Goal: Task Accomplishment & Management: Use online tool/utility

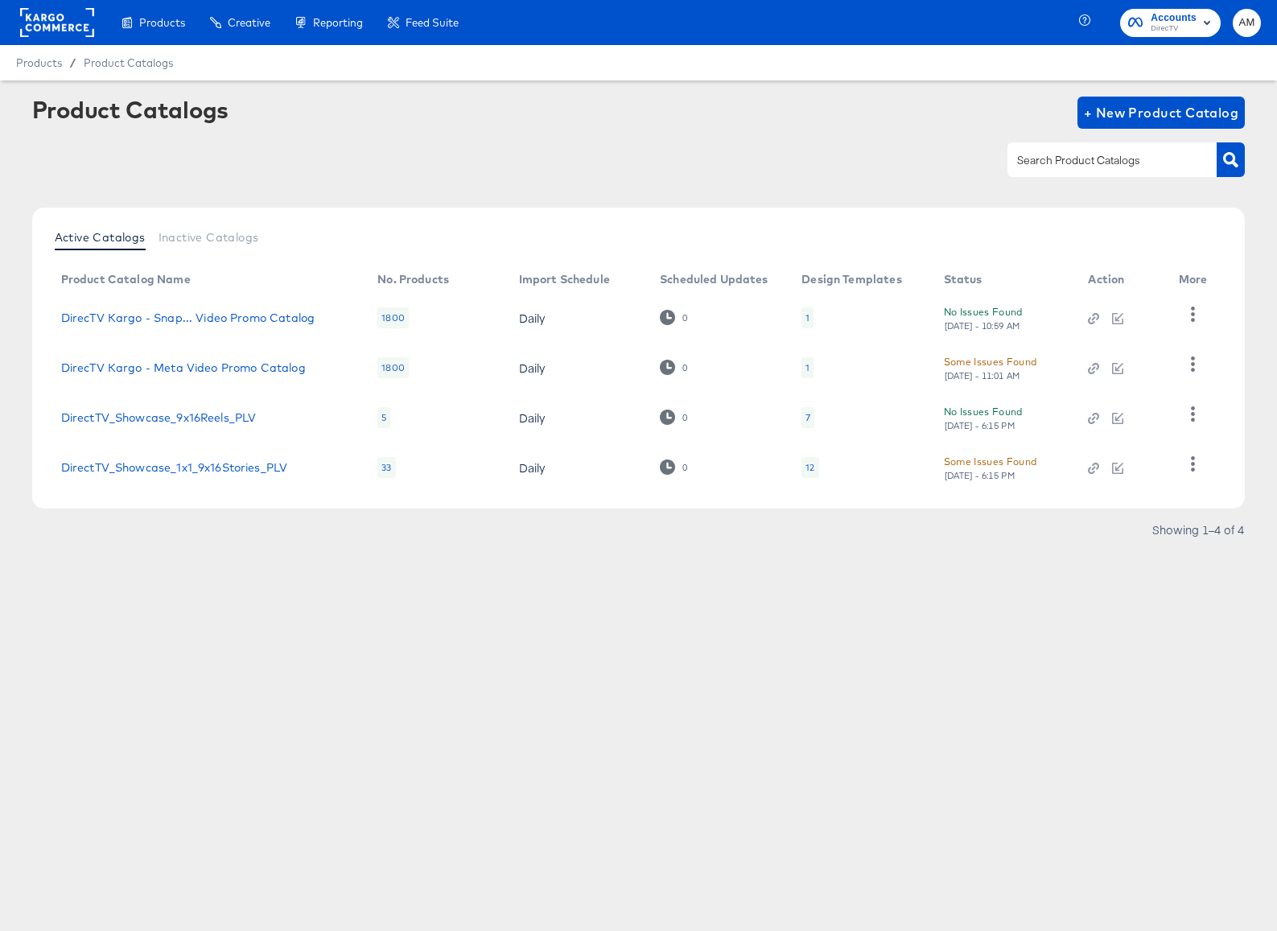
click at [990, 465] on div "Some Issues Found" at bounding box center [990, 461] width 93 height 17
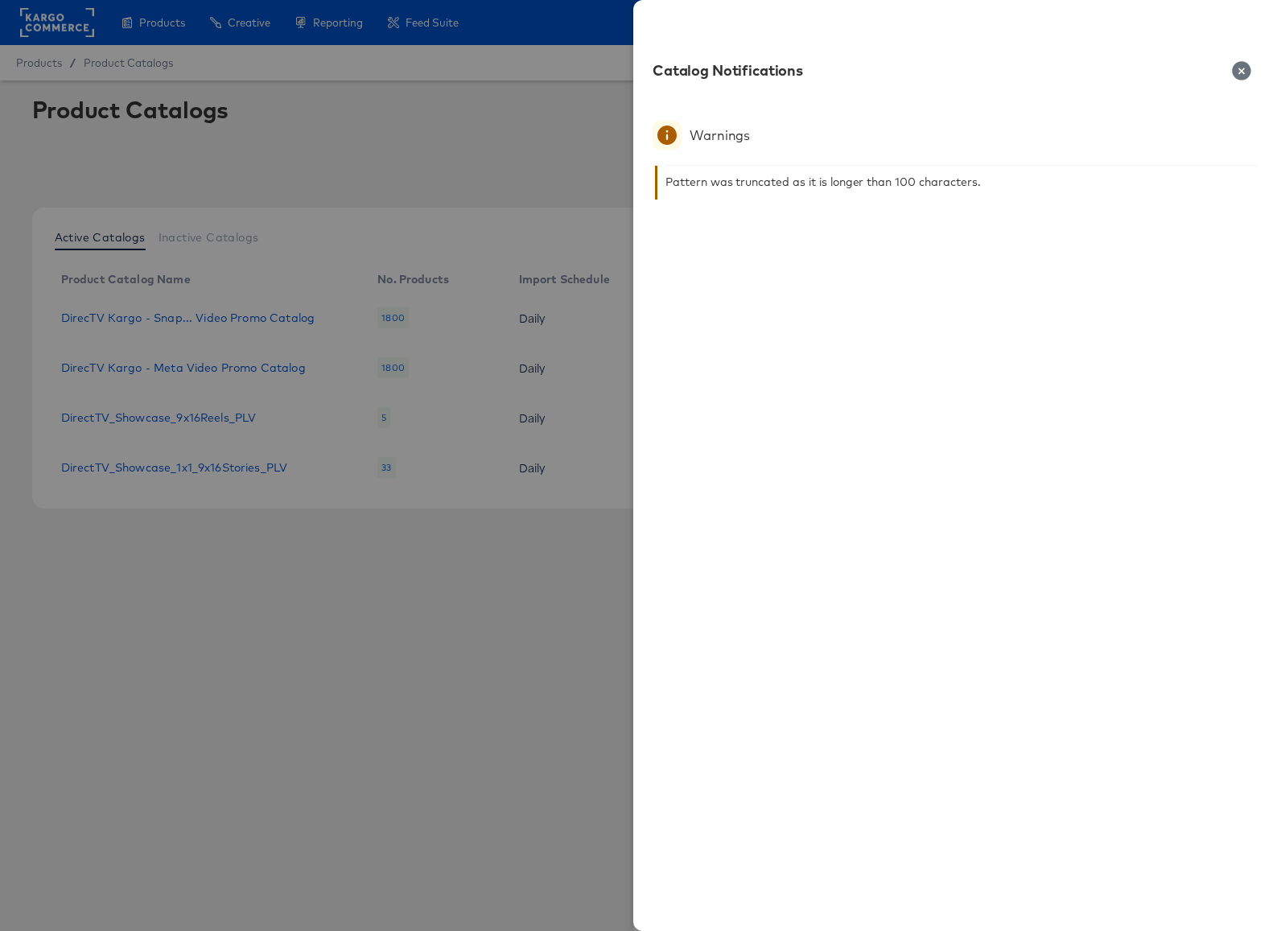
click at [1238, 68] on icon "button" at bounding box center [1241, 70] width 19 height 19
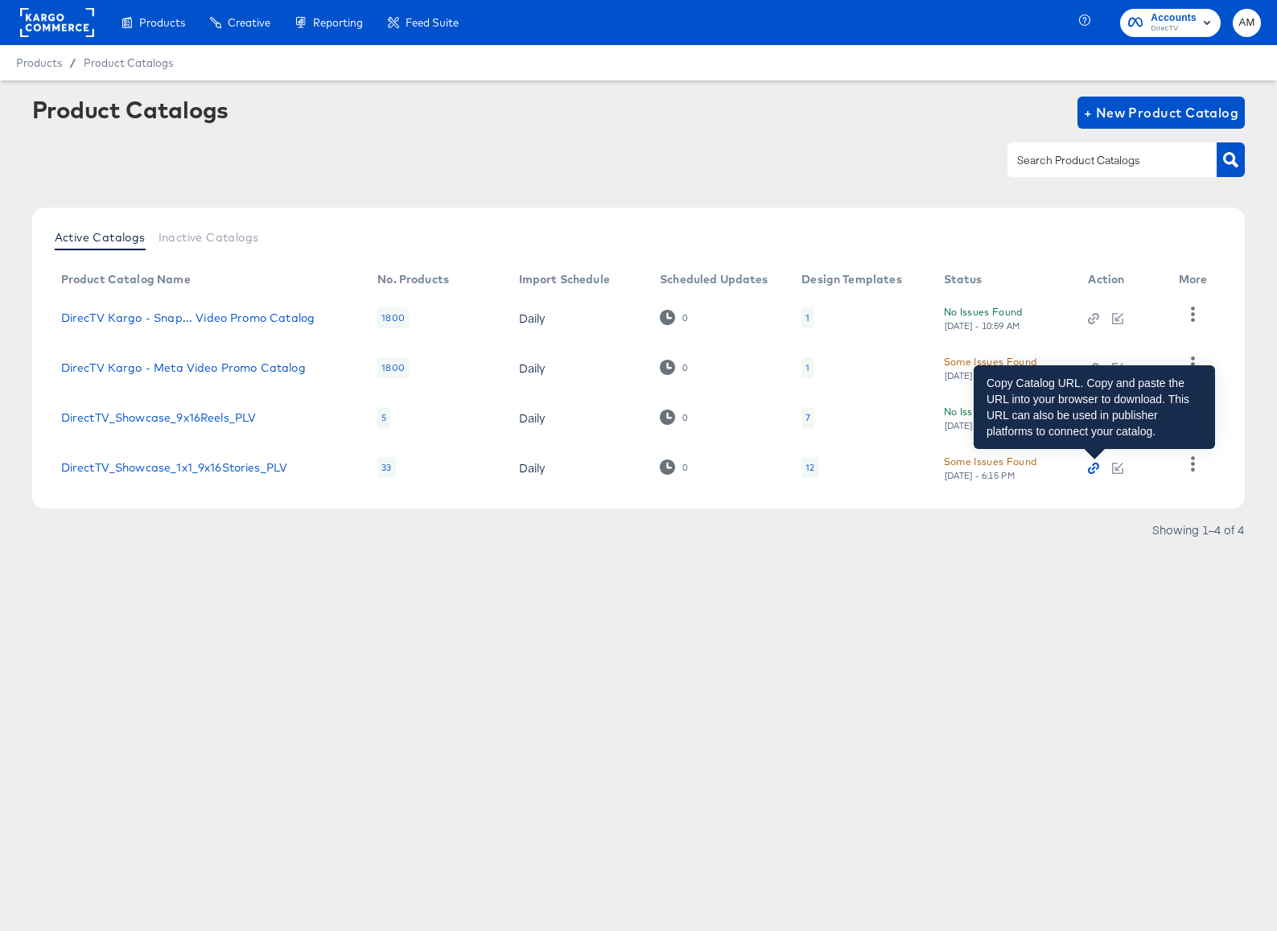
click at [1092, 469] on icon "button" at bounding box center [1093, 468] width 11 height 11
click at [1093, 470] on icon "button" at bounding box center [1093, 468] width 11 height 11
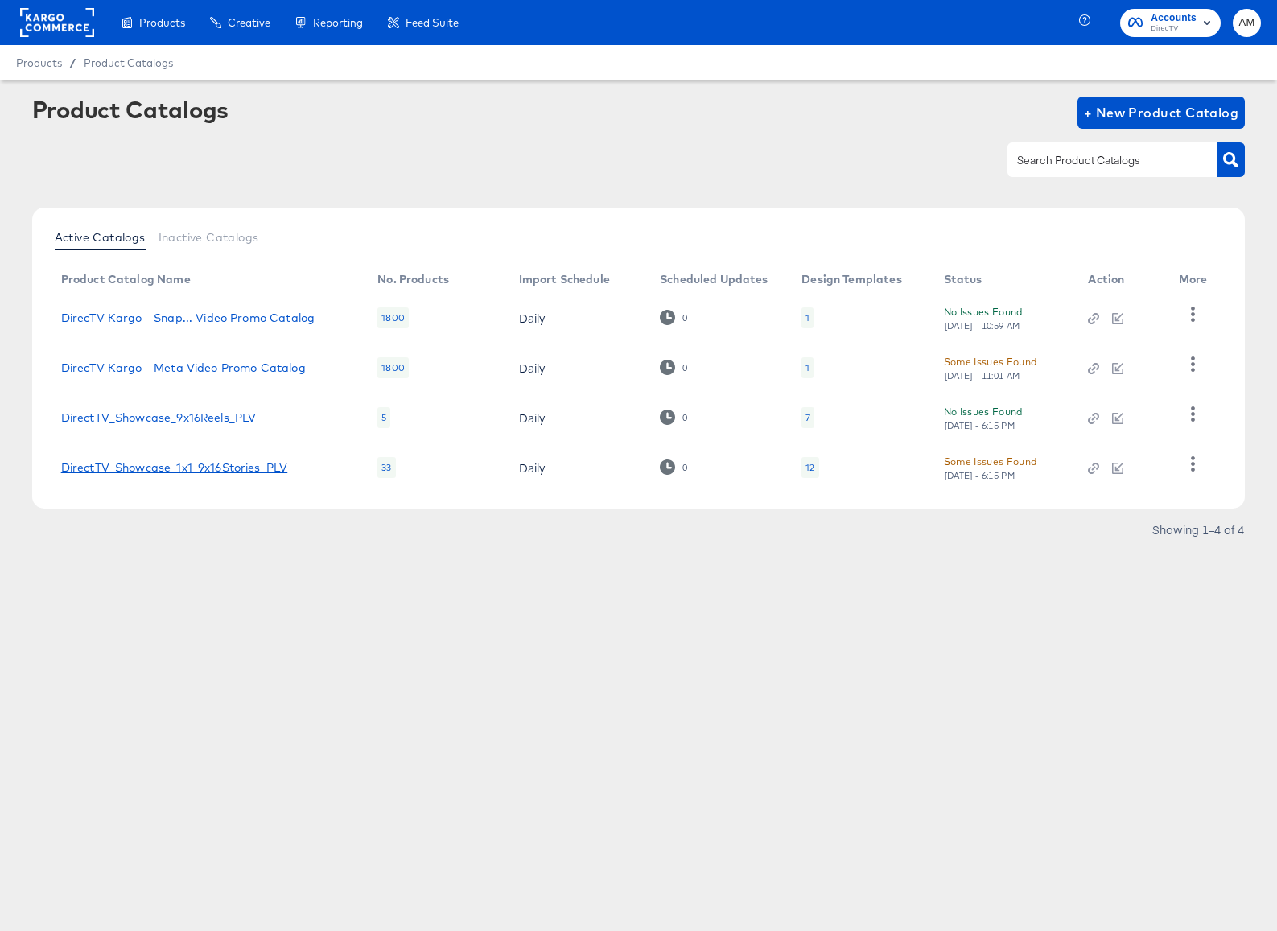
click at [216, 467] on link "DirectTV_Showcase_1x1_9x16Stories_PLV" at bounding box center [174, 467] width 227 height 13
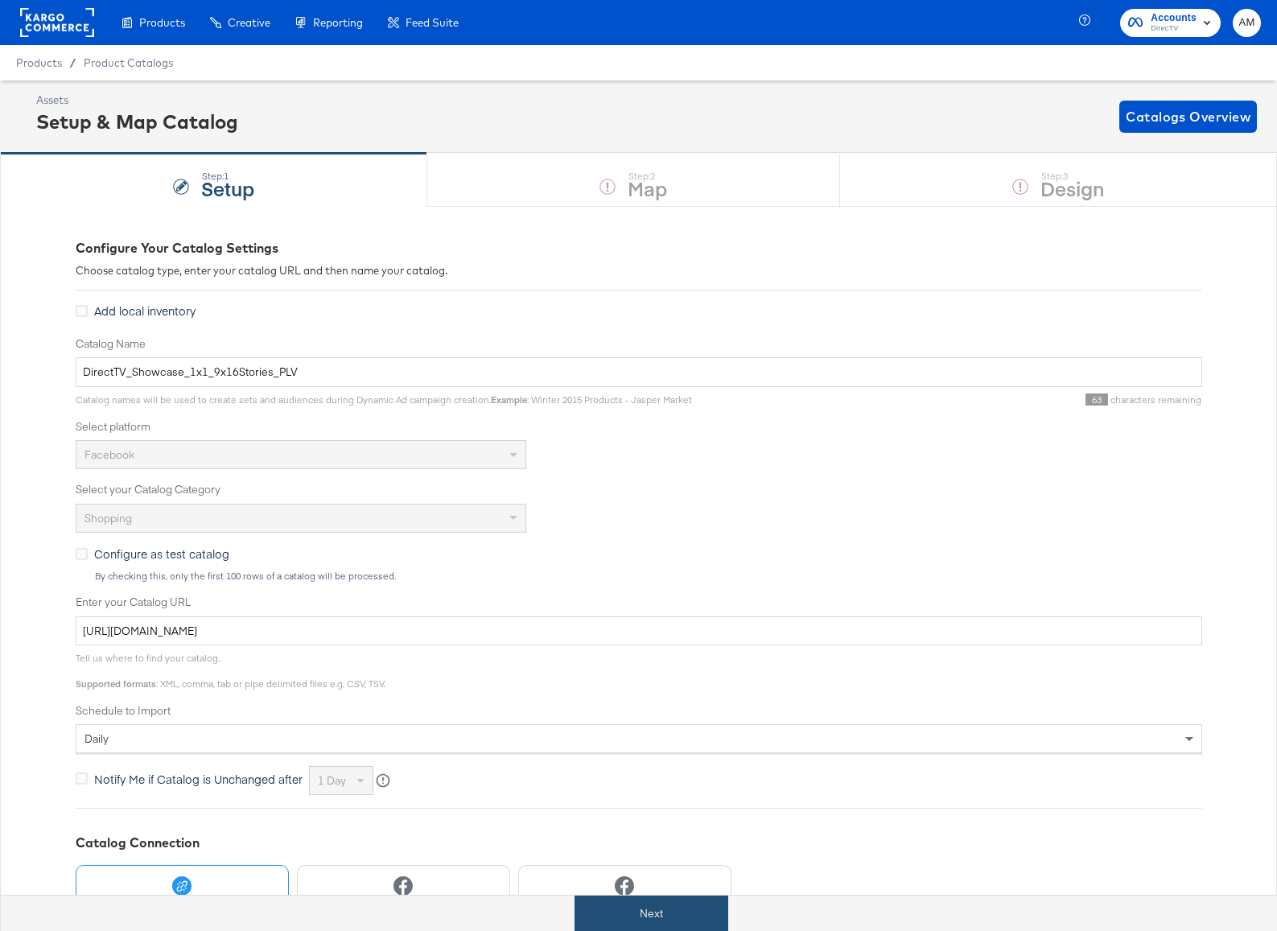
click at [630, 907] on button "Next" at bounding box center [651, 913] width 154 height 36
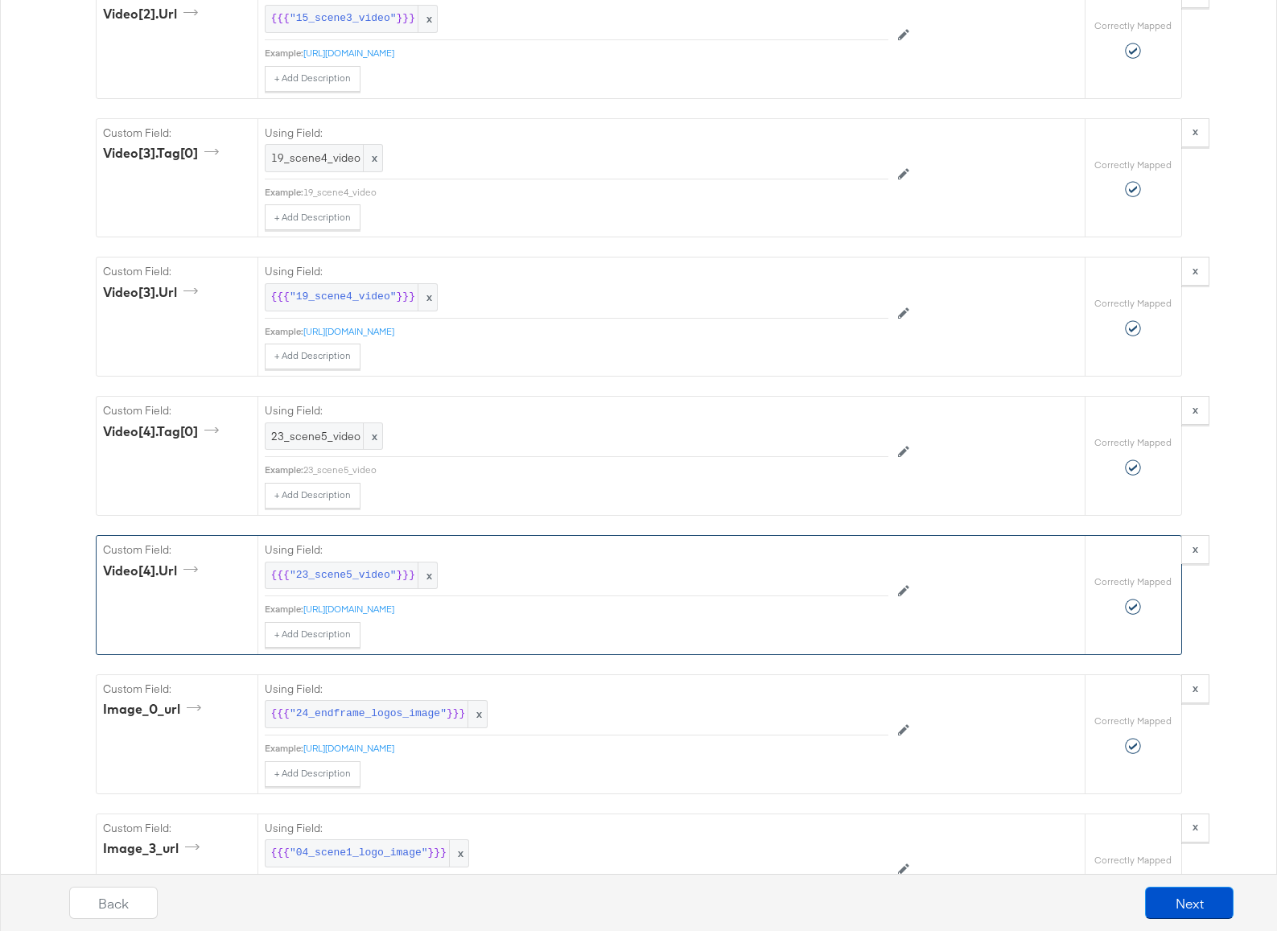
scroll to position [2755, 0]
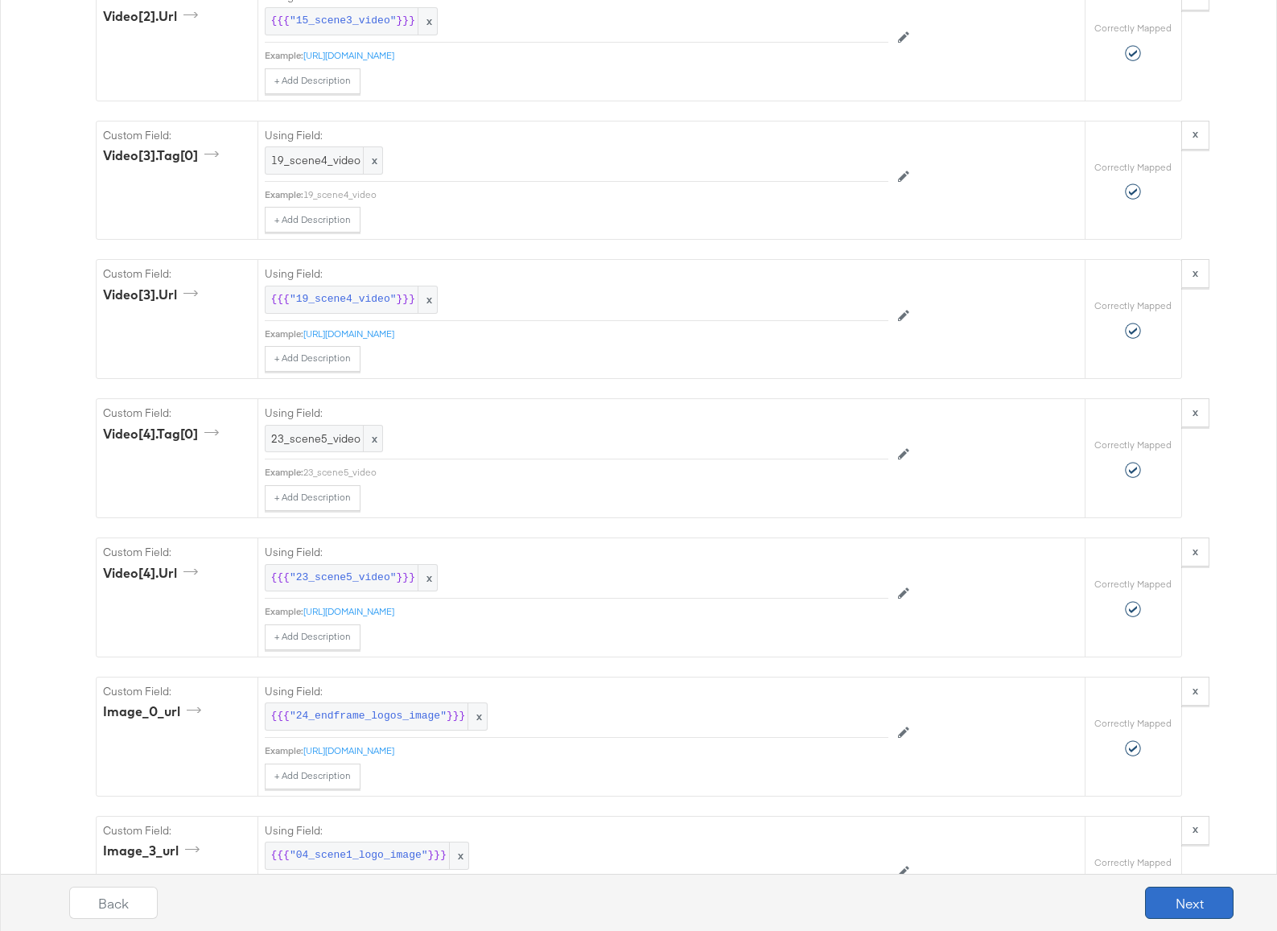
click at [1183, 894] on button "Next" at bounding box center [1189, 903] width 88 height 32
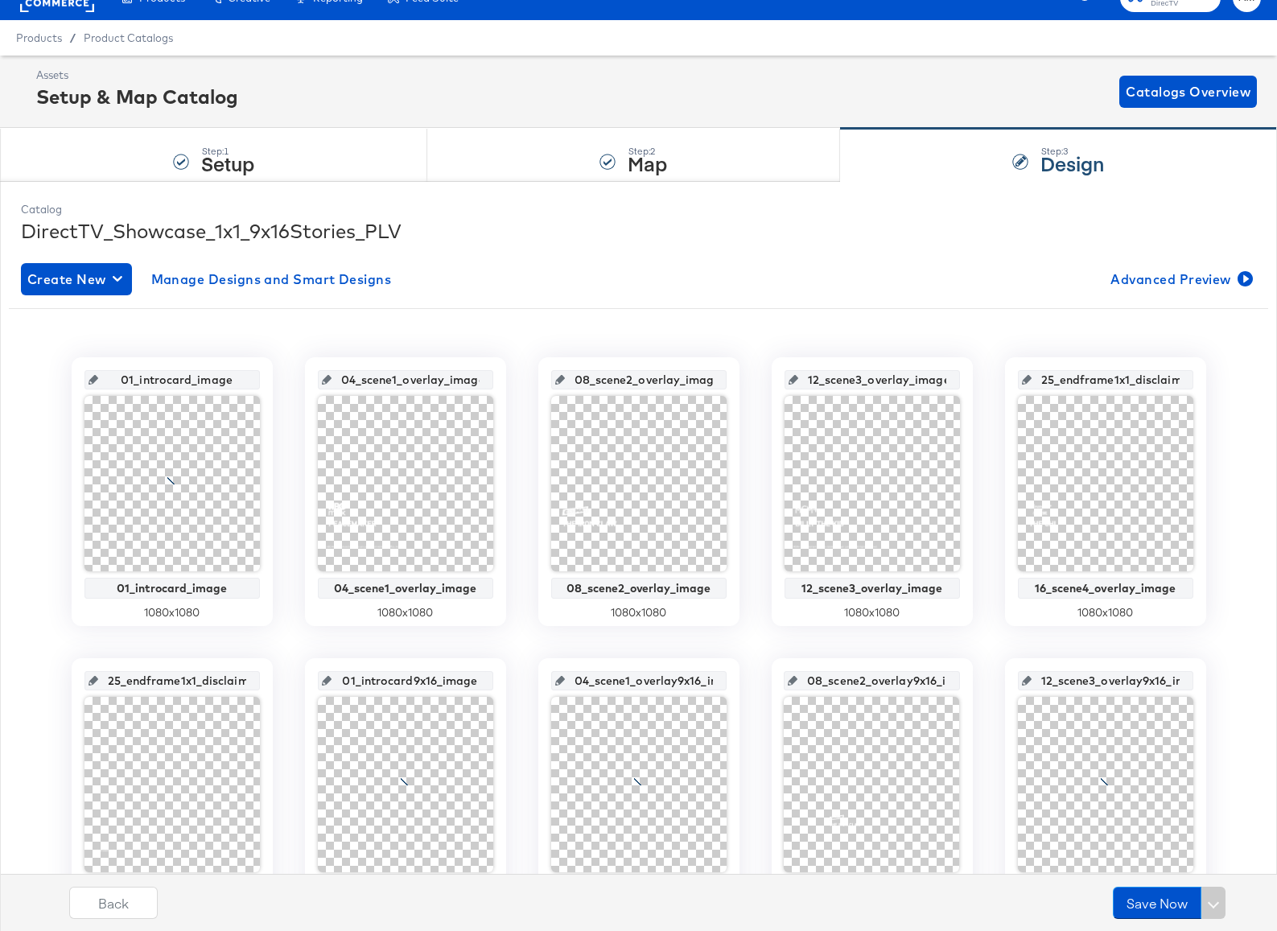
scroll to position [438, 0]
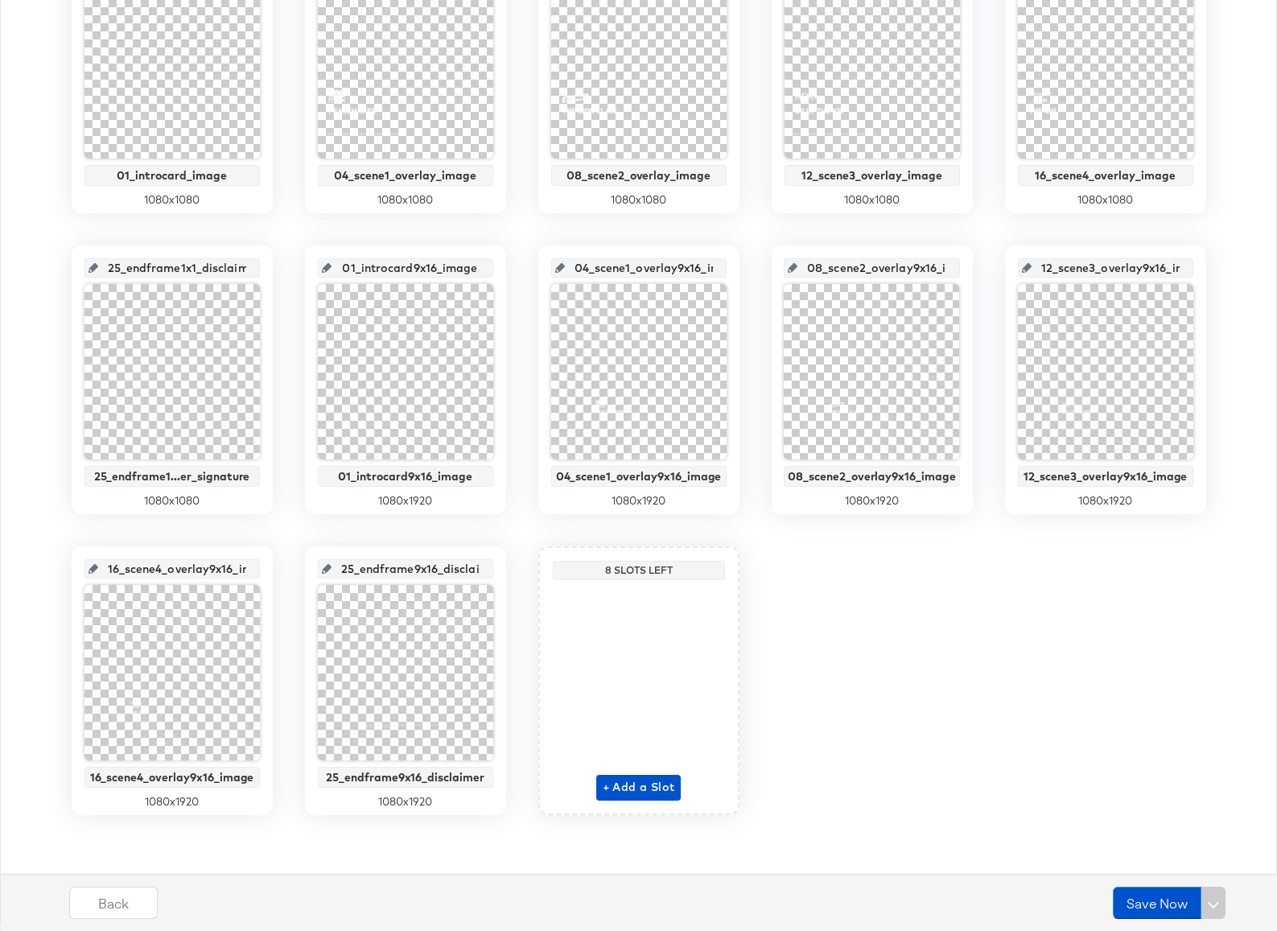
click at [401, 568] on input "25_endframe9x16_disclaimer" at bounding box center [410, 562] width 158 height 43
drag, startPoint x: 397, startPoint y: 569, endPoint x: 548, endPoint y: 568, distance: 151.2
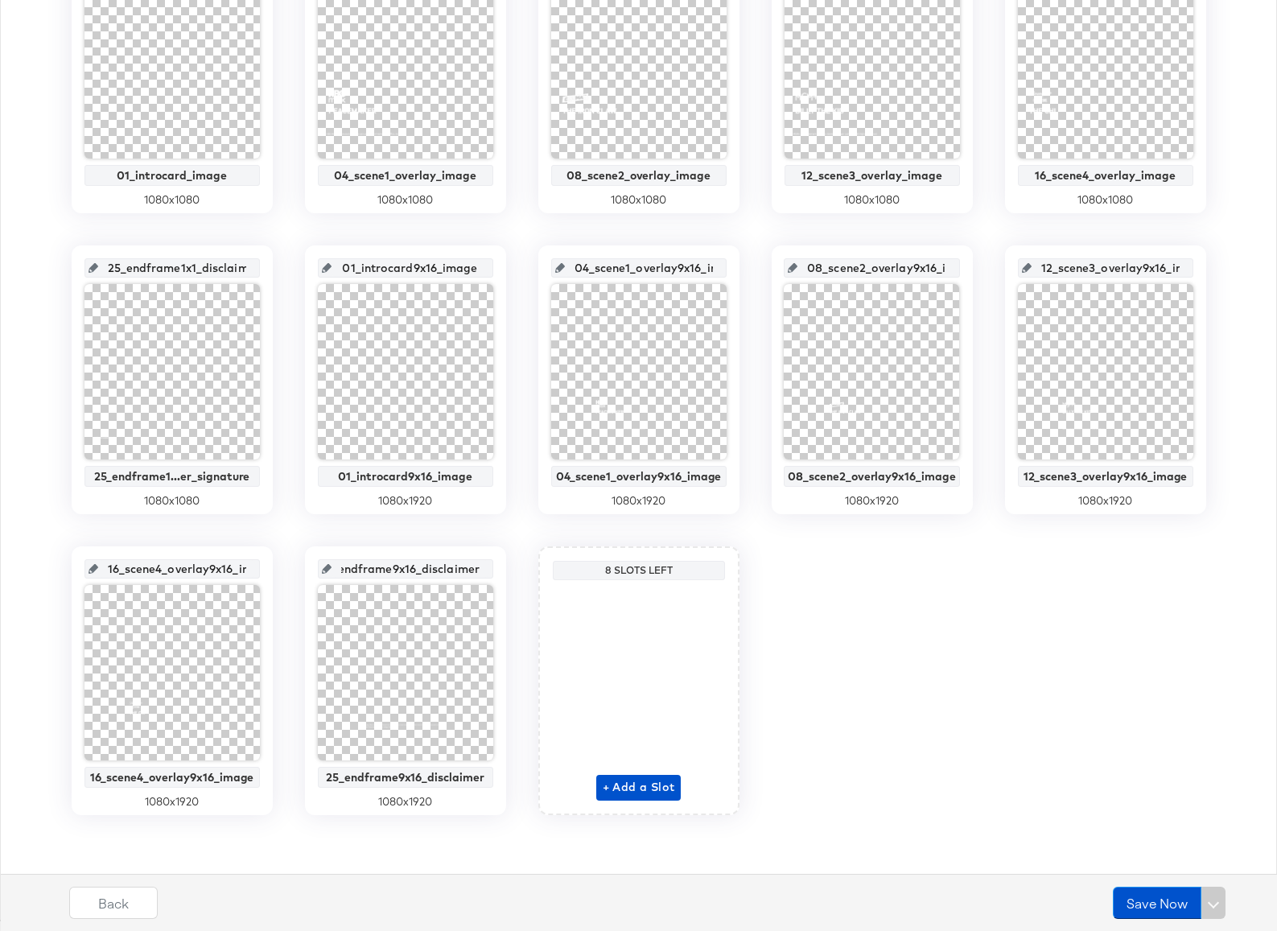
click at [548, 568] on div "01_introcard_image 01_introcard_image 1080 x 1080 04_scene1_overlay_image 04_sc…" at bounding box center [638, 379] width 1259 height 870
click at [474, 569] on input "25_endframe9x16_disclaimer" at bounding box center [410, 562] width 158 height 43
type input "25_endframe9x16_disclaimer_image"
click at [208, 567] on input "16_scene4_overlay9x16_image" at bounding box center [177, 562] width 158 height 43
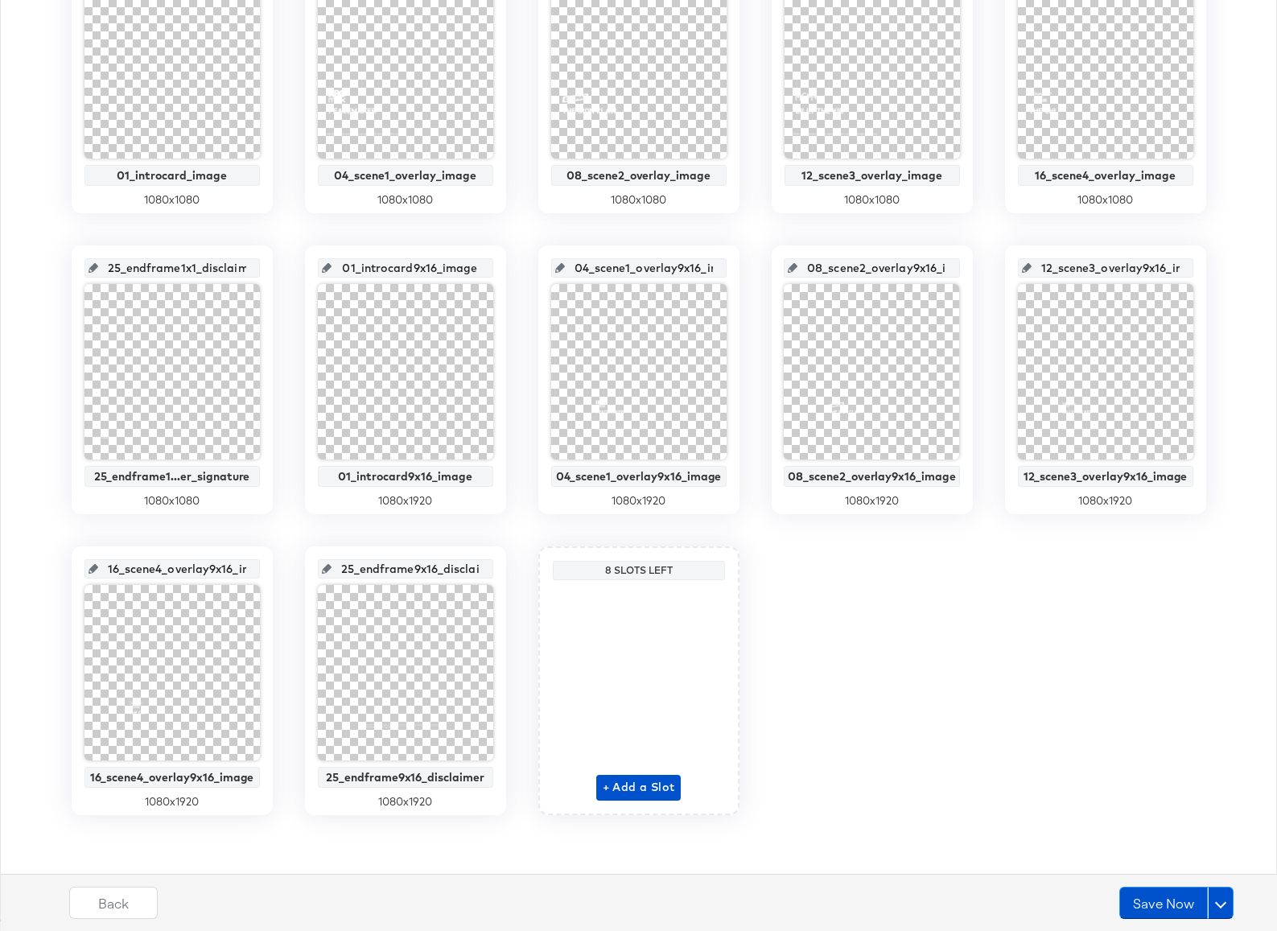
scroll to position [0, 38]
drag, startPoint x: 208, startPoint y: 568, endPoint x: 277, endPoint y: 569, distance: 68.4
click at [277, 569] on div "01_introcard_image 01_introcard_image 1080 x 1080 04_scene1_overlay_image 04_sc…" at bounding box center [638, 379] width 1259 height 870
click at [1097, 270] on input "12_scene3_overlay9x16_image" at bounding box center [1110, 261] width 158 height 43
drag, startPoint x: 1117, startPoint y: 269, endPoint x: 1195, endPoint y: 265, distance: 79.0
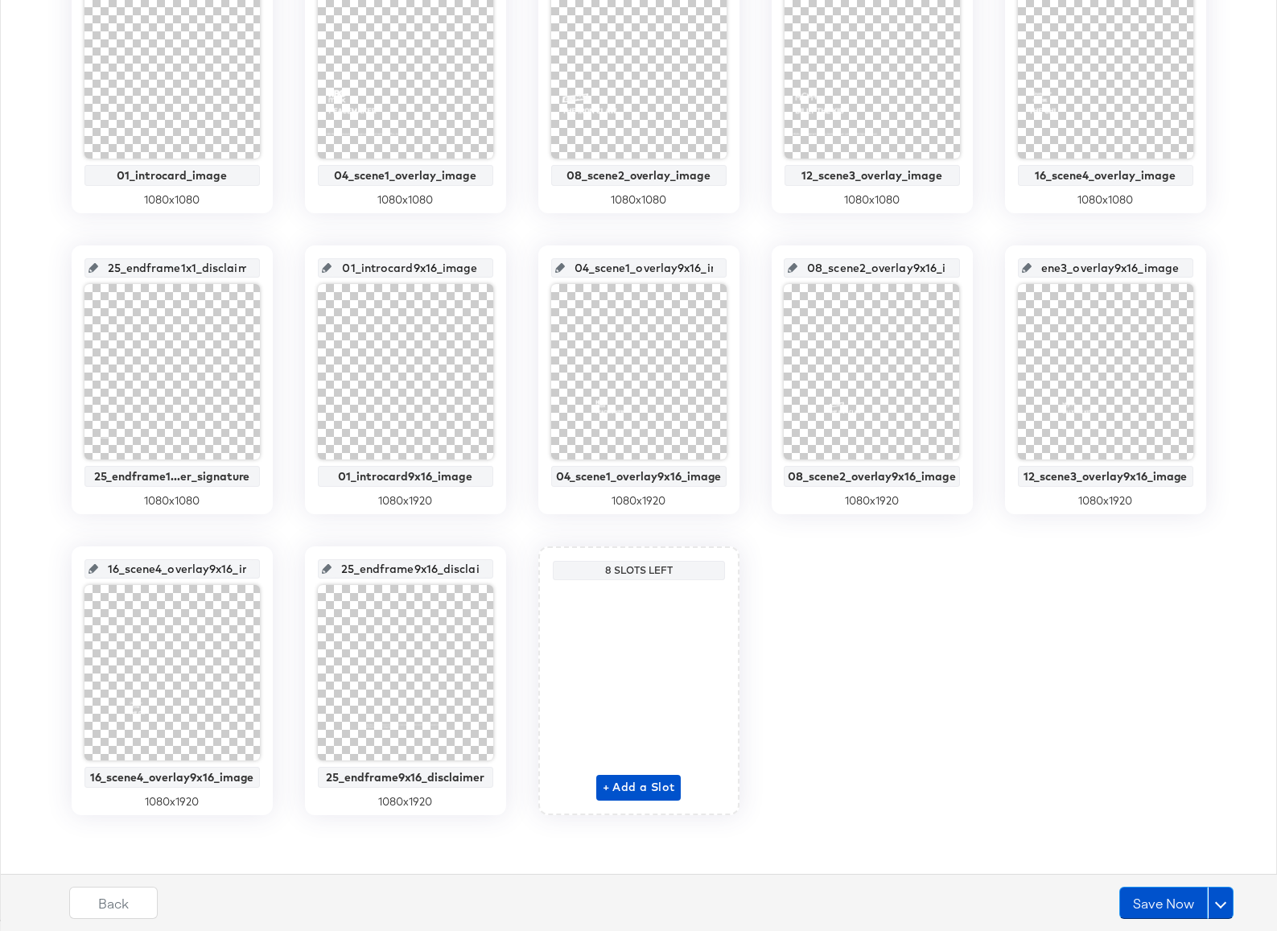
click at [1195, 265] on div "12_scene3_overlay9x16_image 12_scene3_overlay9x16_image 1080 x 1920" at bounding box center [1105, 379] width 201 height 269
click at [911, 270] on input "08_scene2_overlay9x16_image" at bounding box center [876, 261] width 158 height 43
drag, startPoint x: 876, startPoint y: 268, endPoint x: 981, endPoint y: 265, distance: 105.4
click at [981, 265] on div "01_introcard_image 01_introcard_image 1080 x 1080 04_scene1_overlay_image 04_sc…" at bounding box center [638, 379] width 1259 height 870
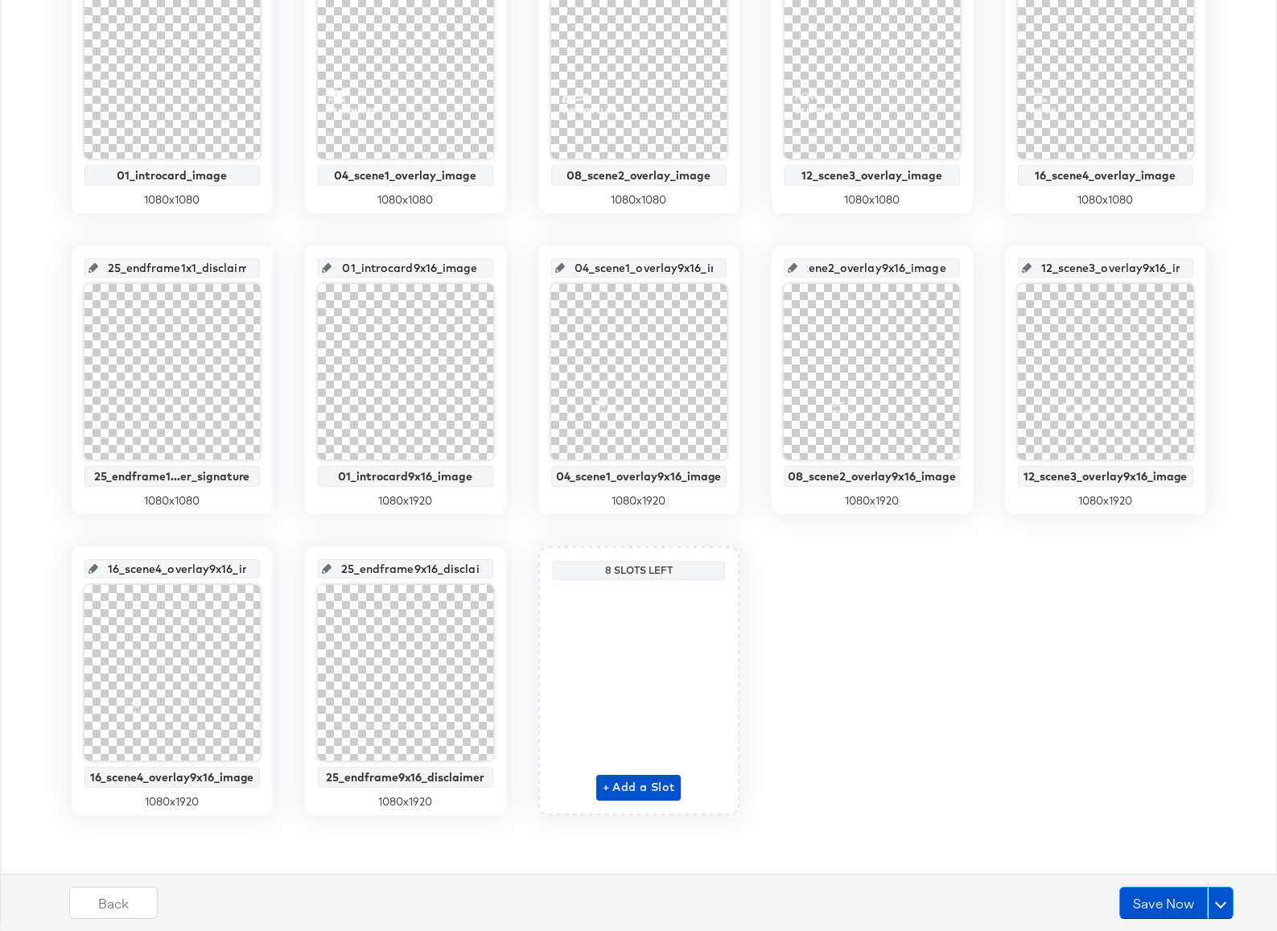
click at [659, 267] on input "04_scene1_overlay9x16_image" at bounding box center [644, 261] width 158 height 43
drag, startPoint x: 643, startPoint y: 268, endPoint x: 740, endPoint y: 265, distance: 97.4
click at [740, 265] on div "01_introcard_image 01_introcard_image 1080 x 1080 04_scene1_overlay_image 04_sc…" at bounding box center [638, 379] width 1259 height 870
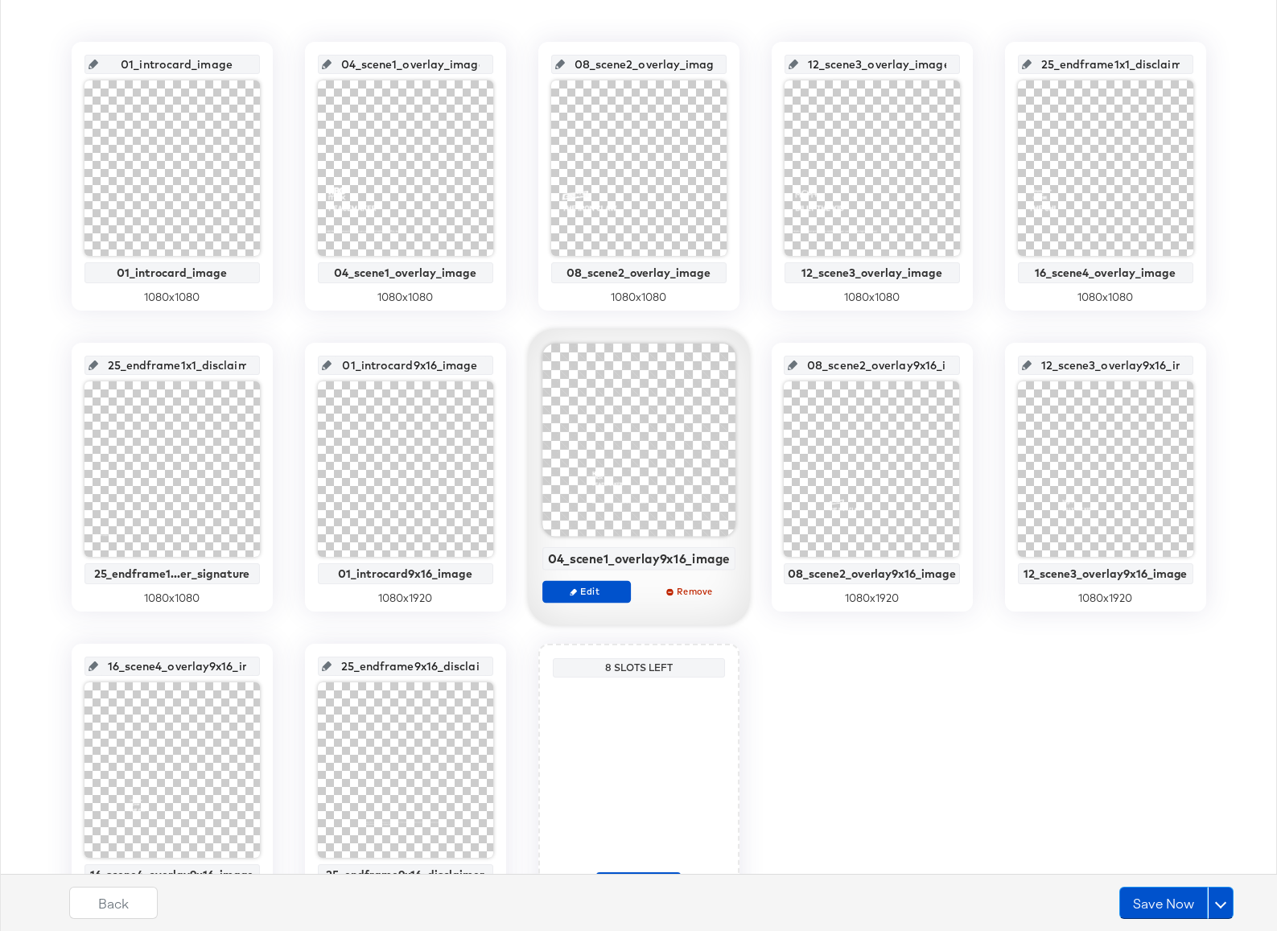
scroll to position [298, 0]
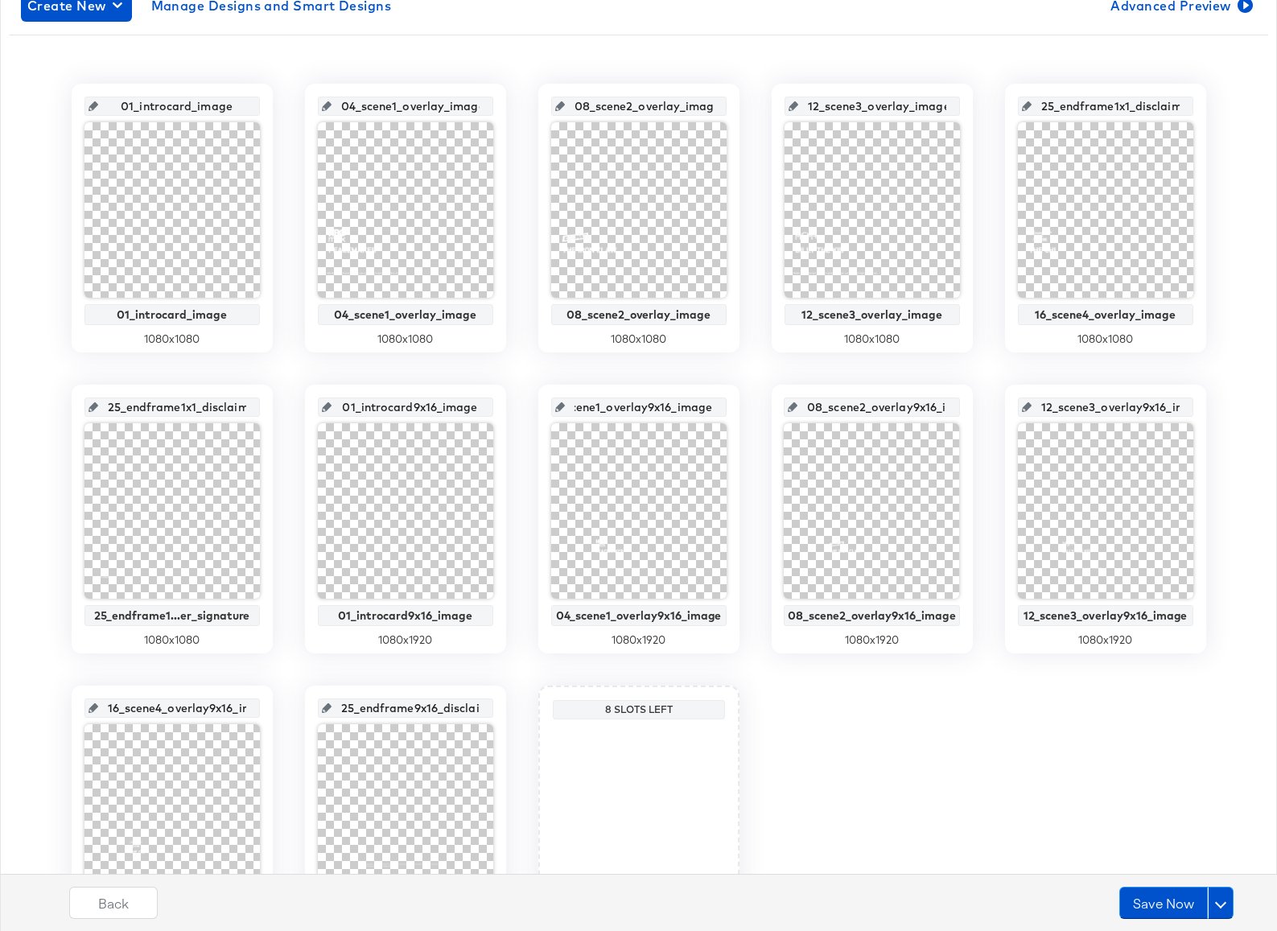
click at [212, 406] on input "25_endframe1x1_disclaimer_signature_image" at bounding box center [177, 400] width 158 height 43
drag, startPoint x: 212, startPoint y: 405, endPoint x: 267, endPoint y: 405, distance: 55.5
click at [267, 405] on div "25_endframe1x1_disclaimer_signature_image 25_endframe1...er_signature 1080 x 10…" at bounding box center [172, 519] width 201 height 269
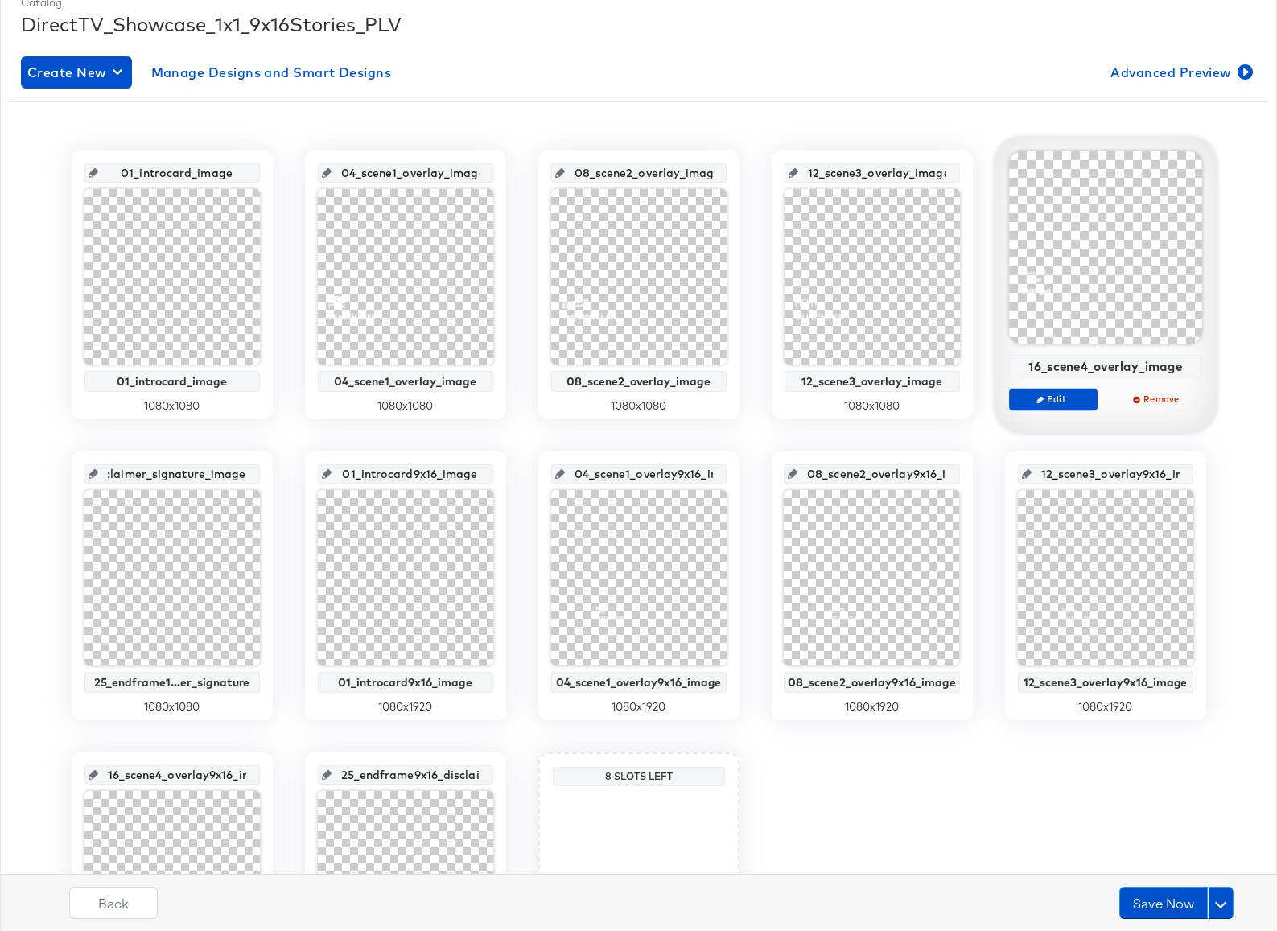
scroll to position [167, 0]
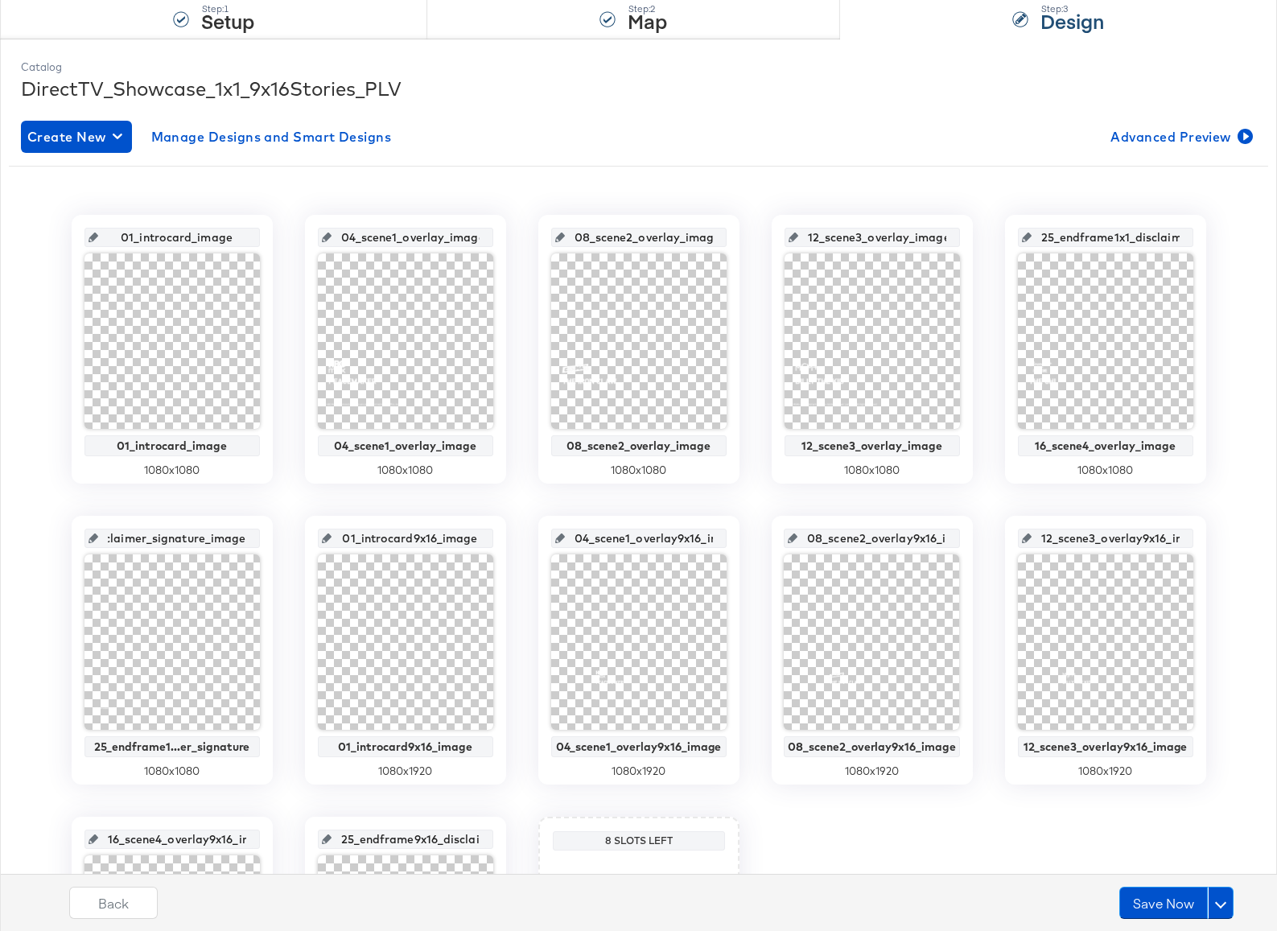
click at [1130, 237] on input "25_endframe1x1_disclaimer_image" at bounding box center [1110, 230] width 158 height 43
drag, startPoint x: 1123, startPoint y: 237, endPoint x: 1202, endPoint y: 236, distance: 78.9
click at [1202, 236] on div "25_endframe1x1_disclaimer_image 16_scene4_overlay_image 1080 x 1080" at bounding box center [1105, 349] width 201 height 269
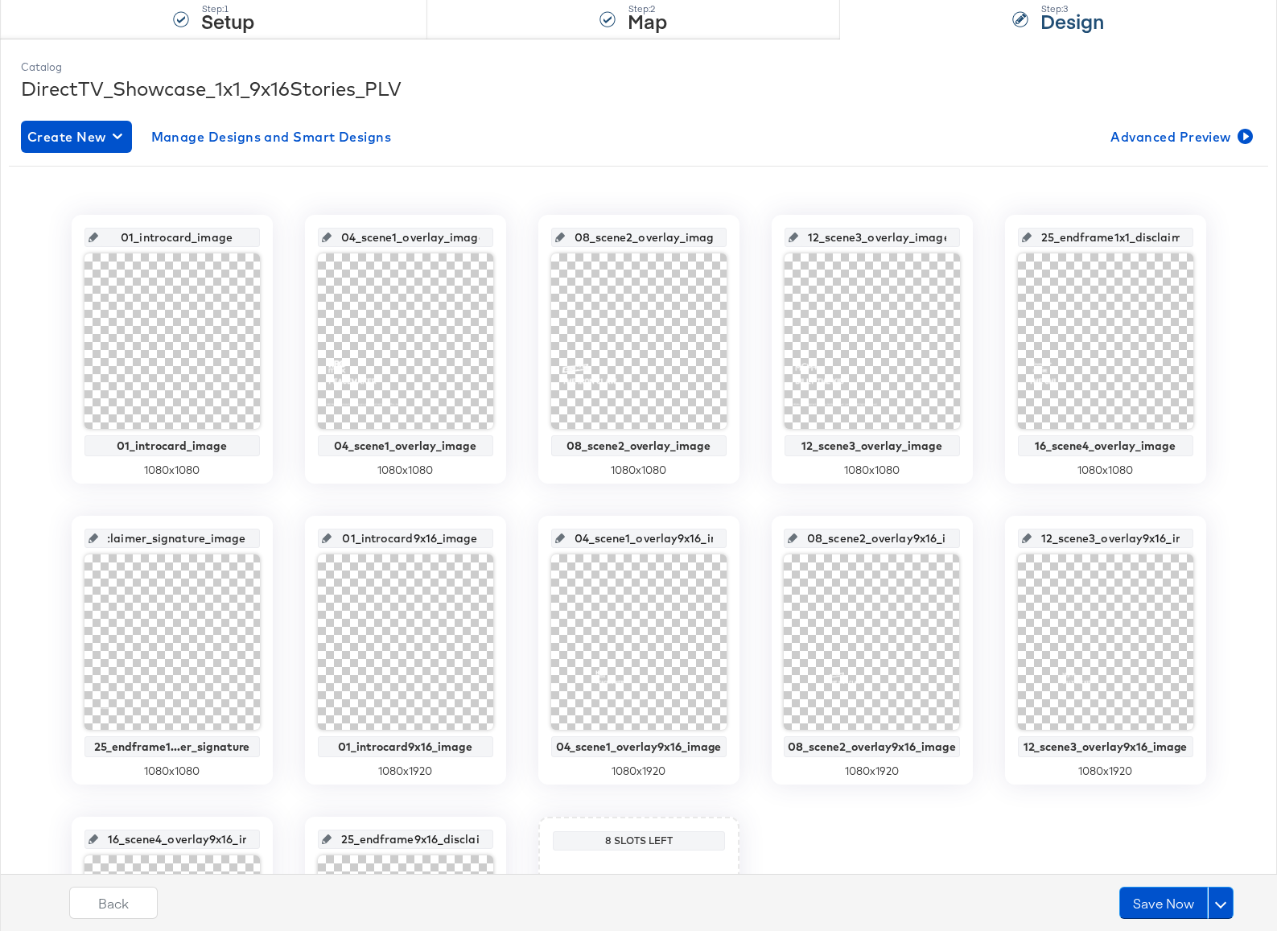
drag, startPoint x: 168, startPoint y: 538, endPoint x: 266, endPoint y: 537, distance: 98.1
click at [266, 537] on div "25_endframe1x1_disclaimer_signature_image 25_endframe1...er_signature 1080 x 10…" at bounding box center [172, 650] width 201 height 269
click at [1228, 132] on span "Advanced Preview" at bounding box center [1179, 136] width 139 height 23
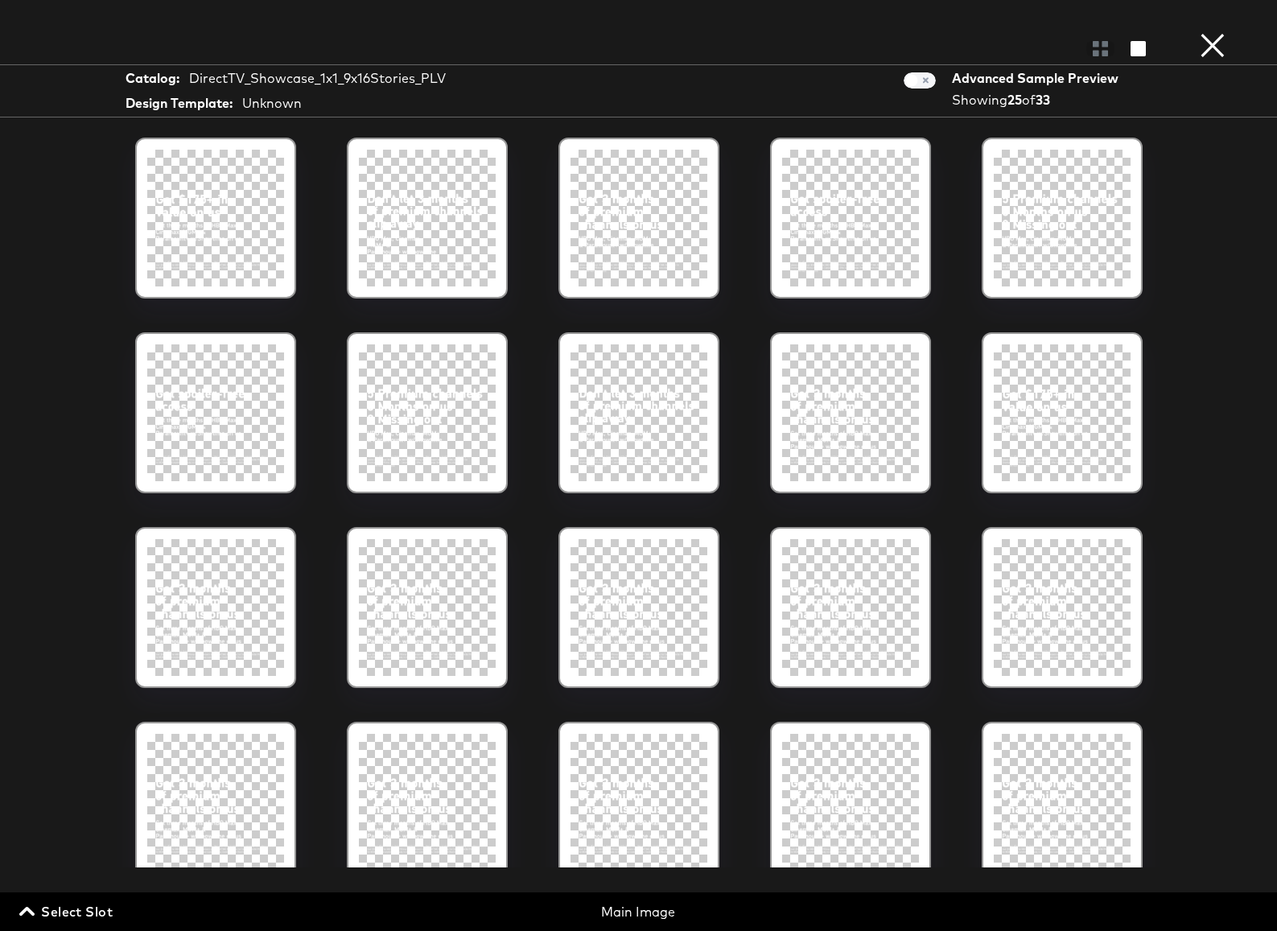
click at [93, 910] on span "Select Slot" at bounding box center [68, 911] width 90 height 23
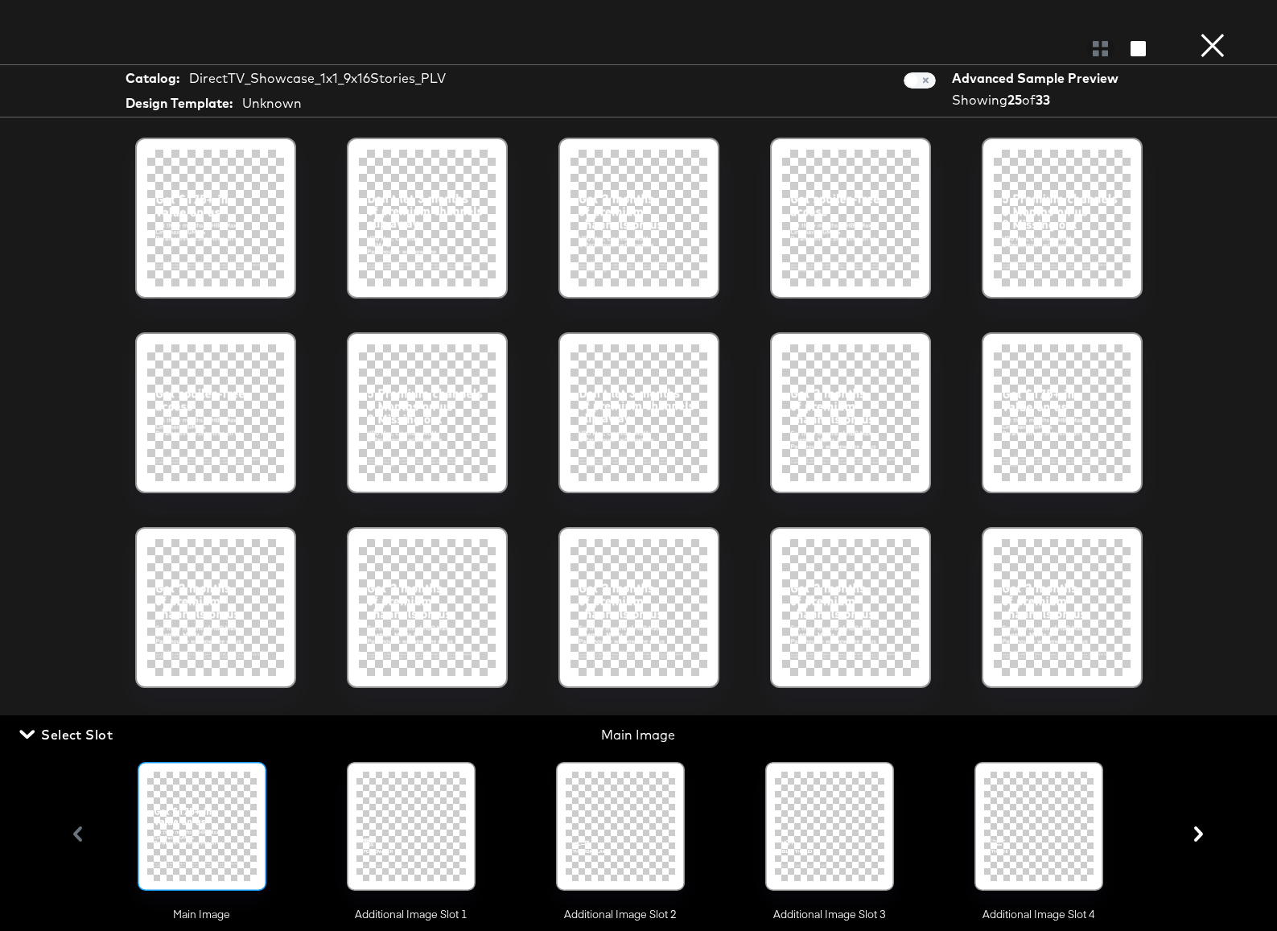
click at [1199, 832] on icon "button" at bounding box center [1199, 833] width 9 height 15
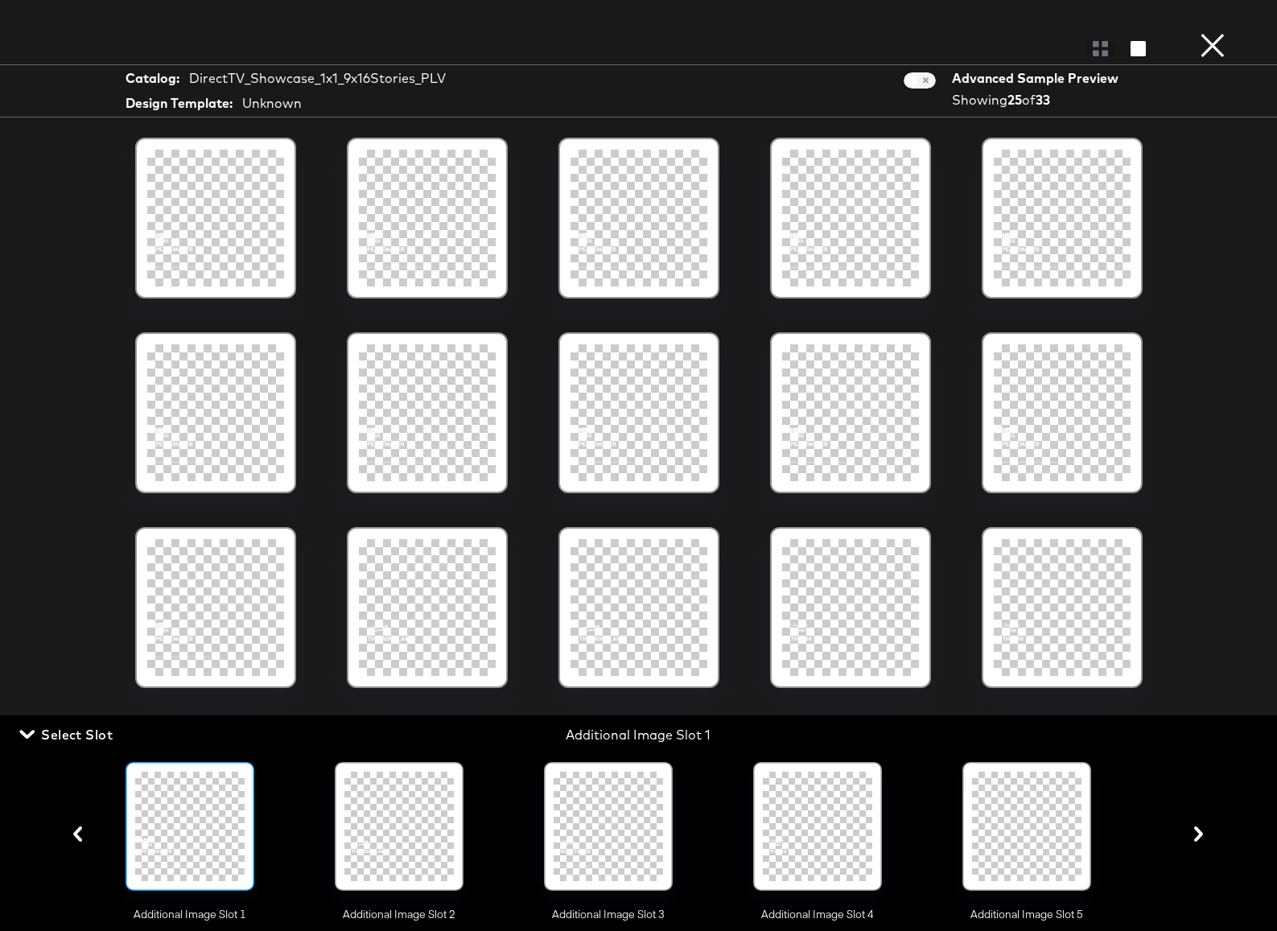
click at [1032, 831] on div at bounding box center [1026, 825] width 109 height 109
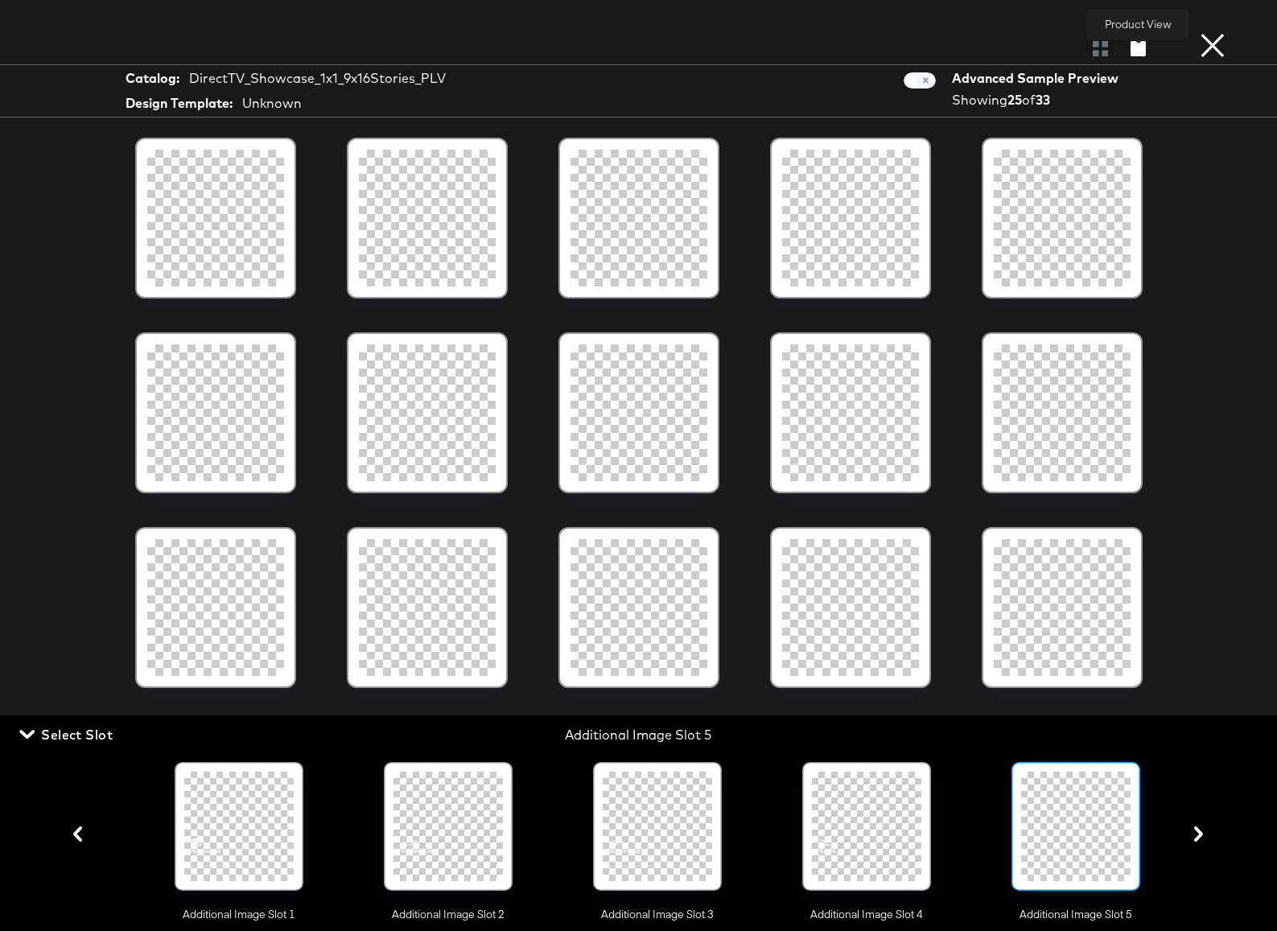
click at [1144, 48] on icon "button" at bounding box center [1137, 48] width 15 height 15
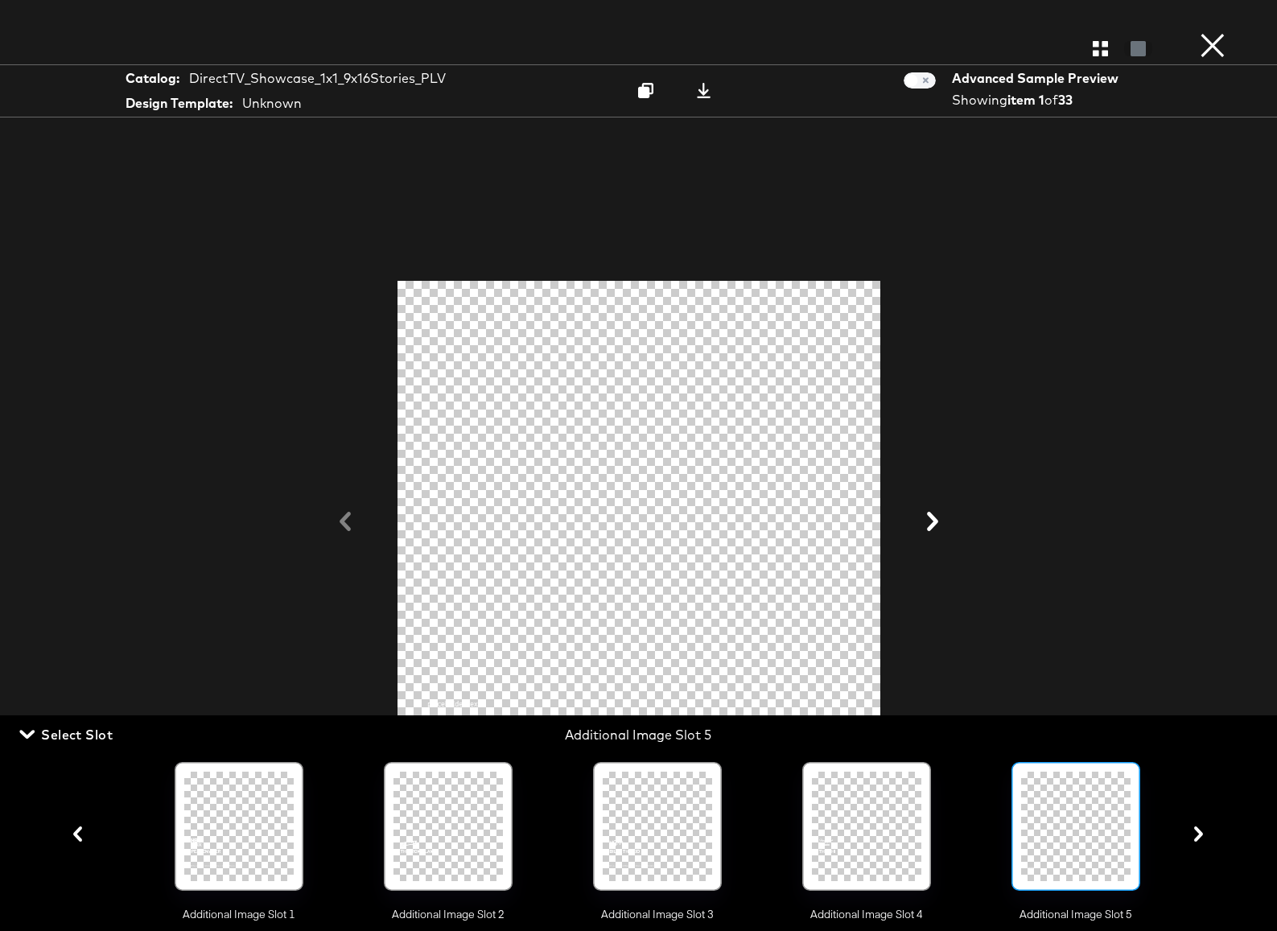
scroll to position [270, 0]
click at [703, 93] on icon at bounding box center [704, 90] width 14 height 15
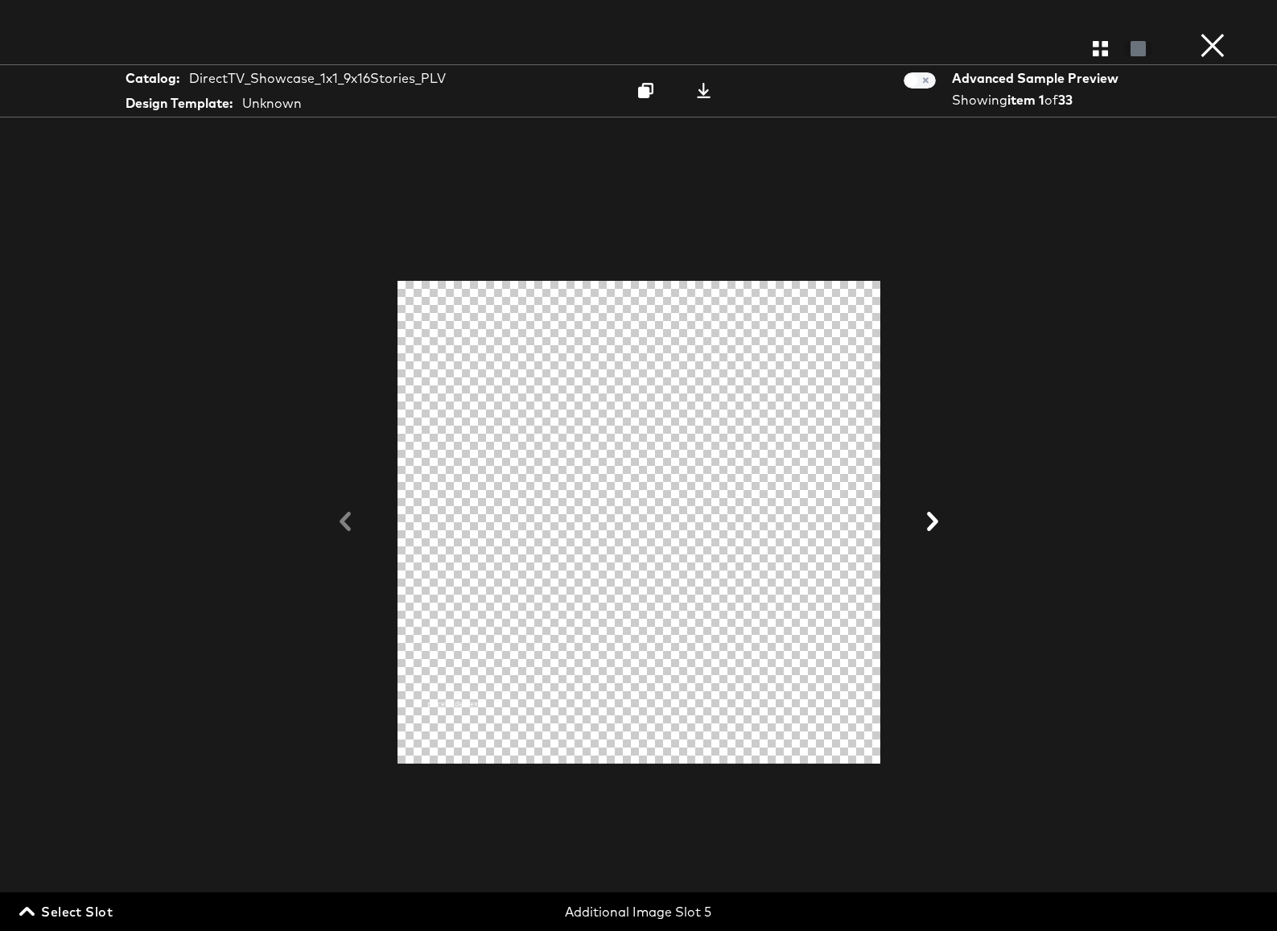
click at [1212, 32] on button "×" at bounding box center [1212, 16] width 32 height 32
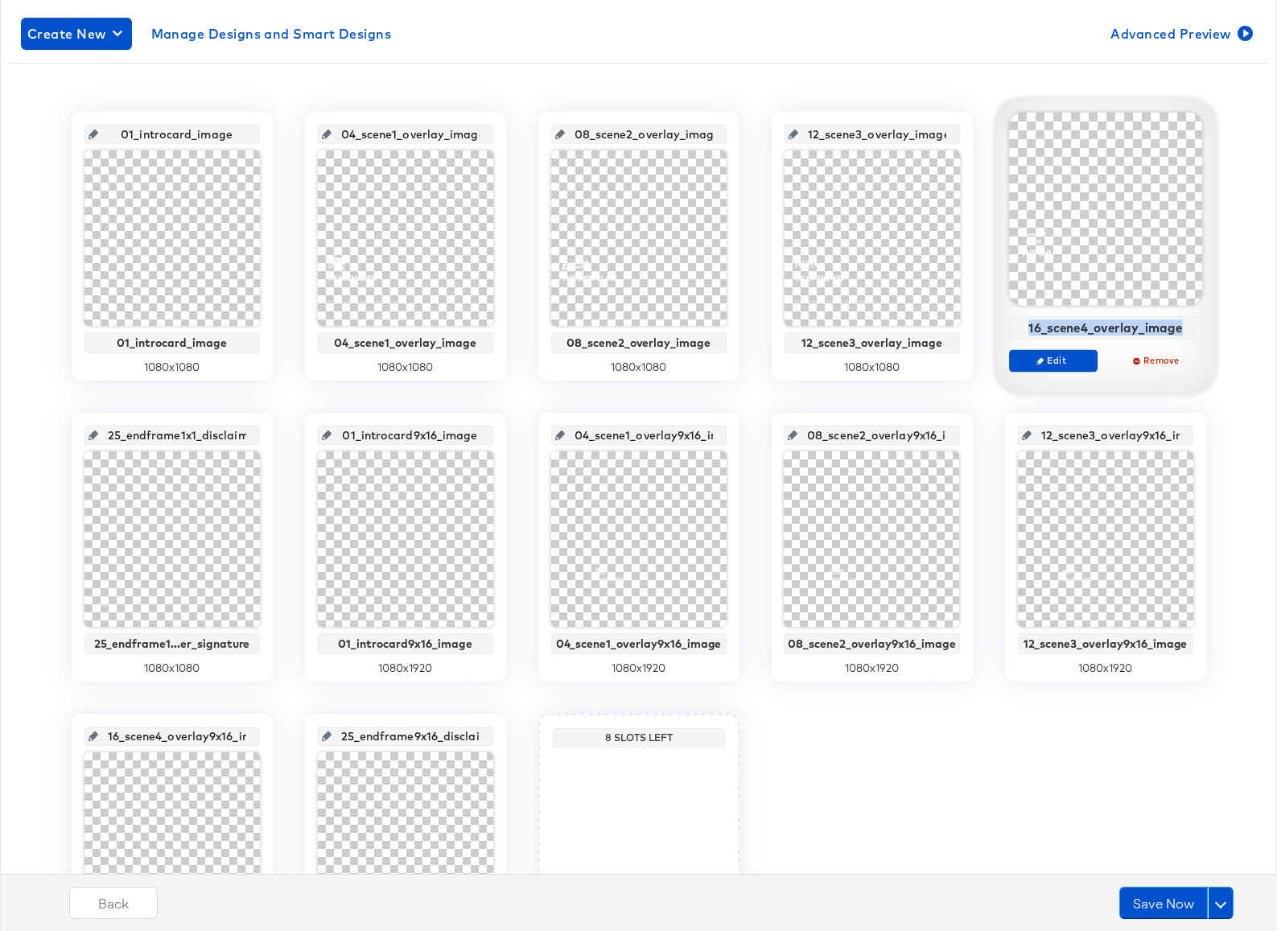
drag, startPoint x: 1031, startPoint y: 328, endPoint x: 1191, endPoint y: 339, distance: 160.5
click at [1191, 339] on div "16_scene4_overlay_image Edit Remove" at bounding box center [1105, 250] width 193 height 274
copy div "16_scene4_overlay_image"
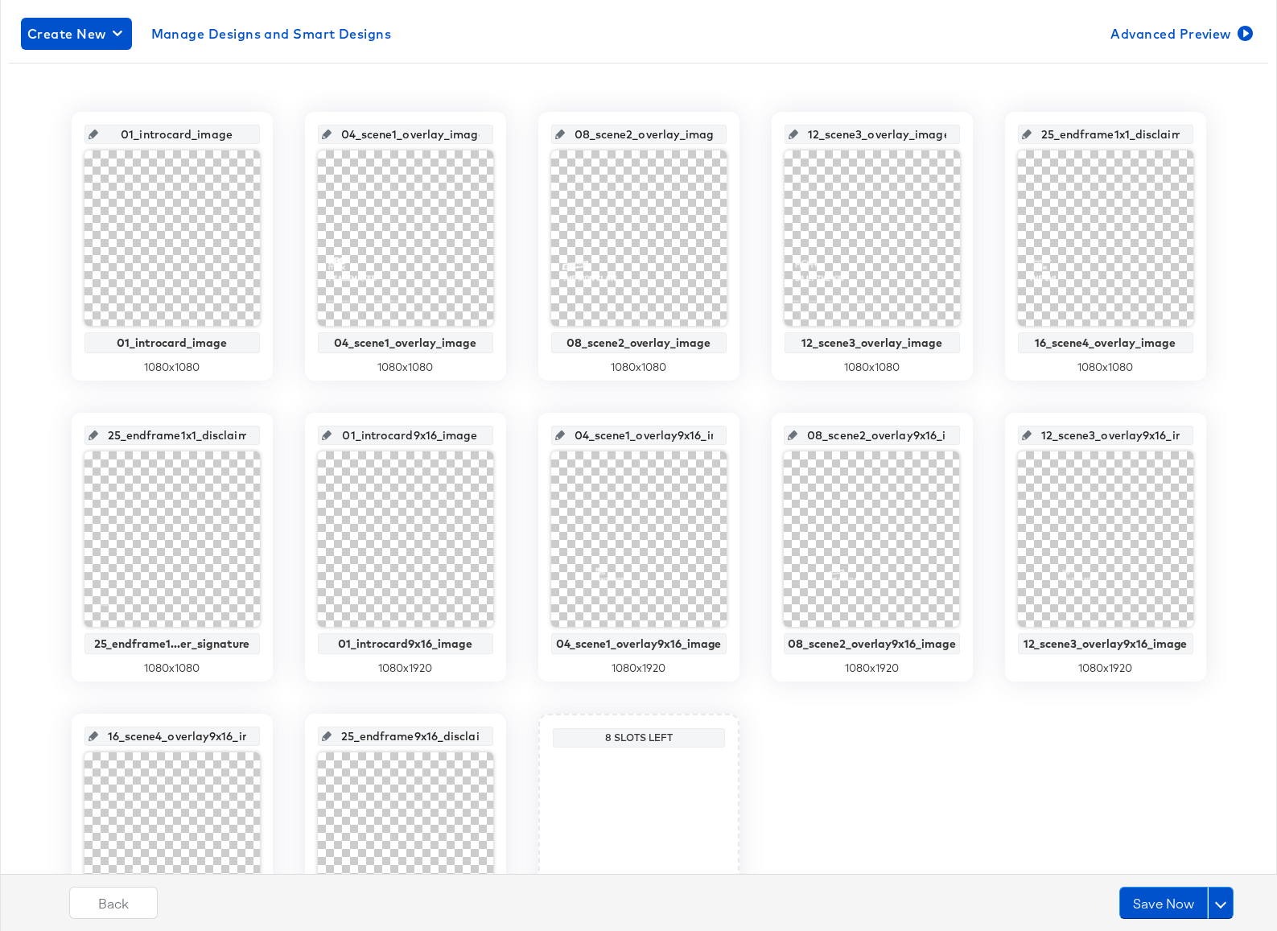
scroll to position [0, 64]
drag, startPoint x: 1081, startPoint y: 136, endPoint x: 1196, endPoint y: 139, distance: 115.1
click at [1196, 139] on div "25_endframe1x1_disclaimer_image 16_scene4_overlay_image 1080 x 1080" at bounding box center [1105, 246] width 201 height 269
paste input "16_scene4_overlay"
type input "16_scene4_overlay_image"
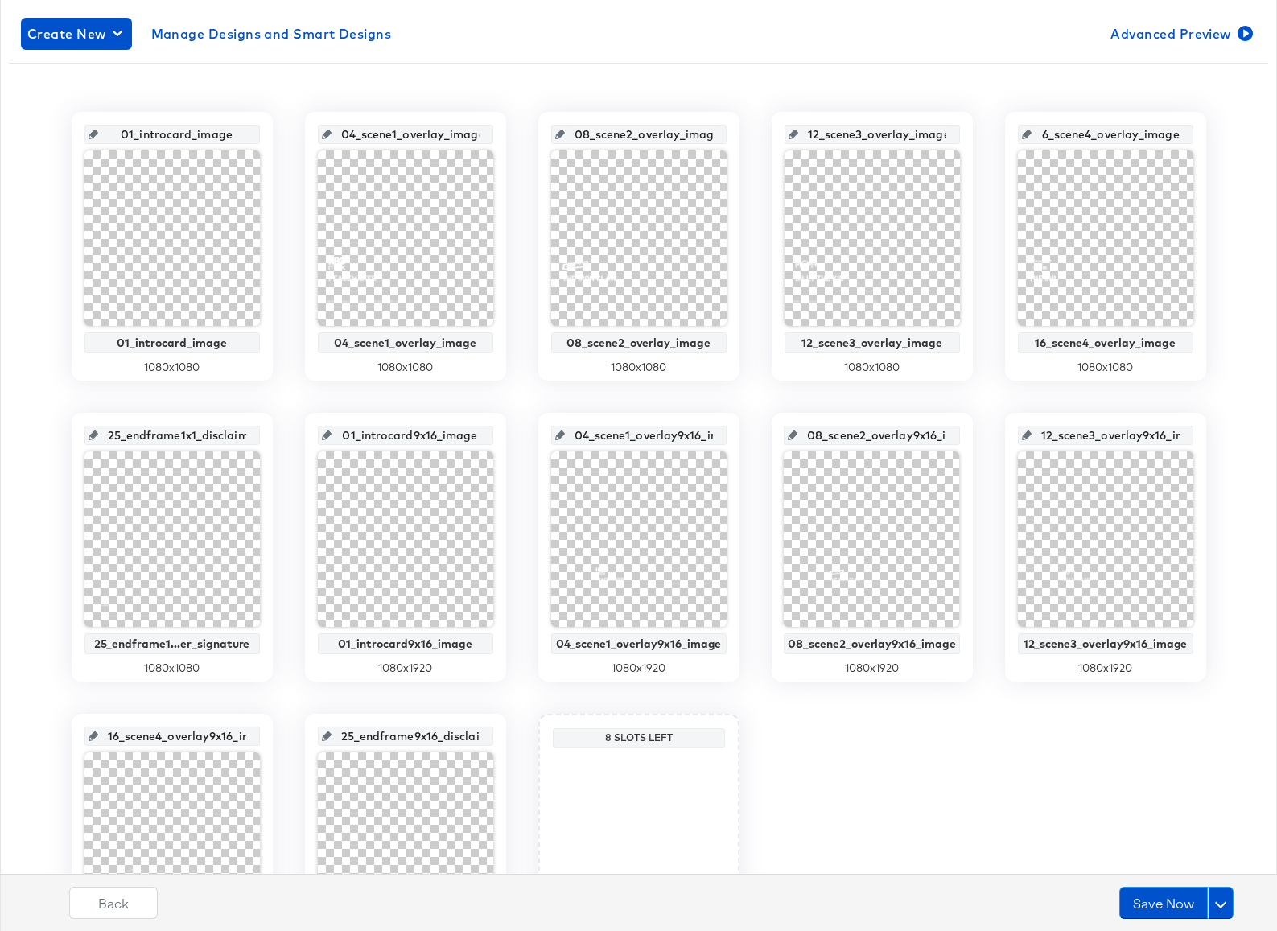
scroll to position [0, 14]
click at [996, 348] on div "01_introcard_image 01_introcard_image 1080 x 1080 04_scene1_overlay_image 04_sc…" at bounding box center [638, 547] width 1259 height 870
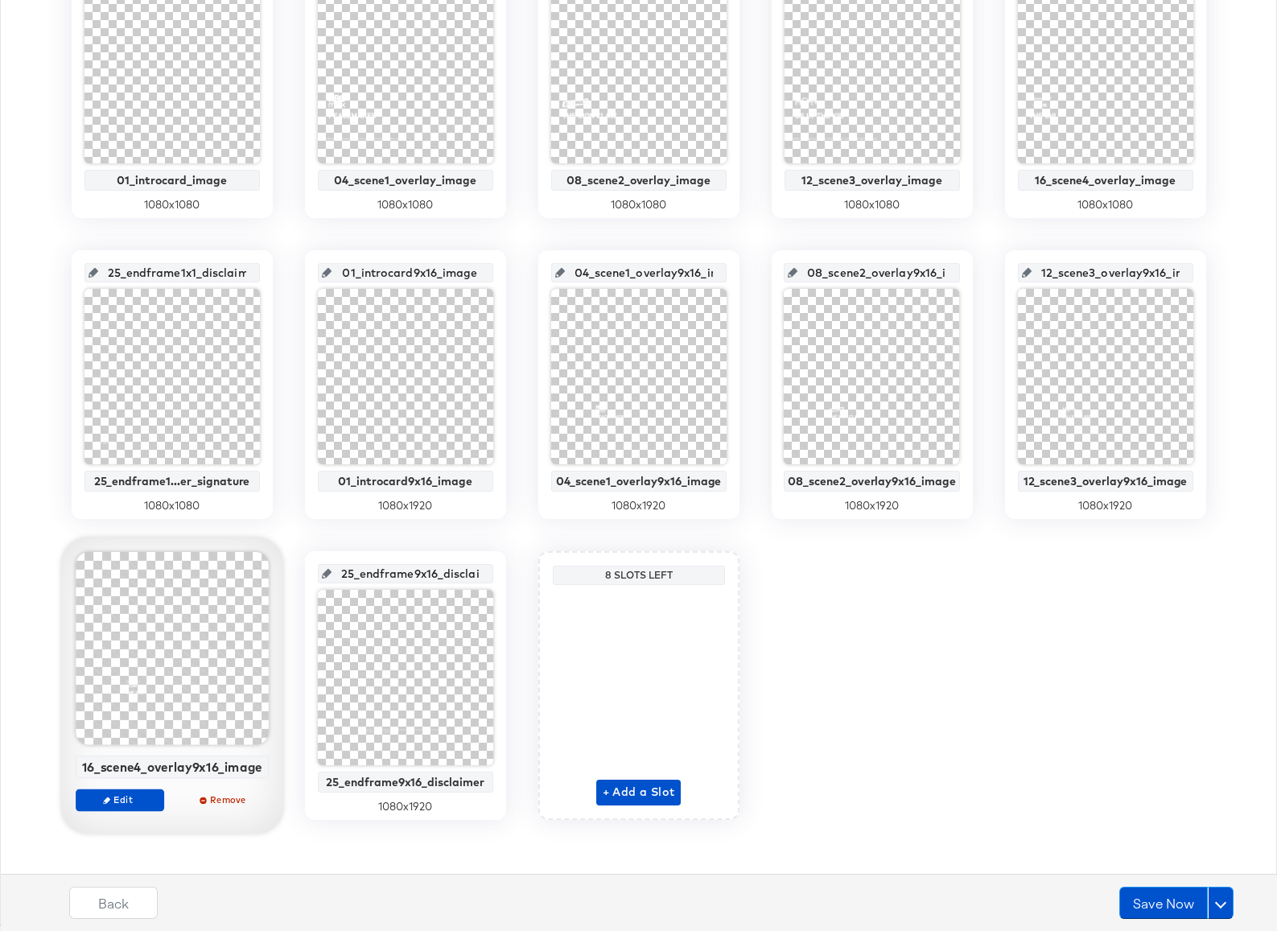
scroll to position [438, 0]
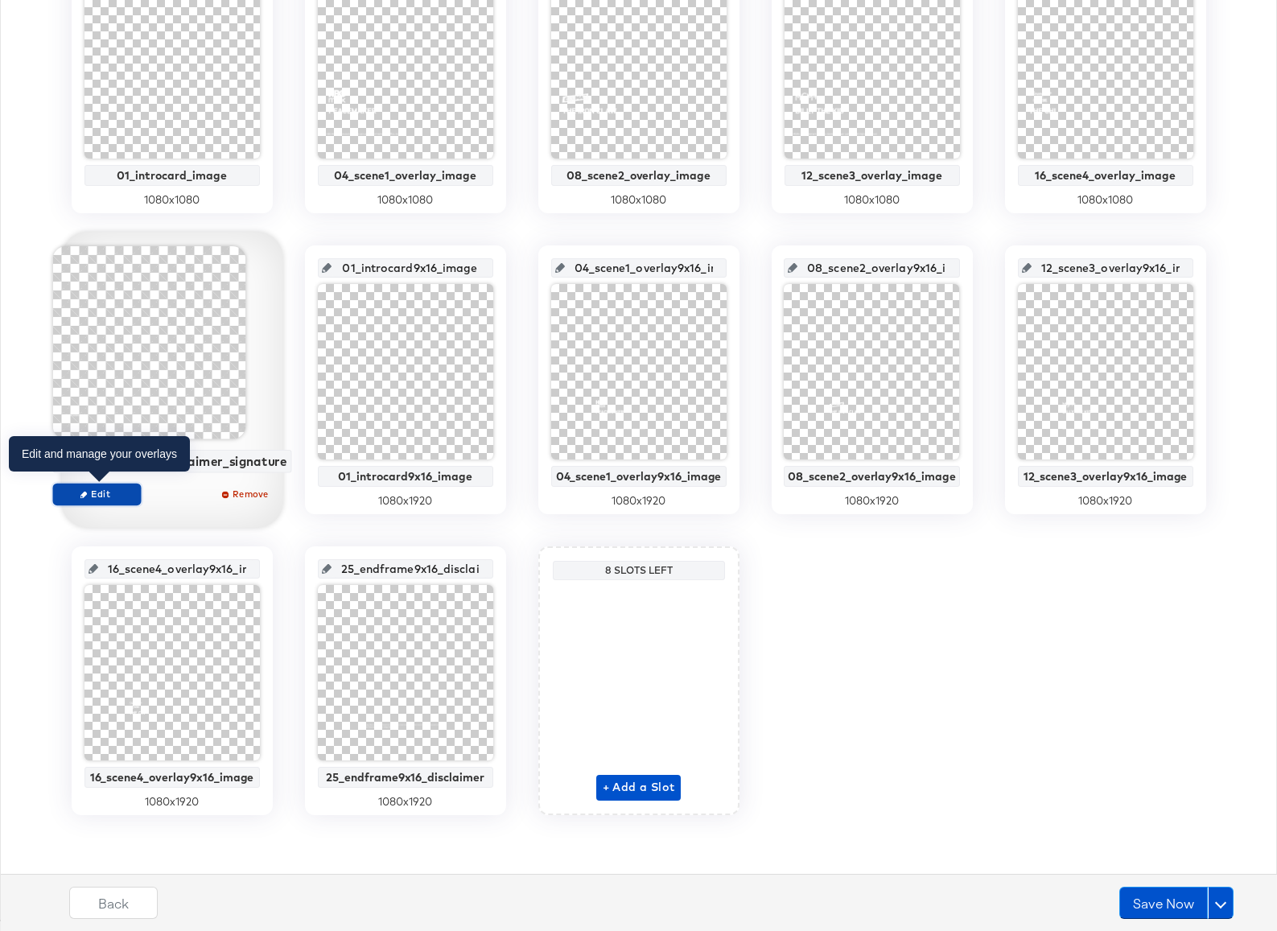
click at [96, 492] on span "Edit" at bounding box center [97, 494] width 74 height 12
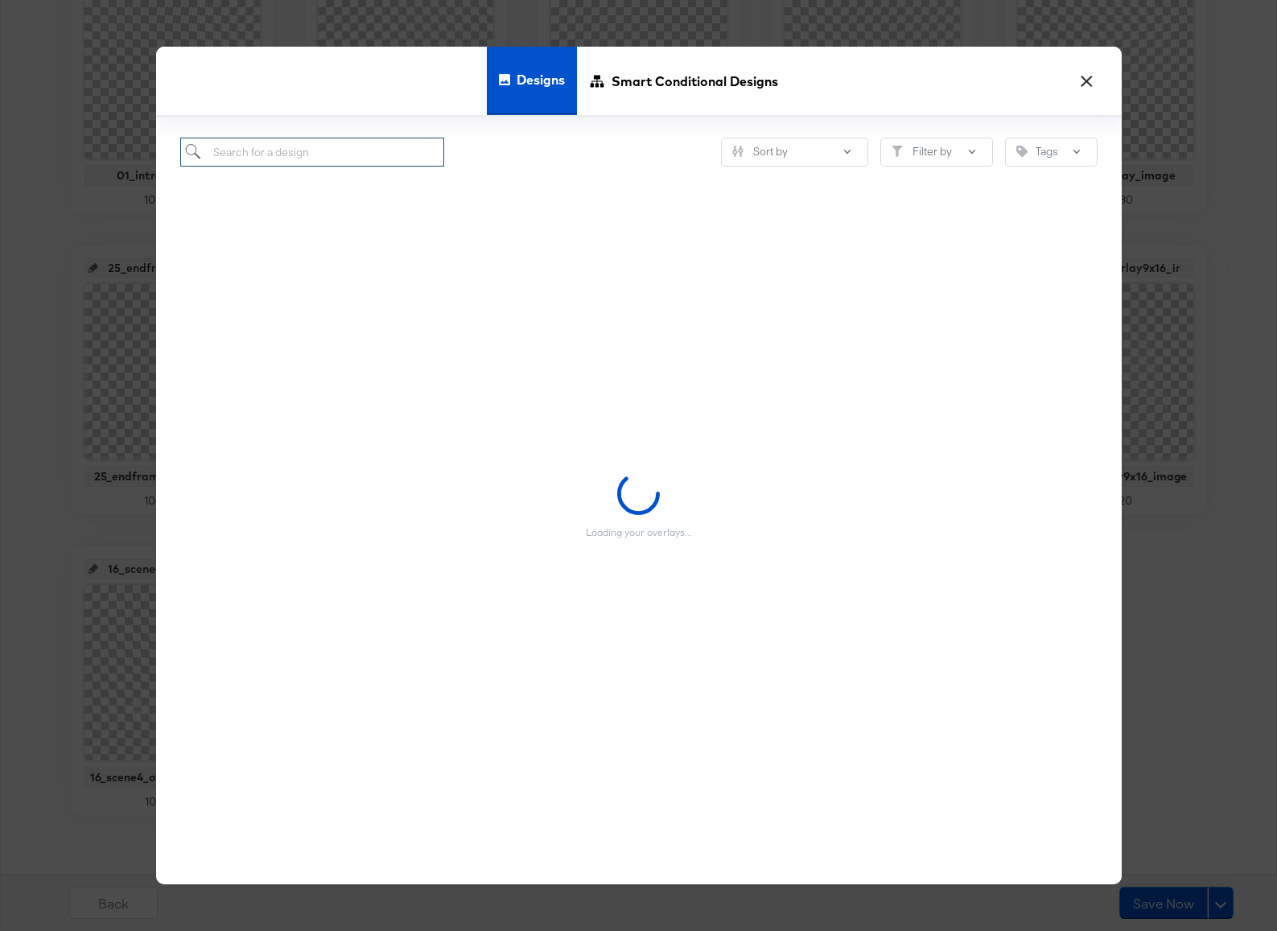
click at [300, 153] on input "search" at bounding box center [312, 153] width 265 height 30
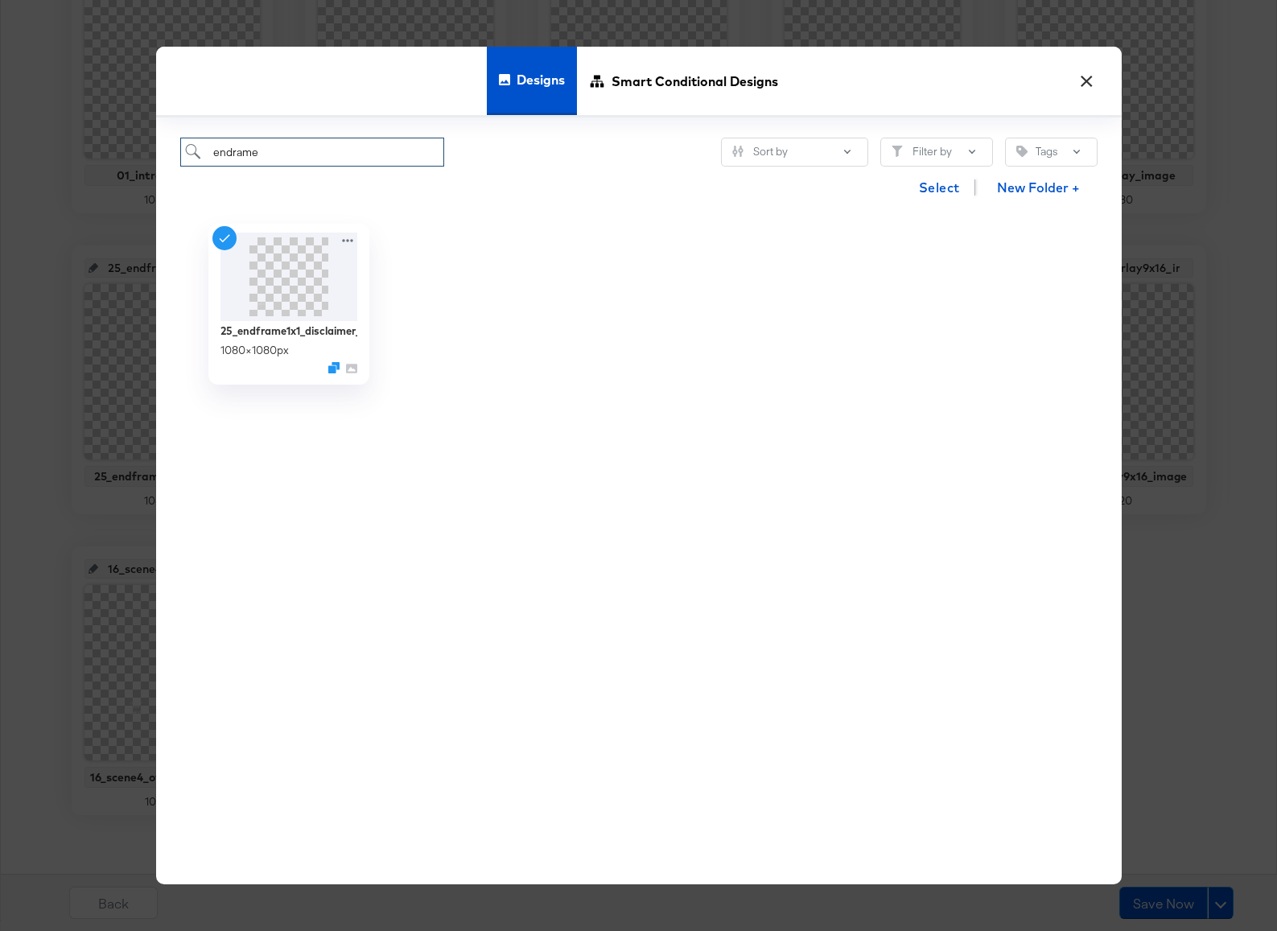
click at [231, 153] on input "endrame" at bounding box center [312, 153] width 265 height 30
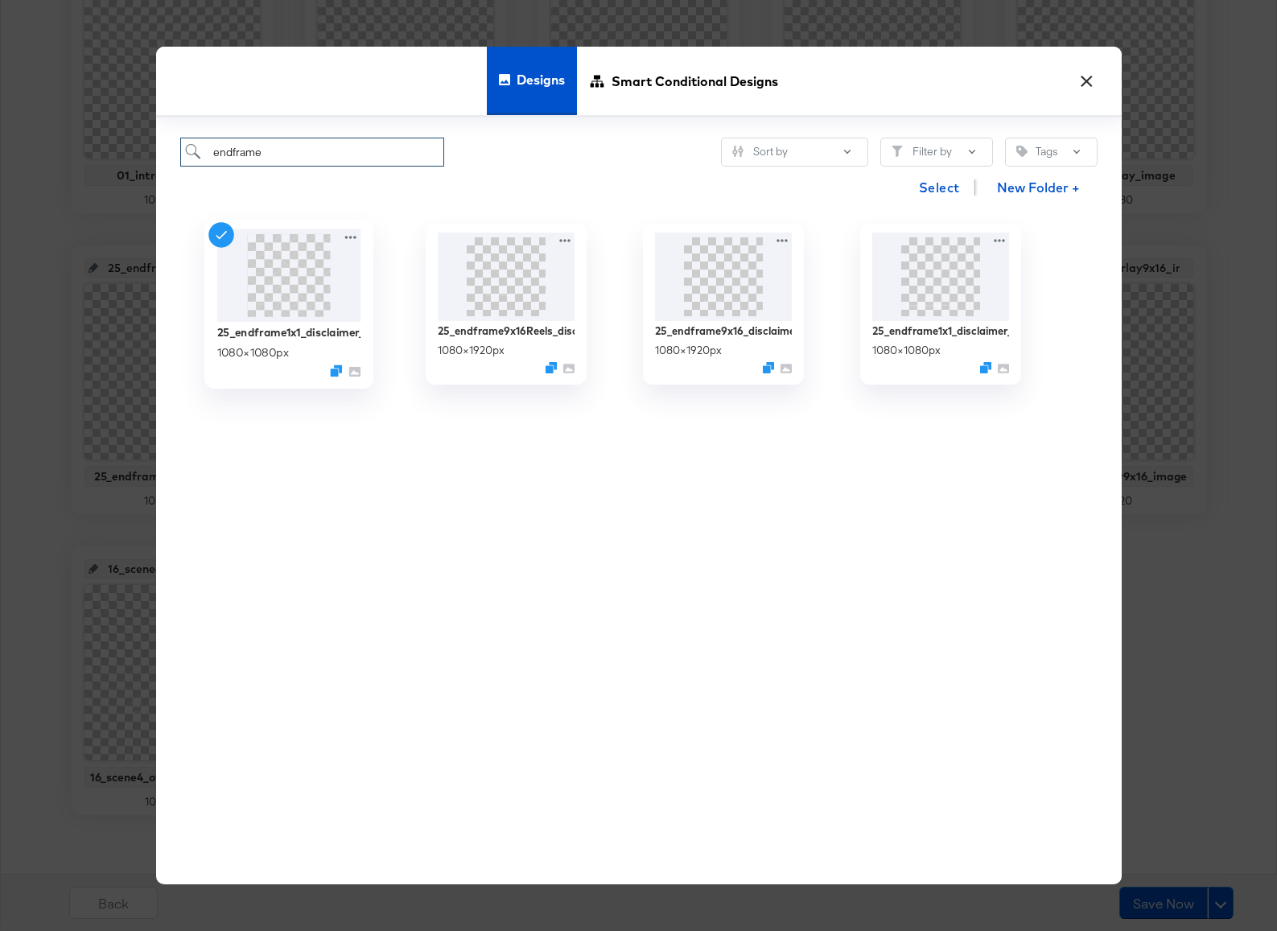
type input "endframe"
click at [260, 288] on img at bounding box center [288, 275] width 144 height 93
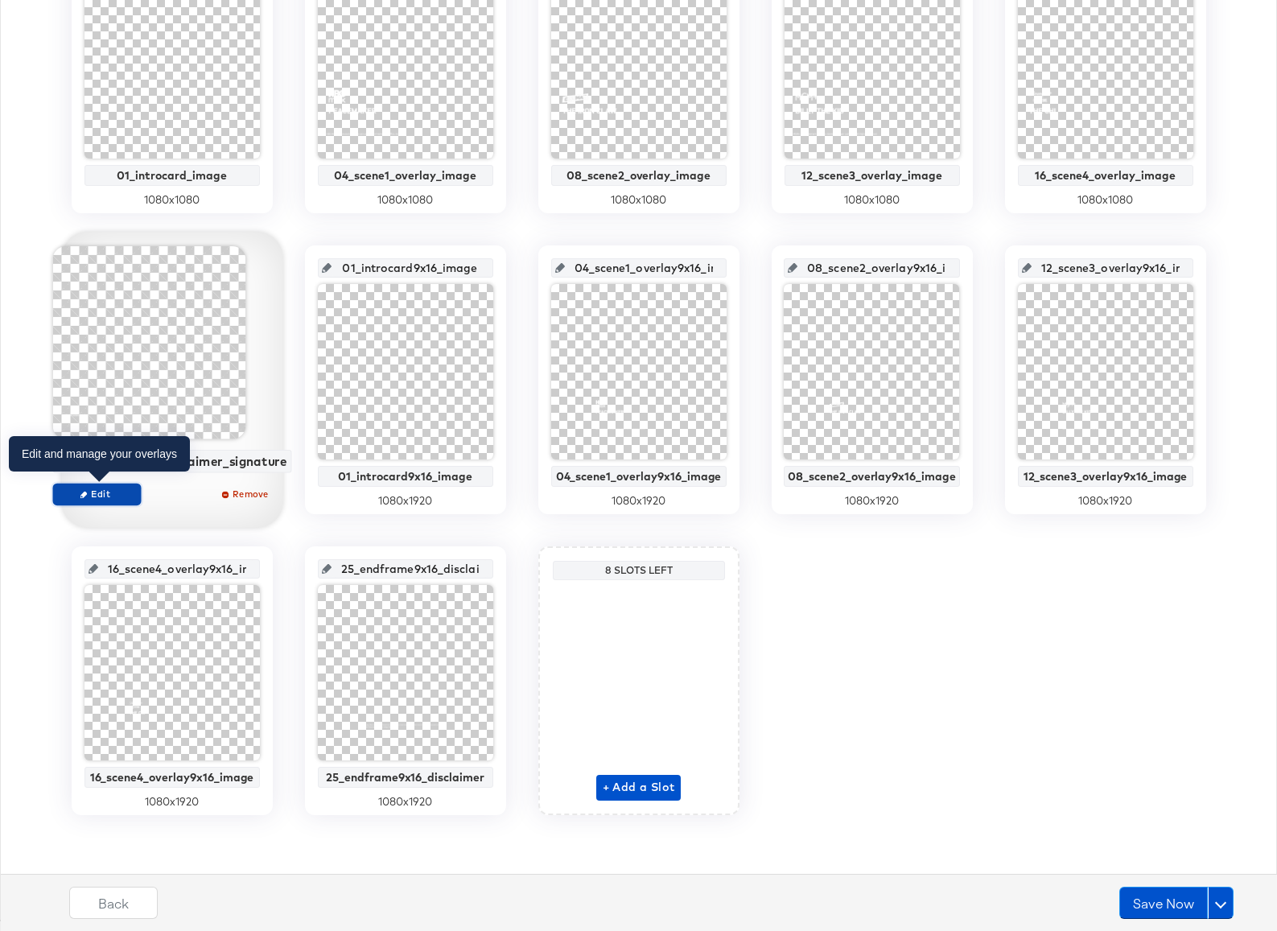
click at [95, 494] on span "Edit" at bounding box center [97, 494] width 74 height 12
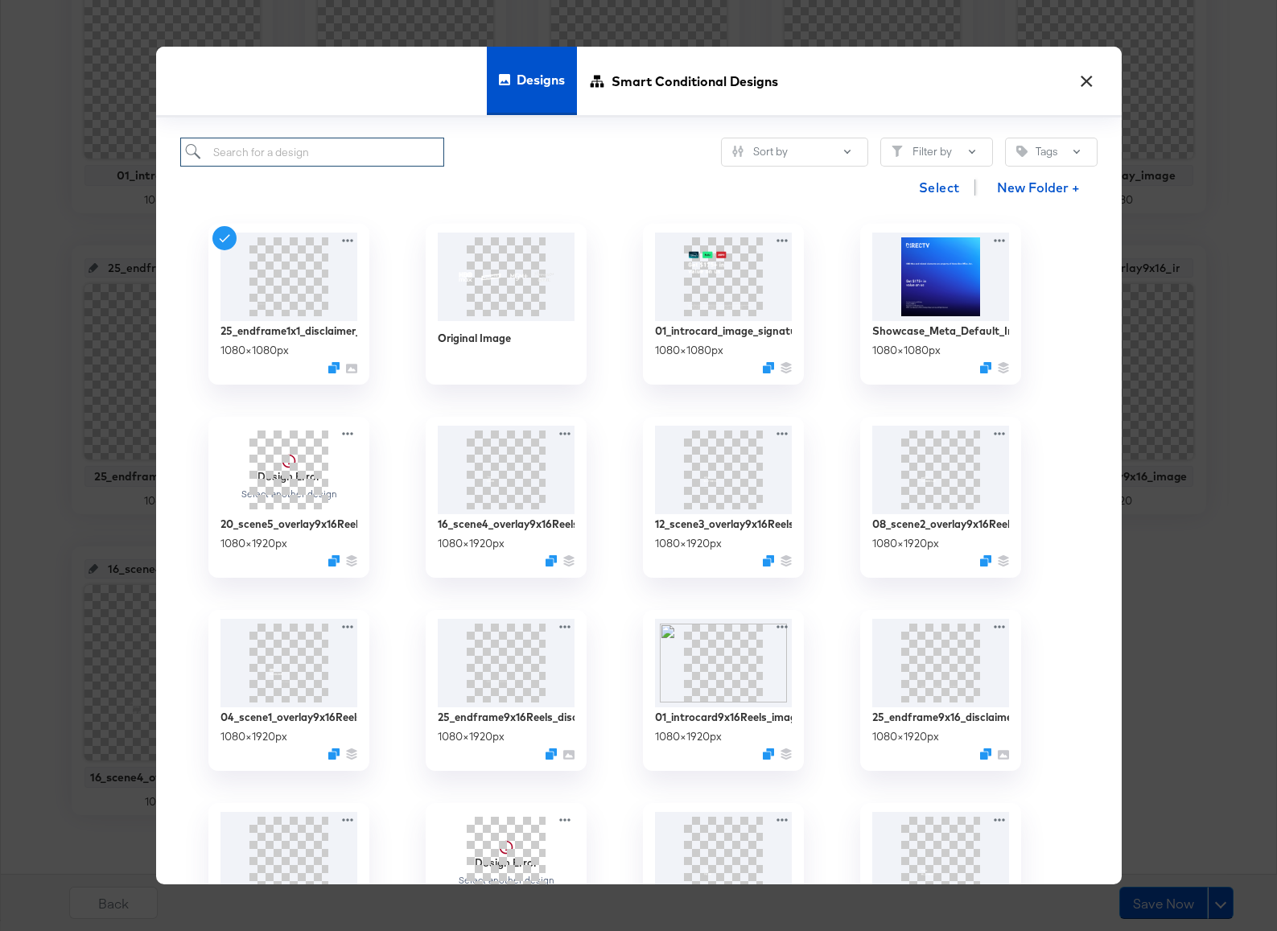
click at [296, 154] on input "search" at bounding box center [312, 153] width 265 height 30
click at [232, 148] on input "search" at bounding box center [312, 153] width 265 height 30
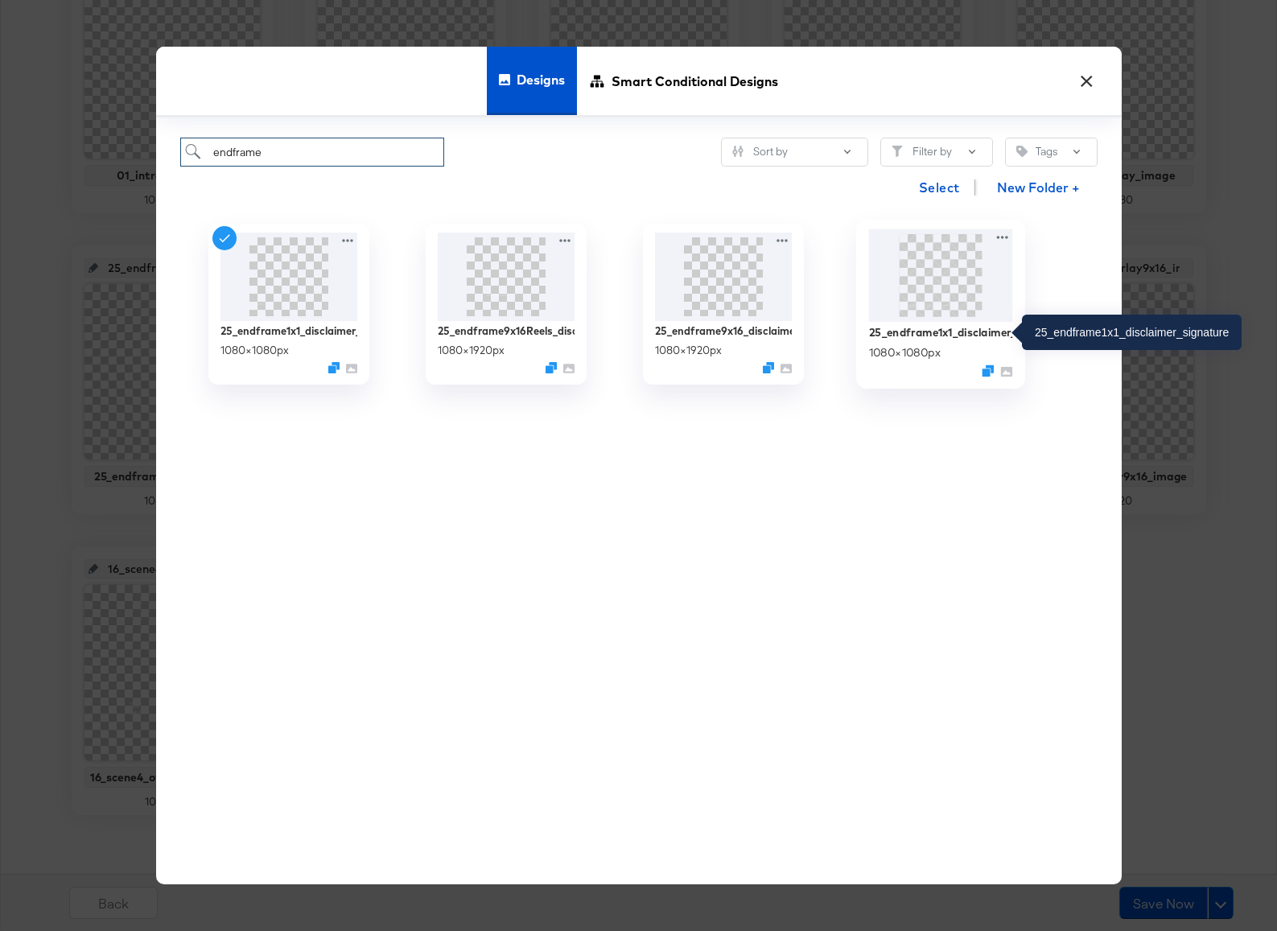
type input "endframe"
click at [940, 336] on div "25_endframe1x1_disclaimer_signature" at bounding box center [940, 331] width 144 height 15
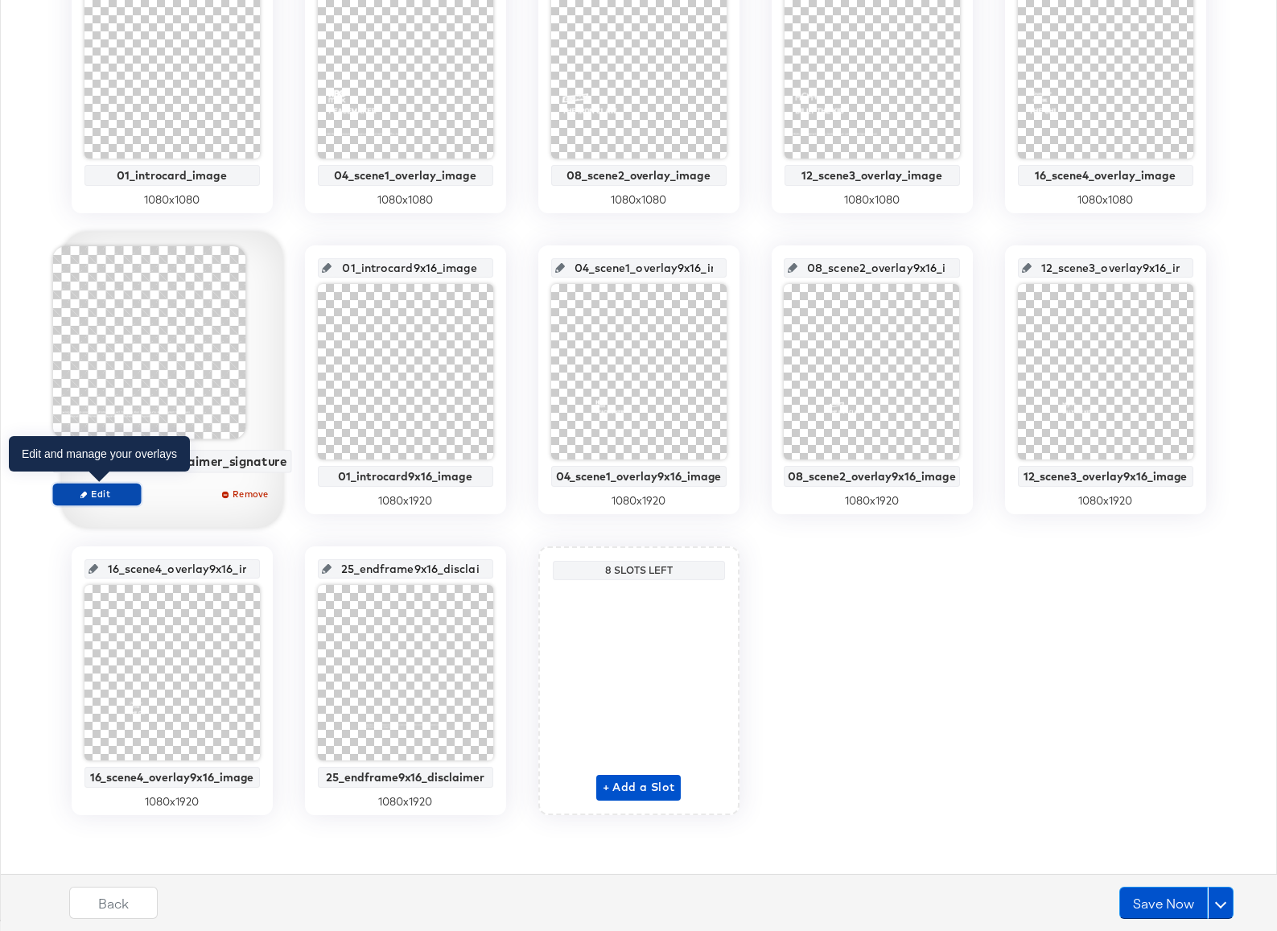
click at [111, 492] on span "Edit" at bounding box center [97, 494] width 74 height 12
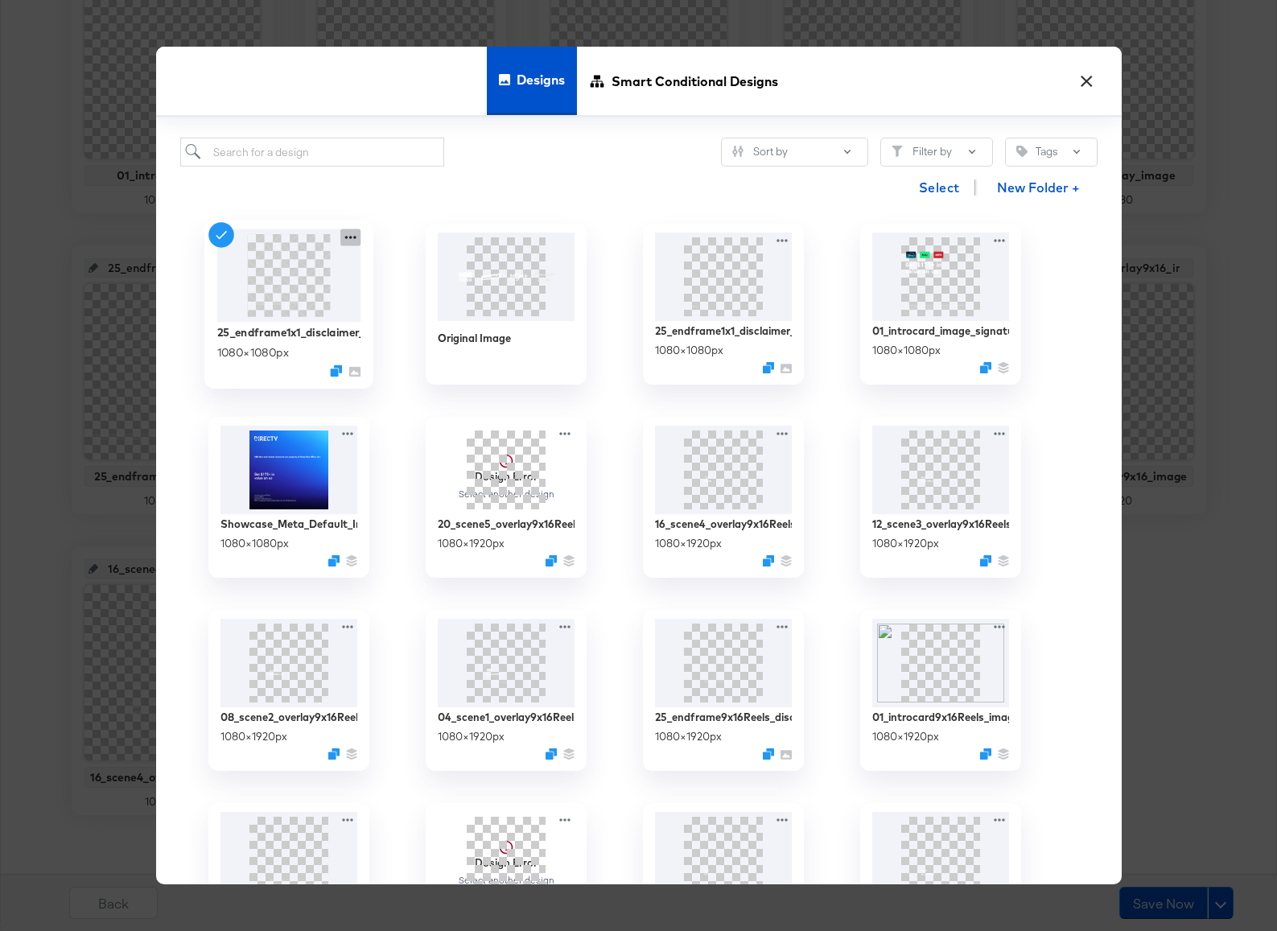
click at [350, 237] on icon at bounding box center [350, 237] width 20 height 17
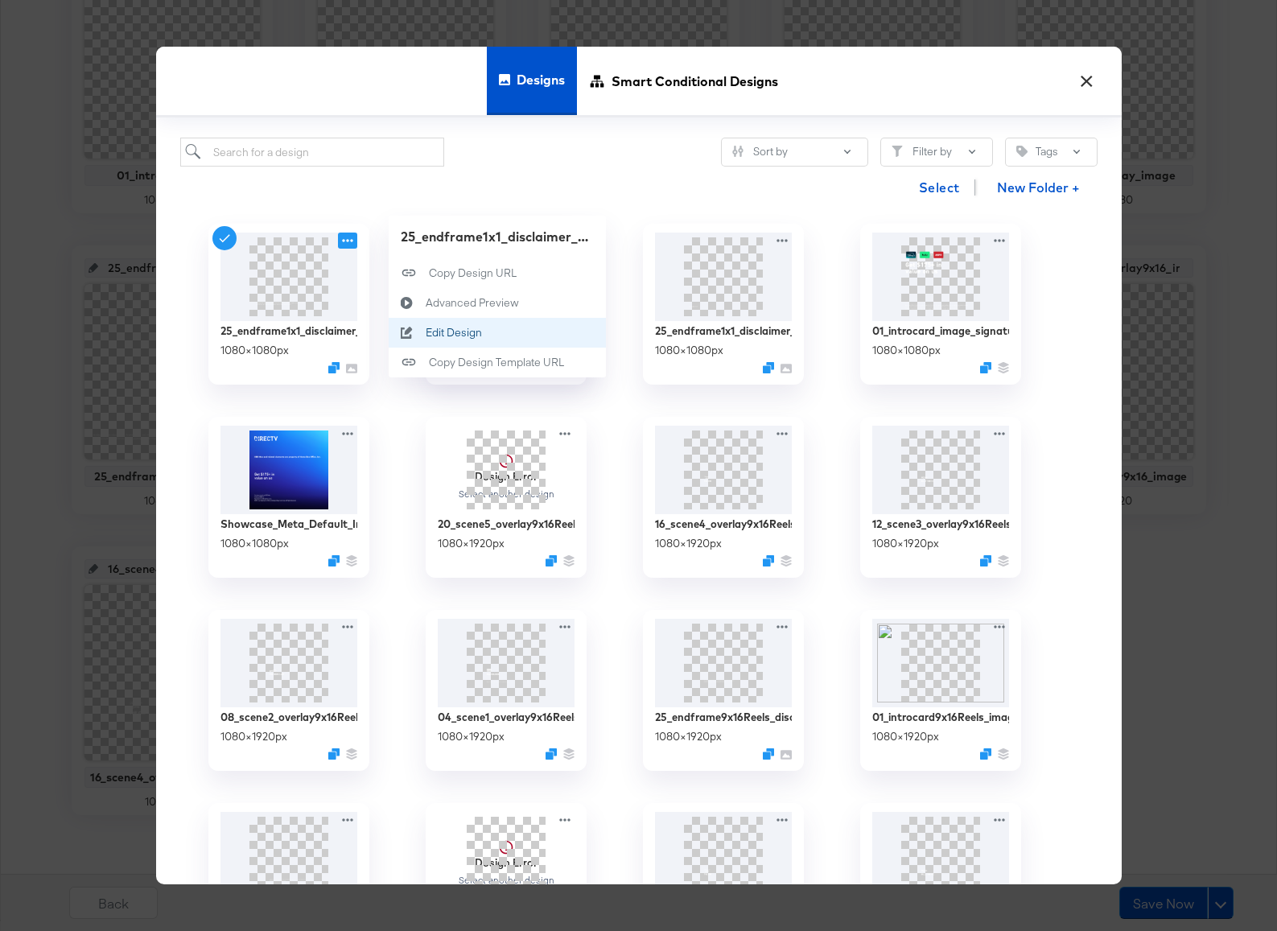
click at [451, 324] on button "Edit Design Edit Design" at bounding box center [497, 333] width 217 height 30
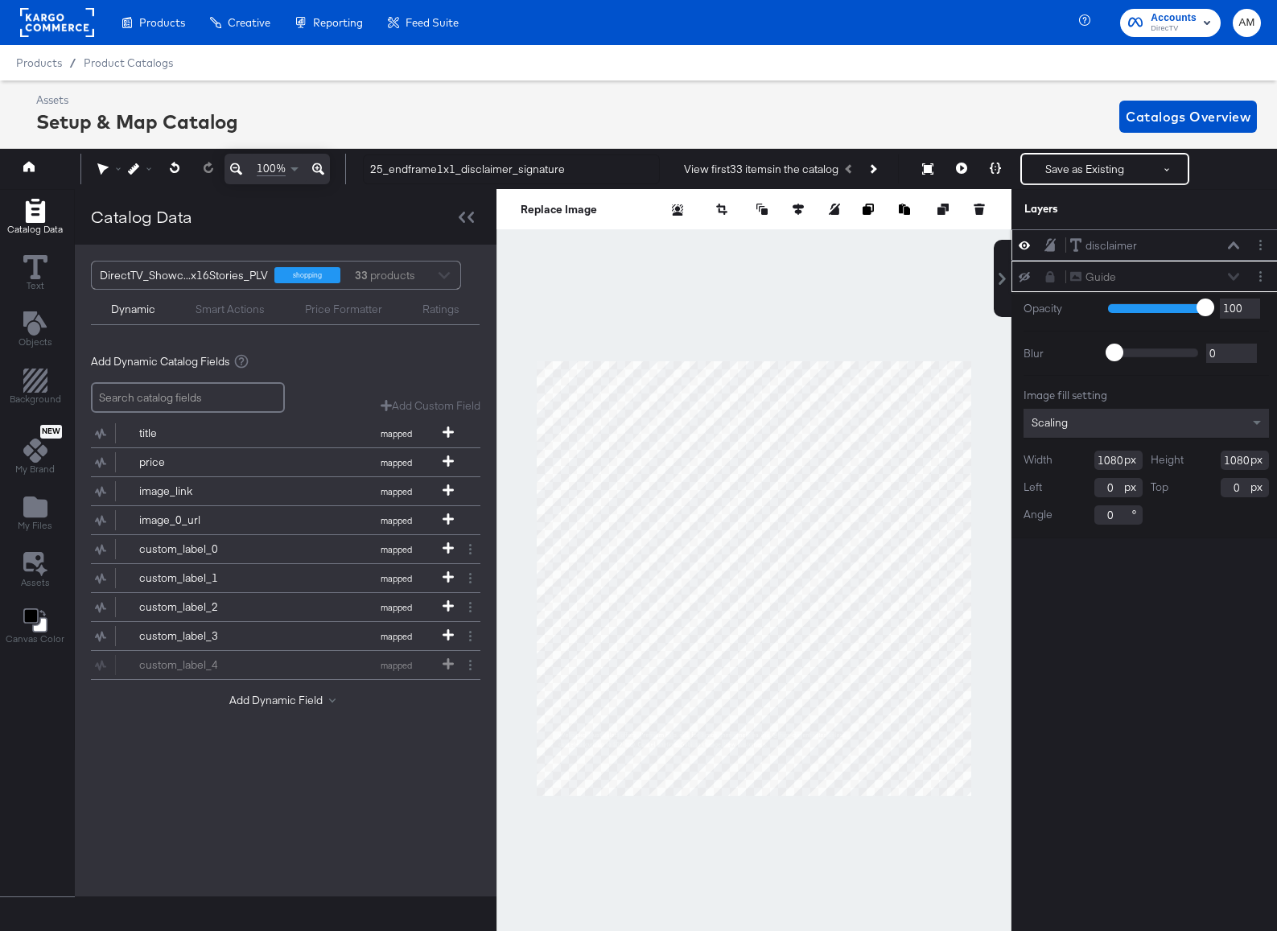
click at [1229, 247] on icon at bounding box center [1233, 244] width 11 height 7
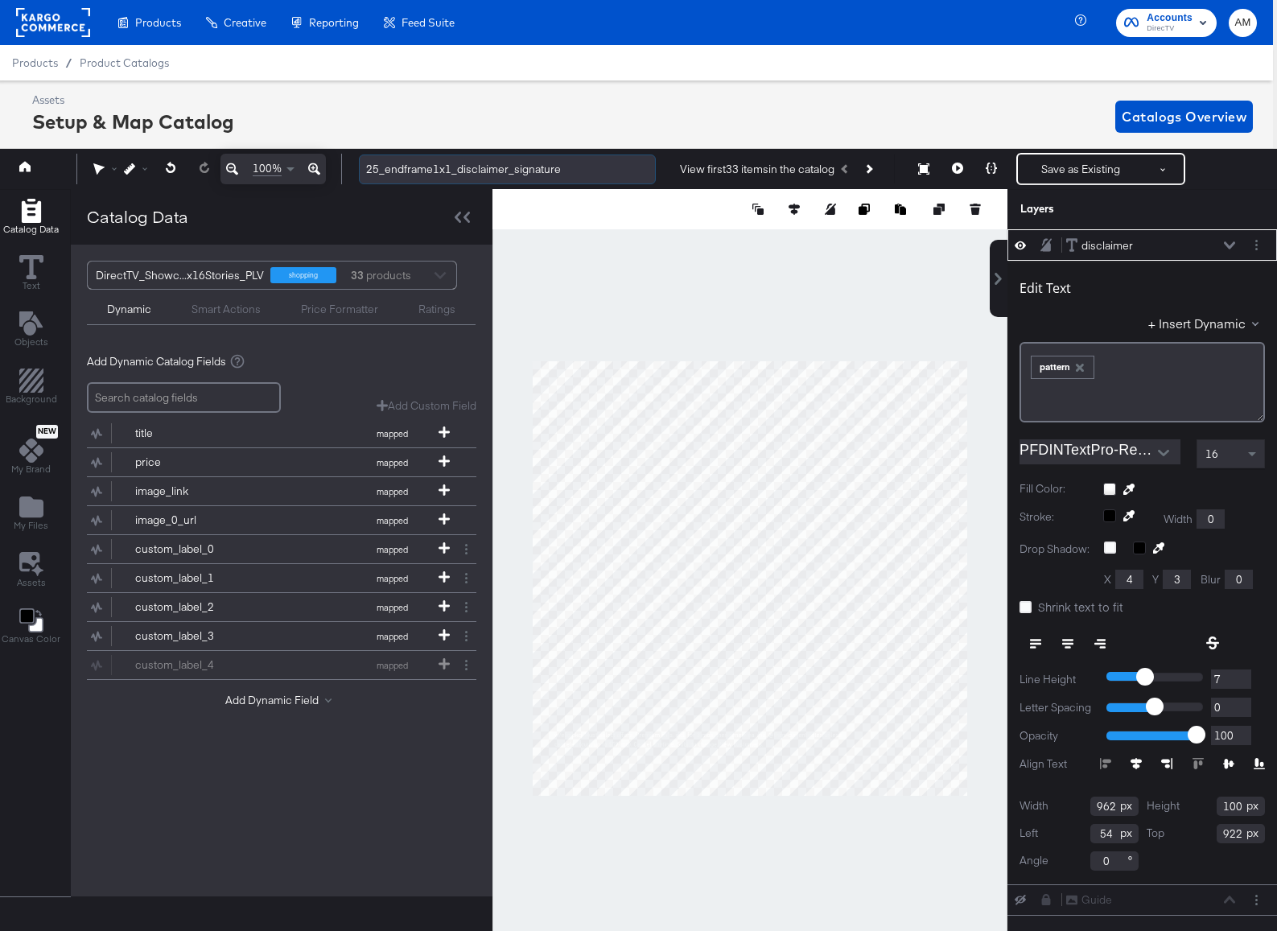
drag, startPoint x: 507, startPoint y: 174, endPoint x: 574, endPoint y: 171, distance: 67.6
click at [574, 171] on input "25_endframe1x1_disclaimer_signature" at bounding box center [507, 169] width 297 height 30
type input "25_endframe1x1_disclaimer"
click at [550, 199] on div at bounding box center [749, 209] width 515 height 40
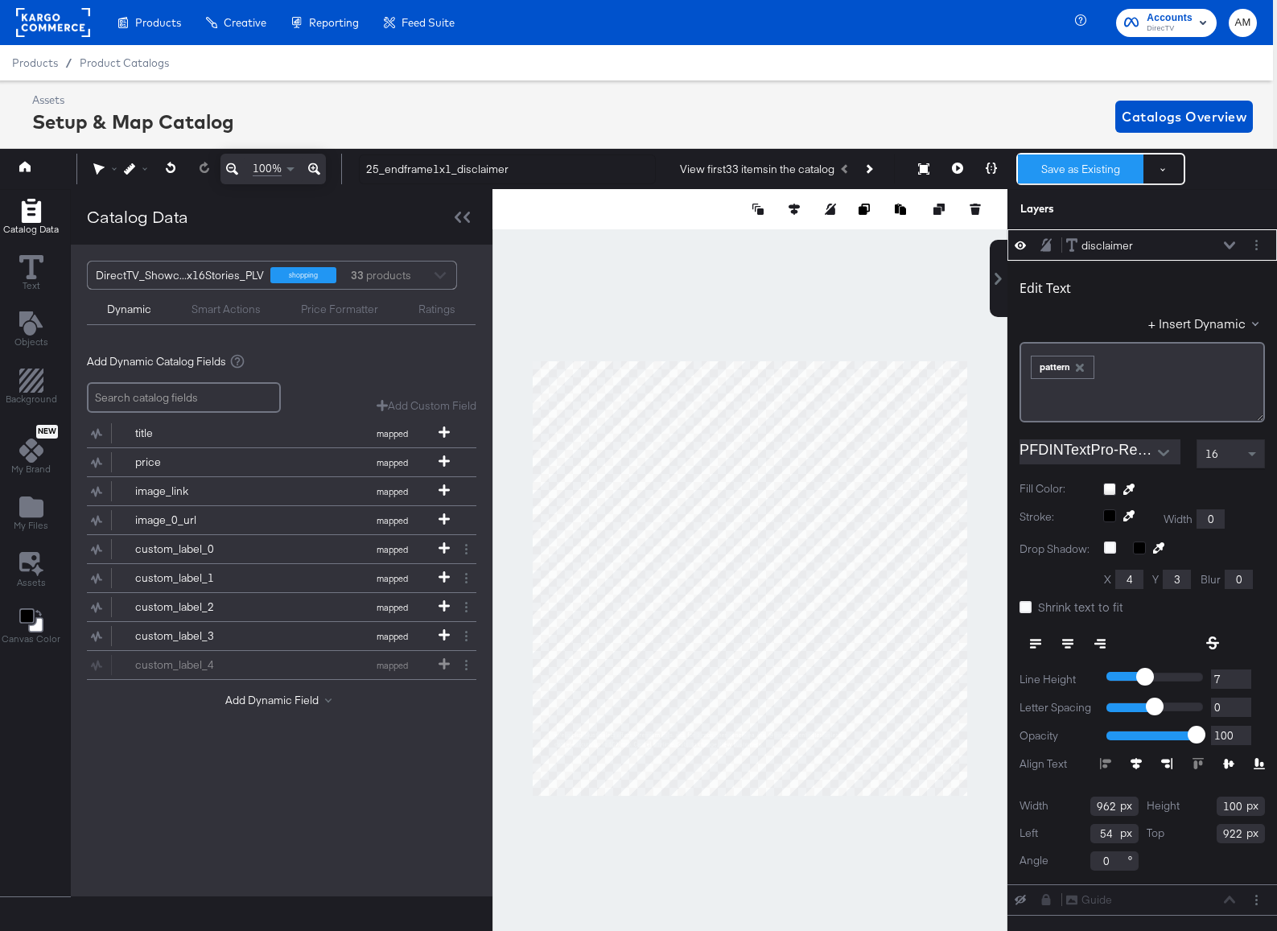
click at [1083, 174] on button "Save as Existing" at bounding box center [1080, 168] width 125 height 29
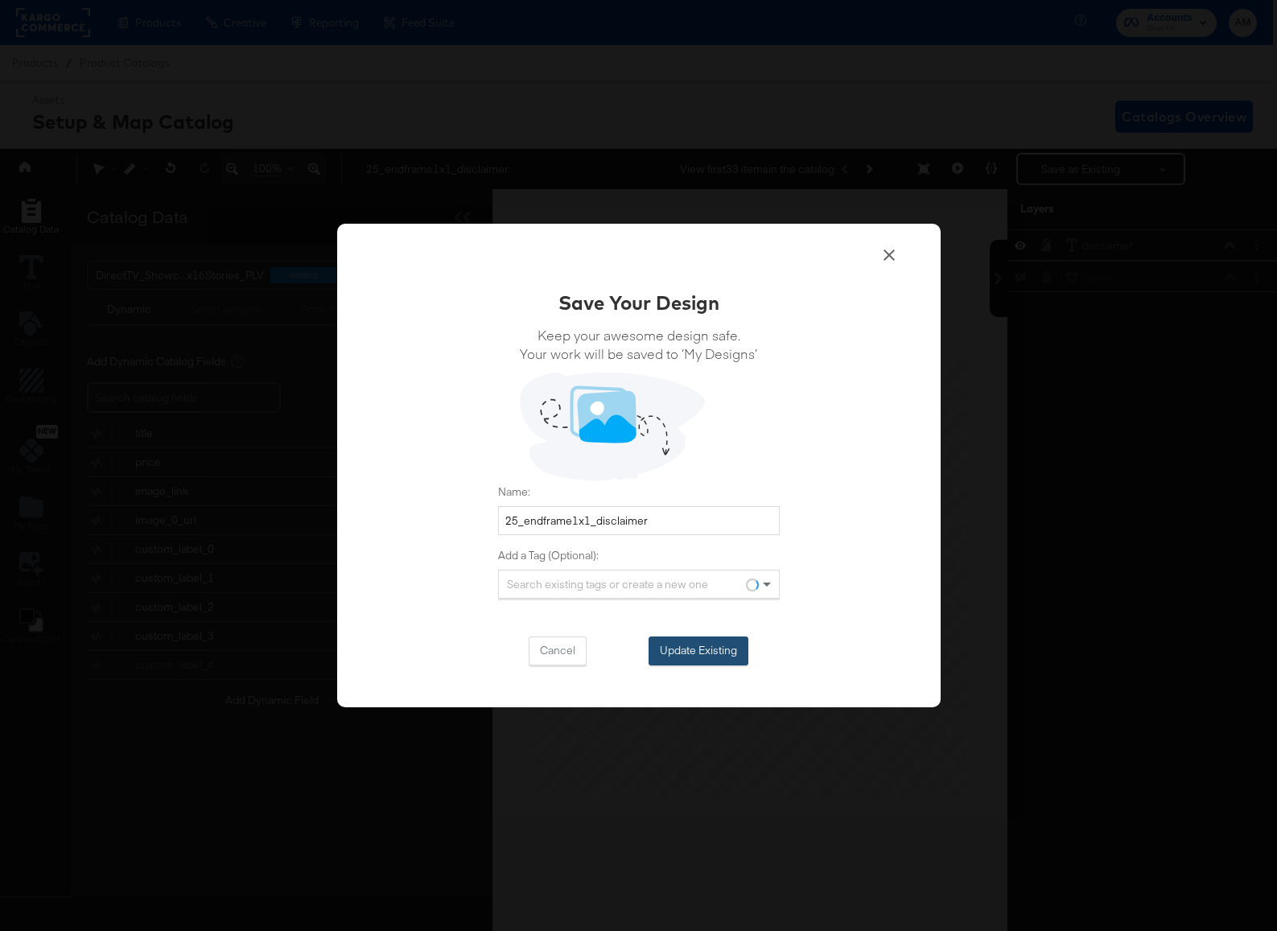
click at [677, 647] on button "Update Existing" at bounding box center [698, 650] width 100 height 29
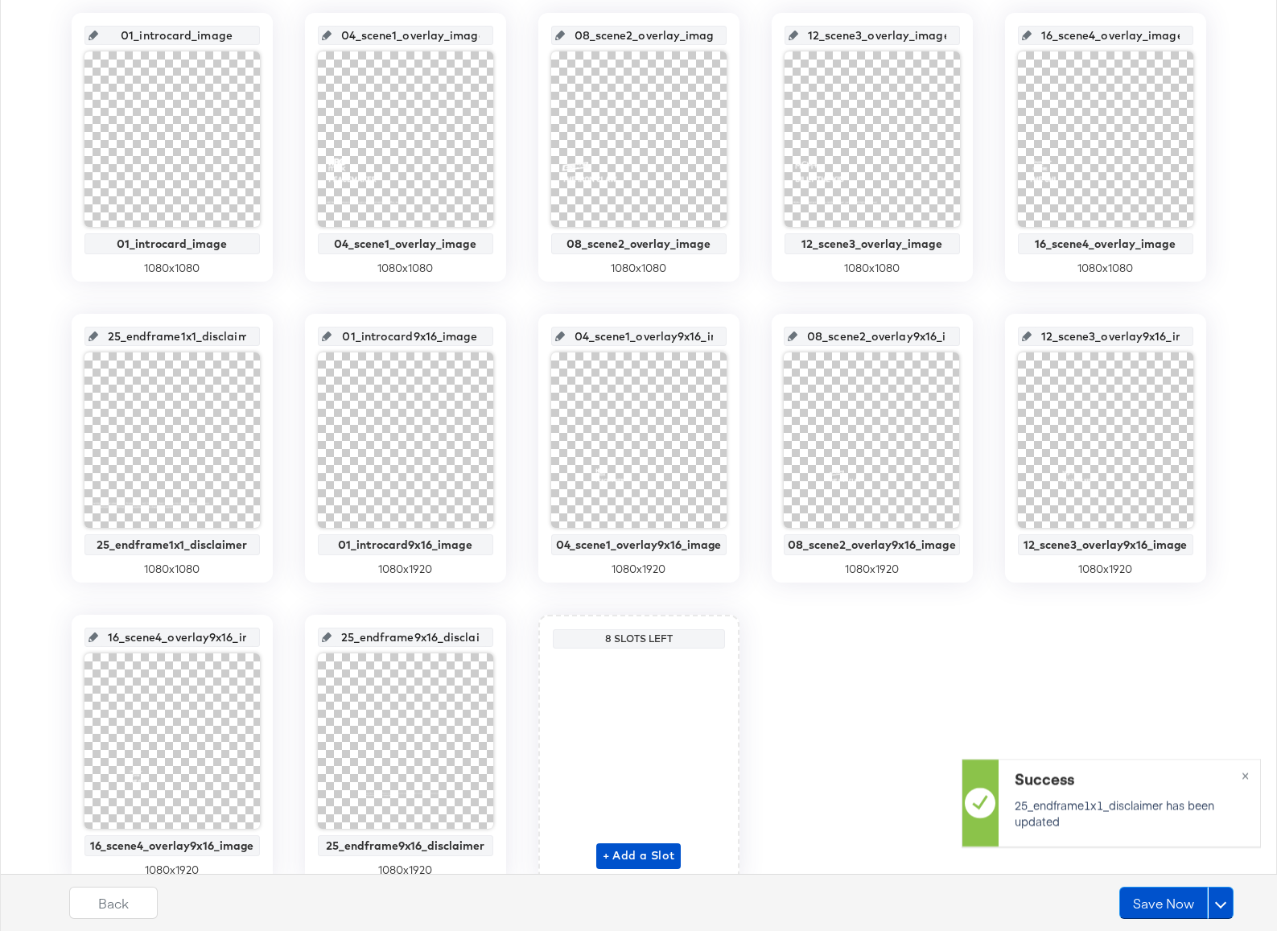
scroll to position [368, 0]
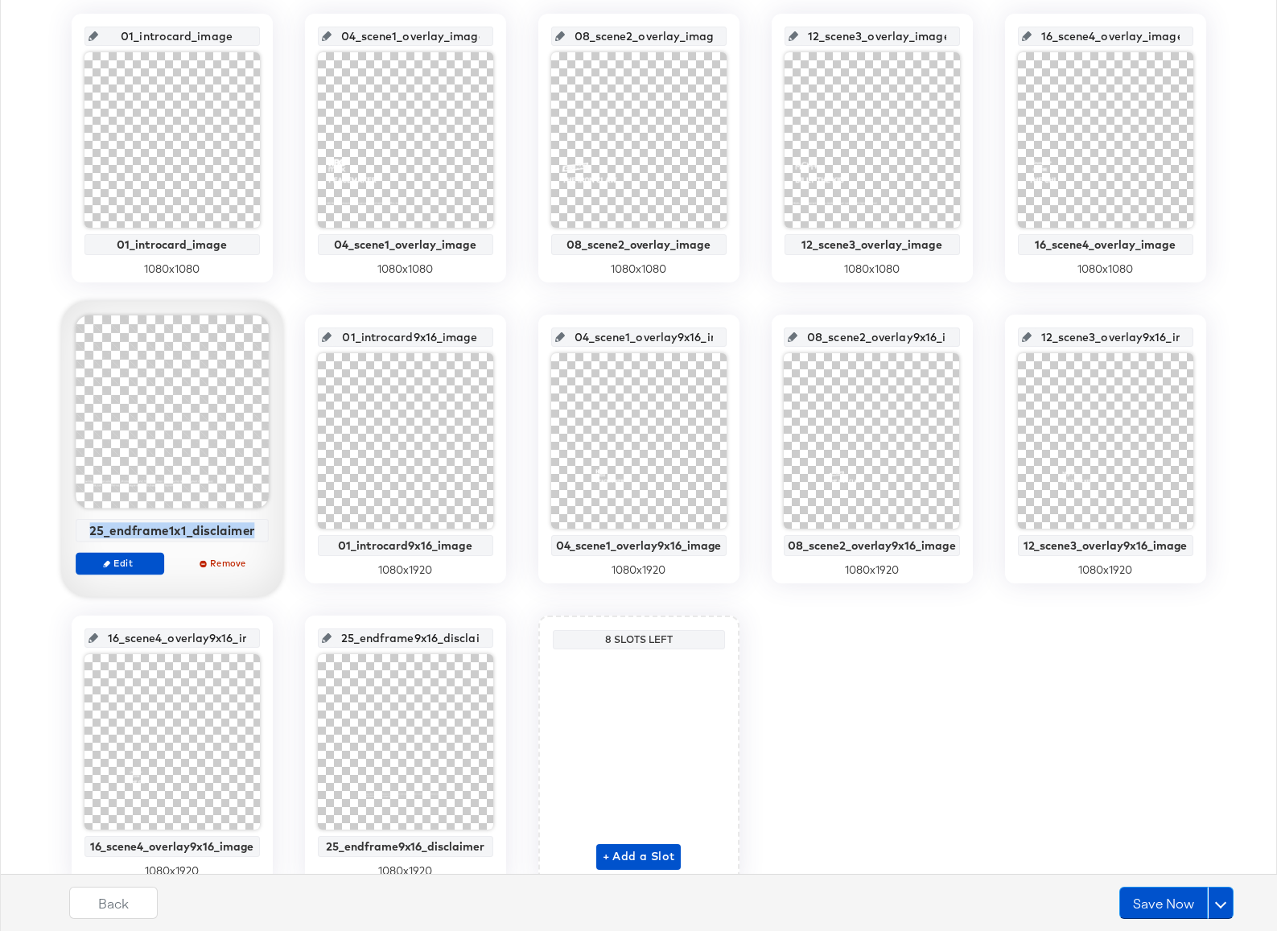
drag, startPoint x: 93, startPoint y: 529, endPoint x: 249, endPoint y: 540, distance: 156.4
click at [249, 540] on div "25_endframe1x1_disclaimer" at bounding box center [172, 530] width 193 height 23
copy div "25_endframe1x1_disclaimer"
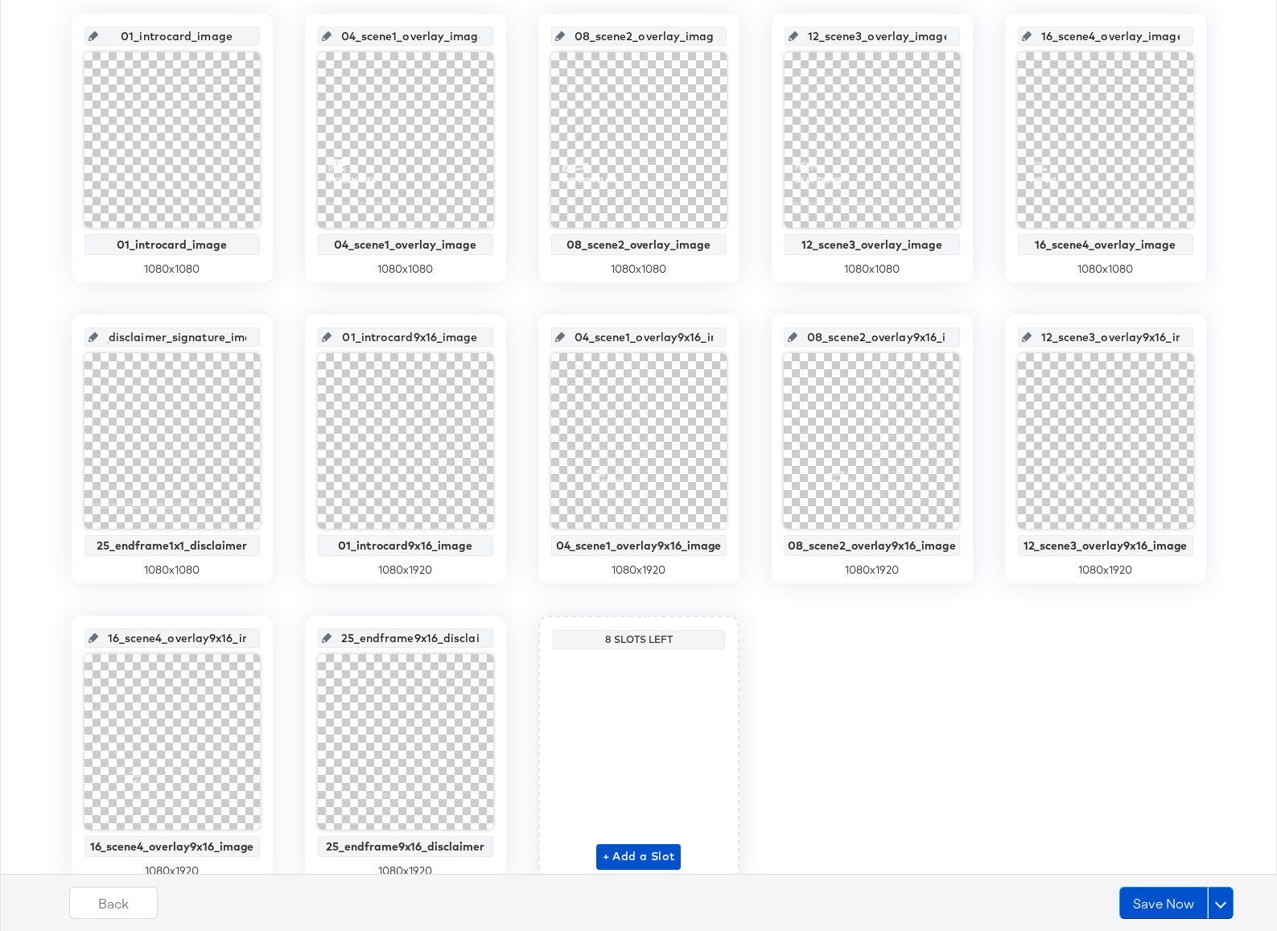
scroll to position [0, 122]
drag, startPoint x: 114, startPoint y: 339, endPoint x: 249, endPoint y: 338, distance: 135.2
click at [249, 338] on div "25_endframe1x1_disclaimer_signature_image" at bounding box center [171, 336] width 175 height 19
paste input "text"
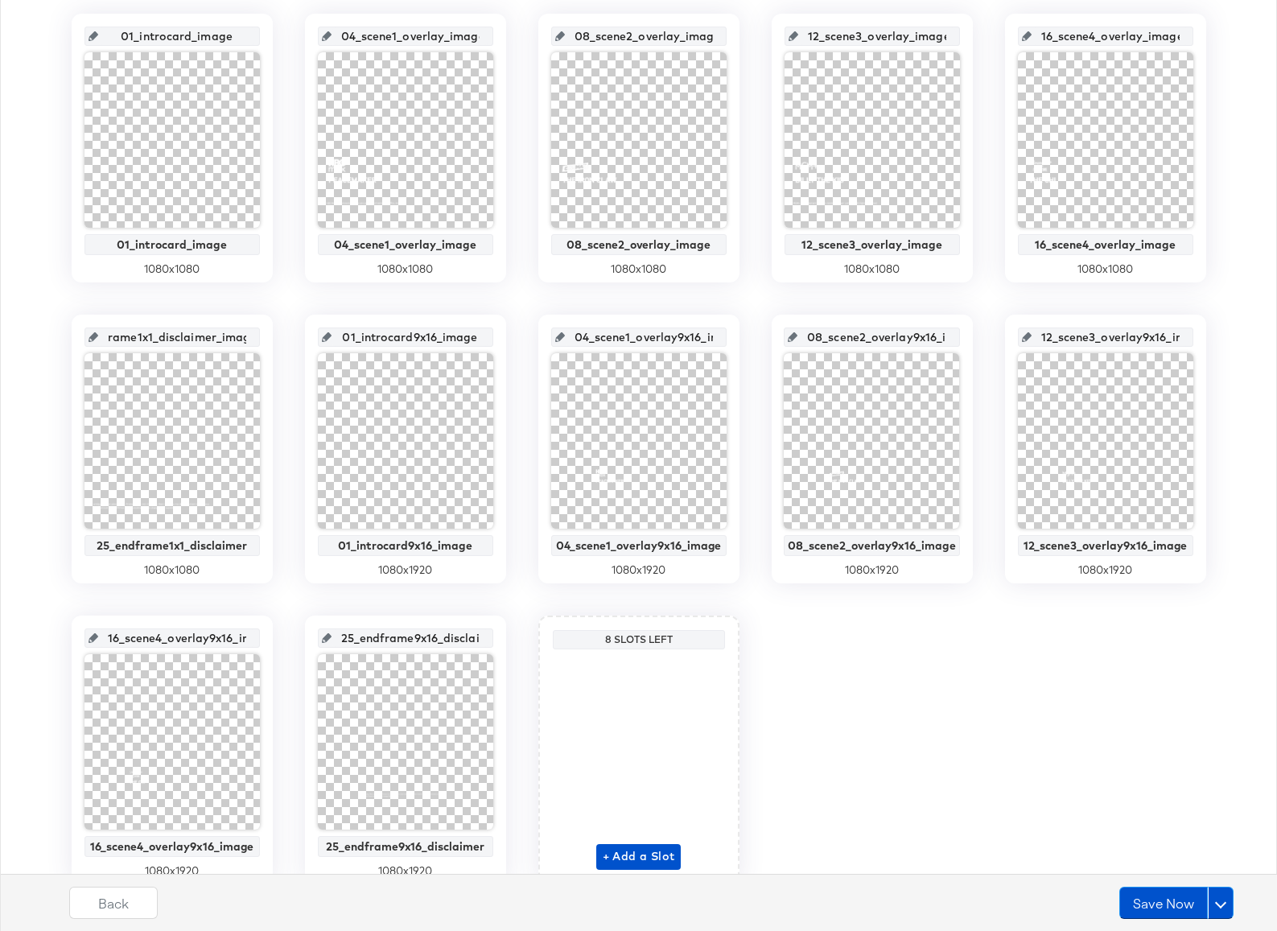
type input "25_endframe1x1_disclaimer_image"
click at [292, 435] on div "01_introcard_image 01_introcard_image 1080 x 1080 04_scene1_overlay_image 04_sc…" at bounding box center [638, 449] width 1259 height 870
click at [1146, 895] on button "Save Now" at bounding box center [1163, 903] width 88 height 32
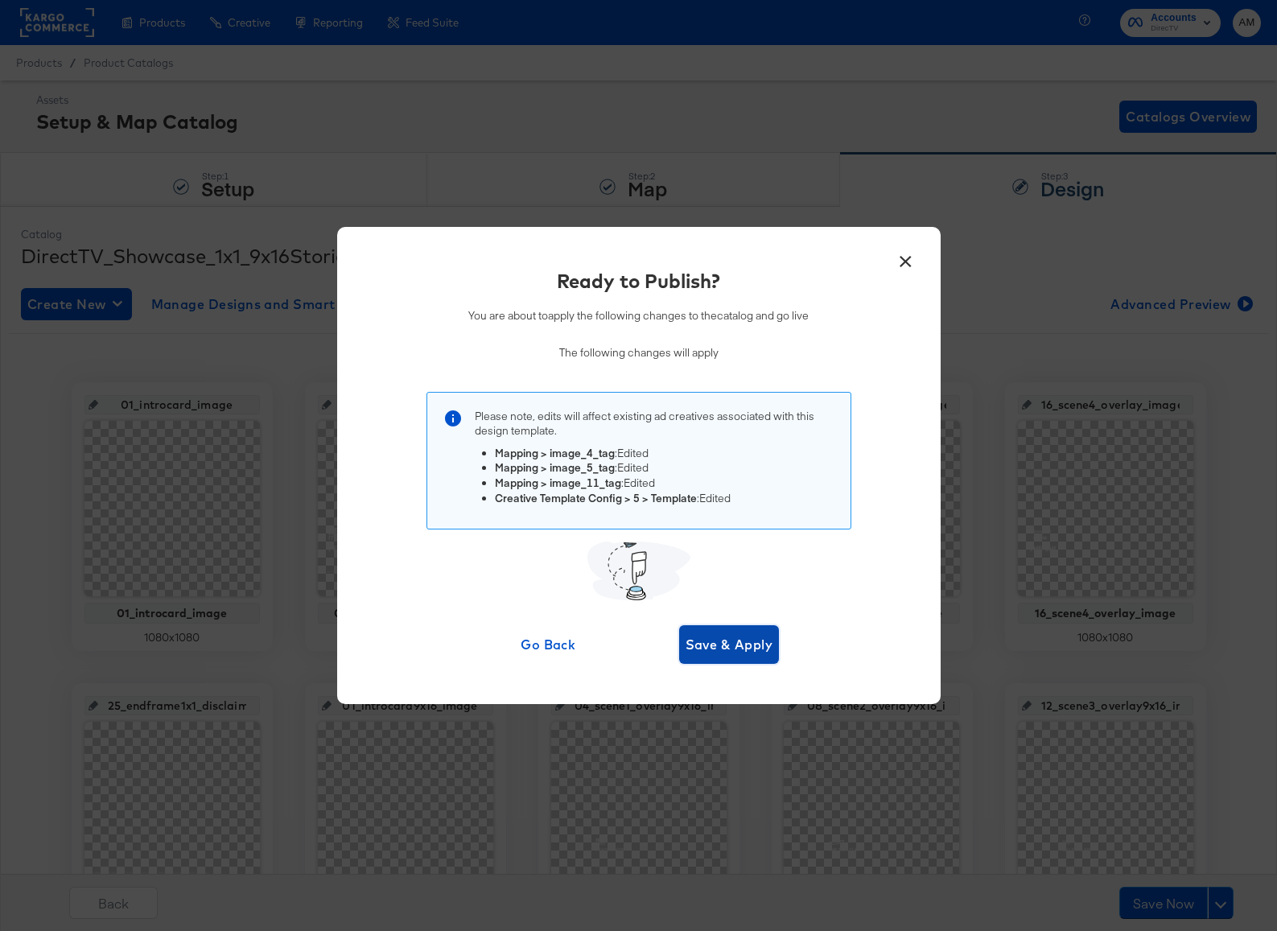
click at [733, 634] on span "Save & Apply" at bounding box center [729, 644] width 88 height 23
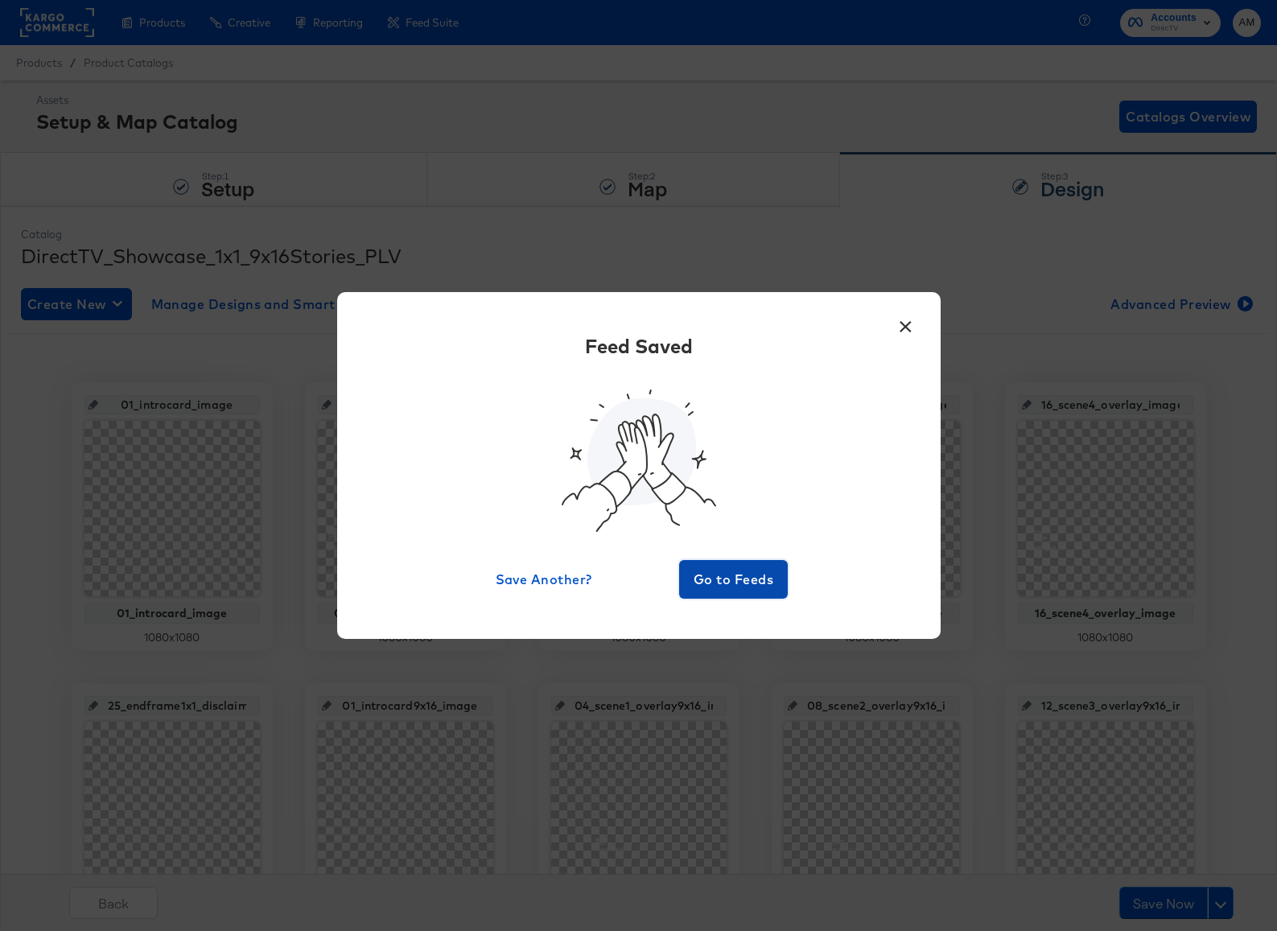
click at [719, 574] on span "Go to Feeds" at bounding box center [733, 579] width 97 height 23
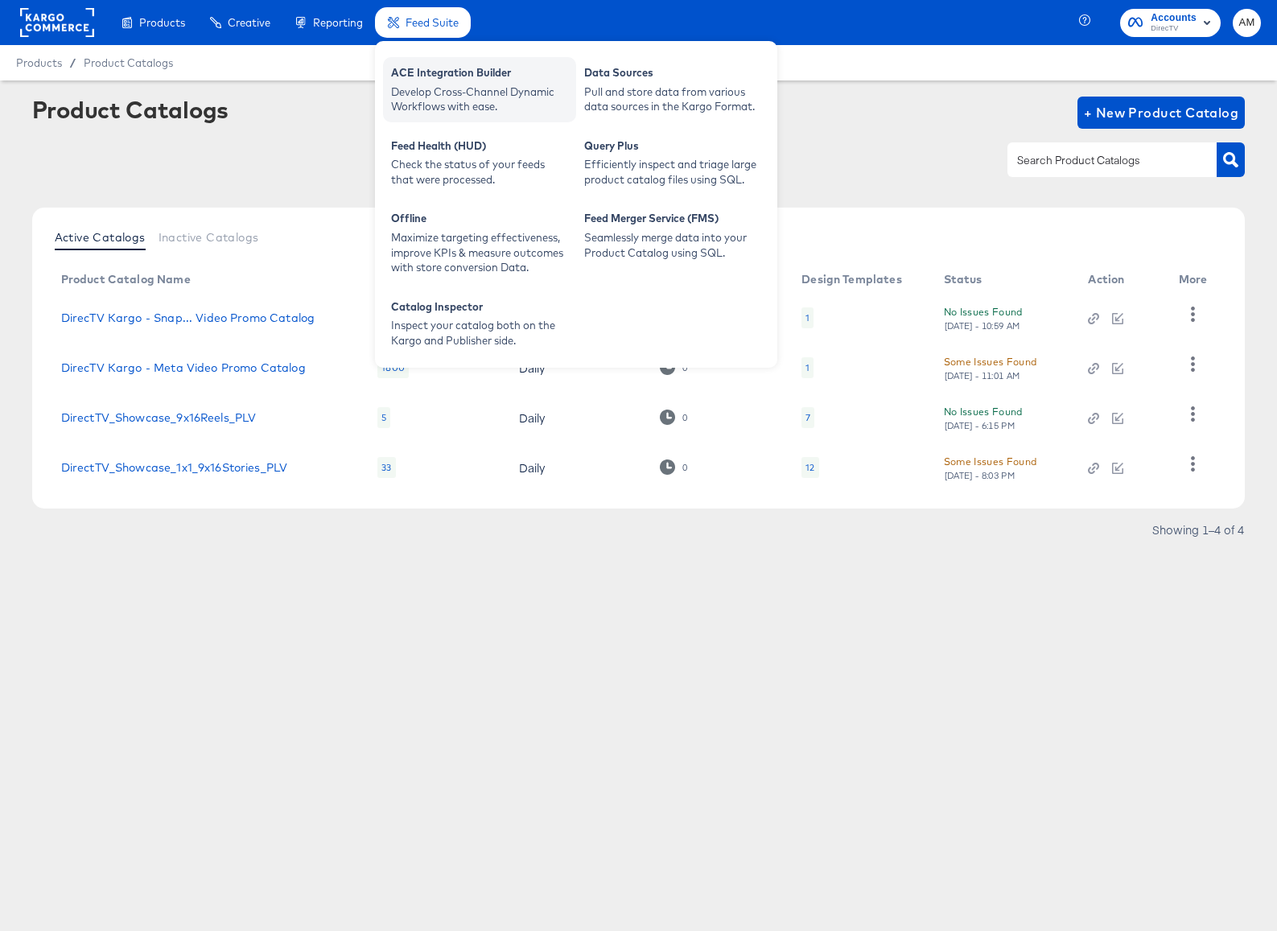
click at [462, 116] on div "ACE Integration Builder Develop Cross-Channel Dynamic Workflows with ease." at bounding box center [479, 89] width 193 height 65
click at [400, 36] on div "Feed Suite" at bounding box center [423, 22] width 96 height 31
click at [414, 68] on div "ACE Integration Builder" at bounding box center [479, 74] width 177 height 19
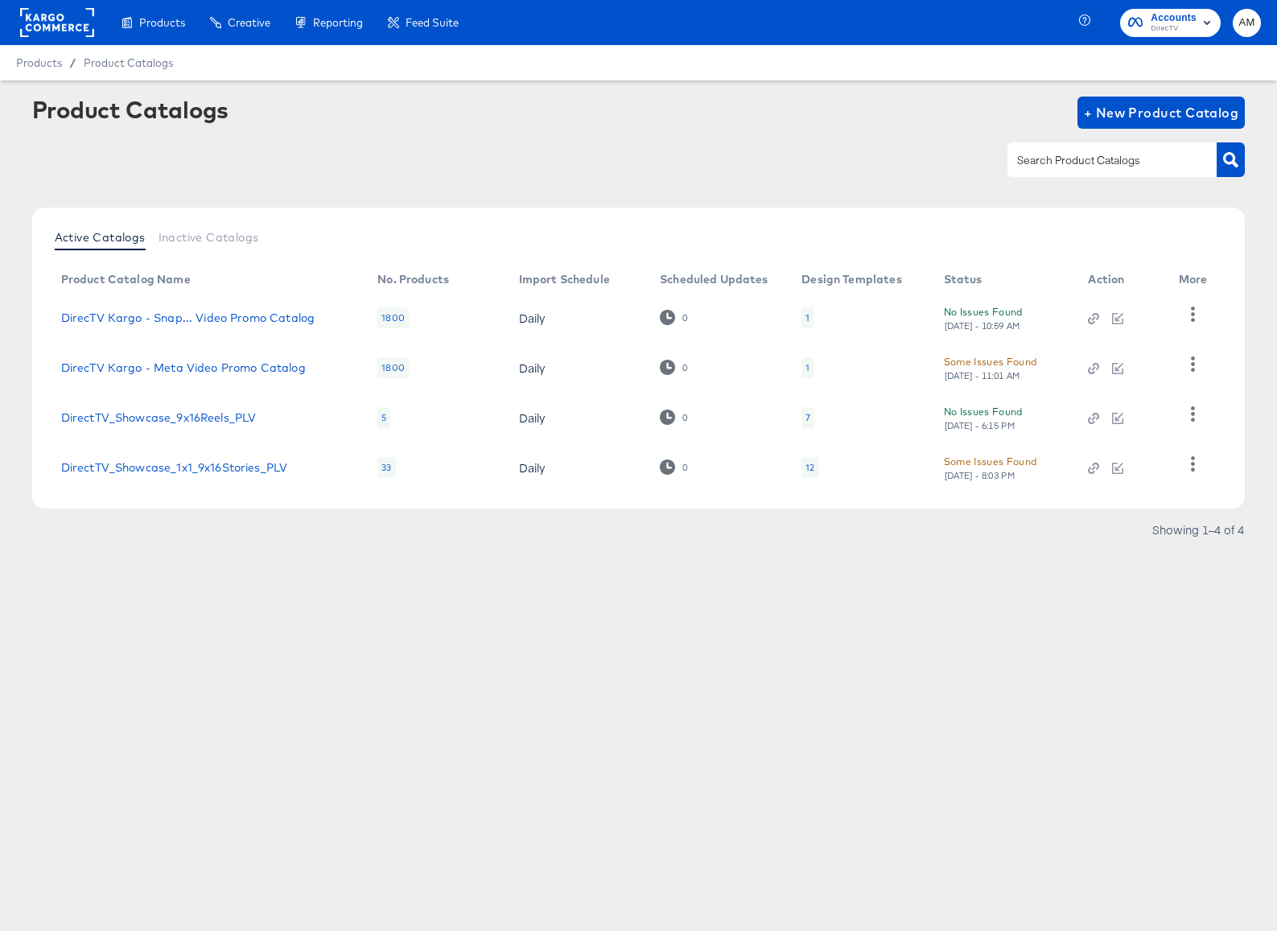
click at [814, 466] on div "12" at bounding box center [809, 467] width 17 height 21
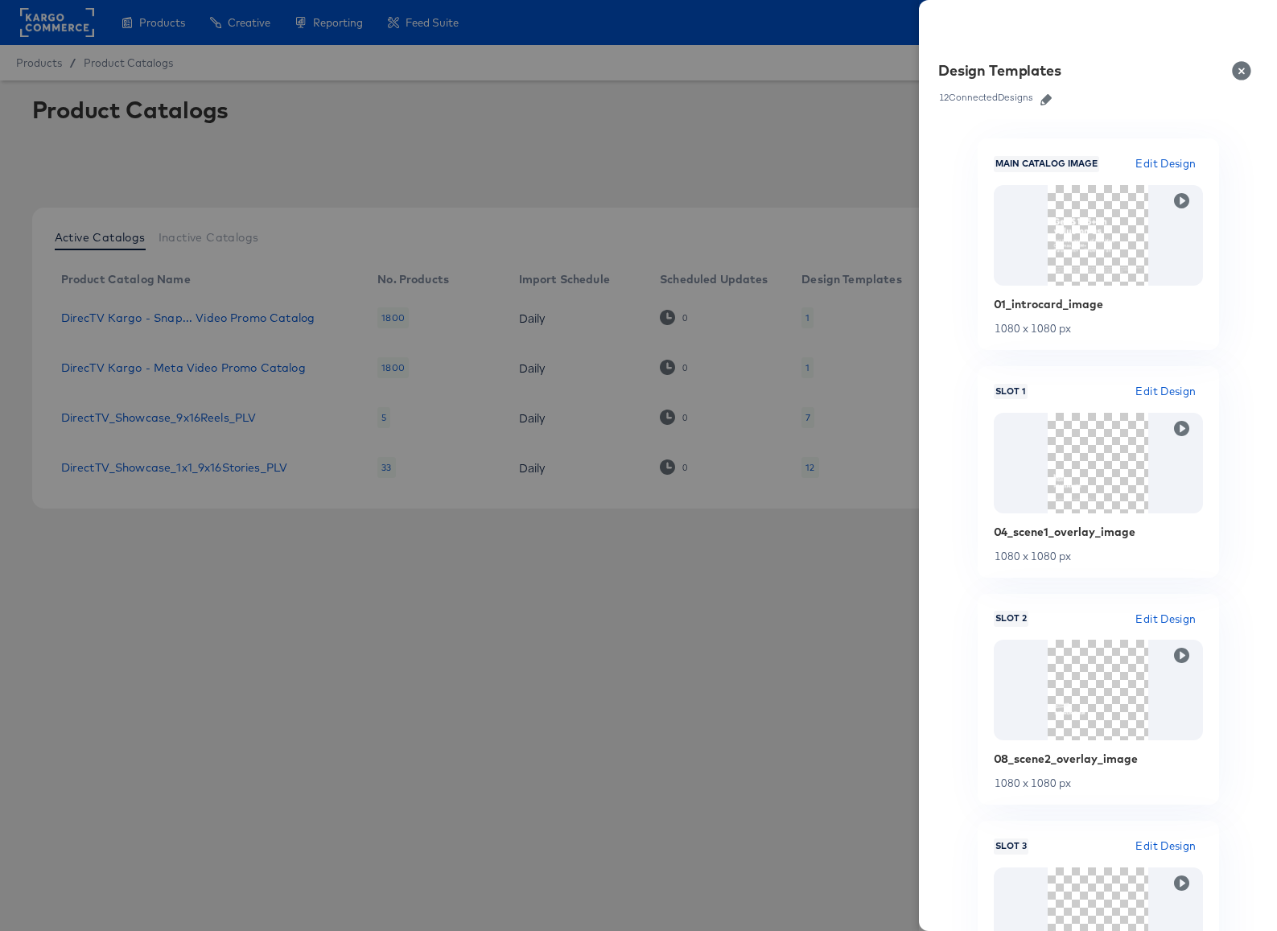
click at [1047, 97] on icon "button" at bounding box center [1045, 99] width 11 height 11
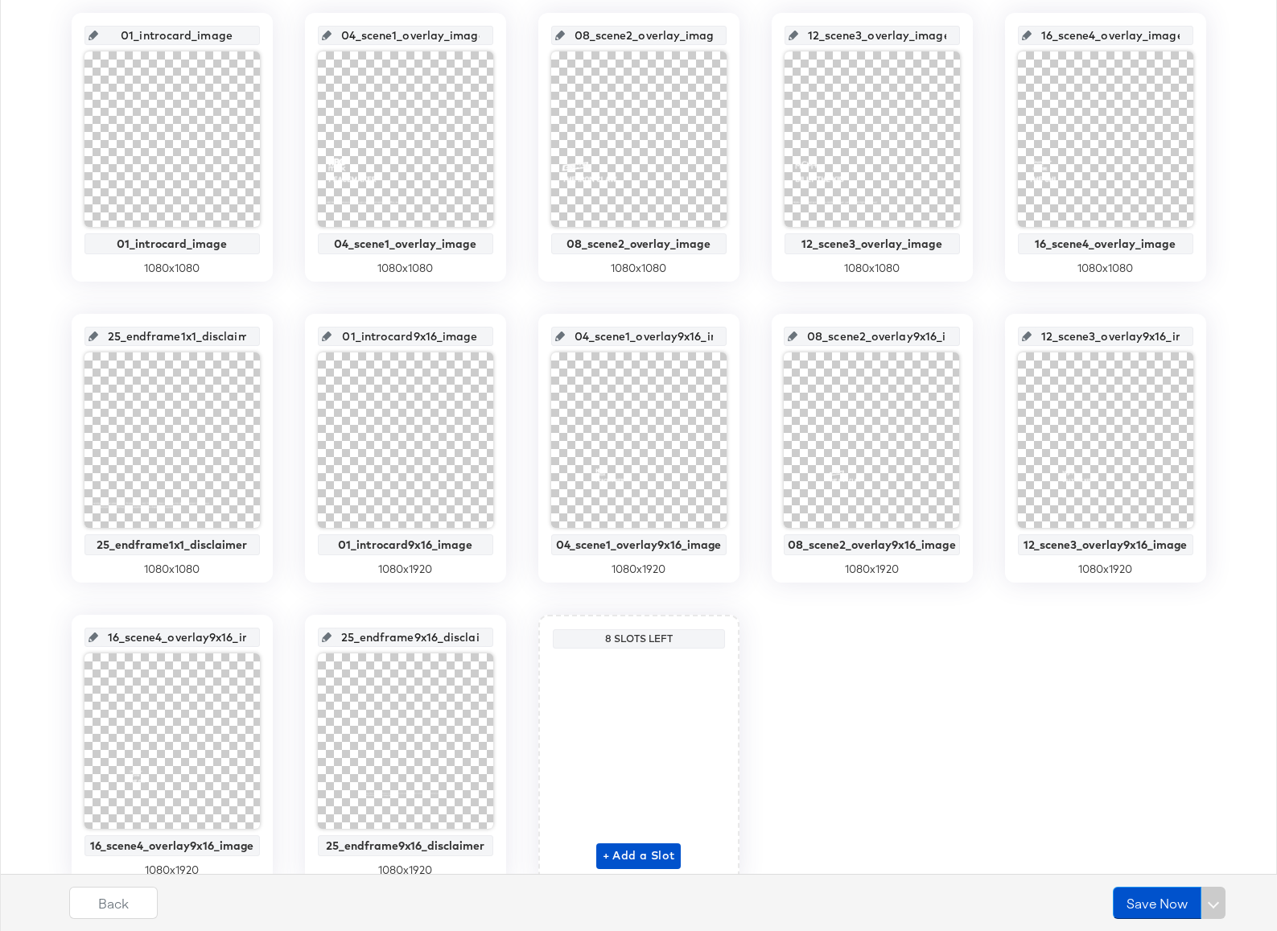
scroll to position [331, 0]
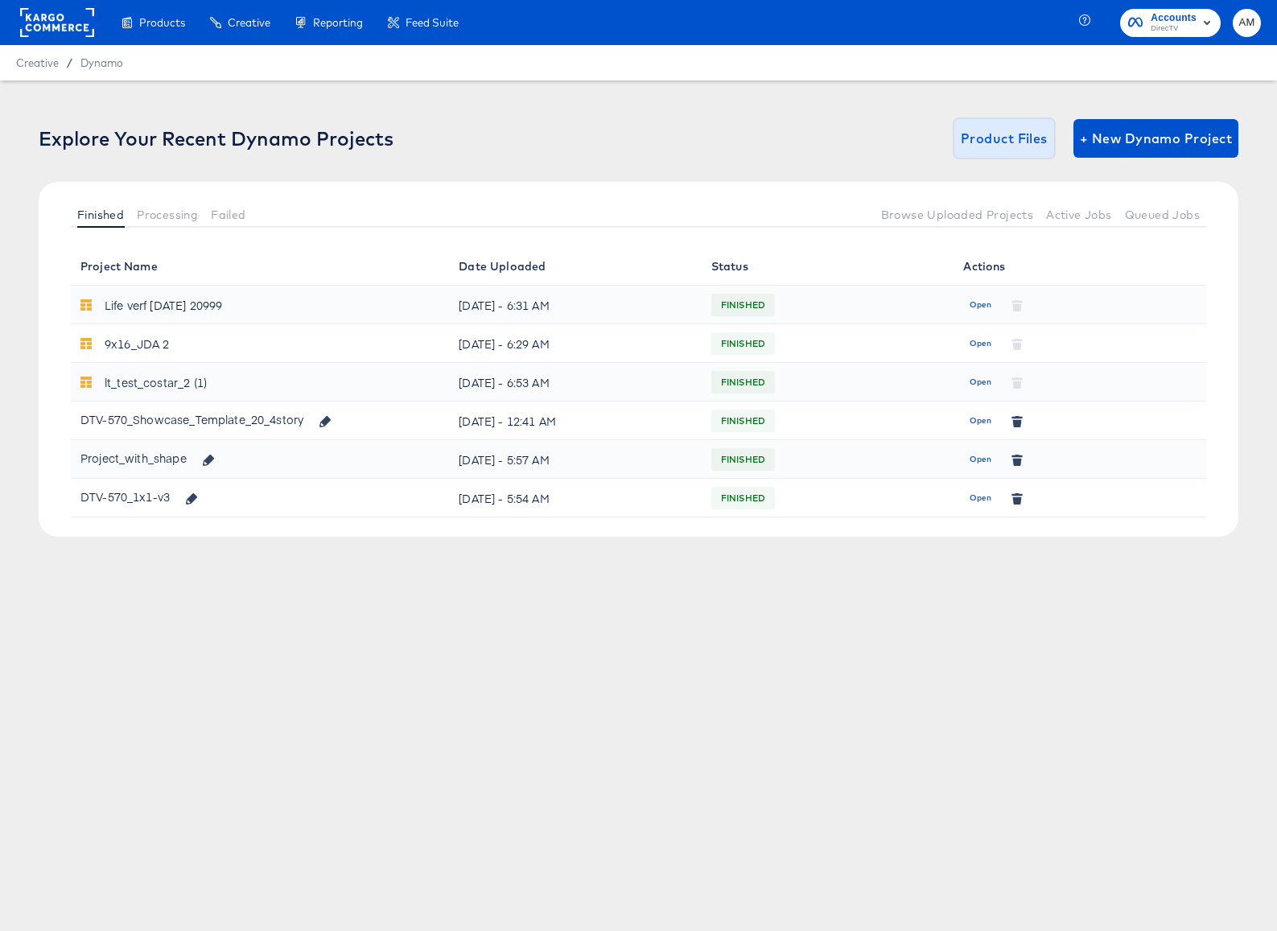
click at [1008, 138] on span "Product Files" at bounding box center [1004, 138] width 87 height 23
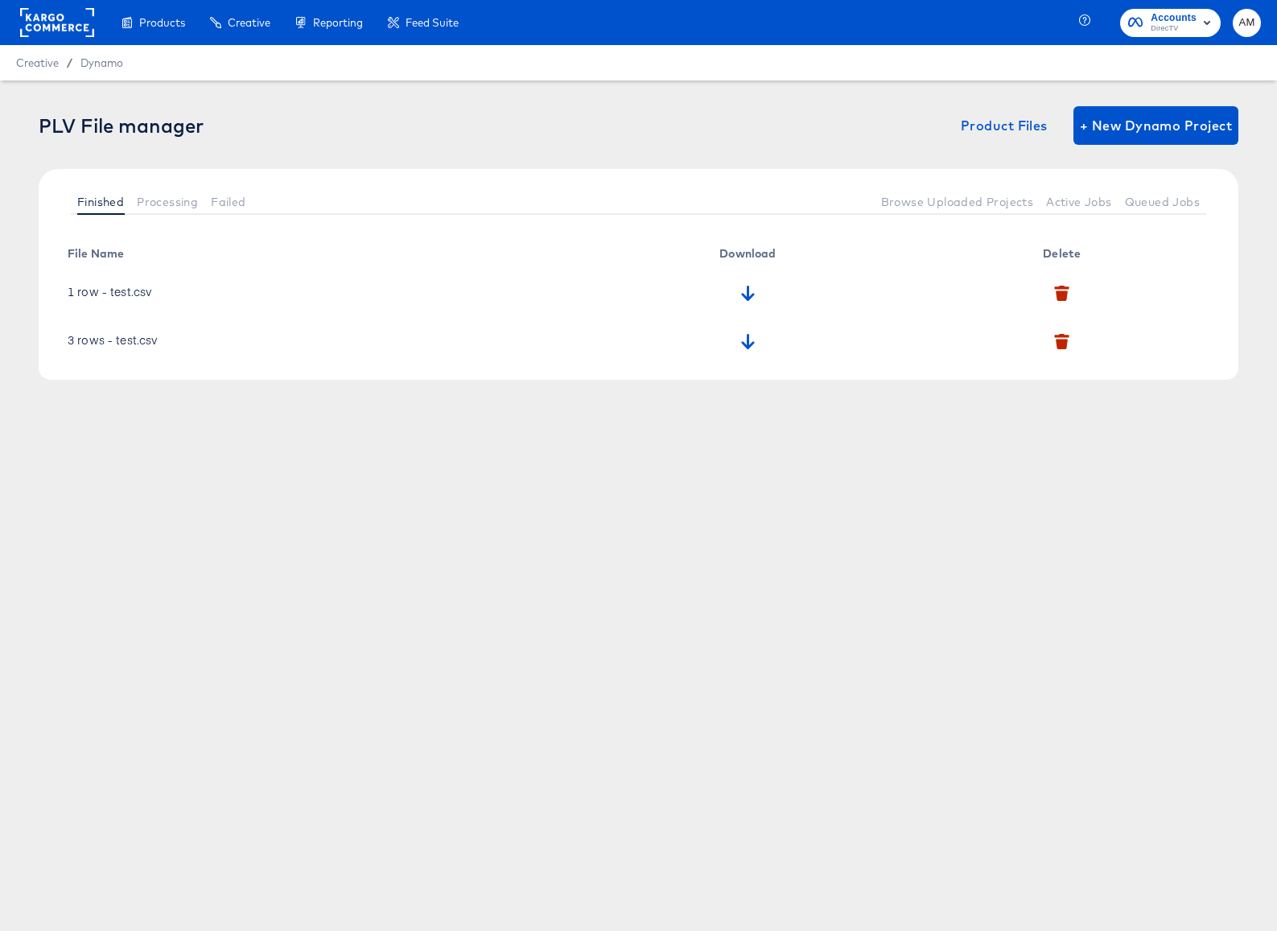
click at [99, 56] on div "Dynamo" at bounding box center [101, 63] width 43 height 15
drag, startPoint x: 86, startPoint y: 59, endPoint x: 196, endPoint y: 136, distance: 134.6
click at [105, 68] on span "Dynamo" at bounding box center [101, 62] width 43 height 13
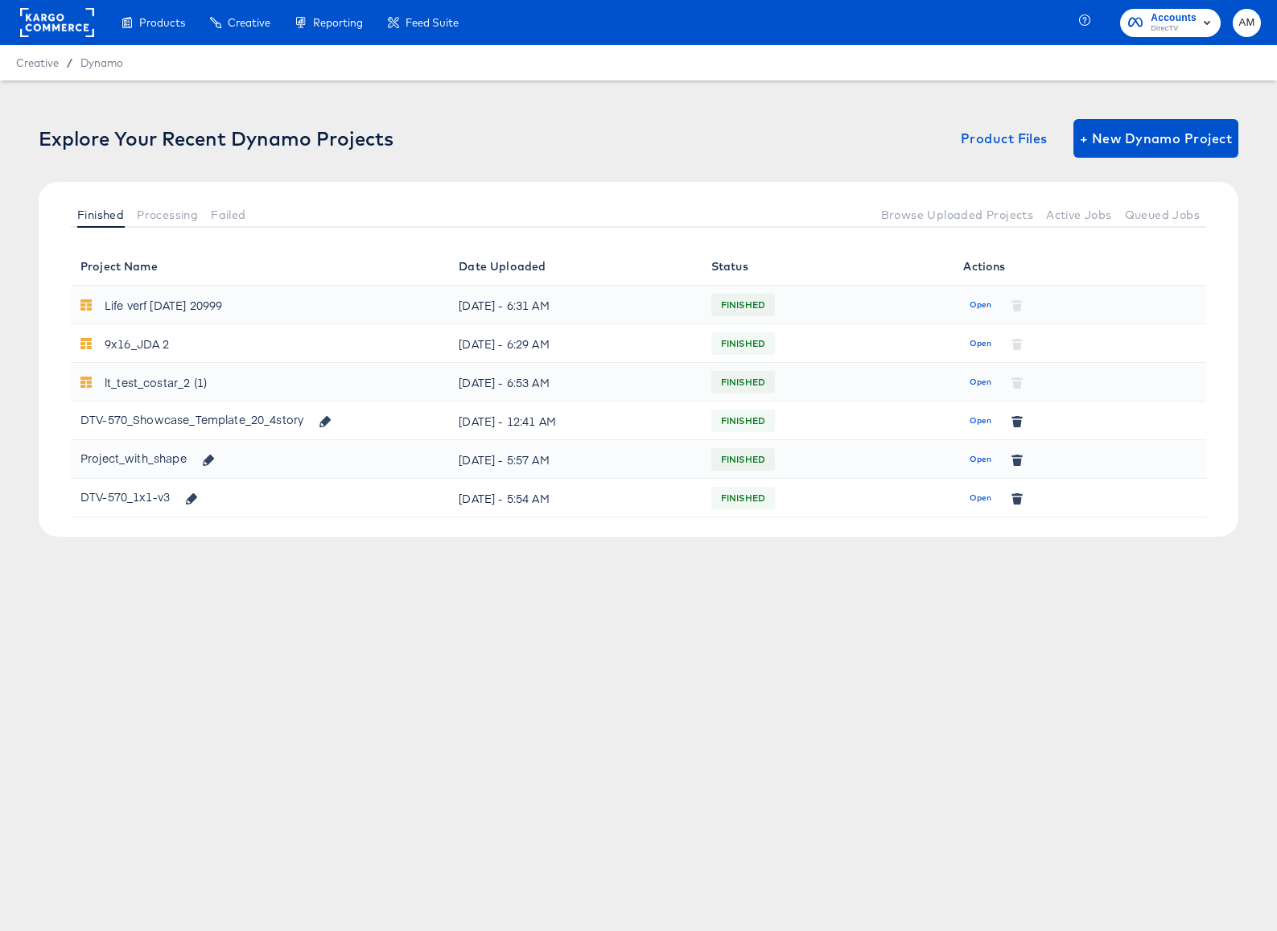
click at [974, 415] on span "Open" at bounding box center [980, 421] width 22 height 14
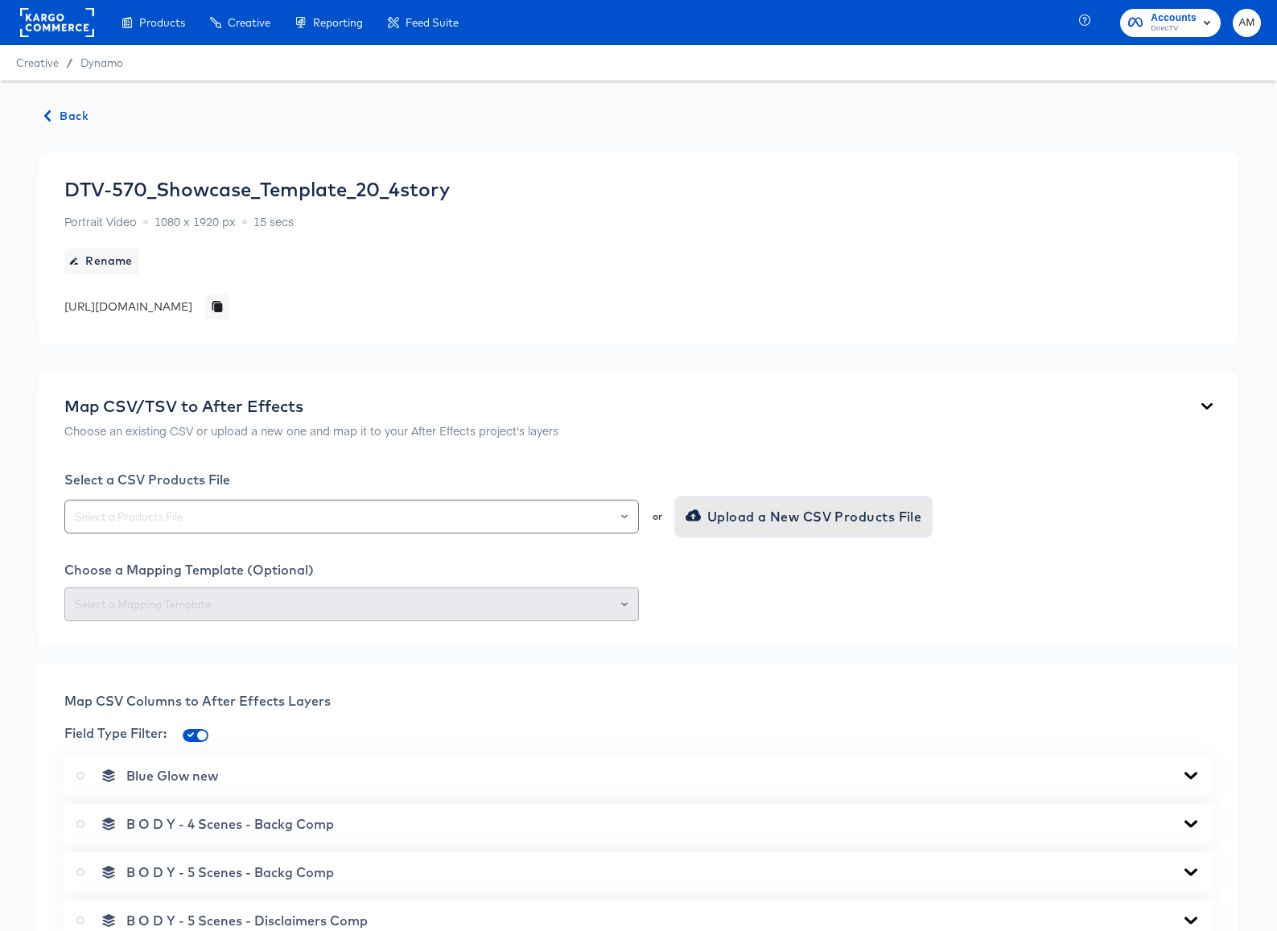
click at [736, 518] on span "Upload a New CSV Products File" at bounding box center [805, 516] width 233 height 23
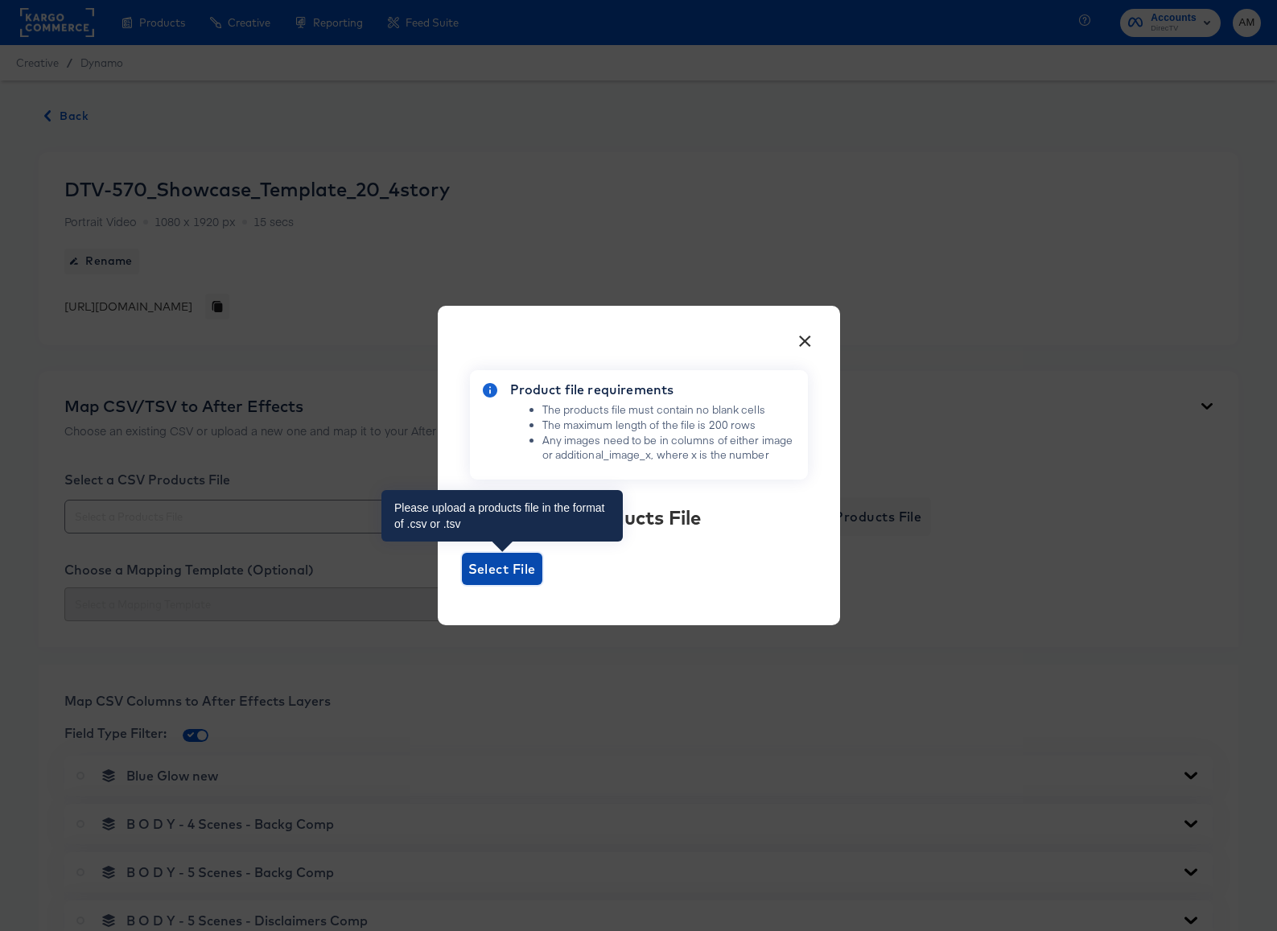
click at [488, 561] on span "Select File" at bounding box center [502, 569] width 68 height 23
click at [462, 585] on input "Select File" at bounding box center [462, 585] width 0 height 0
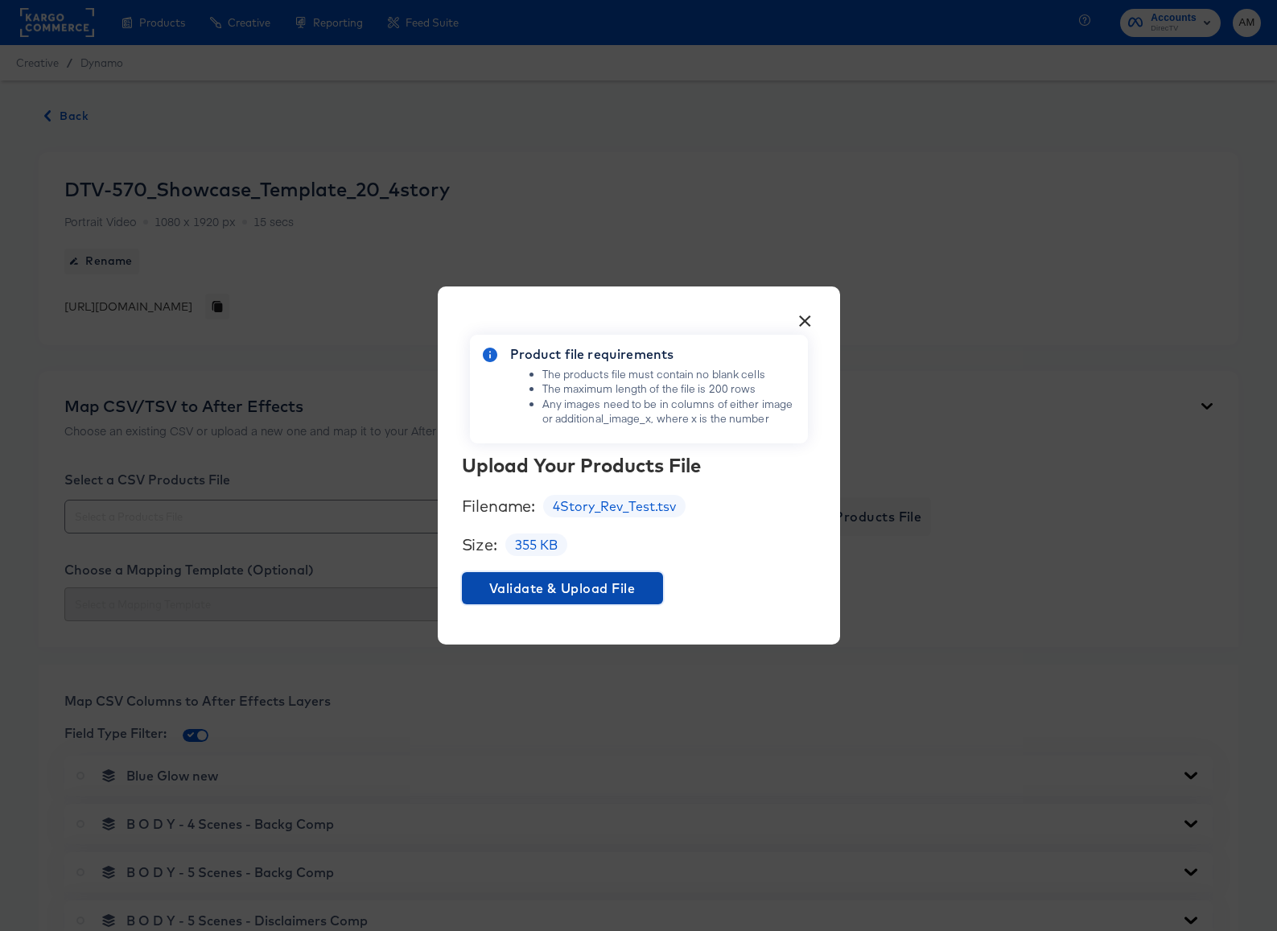
click at [603, 586] on span "Validate & Upload File" at bounding box center [562, 588] width 188 height 23
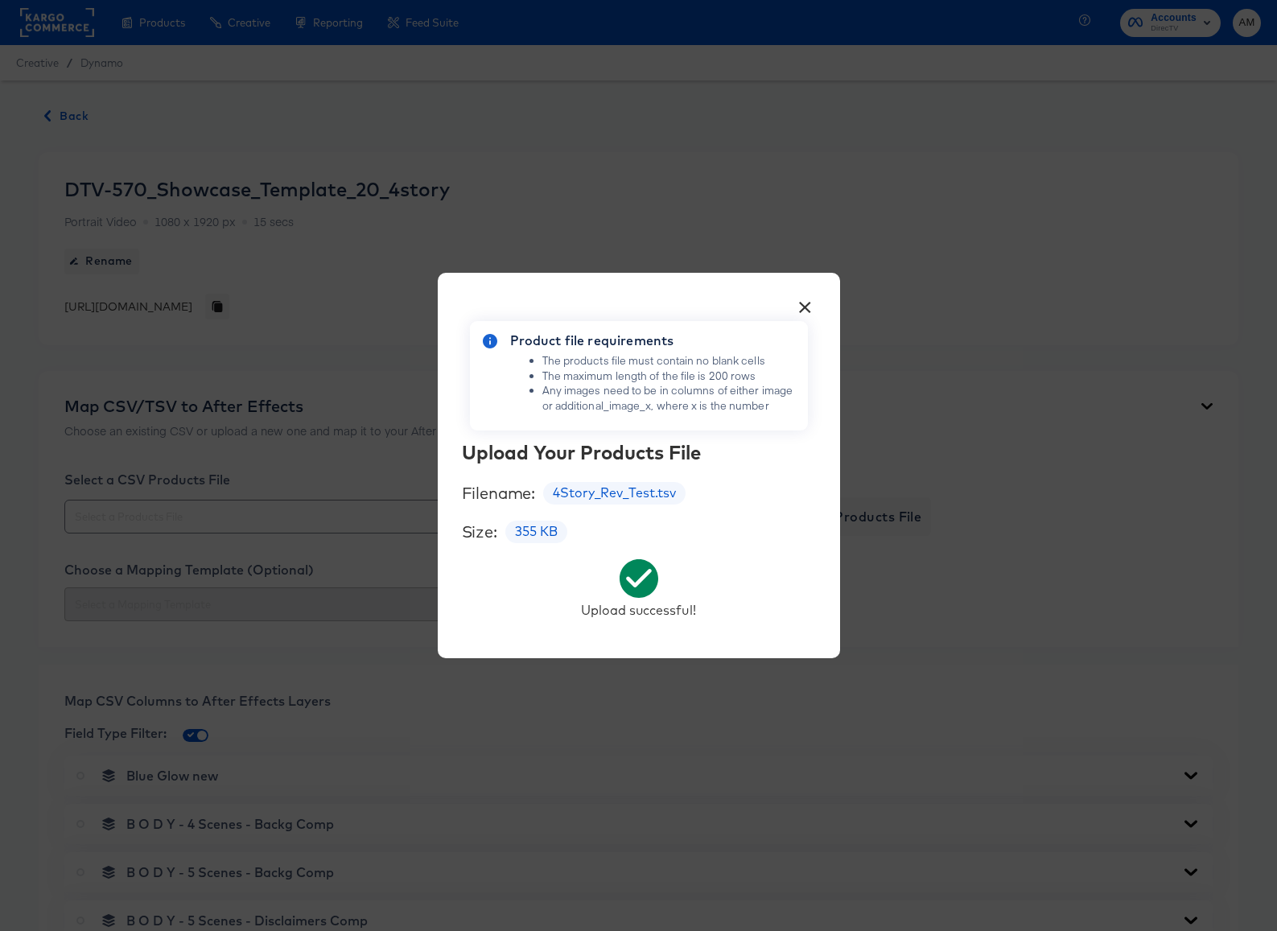
click at [802, 306] on button "×" at bounding box center [805, 303] width 29 height 29
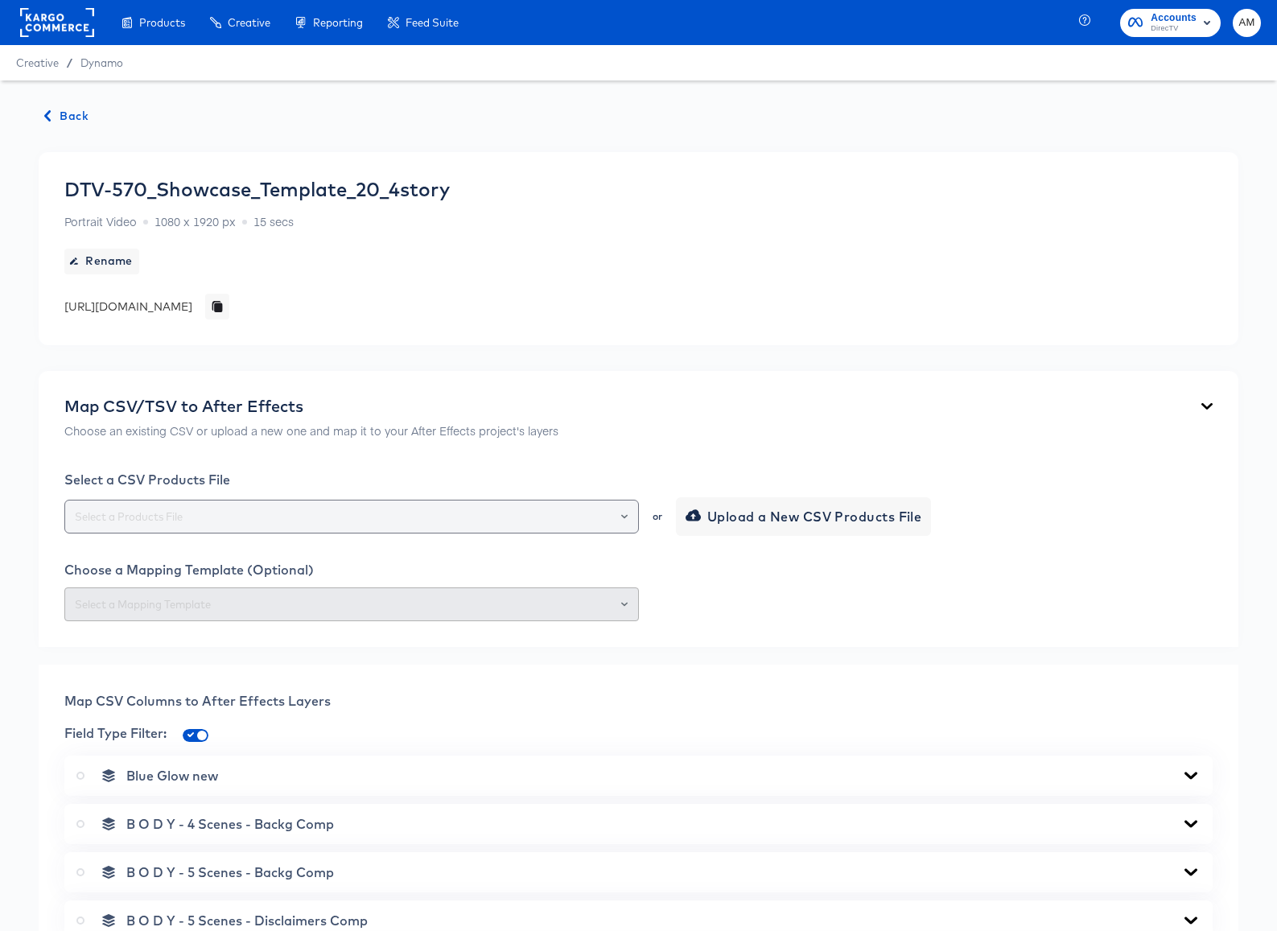
click at [273, 517] on input "text" at bounding box center [352, 517] width 560 height 19
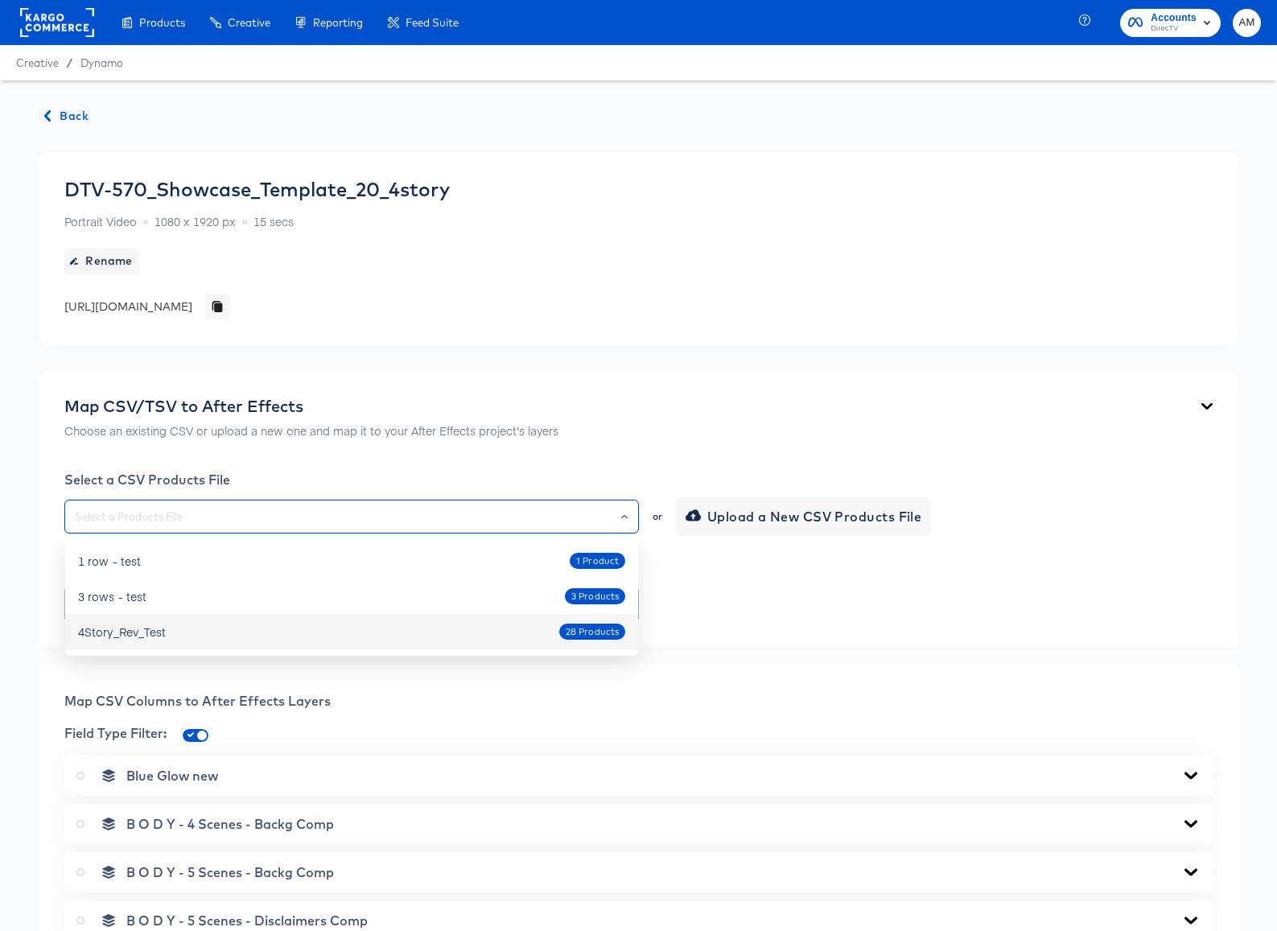
click at [161, 632] on div "4Story_Rev_Test" at bounding box center [122, 631] width 88 height 16
type input "4Story_Rev_Test"
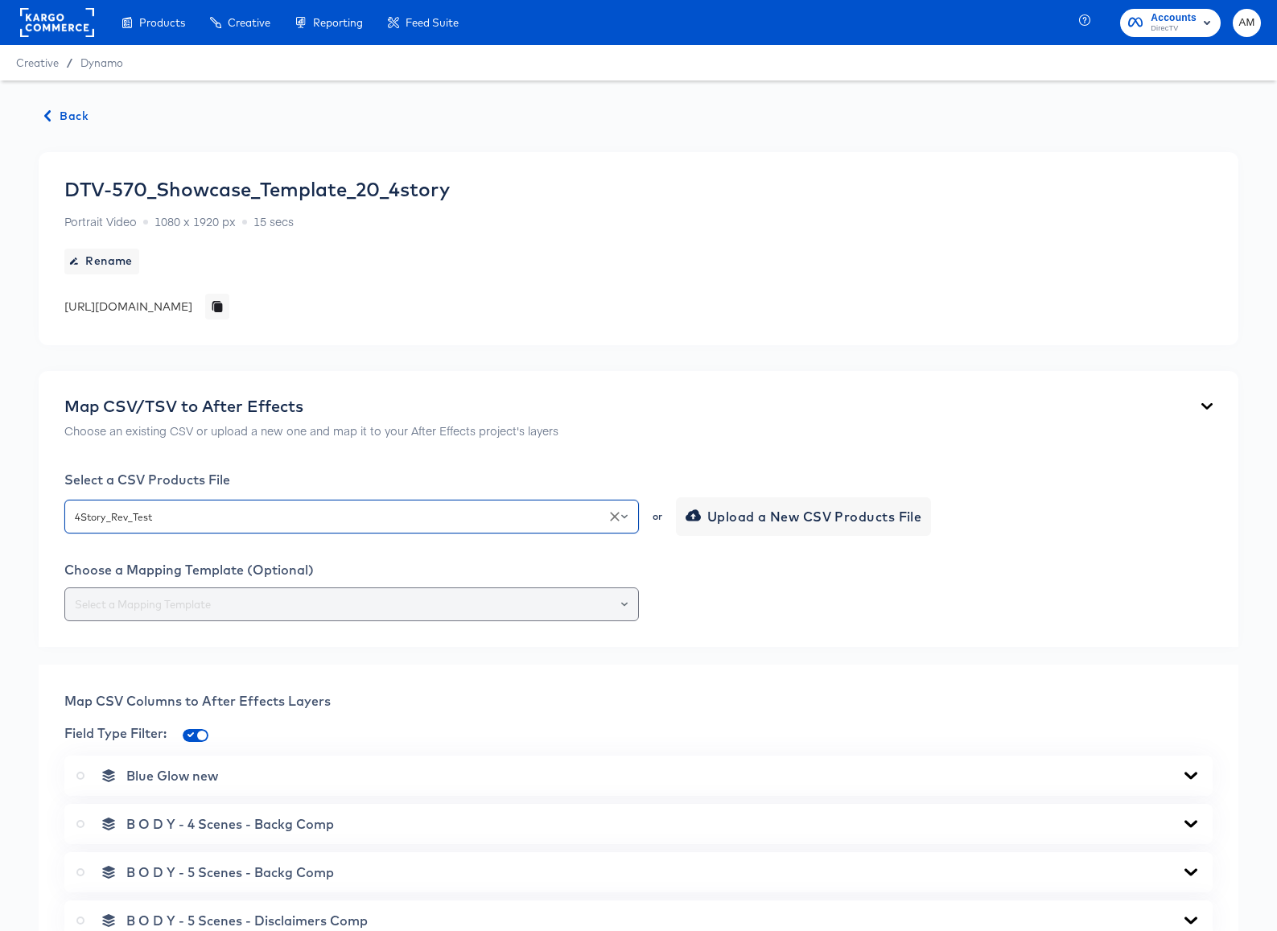
click at [221, 618] on div at bounding box center [351, 604] width 574 height 34
click at [222, 607] on input "text" at bounding box center [352, 604] width 560 height 19
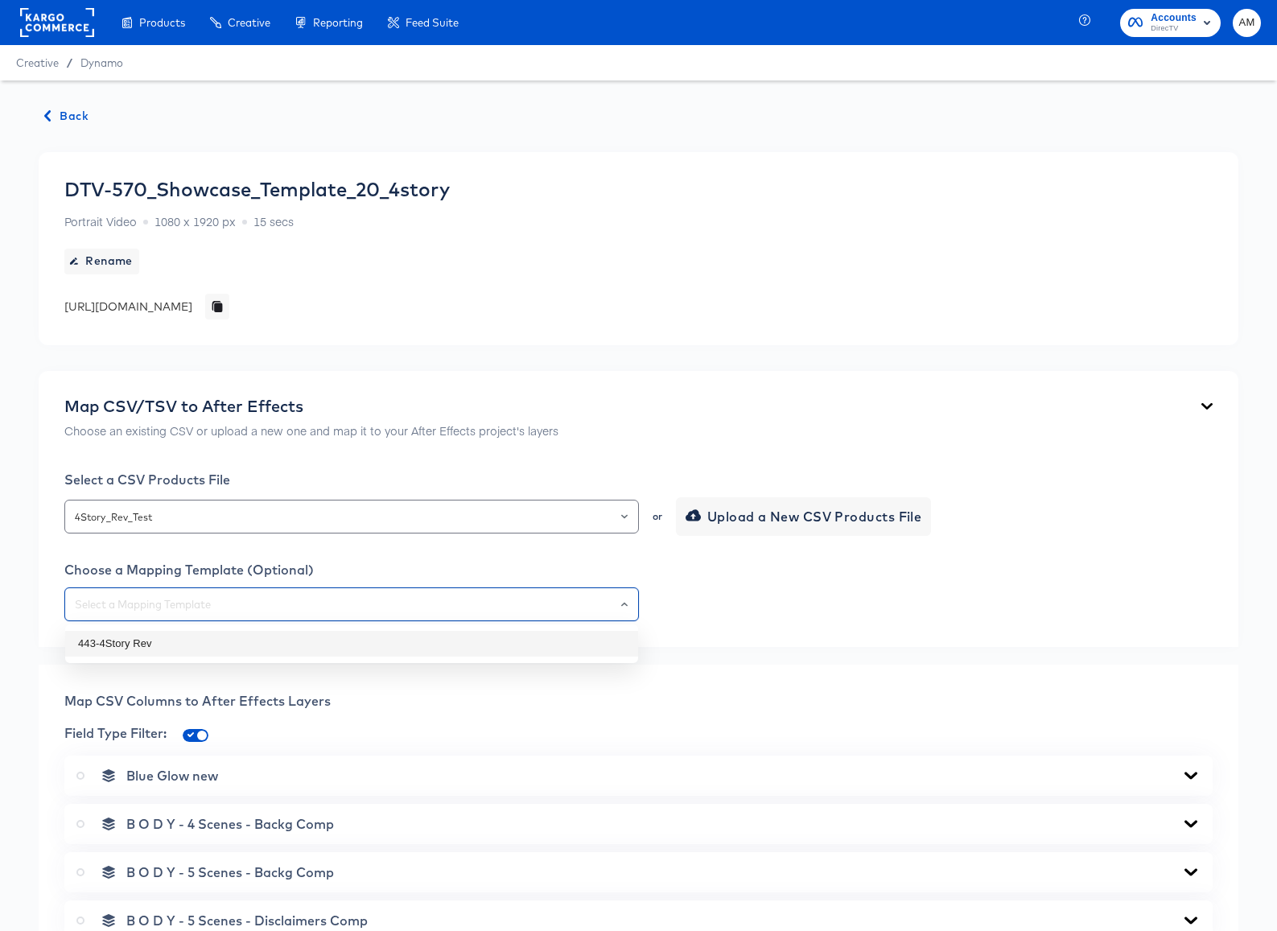
click at [182, 640] on li "443-4Story Rev" at bounding box center [351, 644] width 573 height 26
type input "443-4Story Rev"
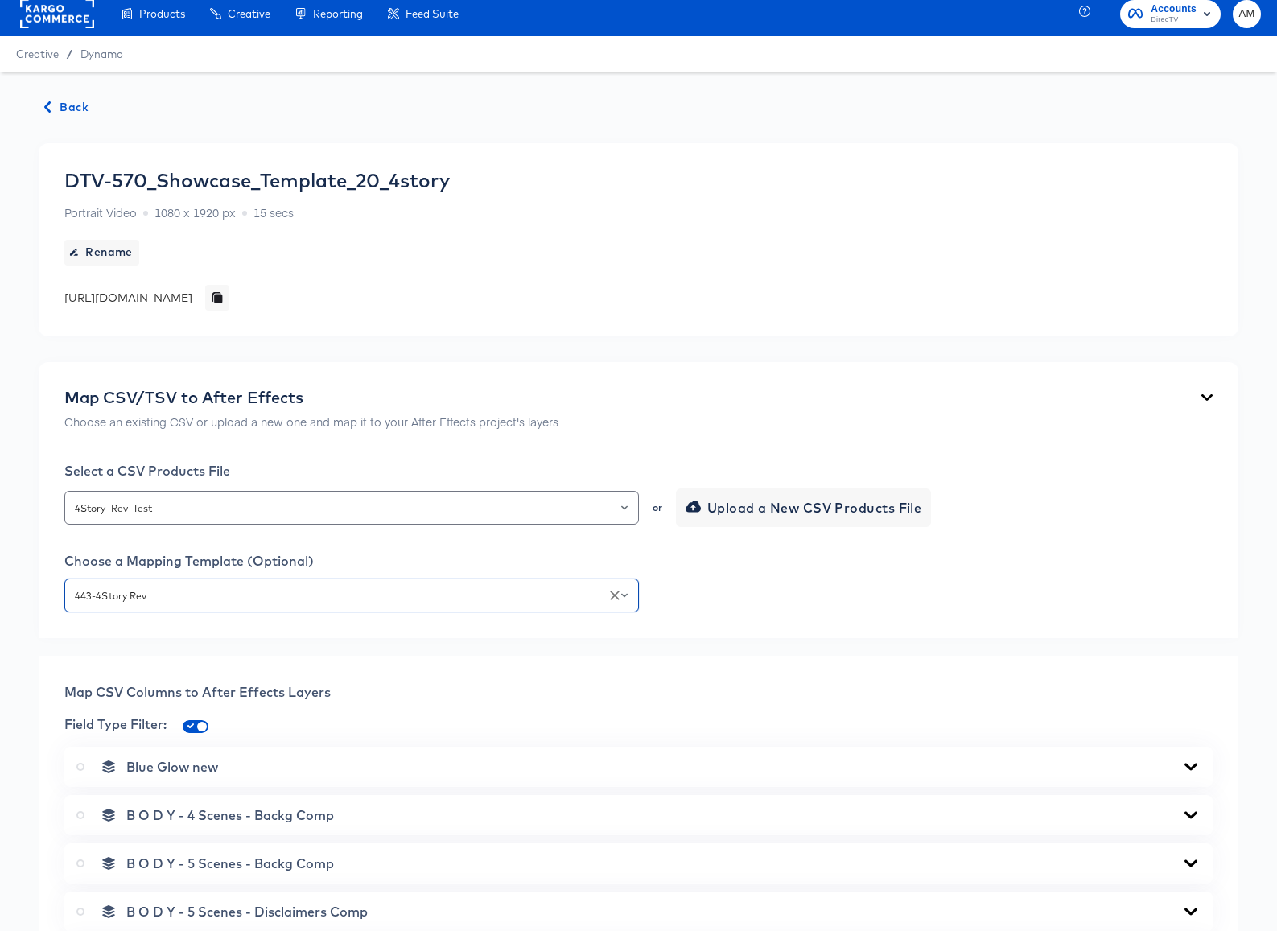
scroll to position [282, 0]
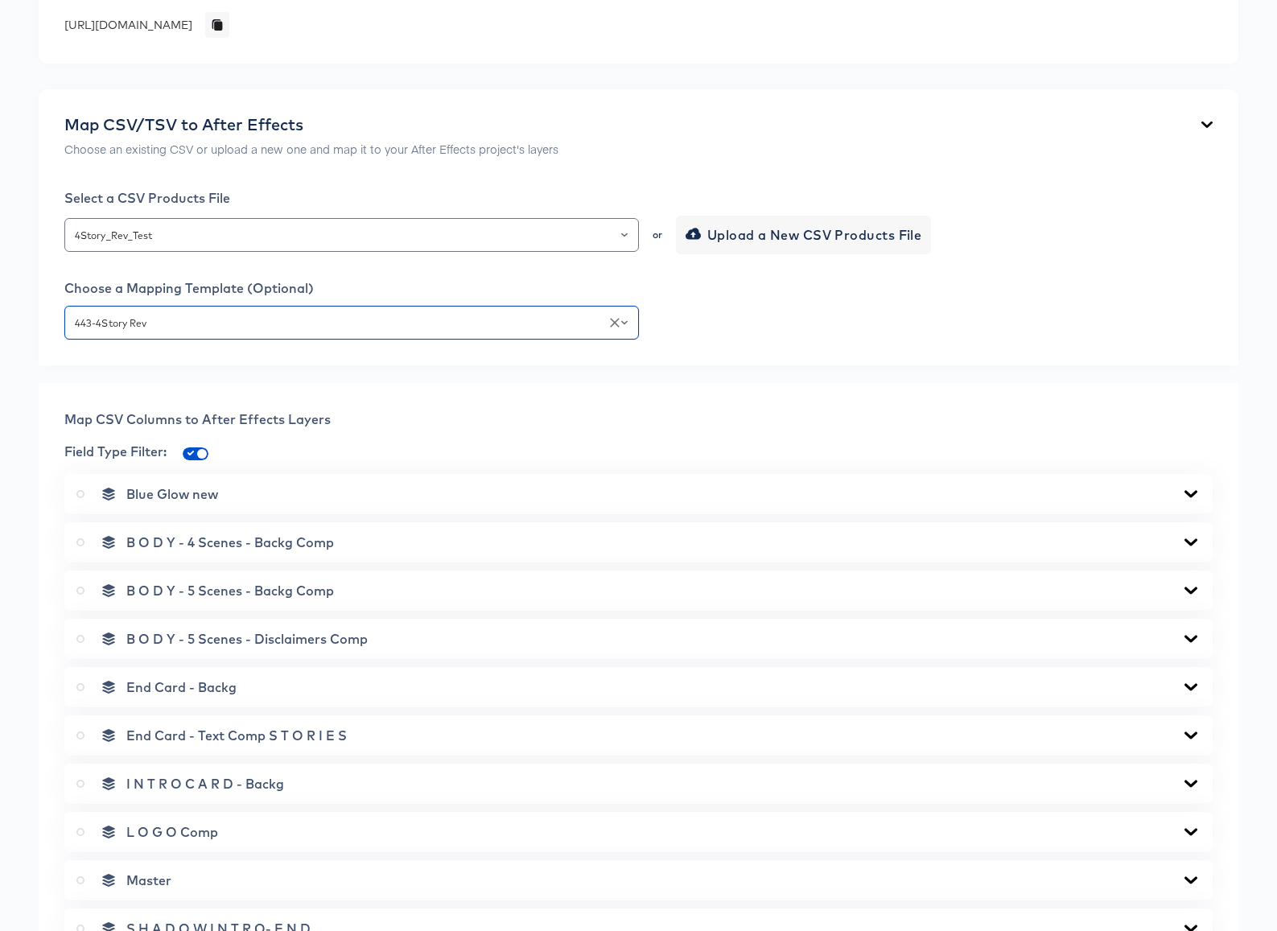
click at [1187, 541] on icon at bounding box center [1190, 541] width 13 height 7
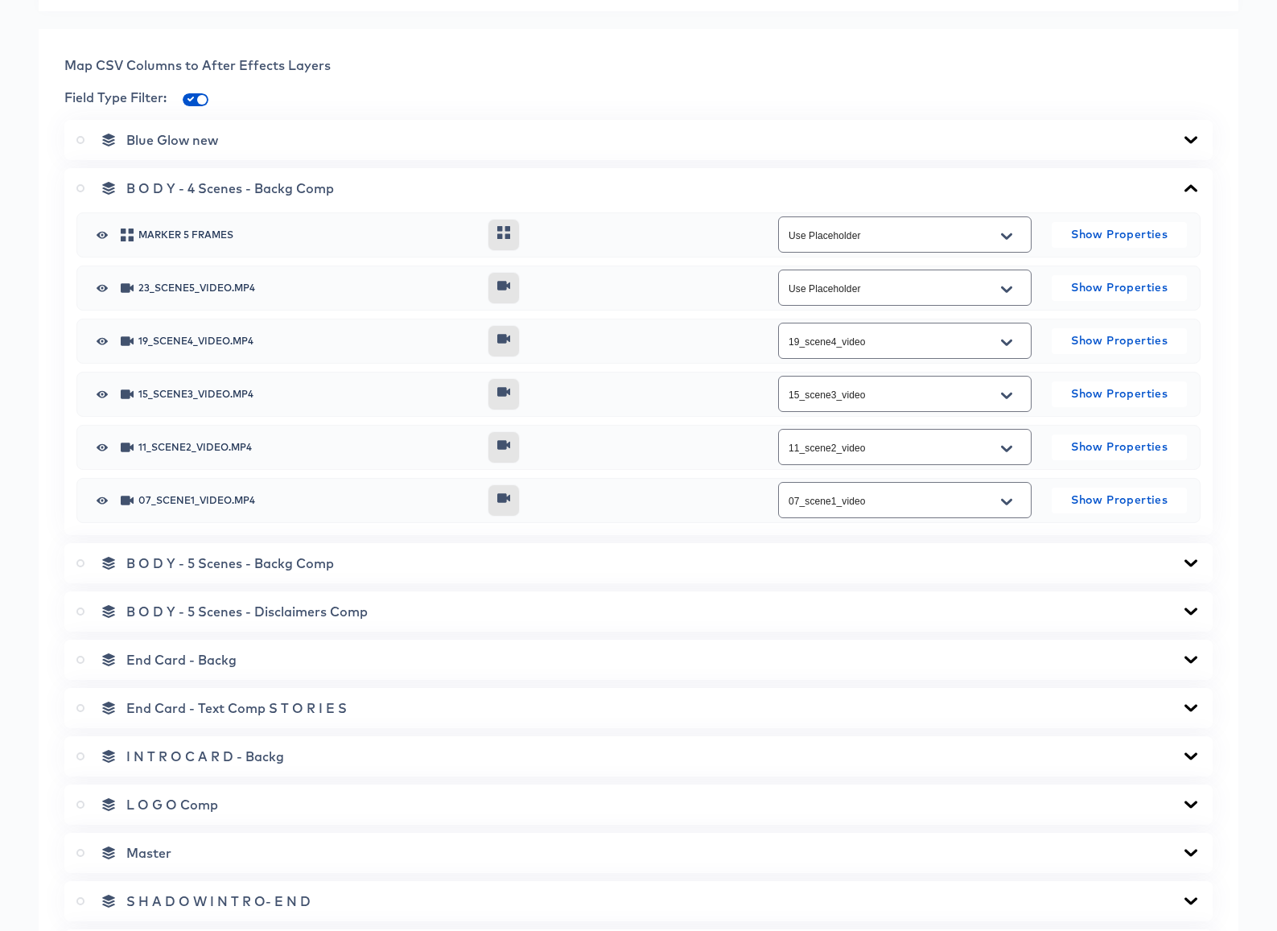
scroll to position [721, 0]
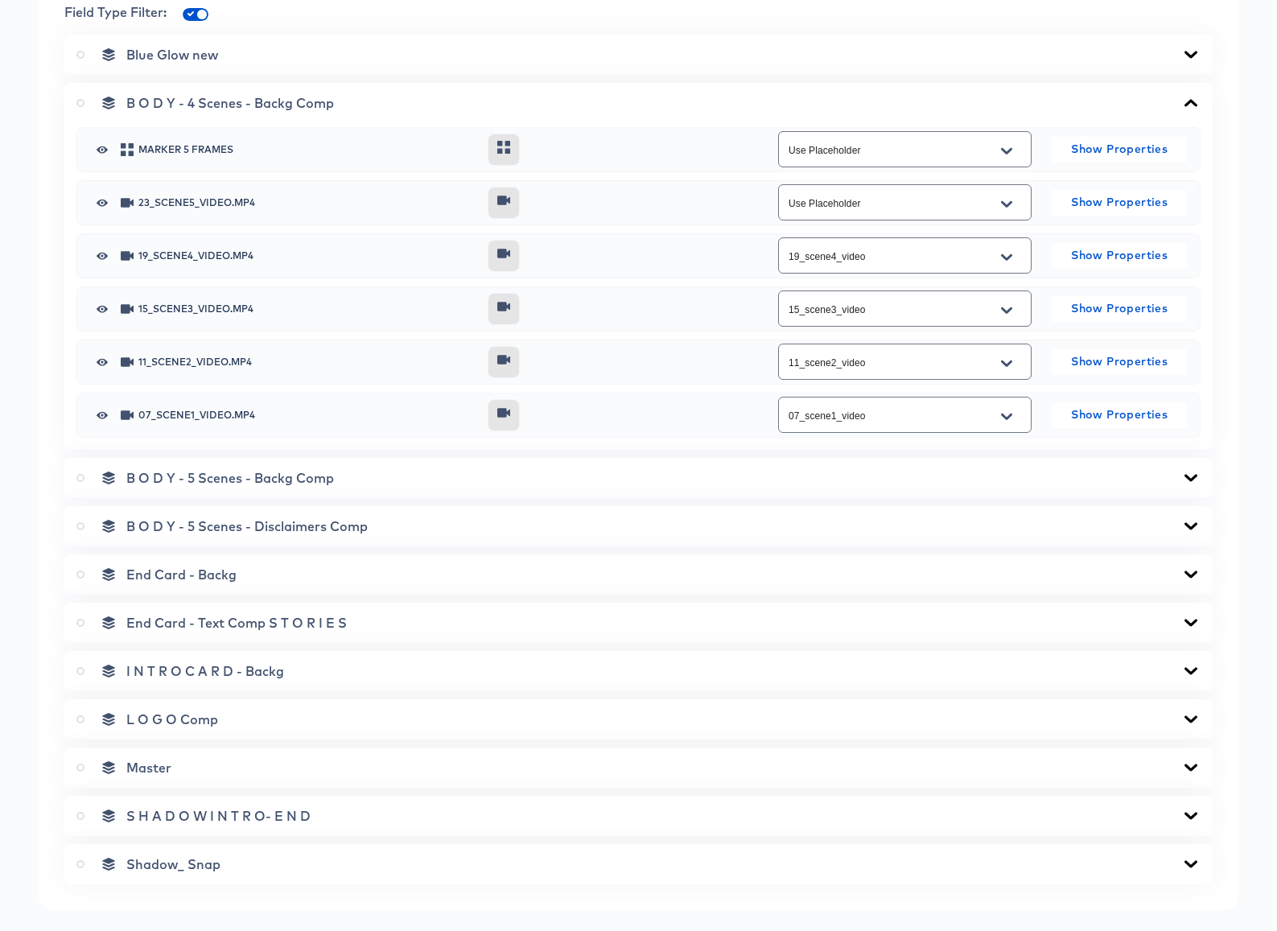
click at [1193, 475] on icon at bounding box center [1190, 477] width 13 height 7
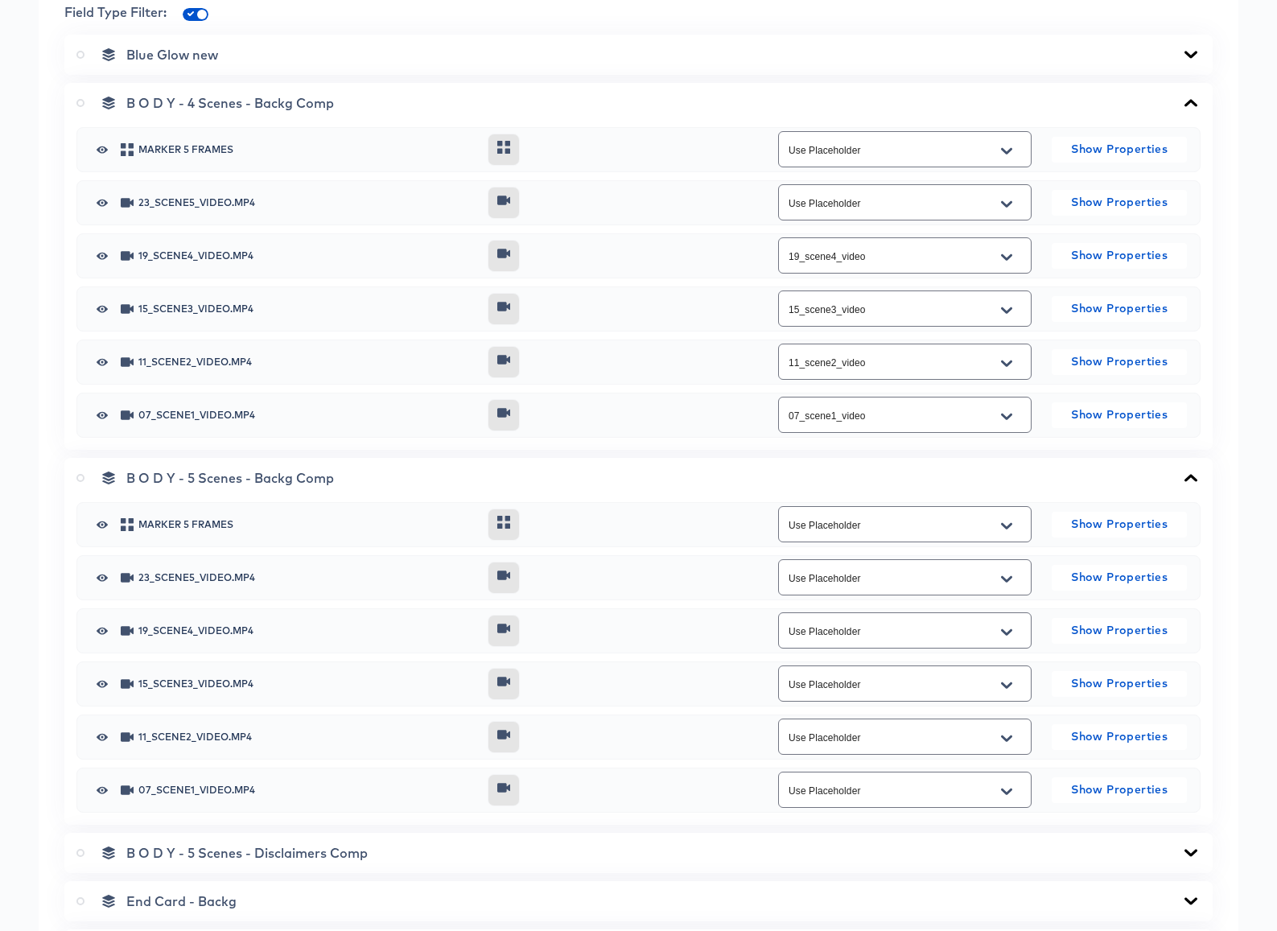
click at [1193, 475] on icon at bounding box center [1190, 477] width 13 height 7
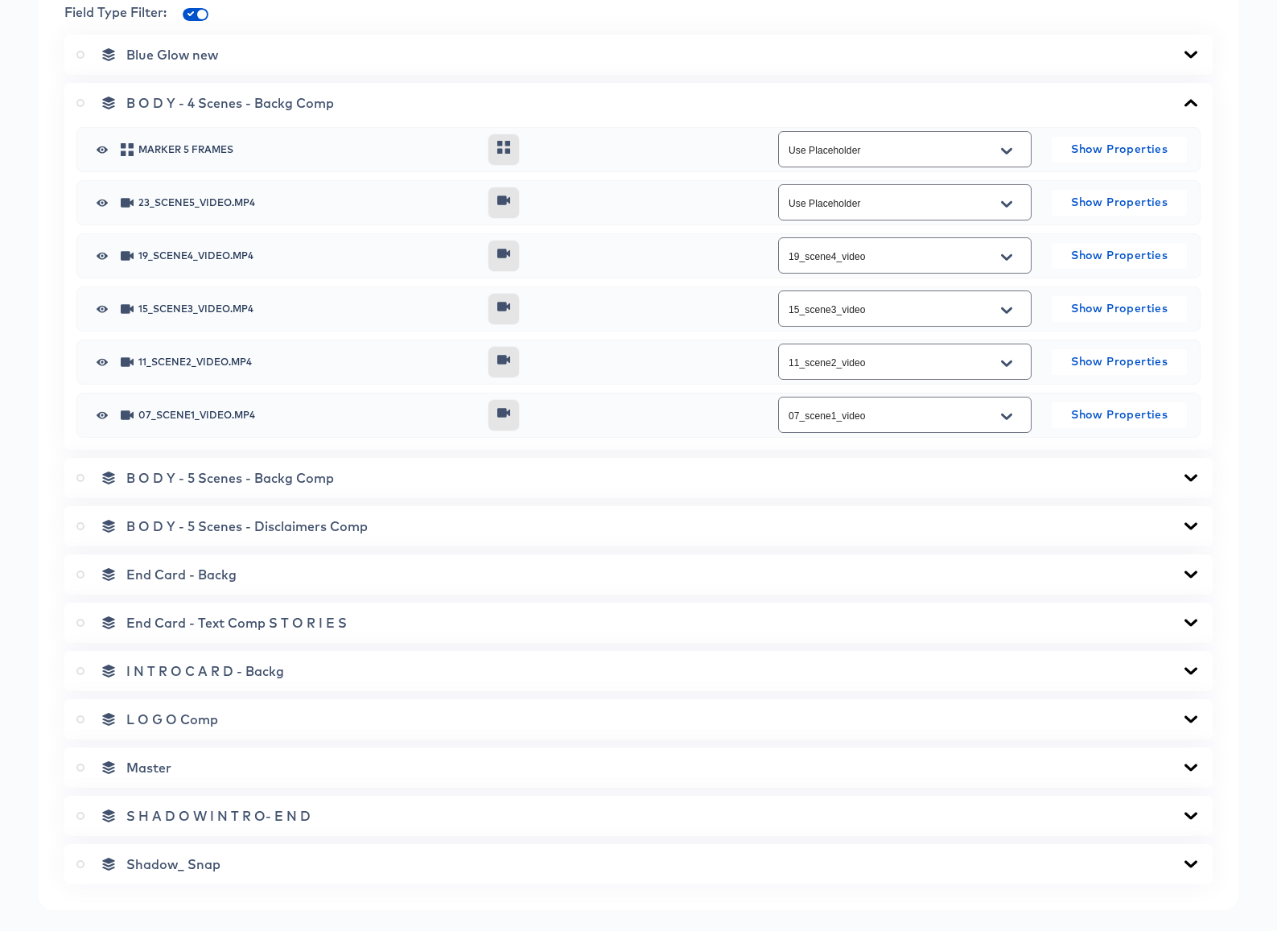
click at [1188, 520] on icon at bounding box center [1190, 526] width 19 height 13
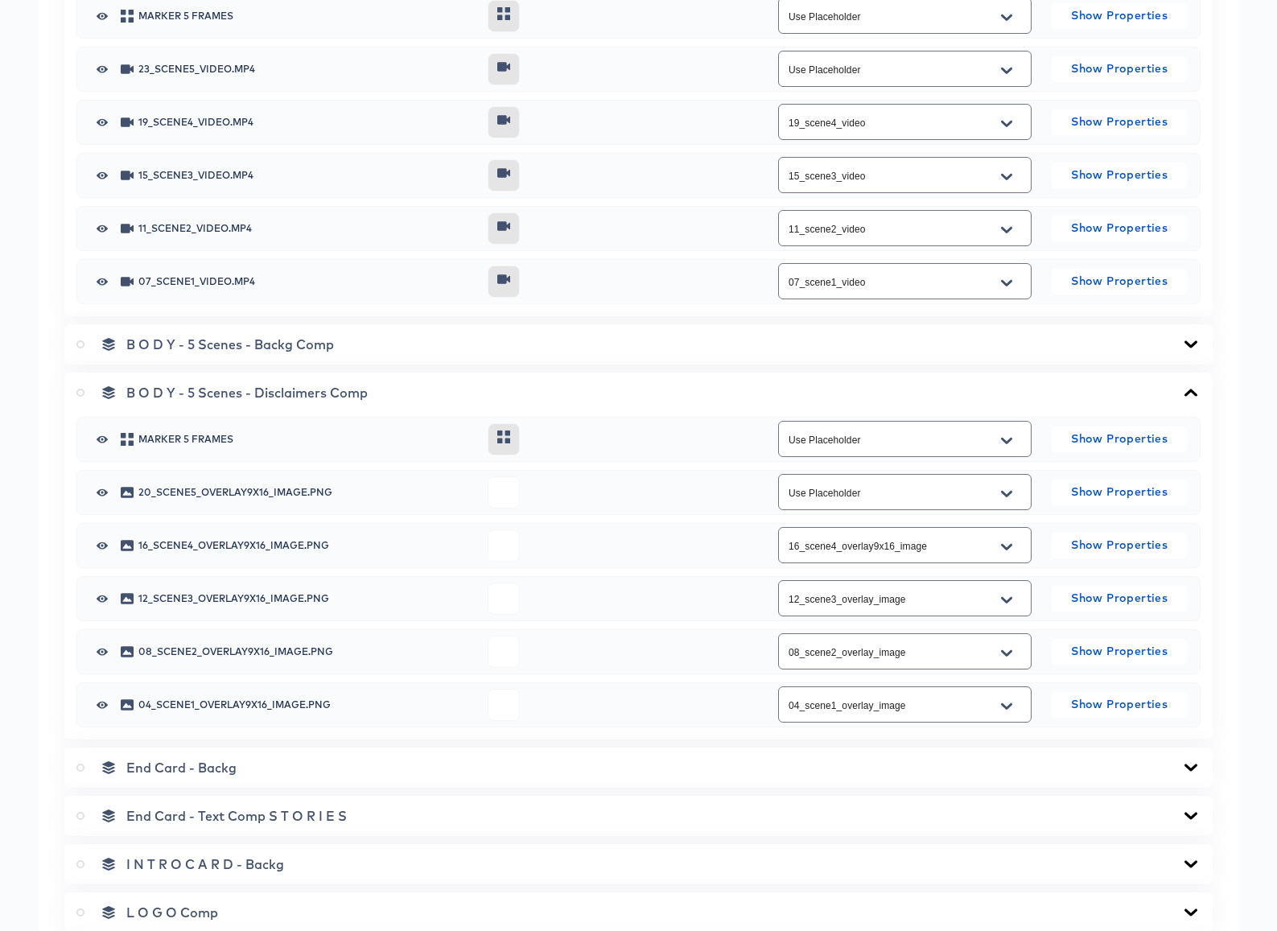
scroll to position [883, 0]
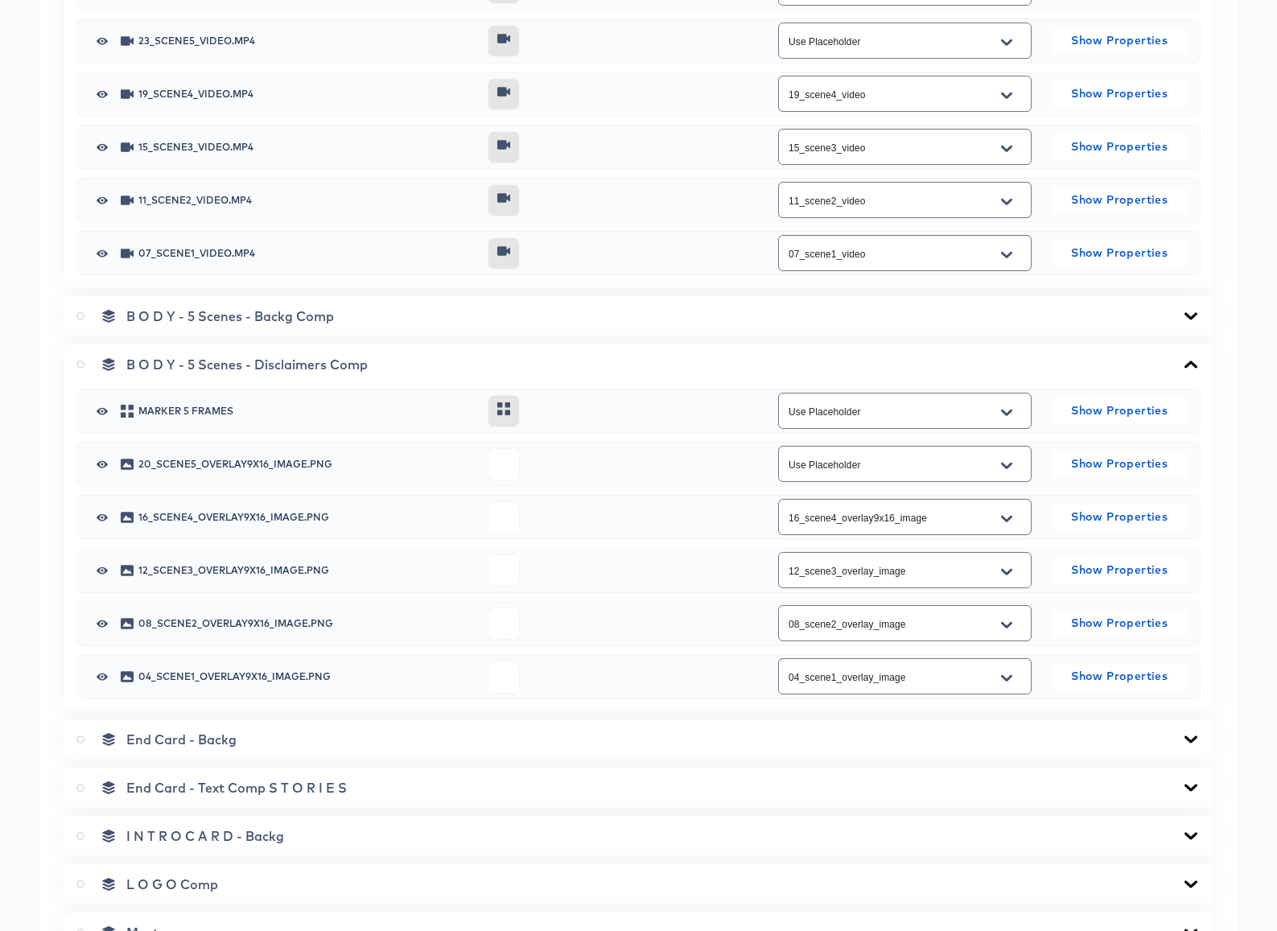
click at [1193, 367] on icon at bounding box center [1190, 364] width 19 height 13
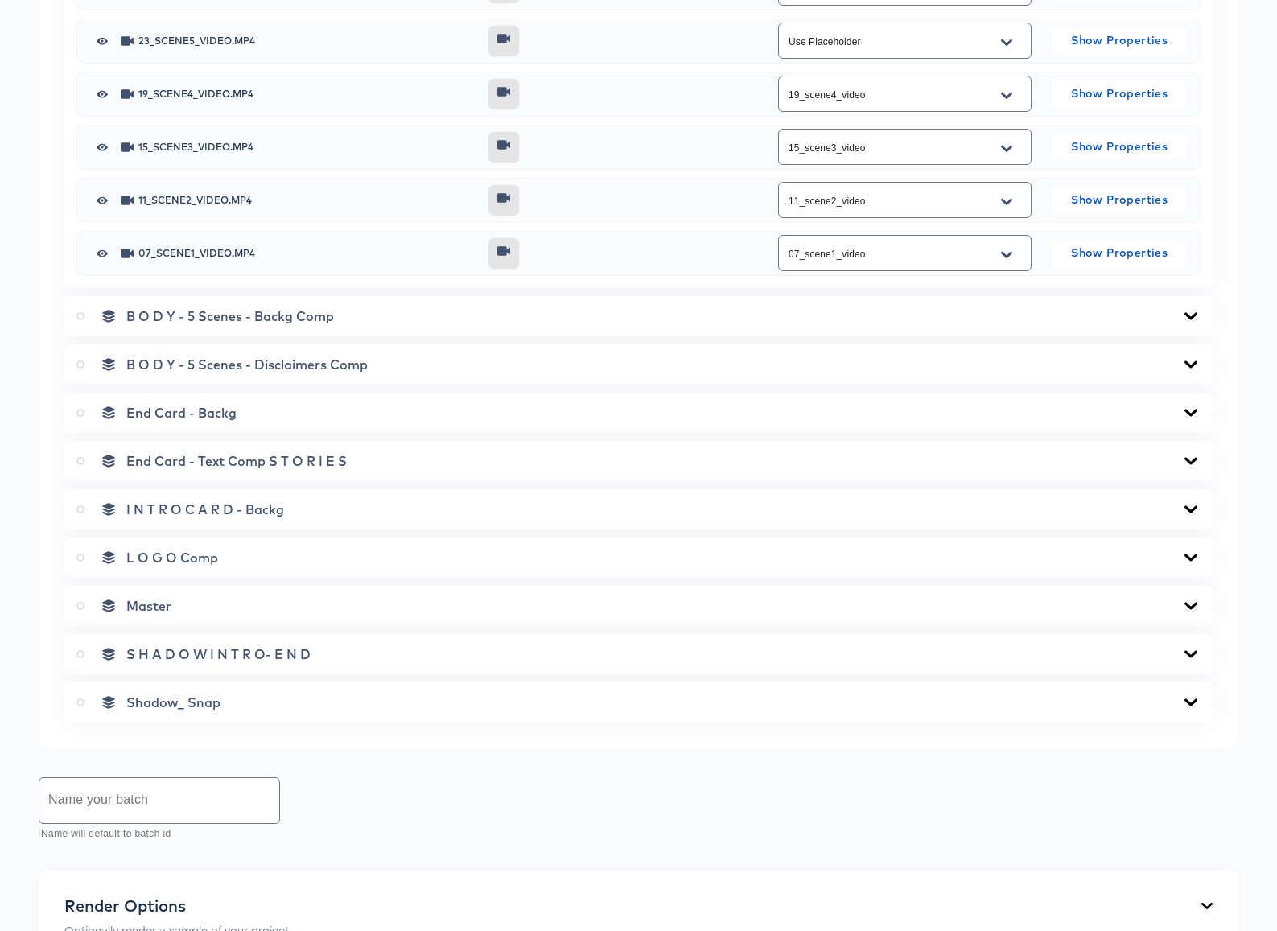
click at [1189, 463] on icon at bounding box center [1190, 461] width 19 height 13
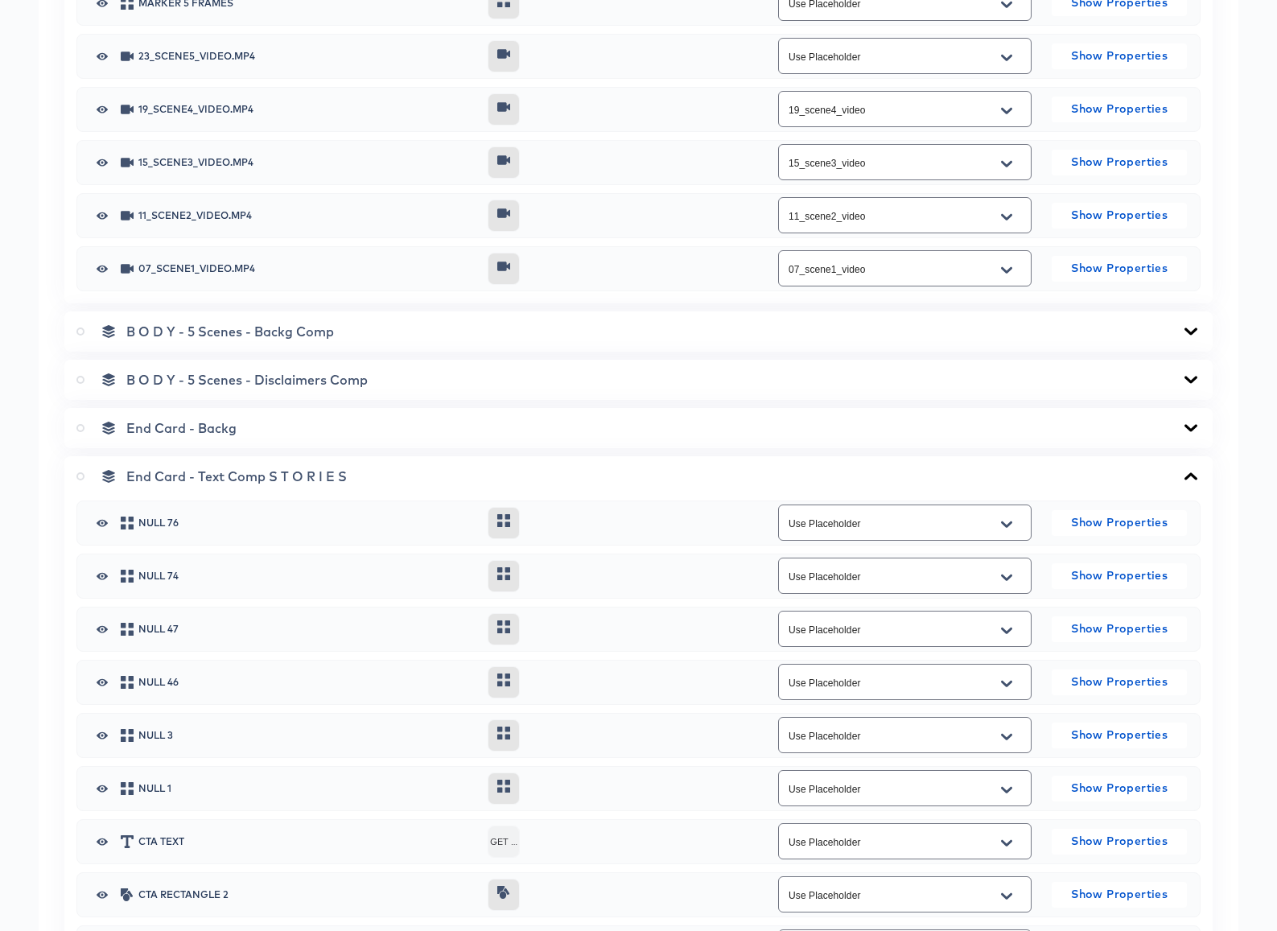
scroll to position [866, 0]
click at [1194, 428] on icon at bounding box center [1190, 428] width 13 height 7
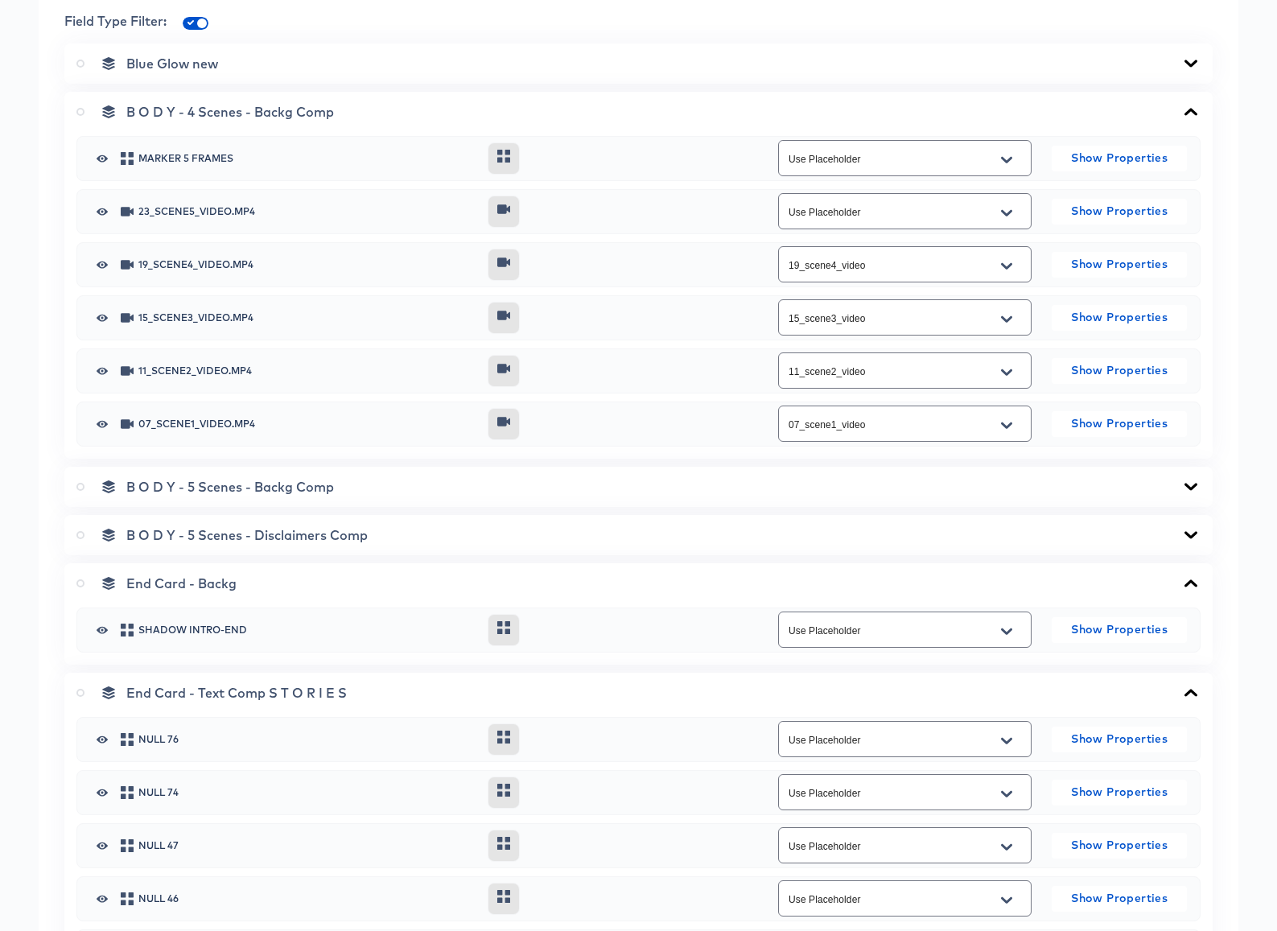
scroll to position [674, 0]
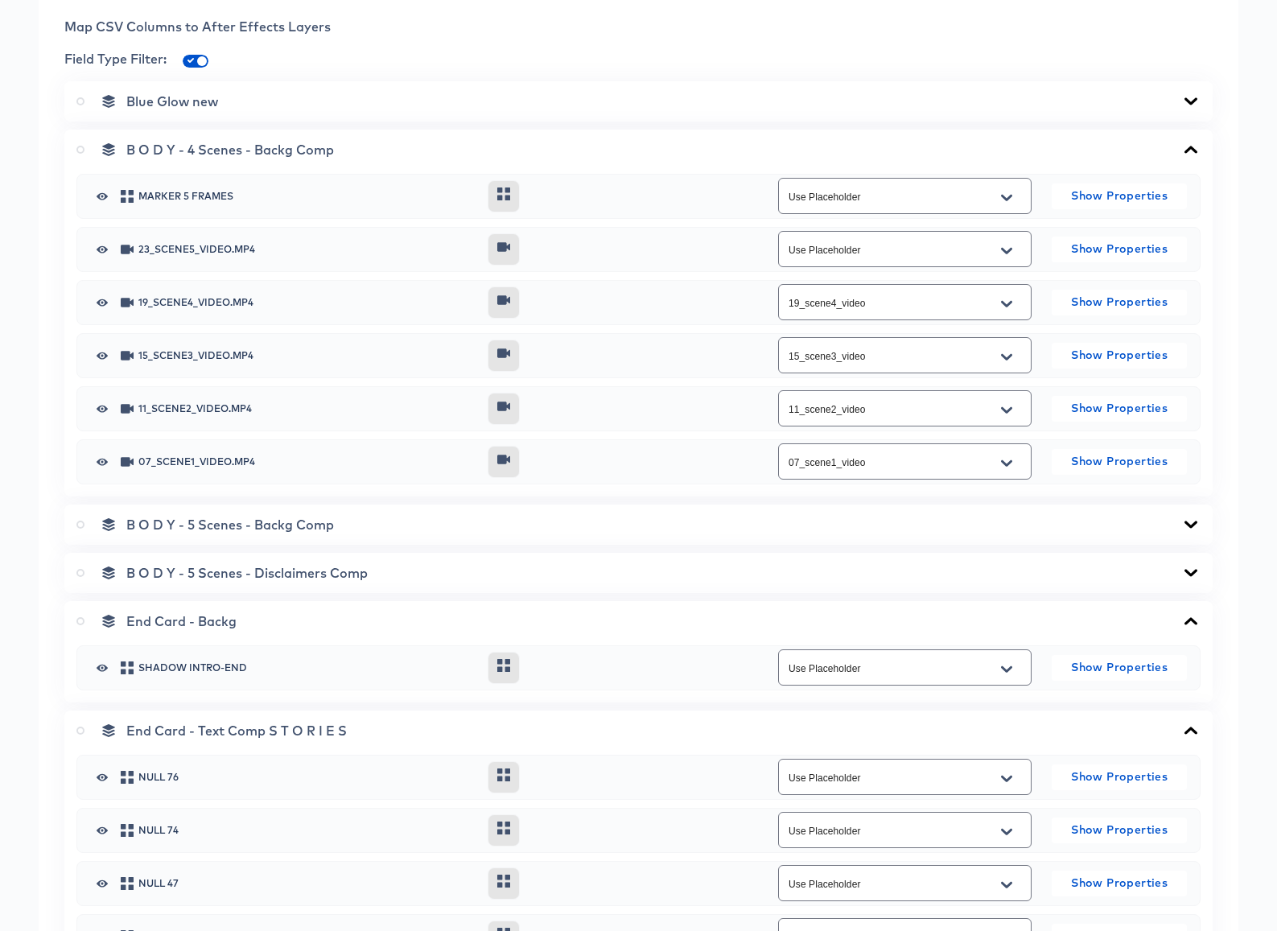
click at [1190, 568] on icon at bounding box center [1190, 572] width 19 height 13
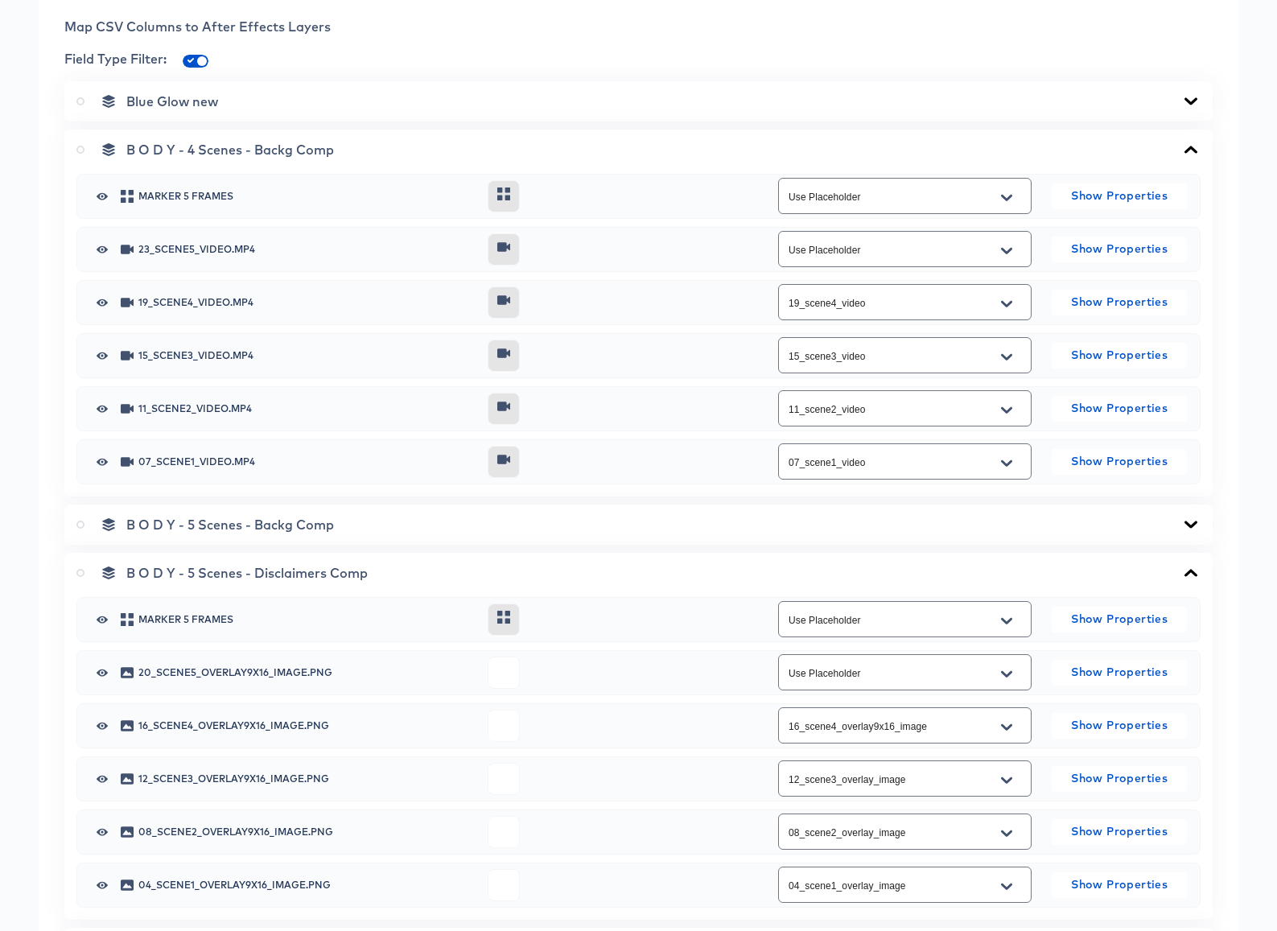
click at [1190, 569] on icon at bounding box center [1190, 572] width 13 height 7
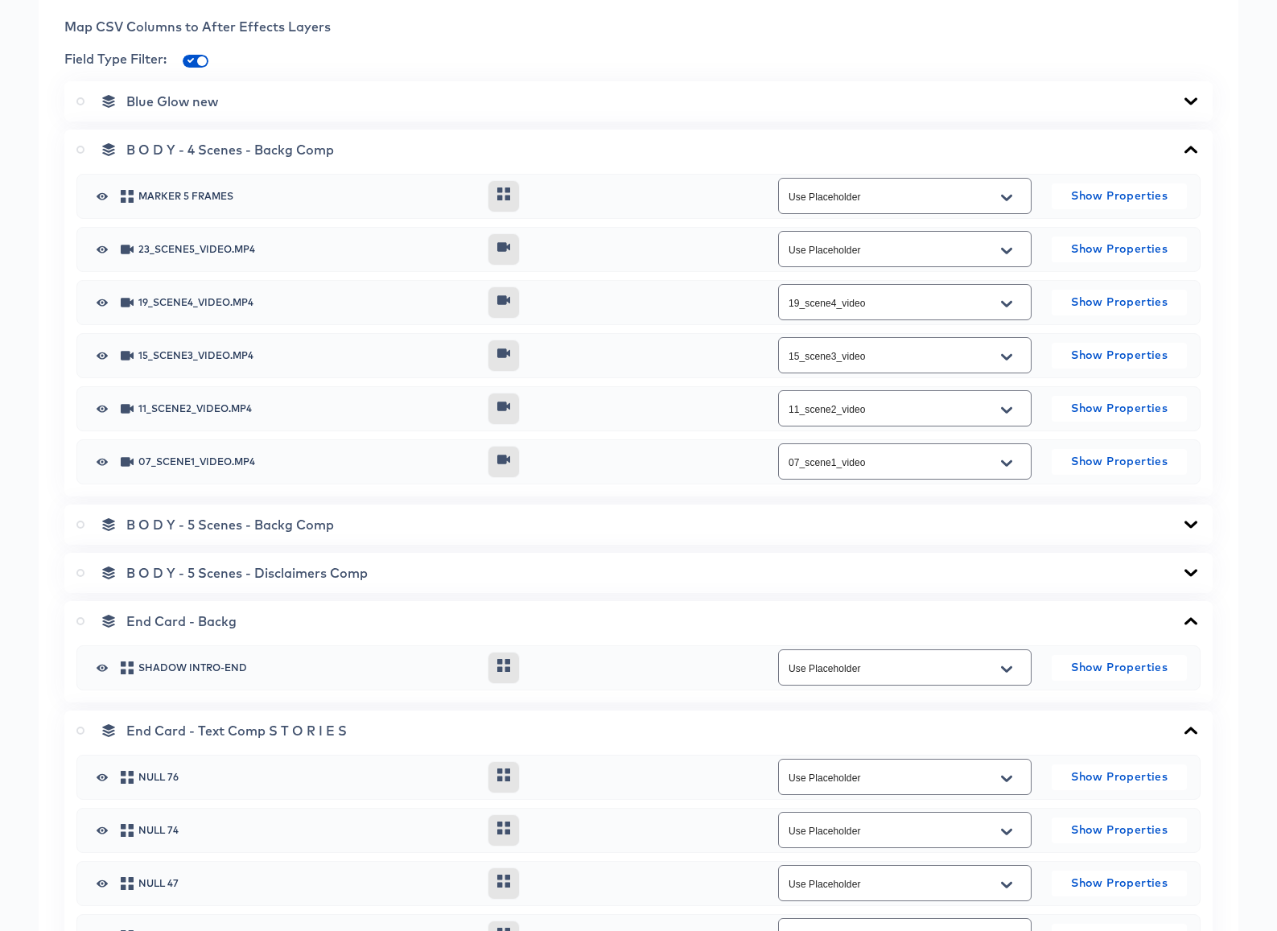
click at [1190, 568] on icon at bounding box center [1190, 572] width 19 height 13
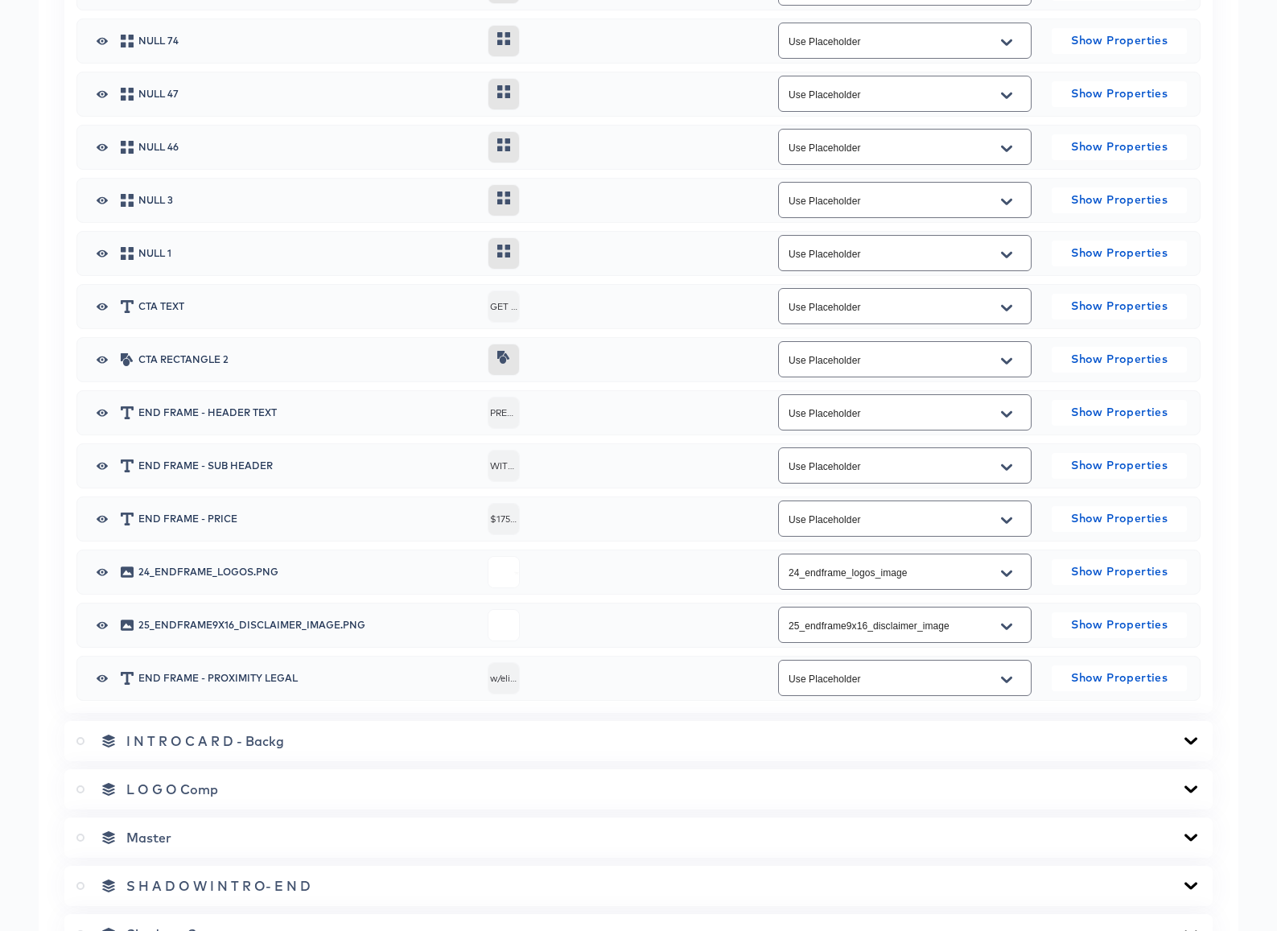
scroll to position [2010, 0]
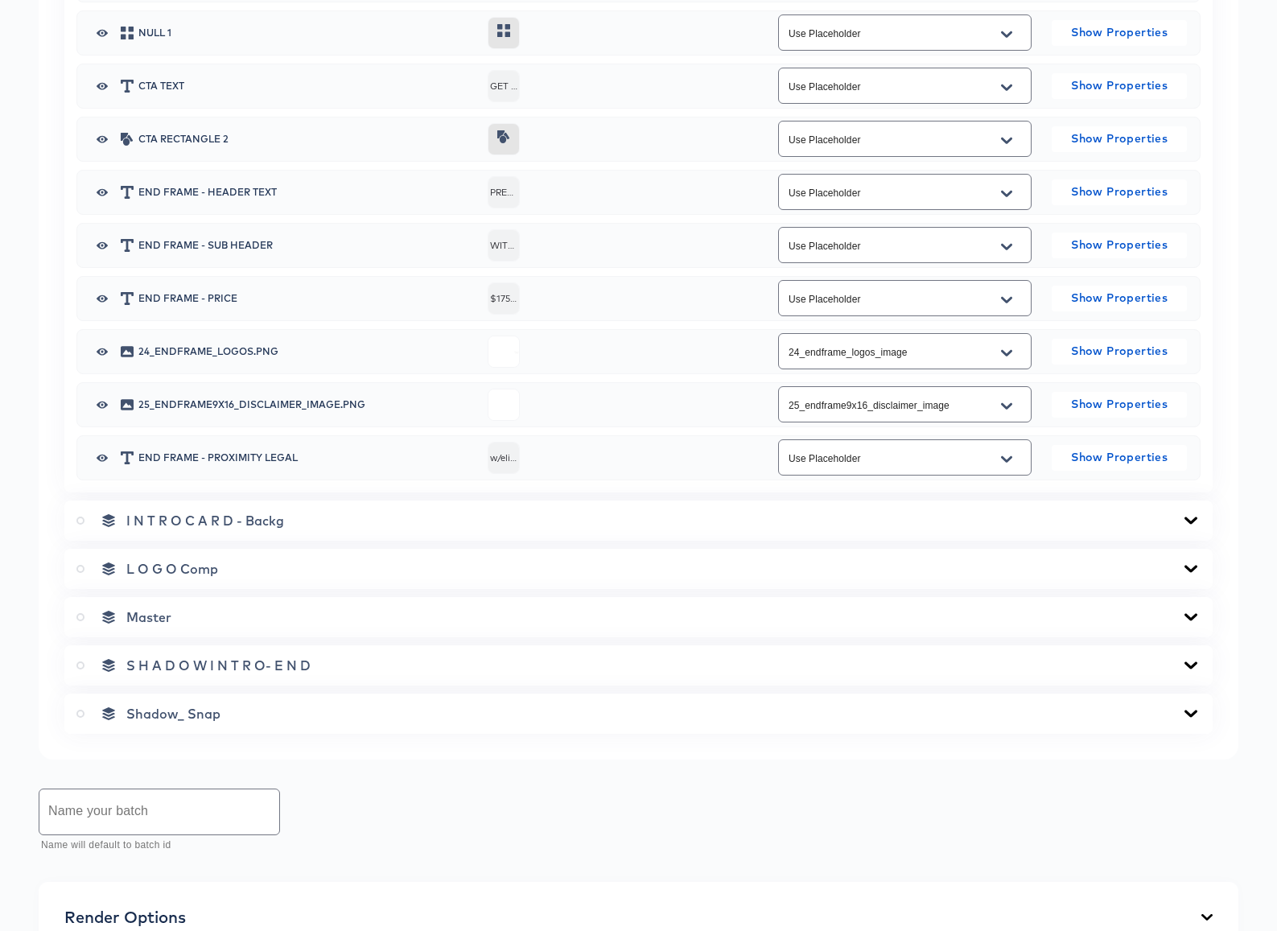
click at [1184, 522] on icon at bounding box center [1190, 520] width 19 height 13
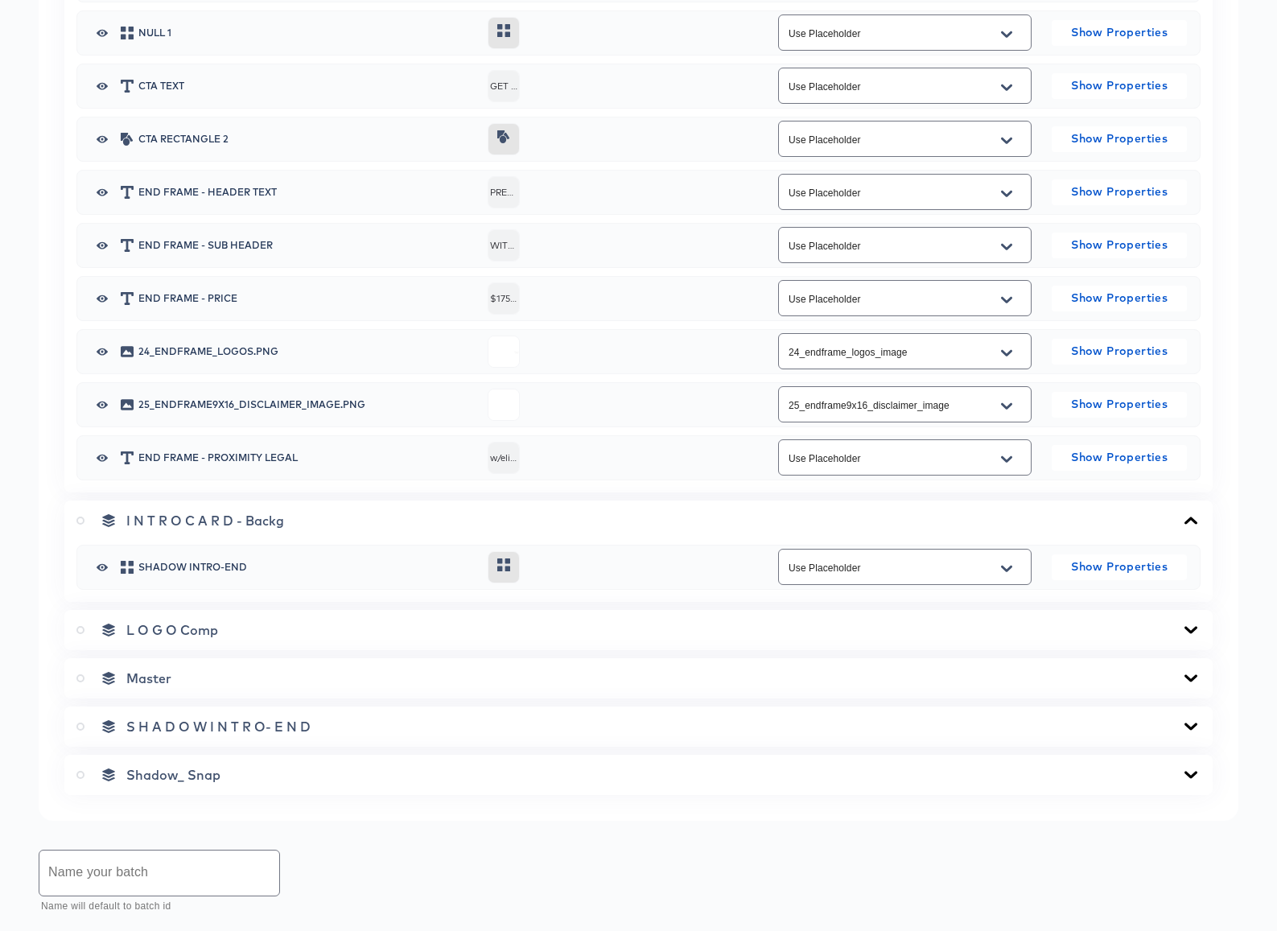
click at [1189, 629] on icon at bounding box center [1190, 629] width 13 height 7
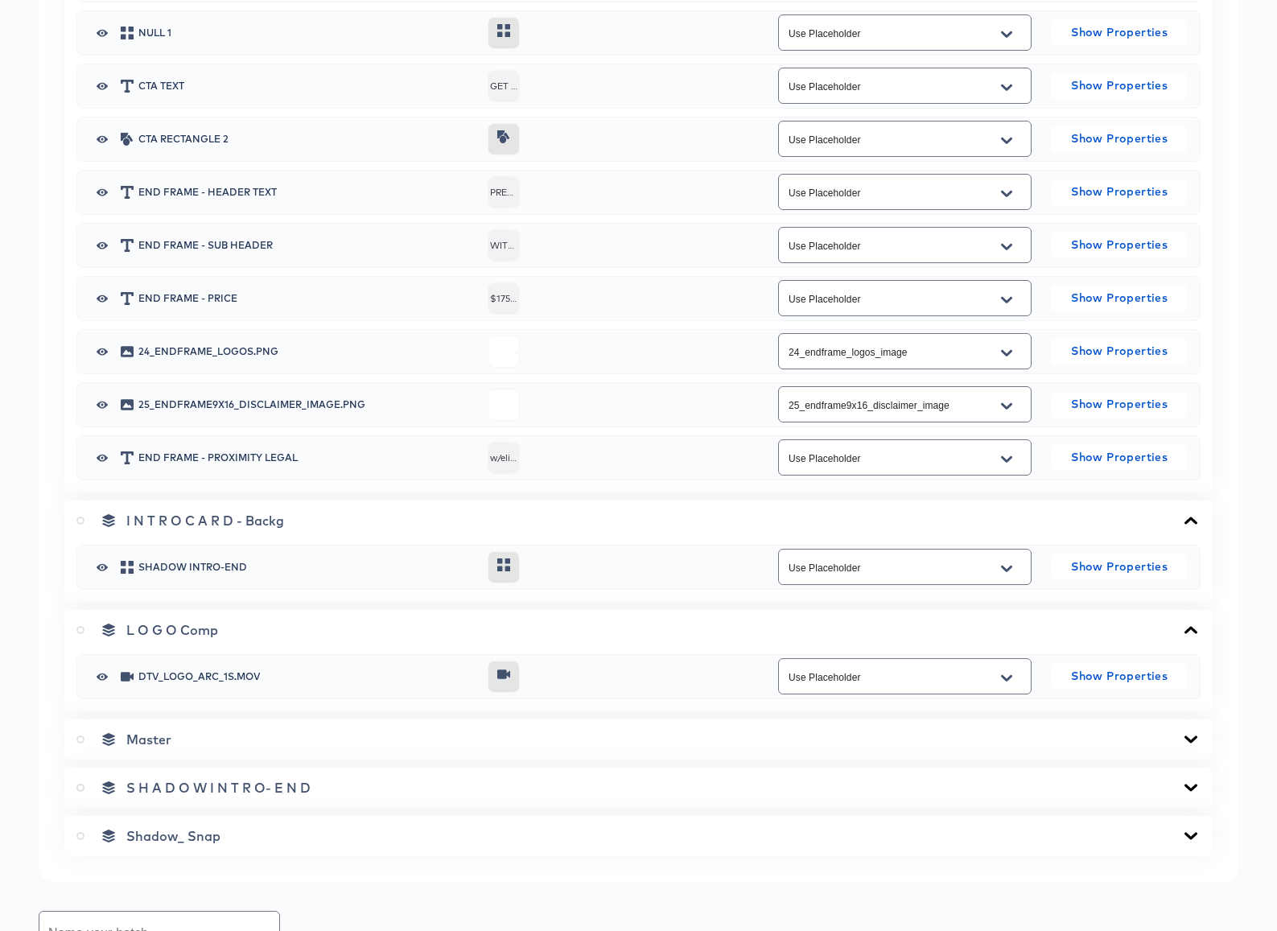
click at [1189, 737] on icon at bounding box center [1190, 739] width 19 height 13
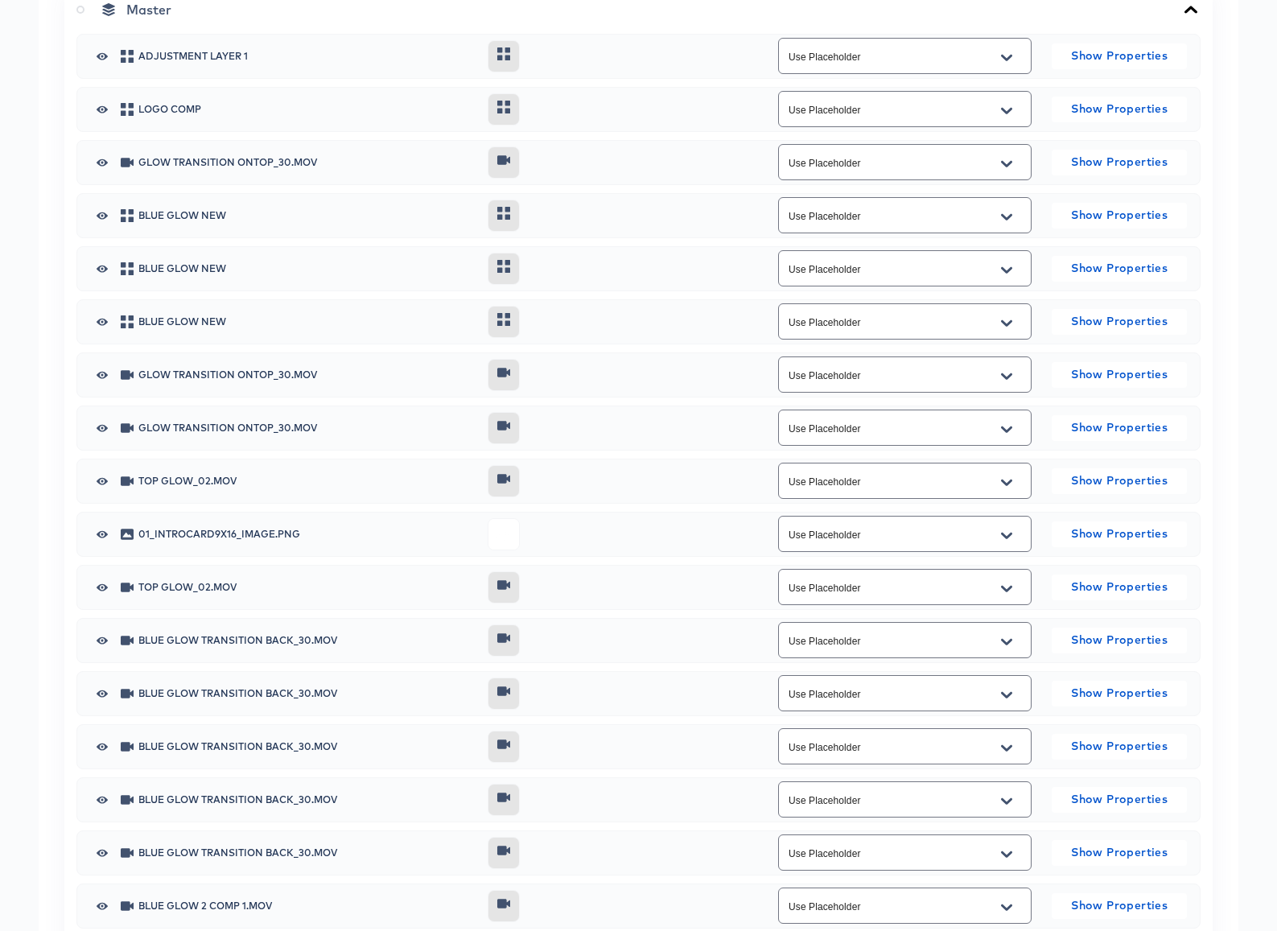
scroll to position [2832, 0]
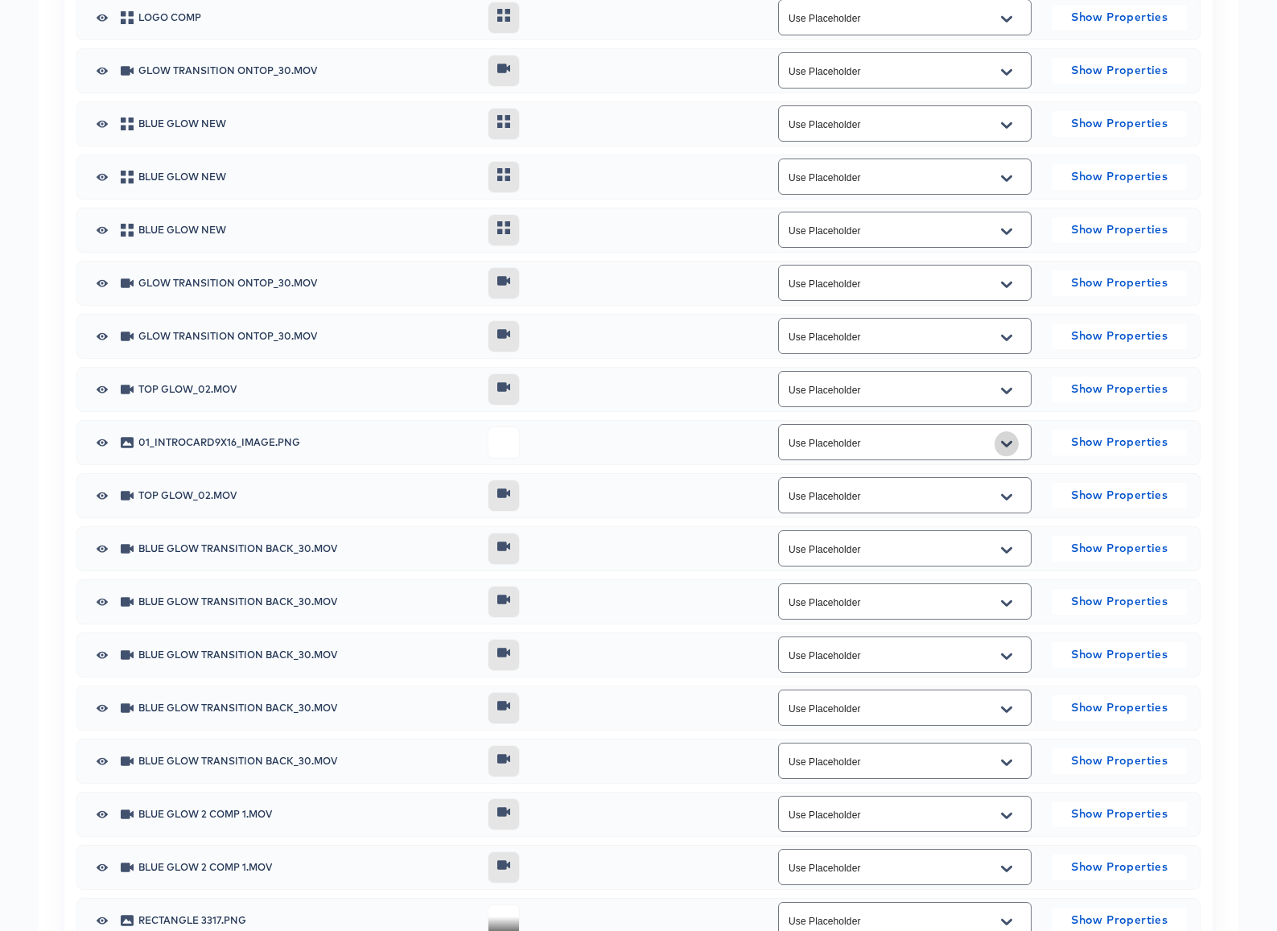
click at [1006, 443] on icon "Open" at bounding box center [1006, 443] width 11 height 6
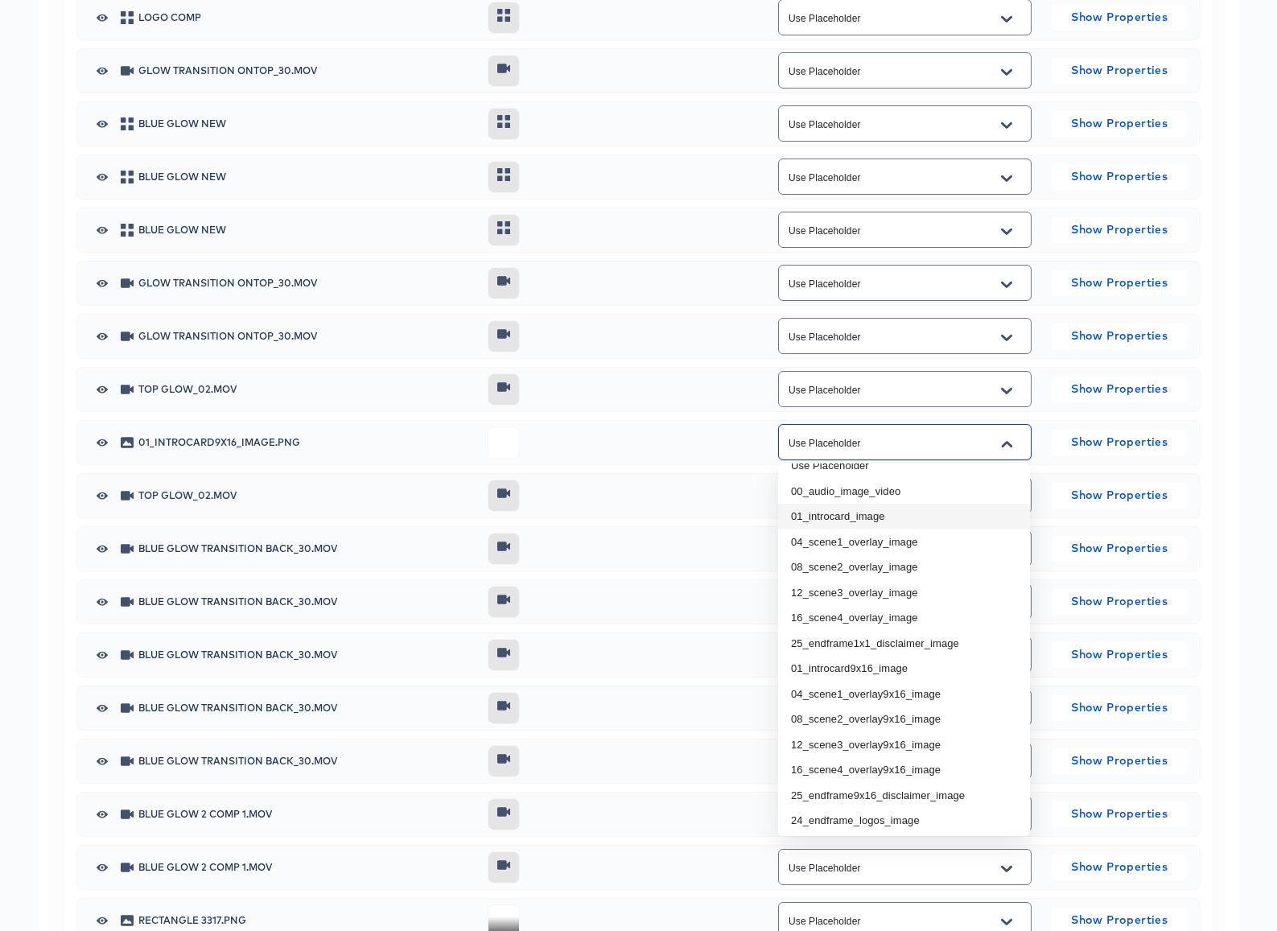
scroll to position [19, 0]
click at [870, 664] on li "01_introcard9x16_image" at bounding box center [904, 666] width 252 height 26
type input "01_introcard9x16_image"
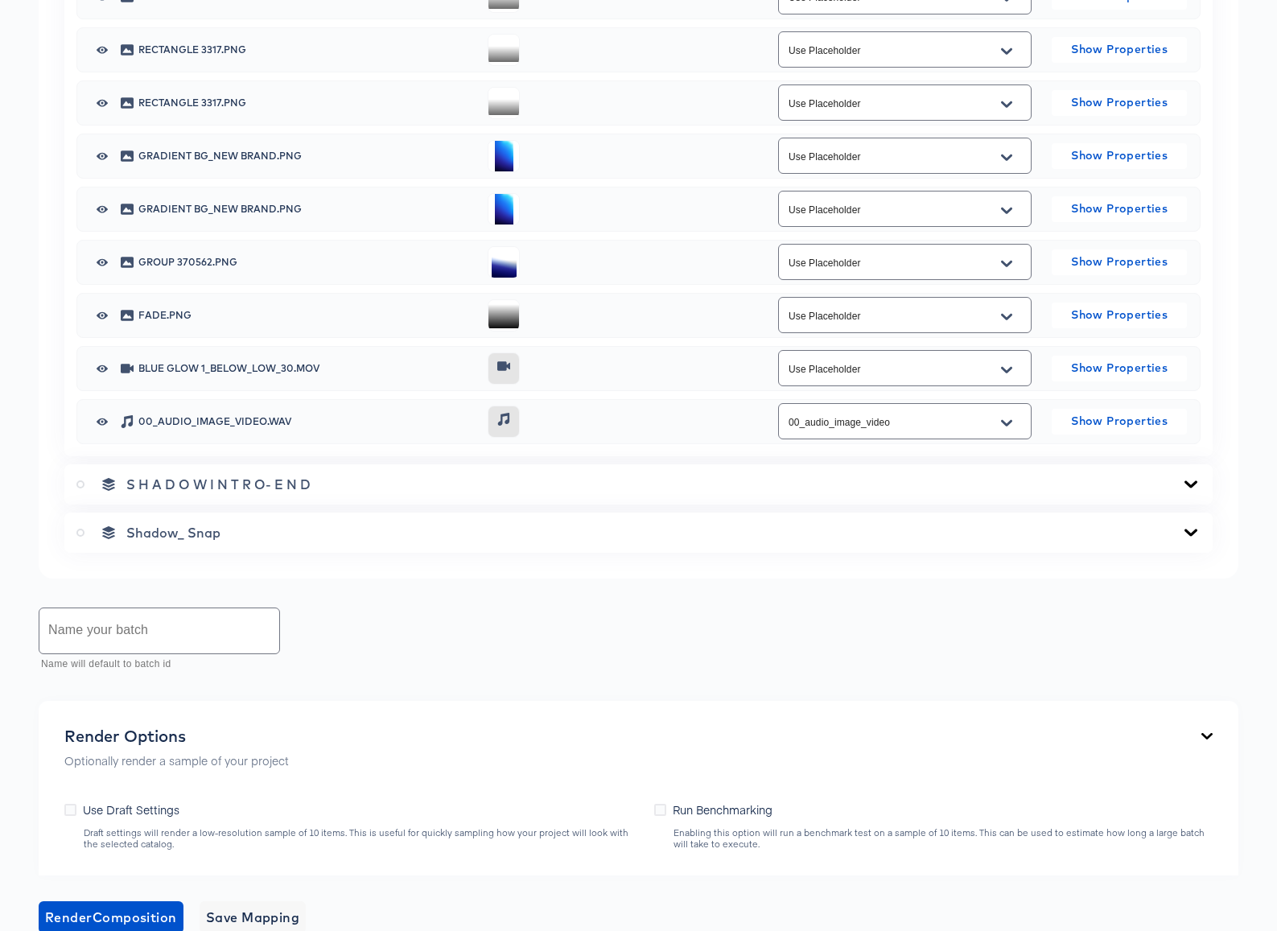
scroll to position [3855, 0]
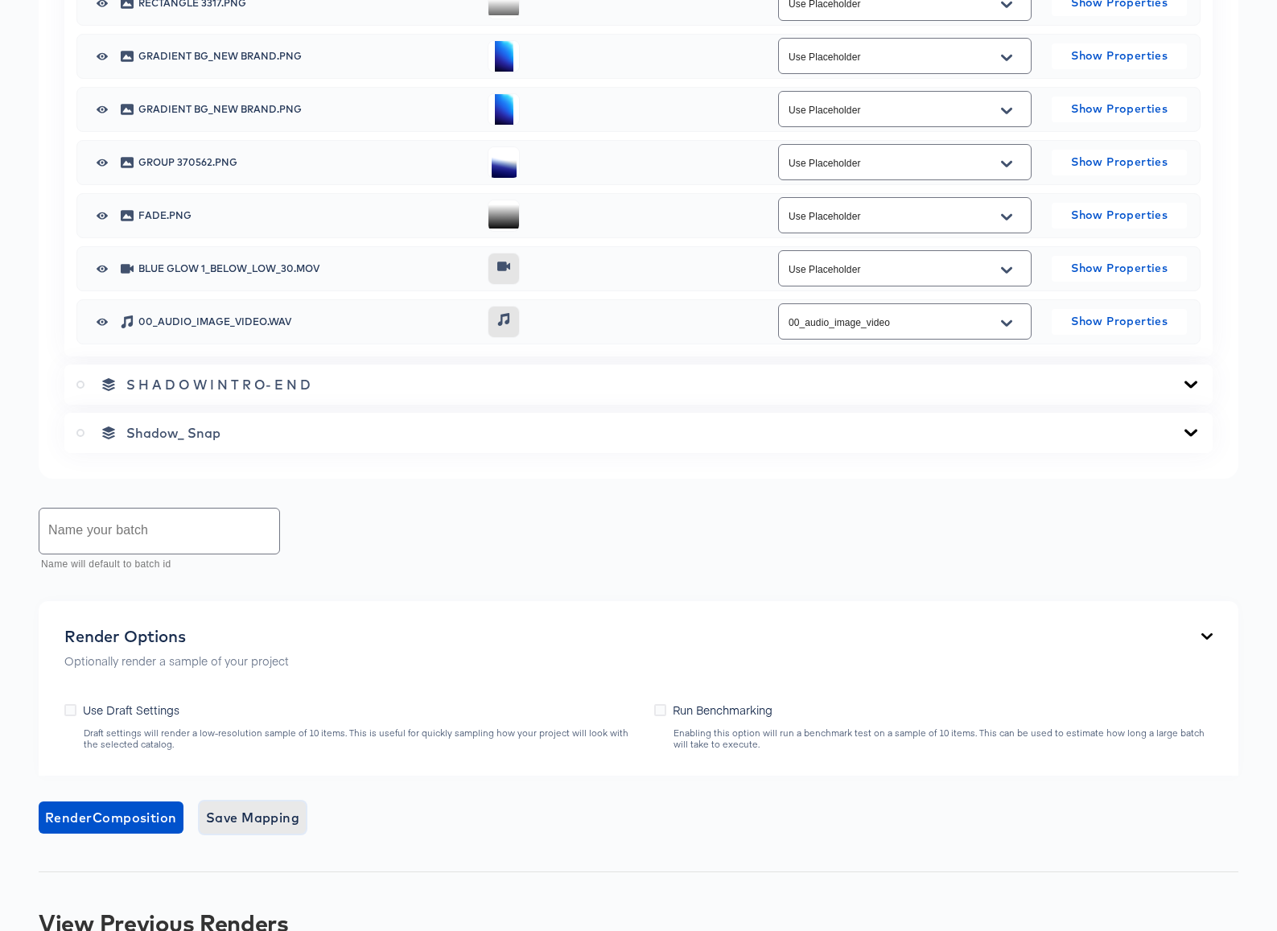
click at [253, 821] on span "Save Mapping" at bounding box center [253, 817] width 94 height 23
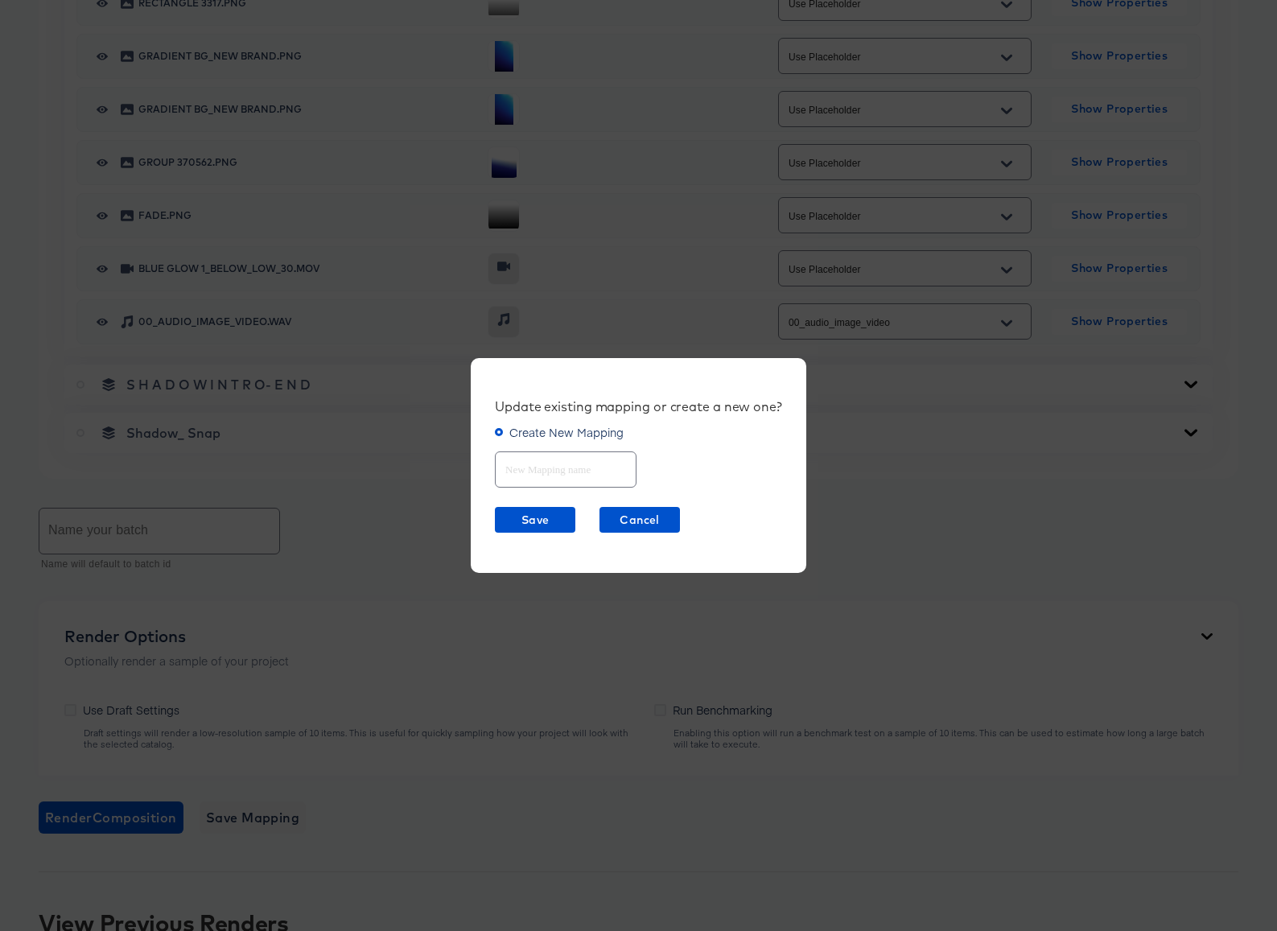
click at [546, 465] on input "text" at bounding box center [566, 463] width 140 height 35
type input "4Story update"
click at [539, 510] on span "Save" at bounding box center [535, 520] width 68 height 20
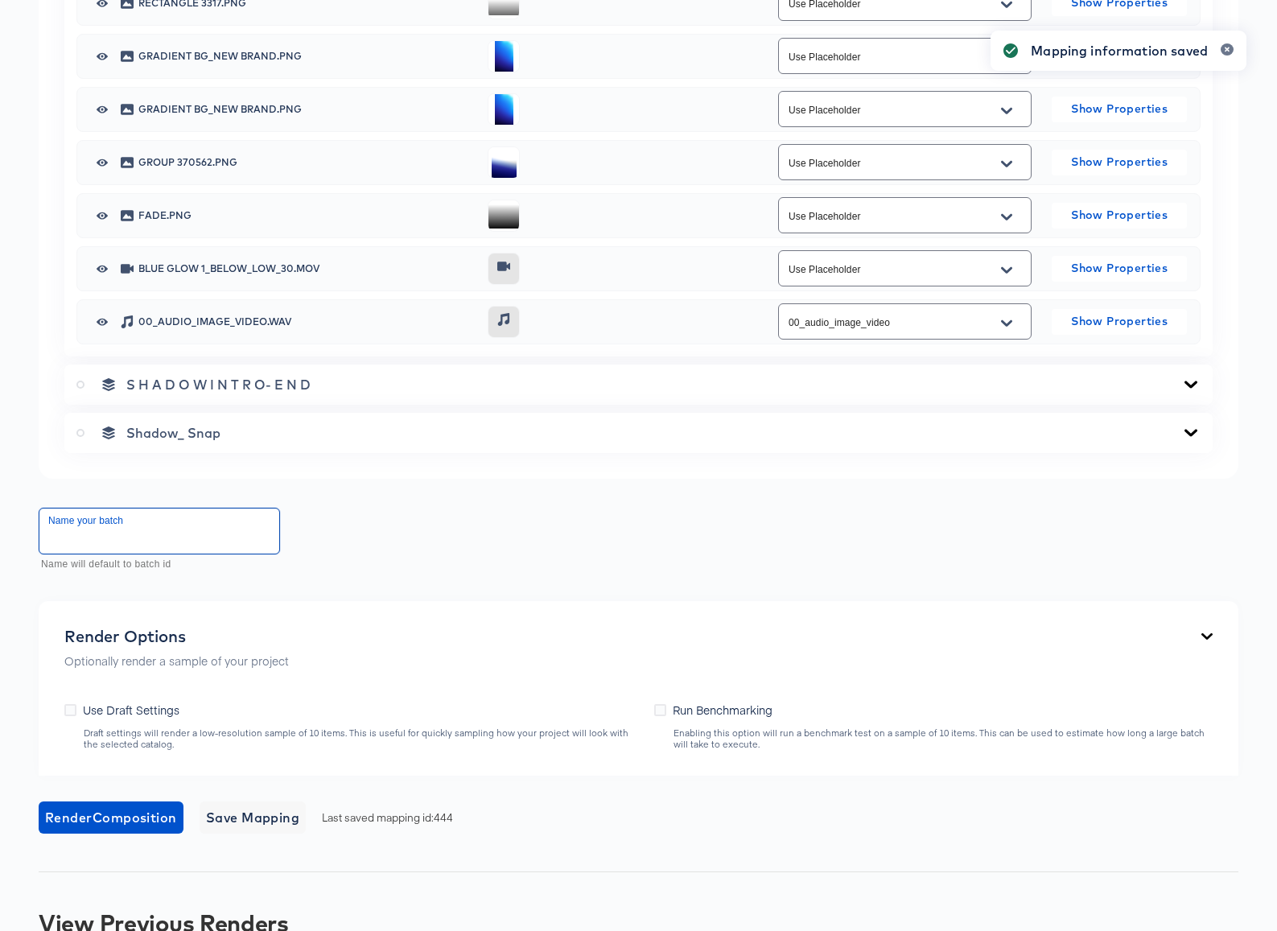
click at [167, 528] on input "text" at bounding box center [159, 530] width 240 height 45
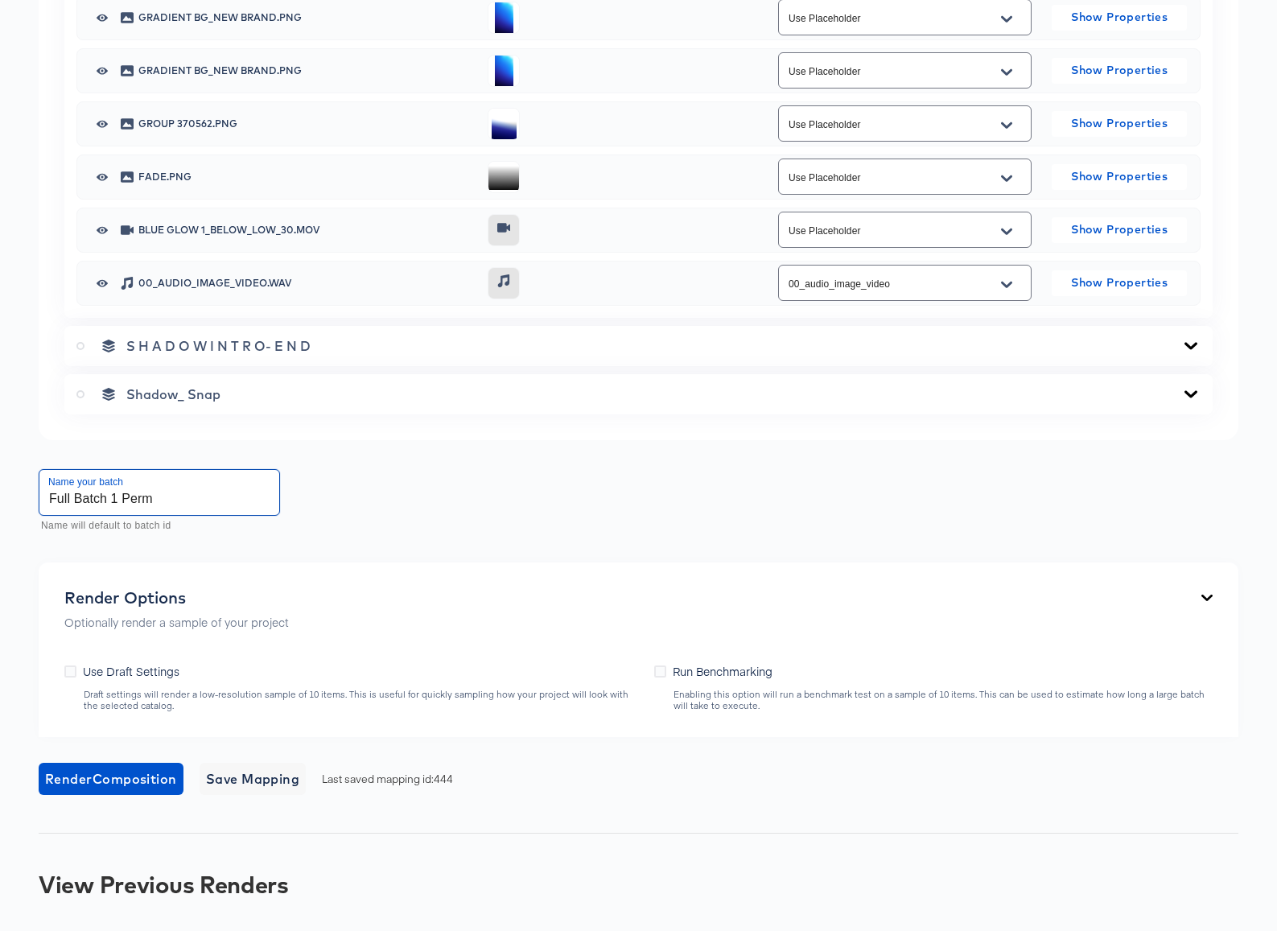
scroll to position [3935, 0]
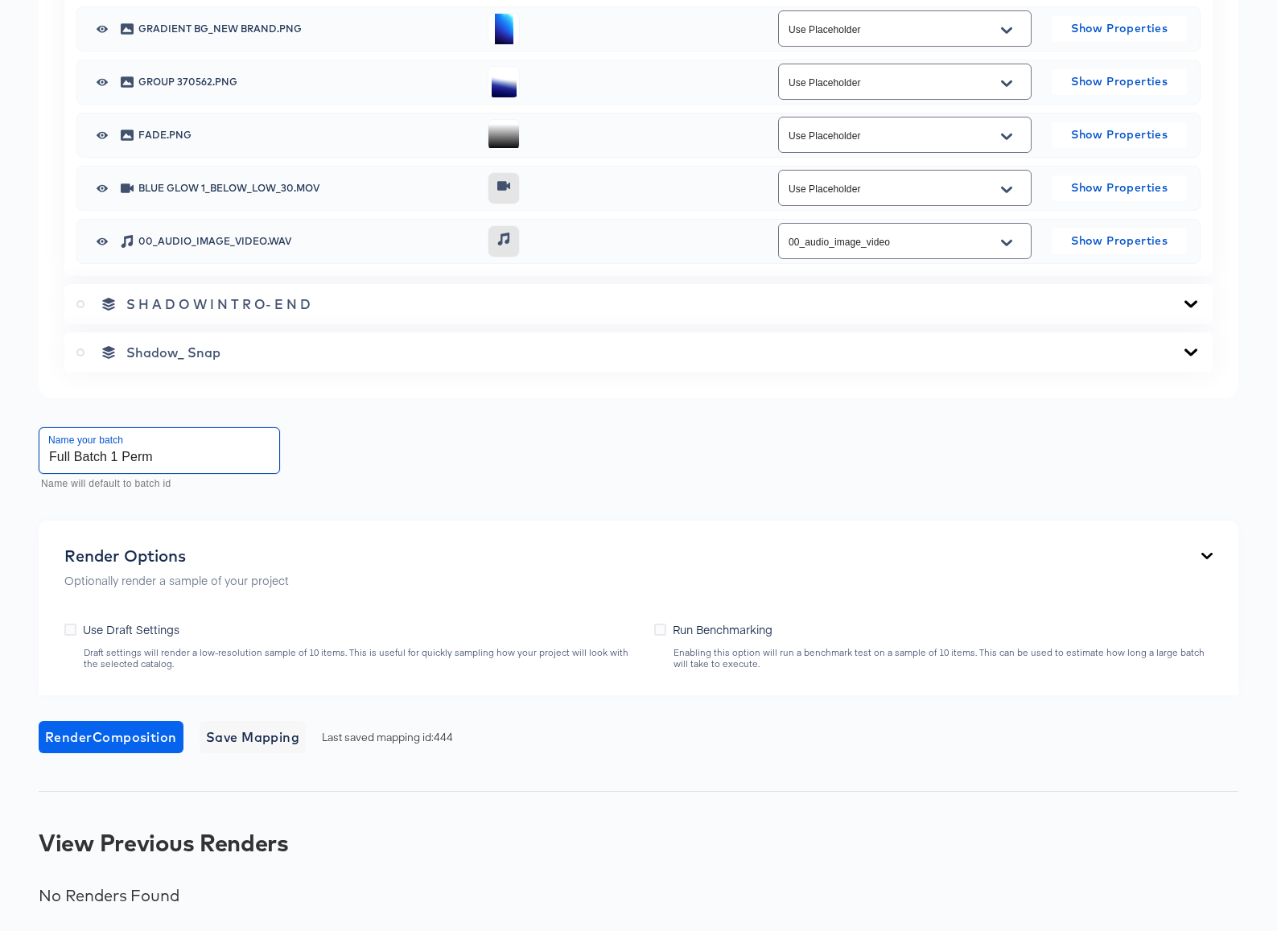
type input "Full Batch 1 Perm"
click at [117, 732] on span "Render Composition" at bounding box center [111, 737] width 132 height 23
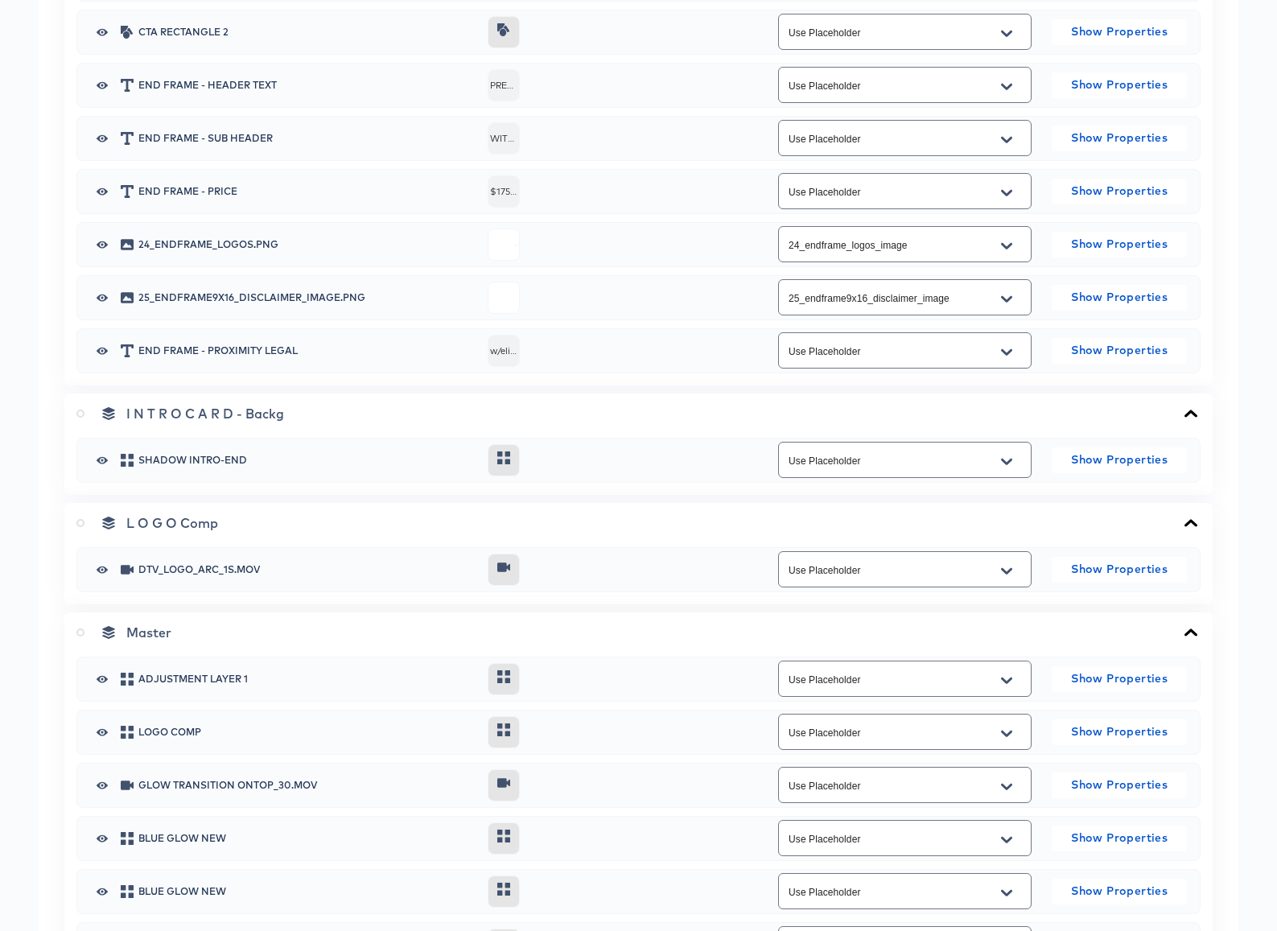
scroll to position [2084, 0]
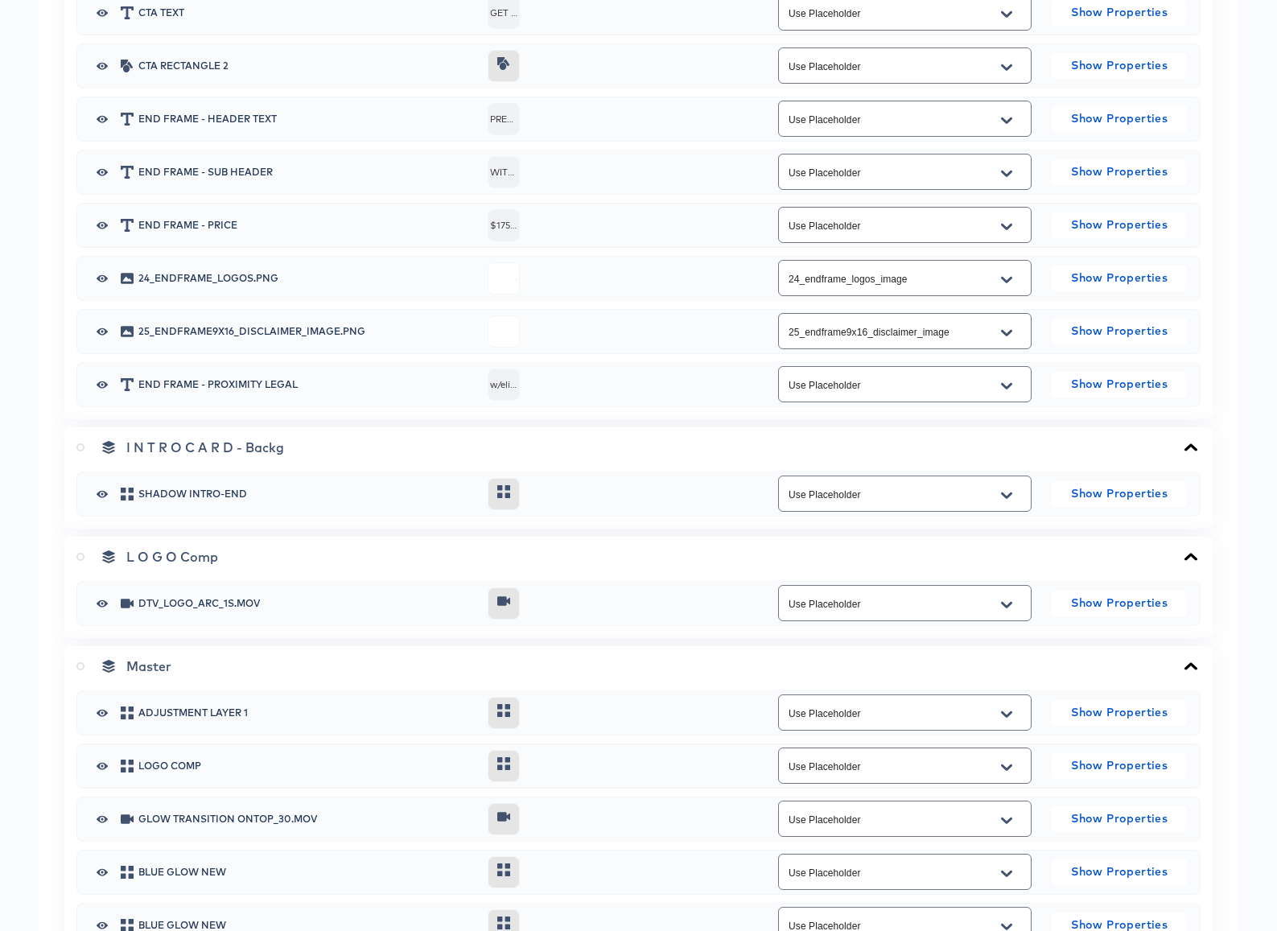
click at [79, 664] on icon at bounding box center [80, 666] width 8 height 8
click at [0, 0] on input "radio" at bounding box center [0, 0] width 0 height 0
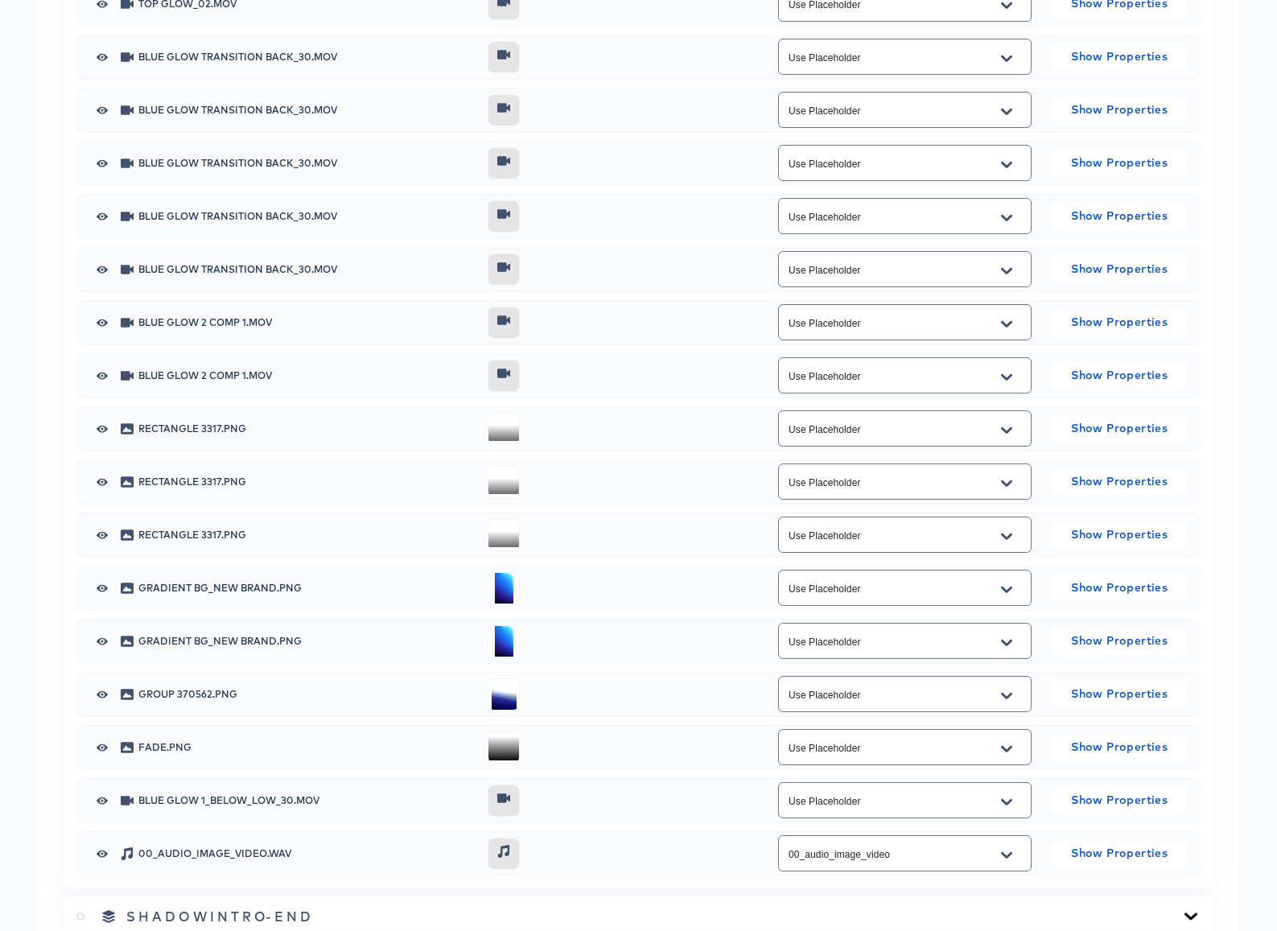
scroll to position [3935, 0]
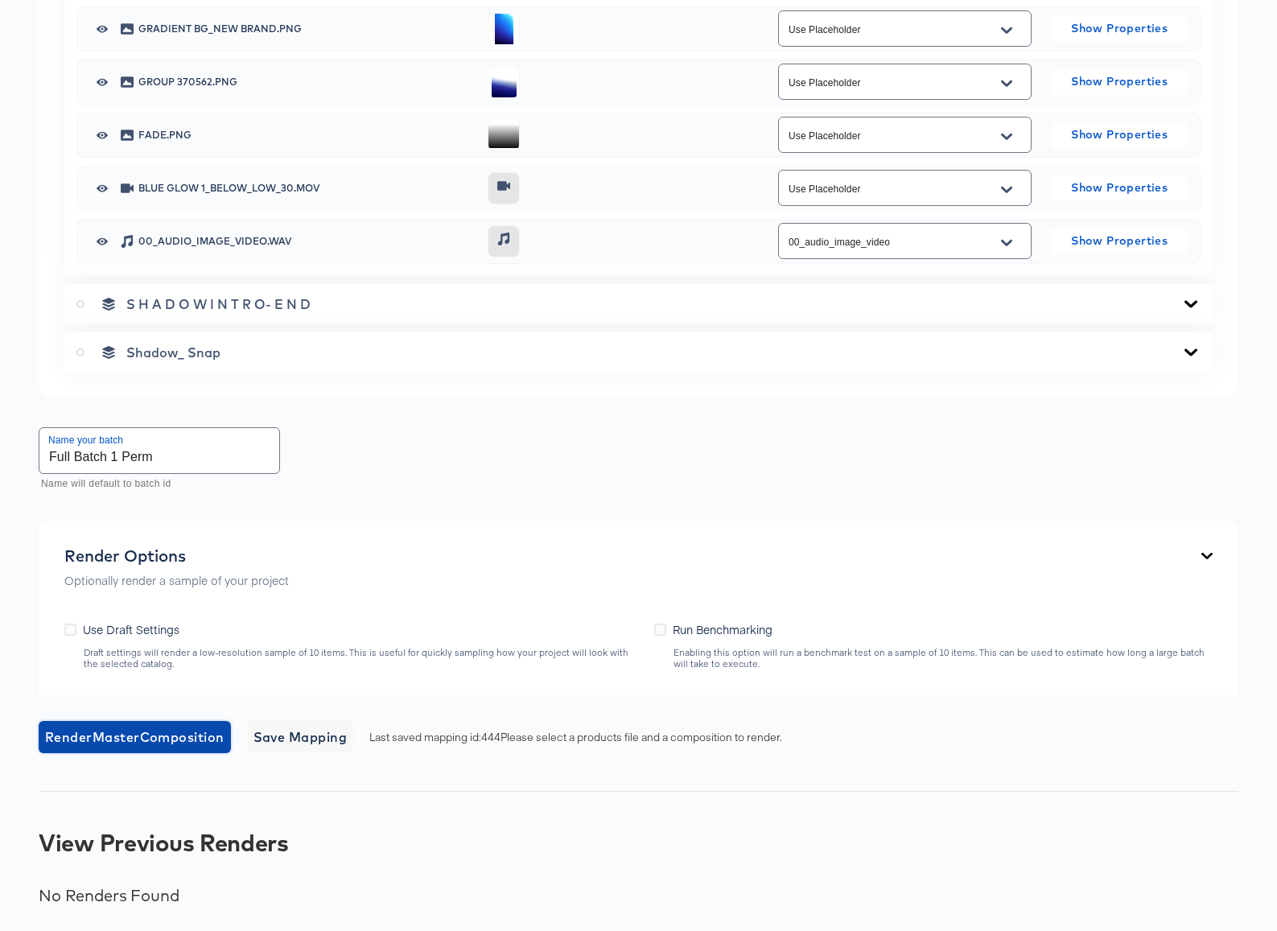
click at [131, 734] on span "Render Master Composition" at bounding box center [134, 737] width 179 height 23
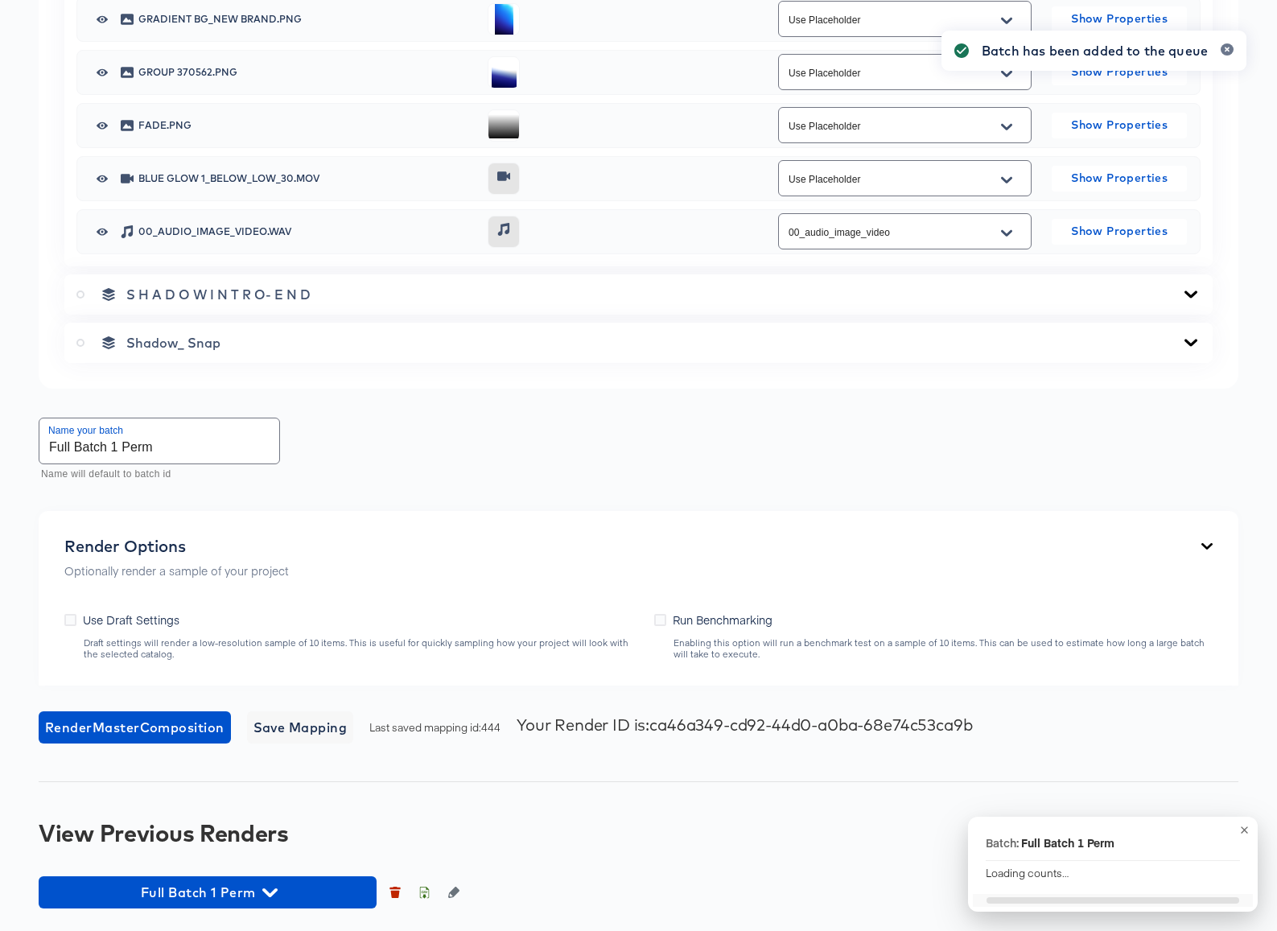
scroll to position [3948, 0]
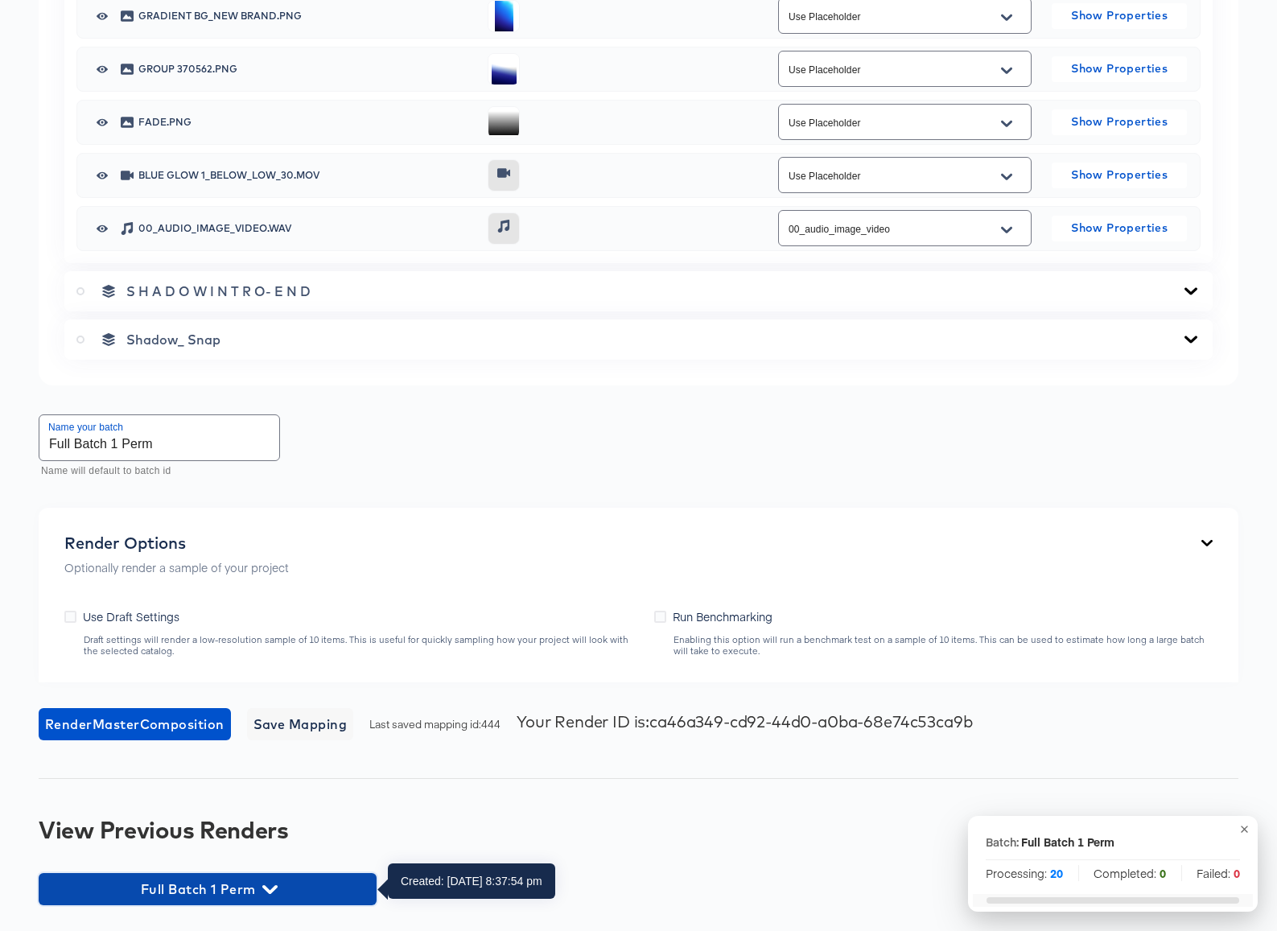
click at [271, 887] on icon "button" at bounding box center [269, 889] width 15 height 15
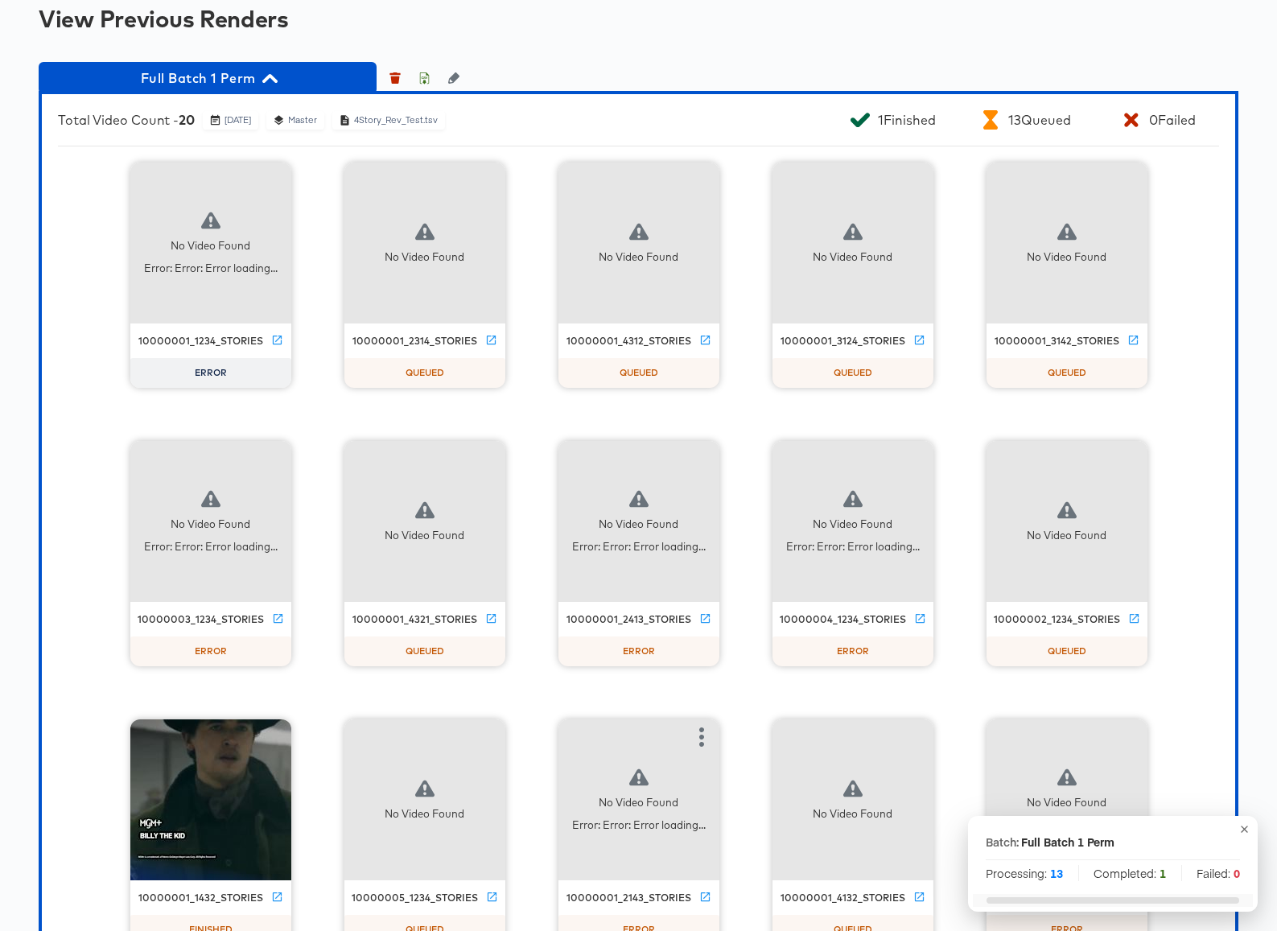
scroll to position [4762, 0]
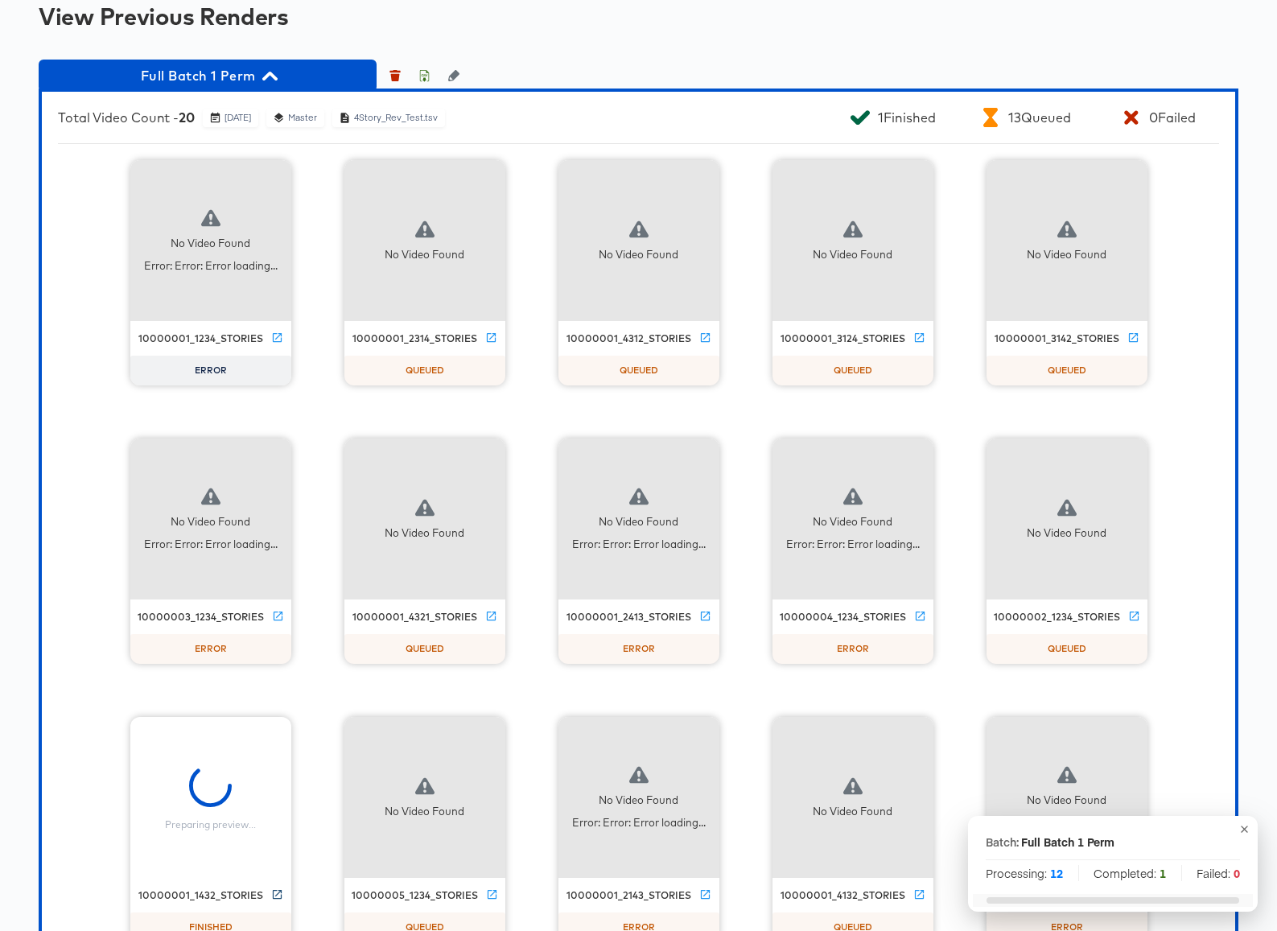
click at [276, 891] on icon at bounding box center [277, 894] width 12 height 12
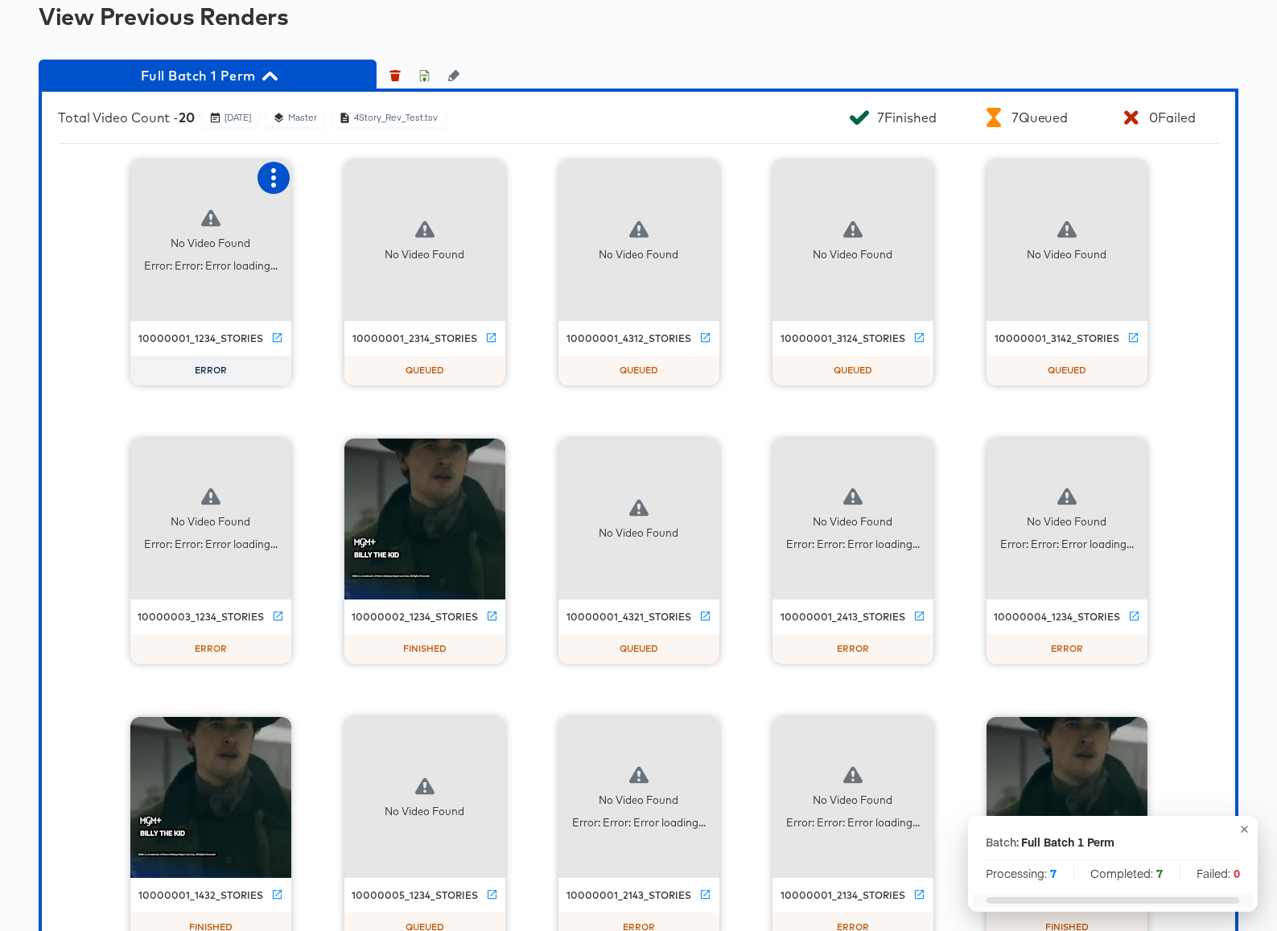
click at [274, 180] on icon "button" at bounding box center [273, 177] width 19 height 19
click at [326, 183] on div "Retry" at bounding box center [353, 176] width 121 height 32
click at [278, 456] on icon "button" at bounding box center [273, 455] width 19 height 19
click at [336, 452] on div "Retry" at bounding box center [332, 454] width 31 height 13
click at [916, 456] on icon "button" at bounding box center [915, 455] width 5 height 19
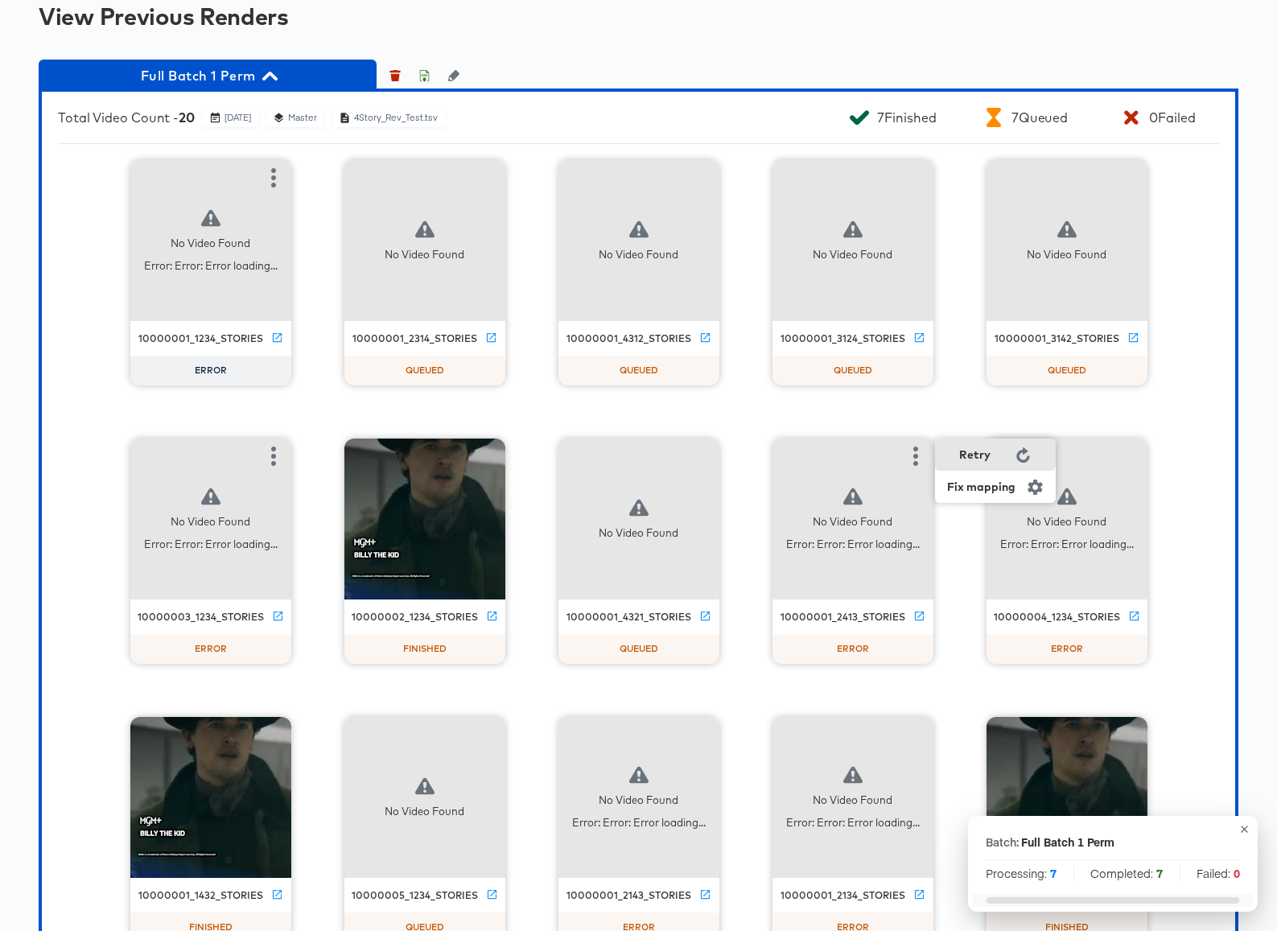
click at [987, 455] on div "Retry" at bounding box center [974, 454] width 31 height 13
click at [1123, 465] on button "button" at bounding box center [1129, 456] width 32 height 32
click at [1188, 456] on div "Retry" at bounding box center [1188, 454] width 31 height 13
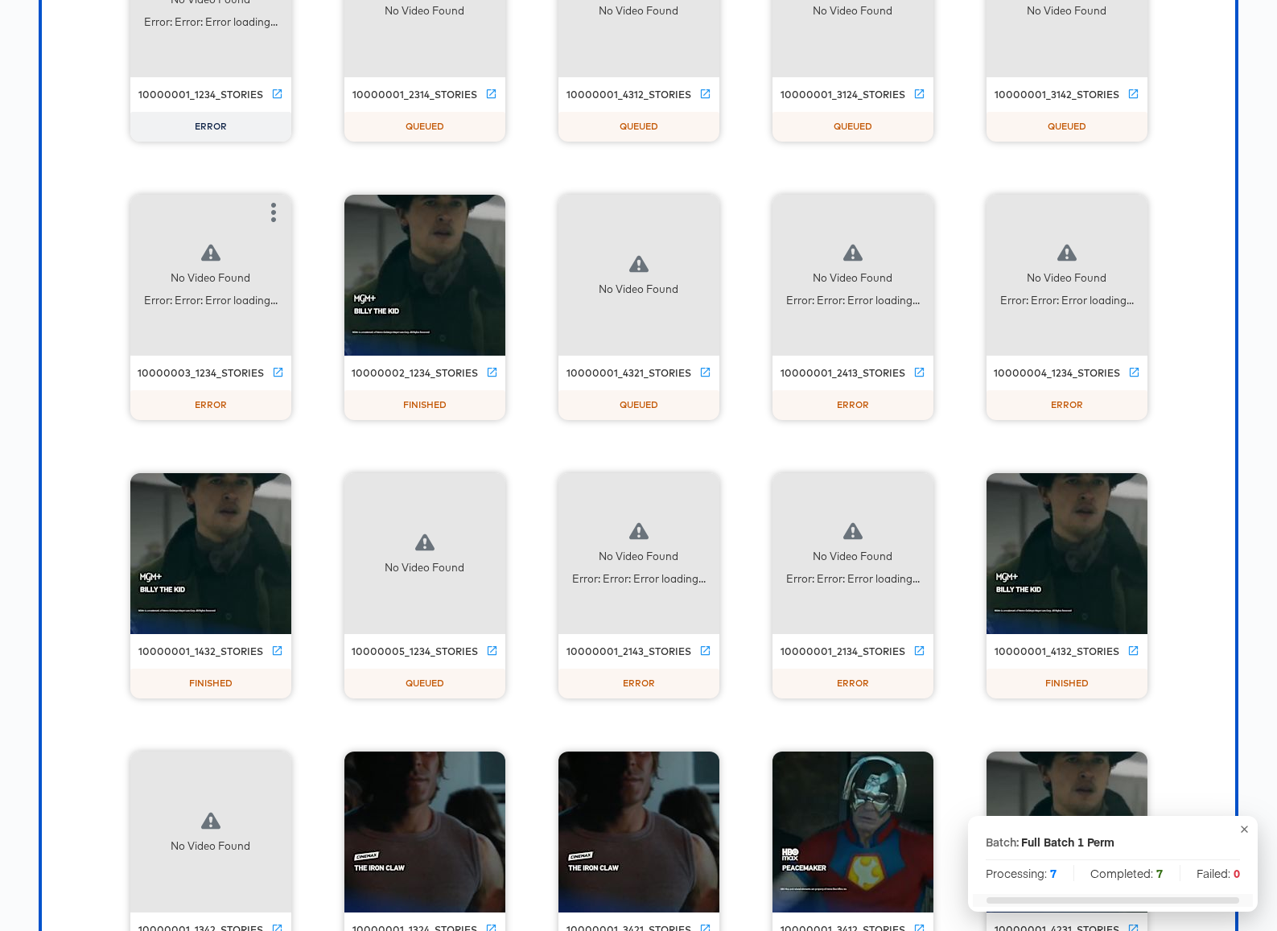
scroll to position [5017, 0]
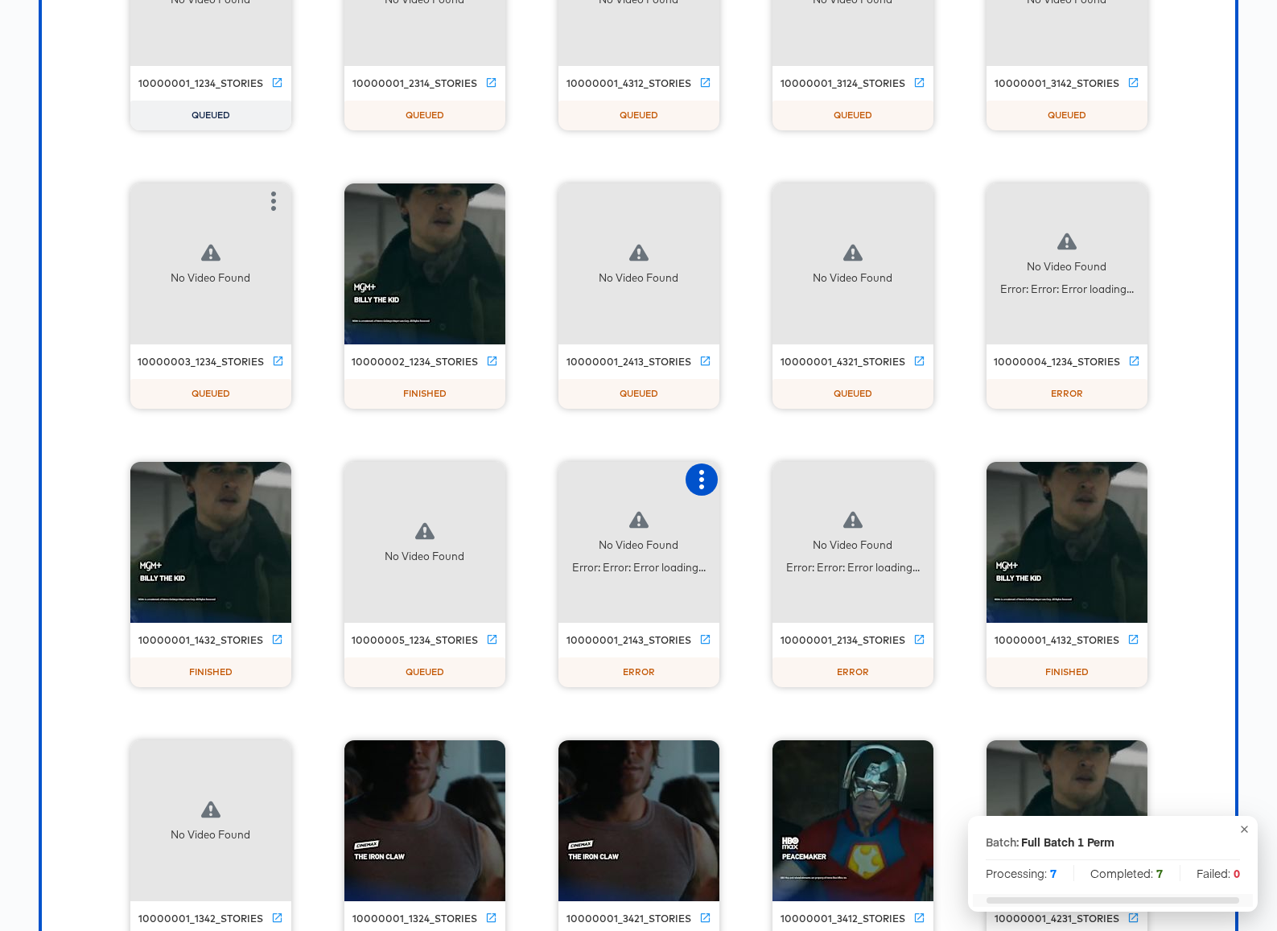
click at [706, 475] on icon "button" at bounding box center [701, 479] width 19 height 19
click at [767, 475] on div "Retry" at bounding box center [760, 477] width 31 height 13
click at [913, 482] on icon "button" at bounding box center [915, 479] width 19 height 19
click at [965, 478] on div "Retry" at bounding box center [974, 477] width 31 height 13
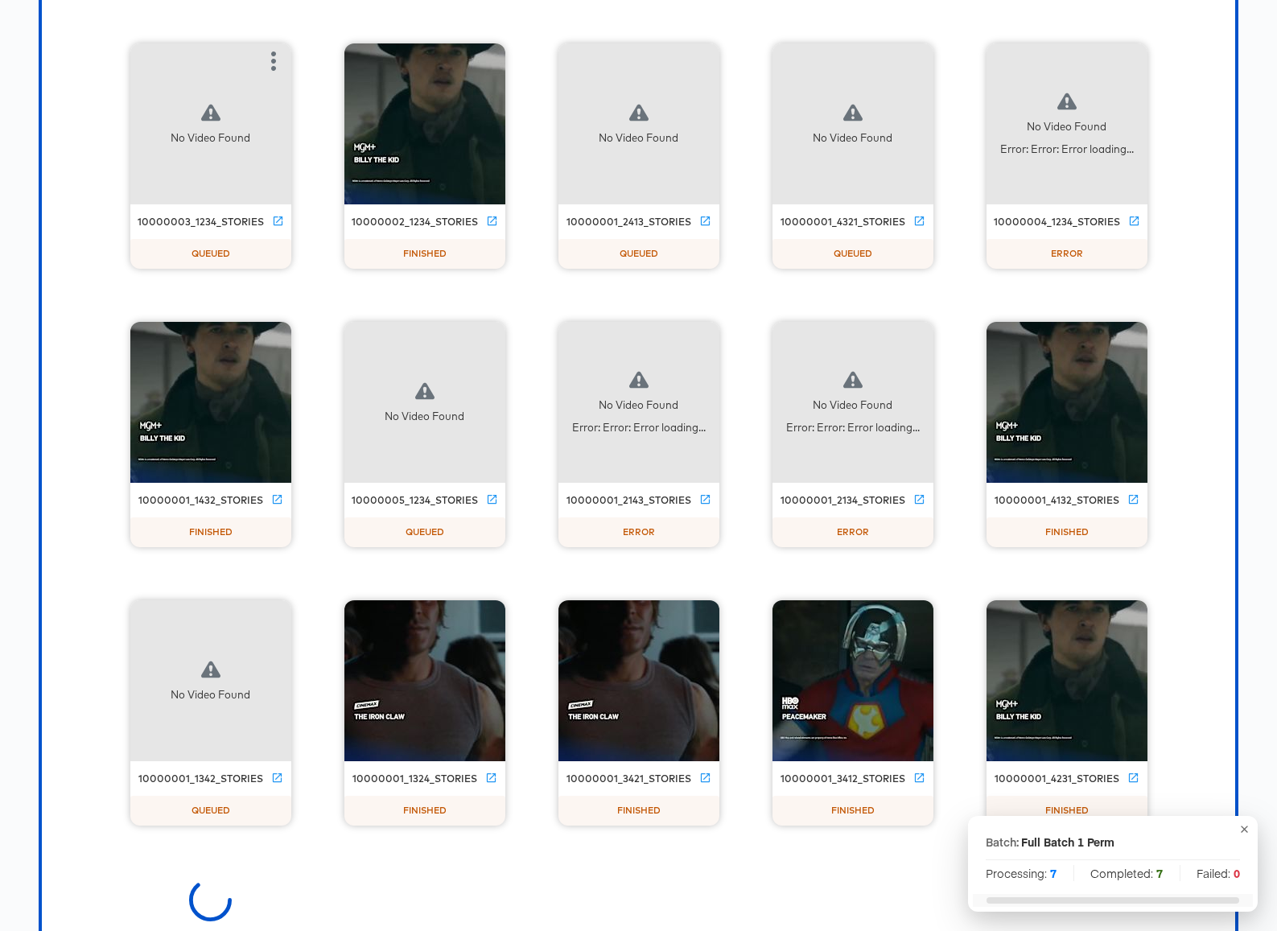
scroll to position [5203, 0]
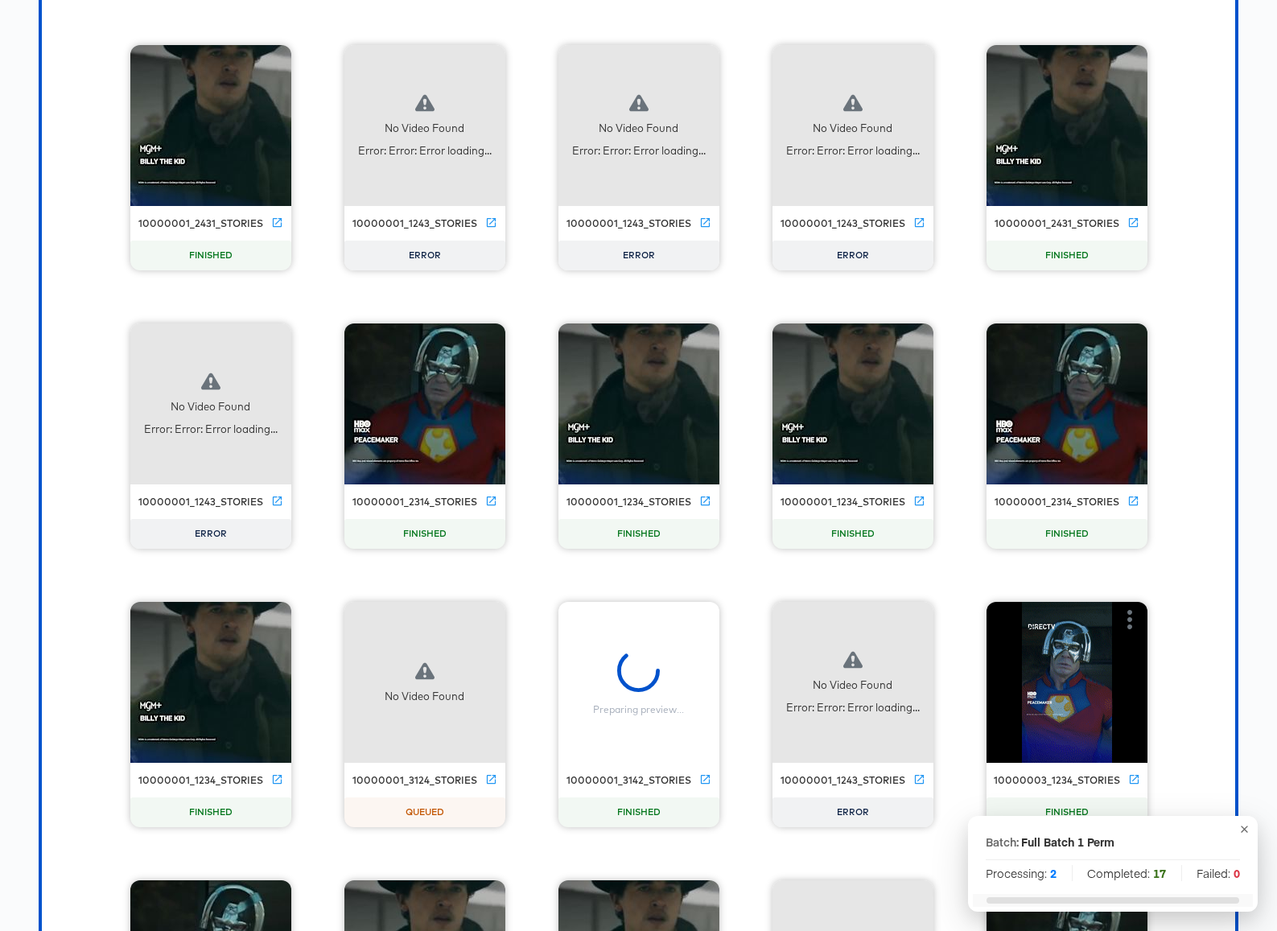
scroll to position [14004, 0]
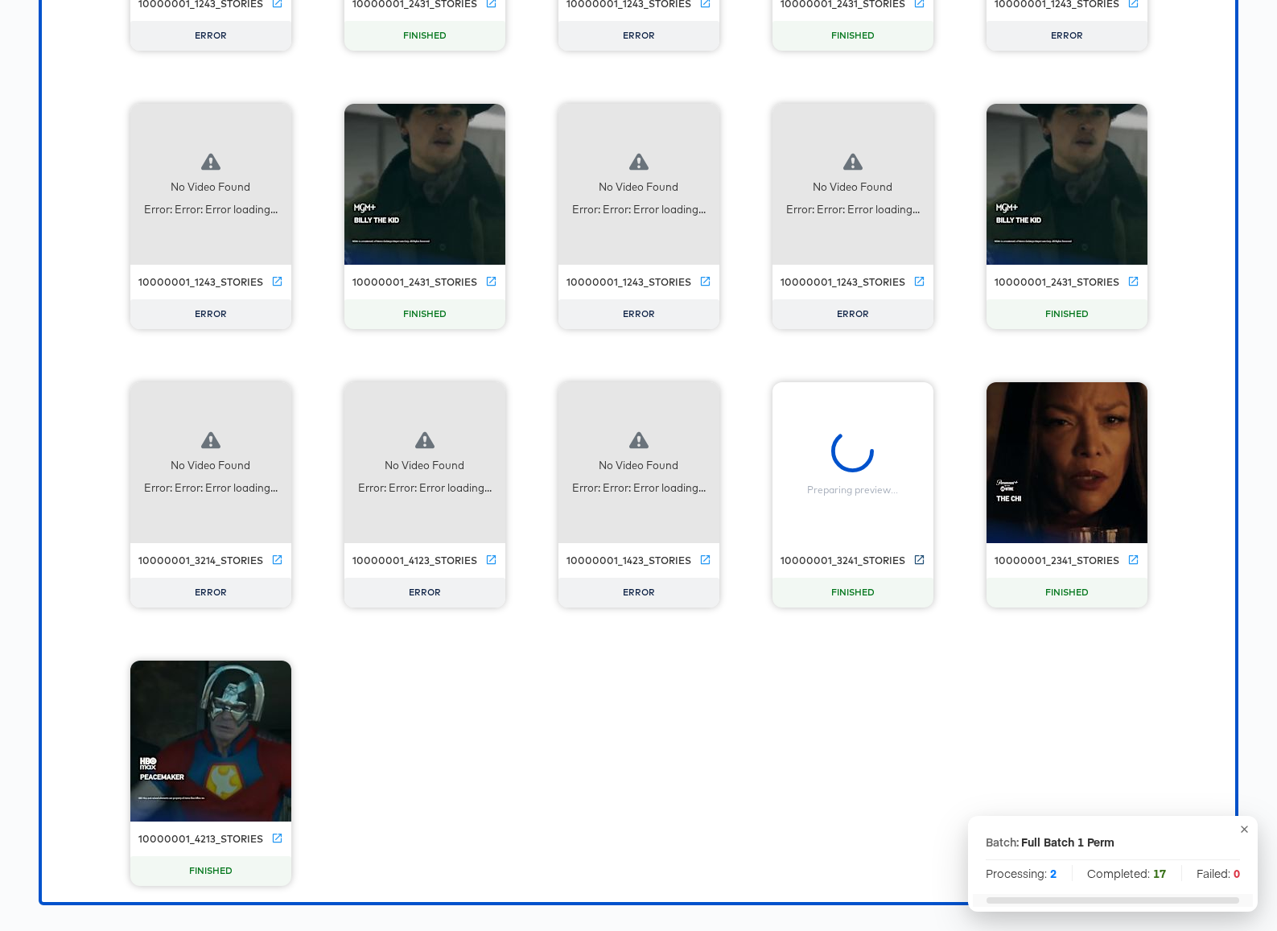
click at [917, 561] on icon at bounding box center [919, 559] width 12 height 12
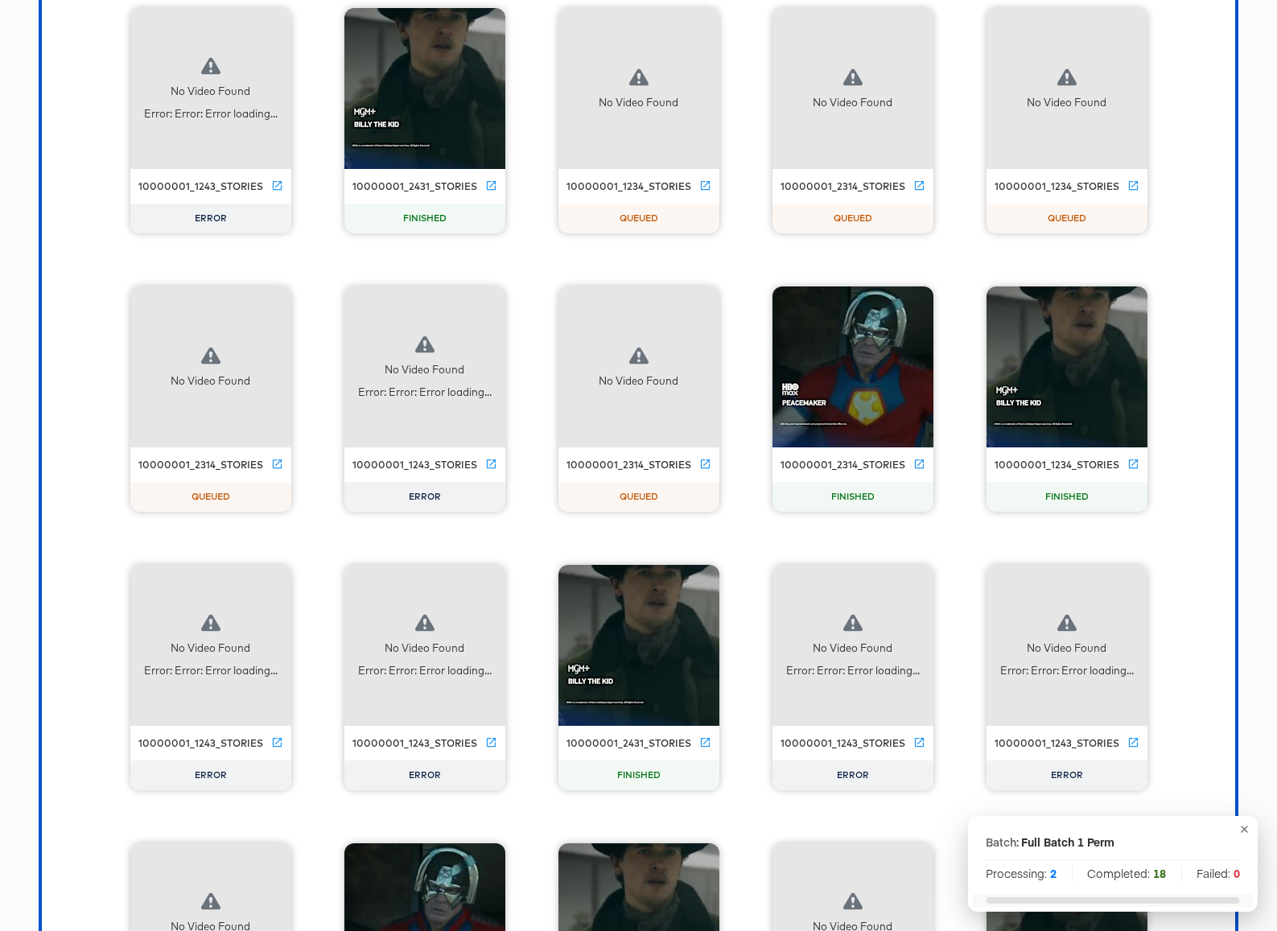
scroll to position [4657, 0]
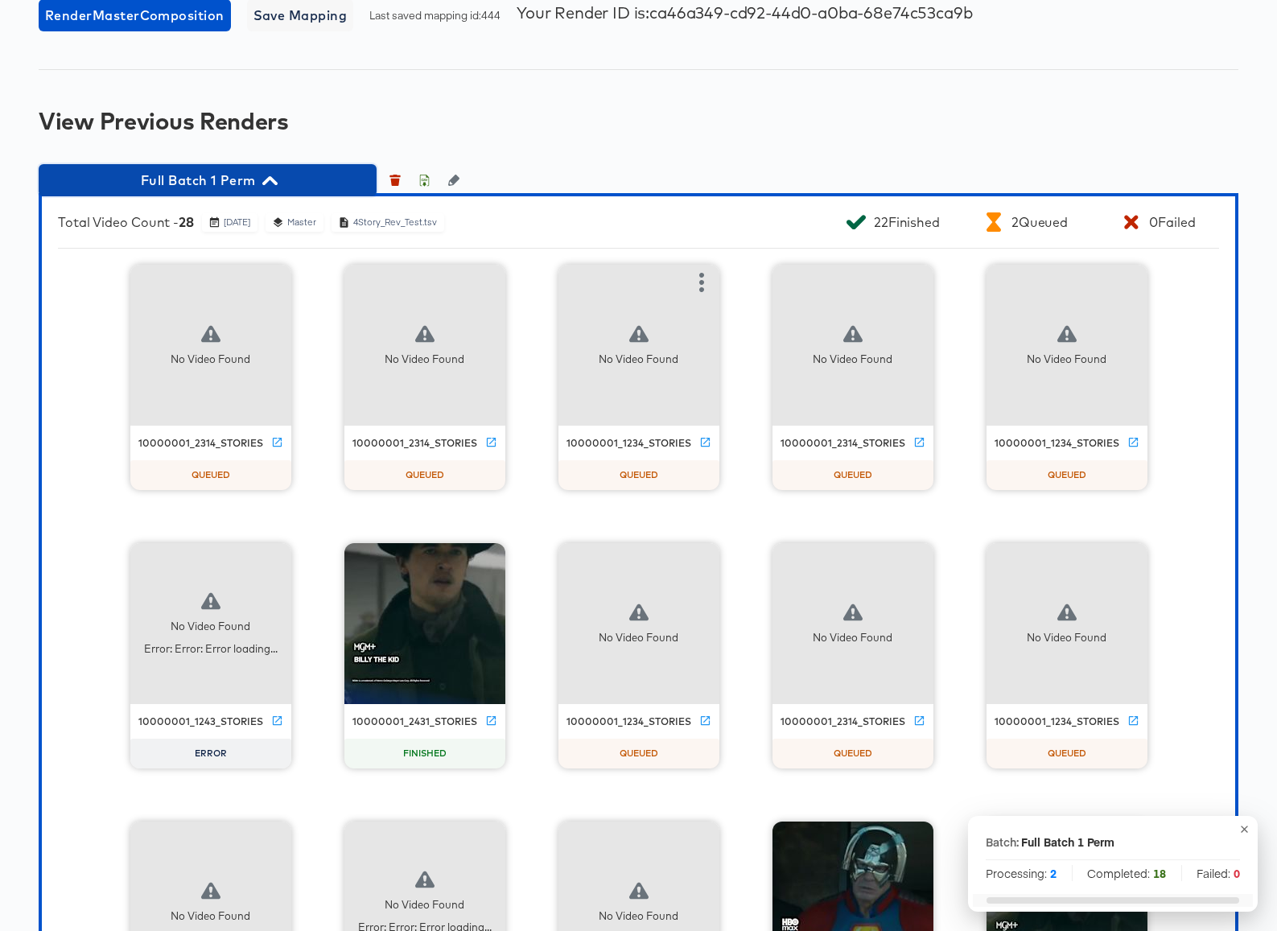
click at [272, 178] on icon "button" at bounding box center [269, 180] width 15 height 9
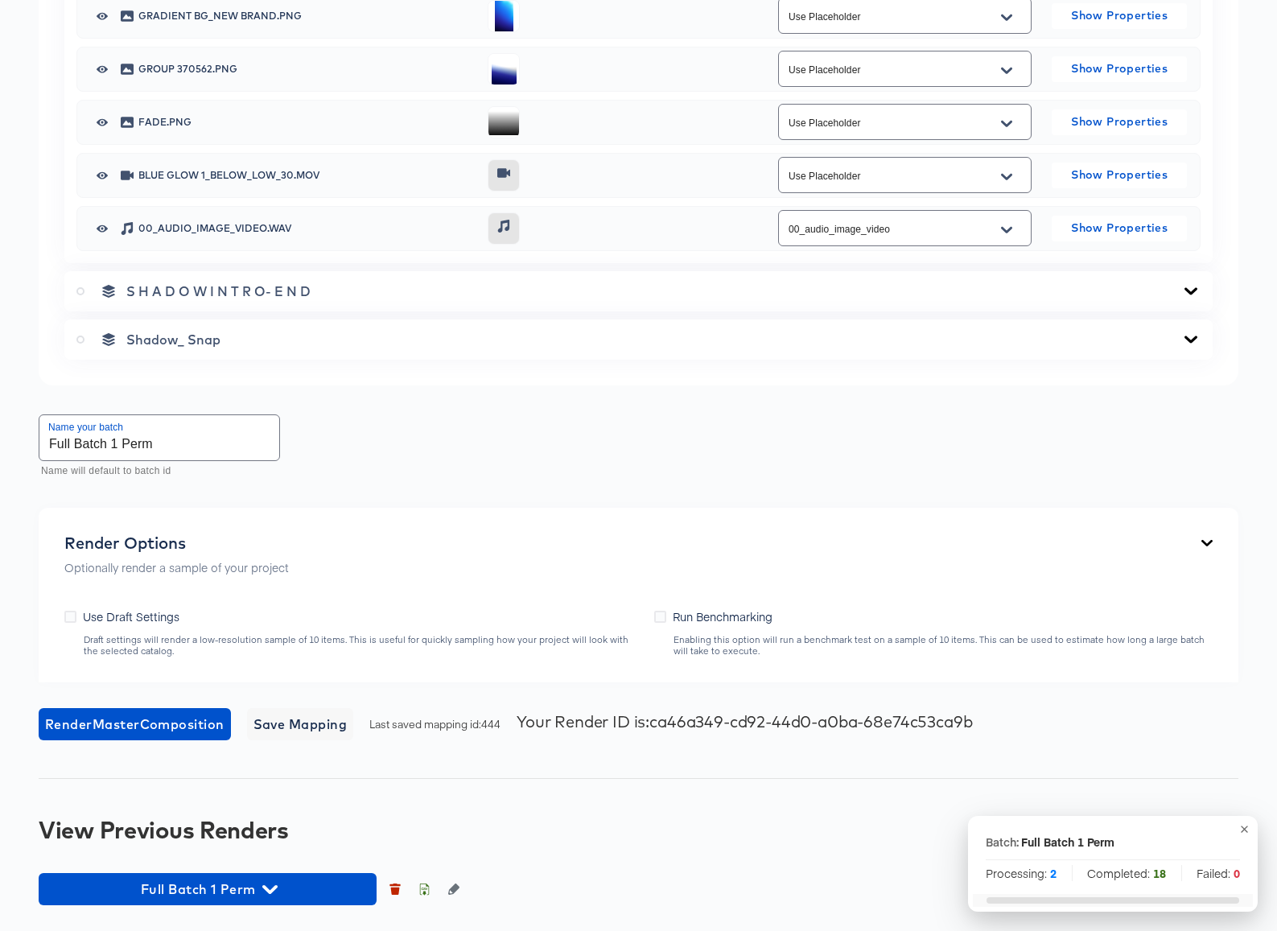
scroll to position [3948, 0]
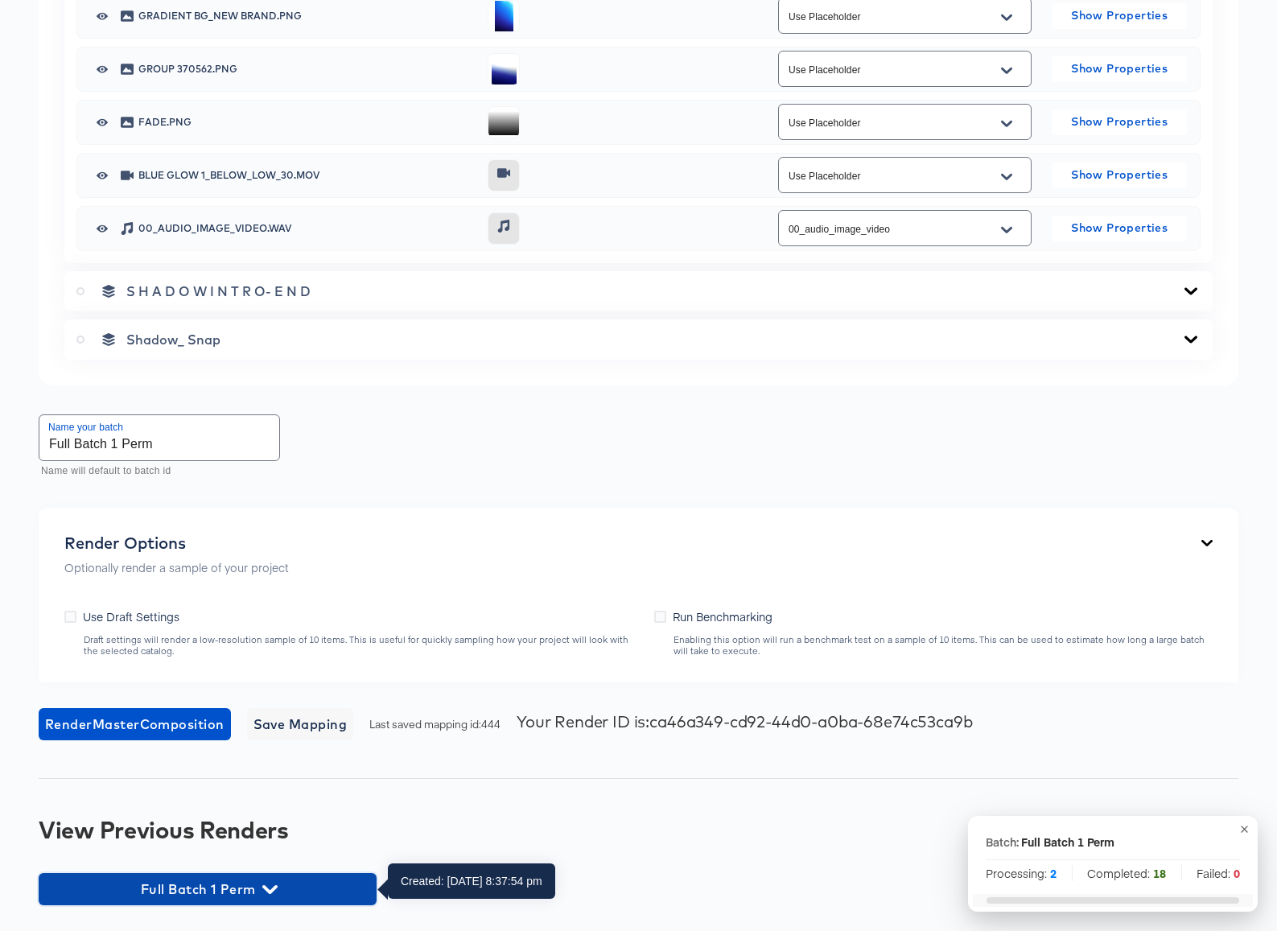
click at [271, 888] on icon "button" at bounding box center [269, 889] width 15 height 9
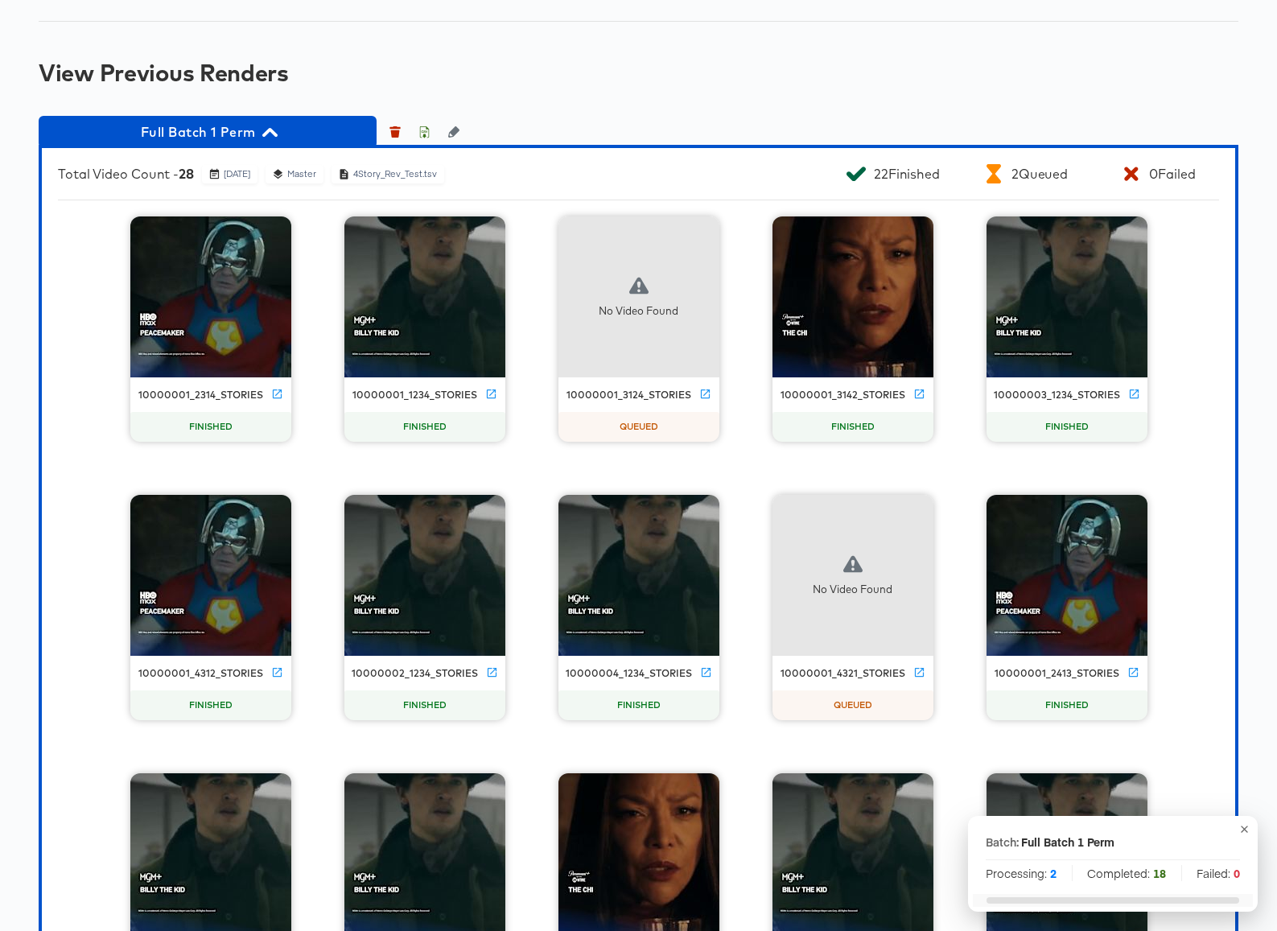
scroll to position [4336, 0]
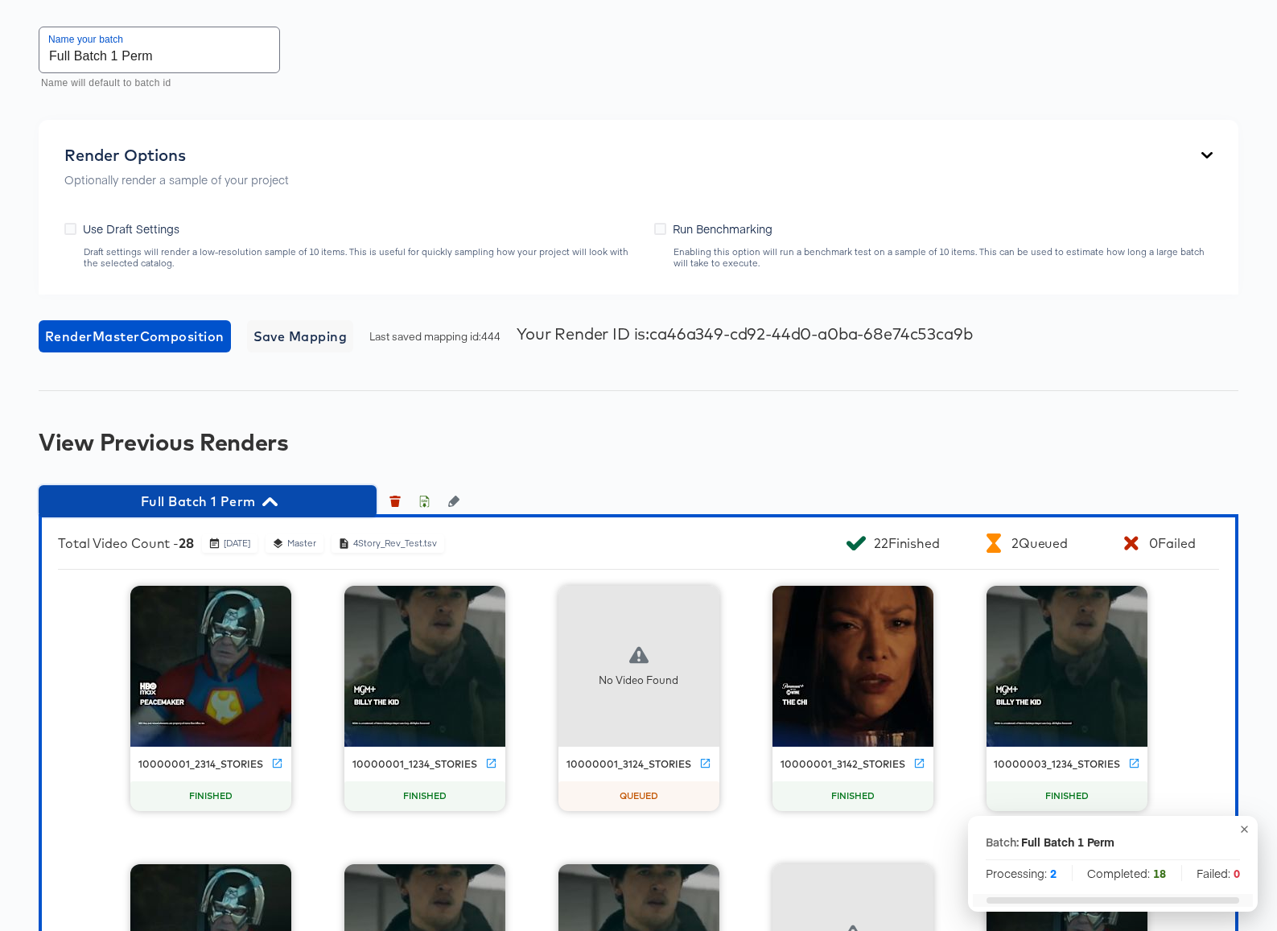
click at [269, 500] on icon "button" at bounding box center [269, 501] width 15 height 9
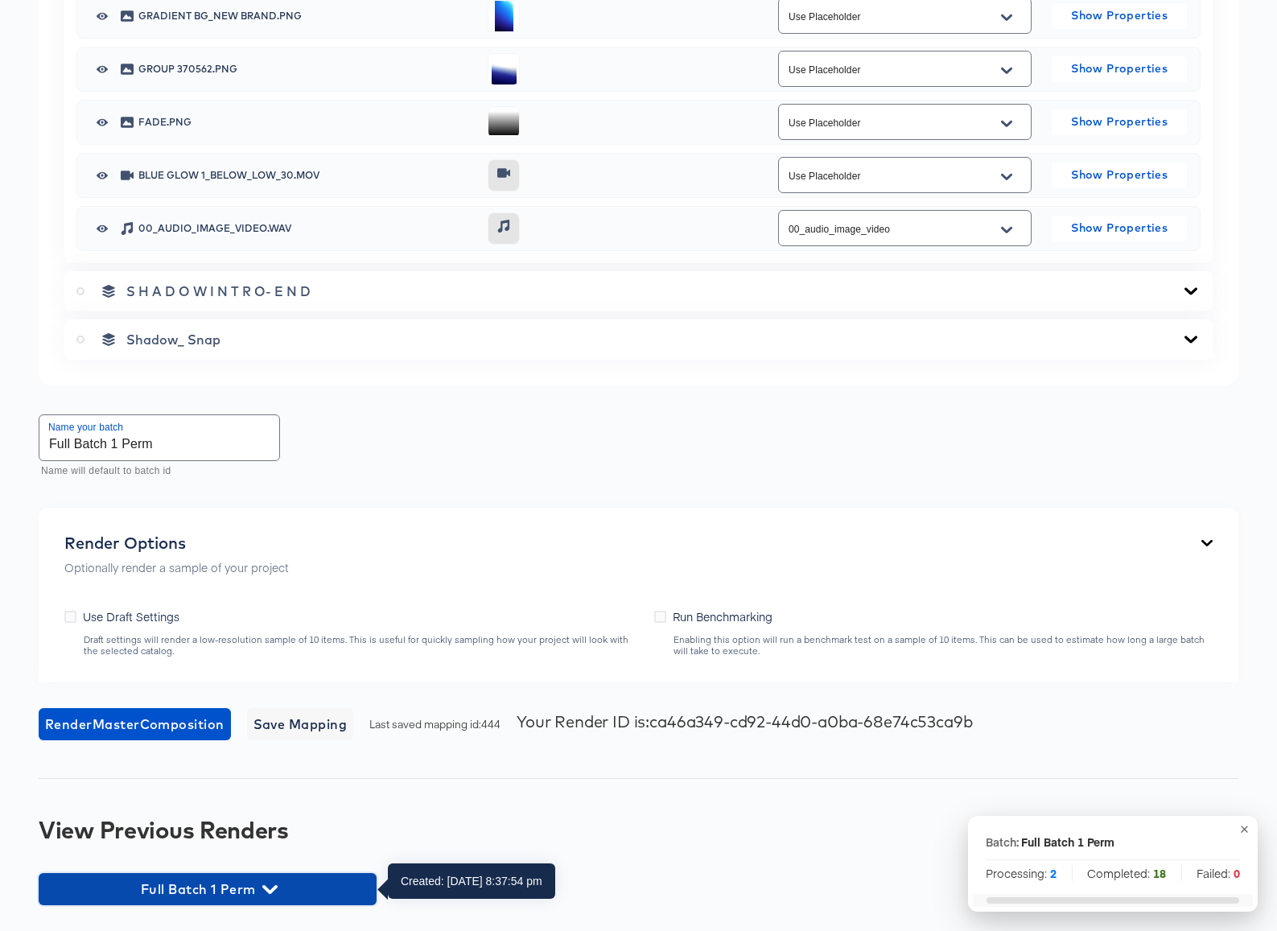
click at [274, 886] on icon "button" at bounding box center [269, 889] width 15 height 9
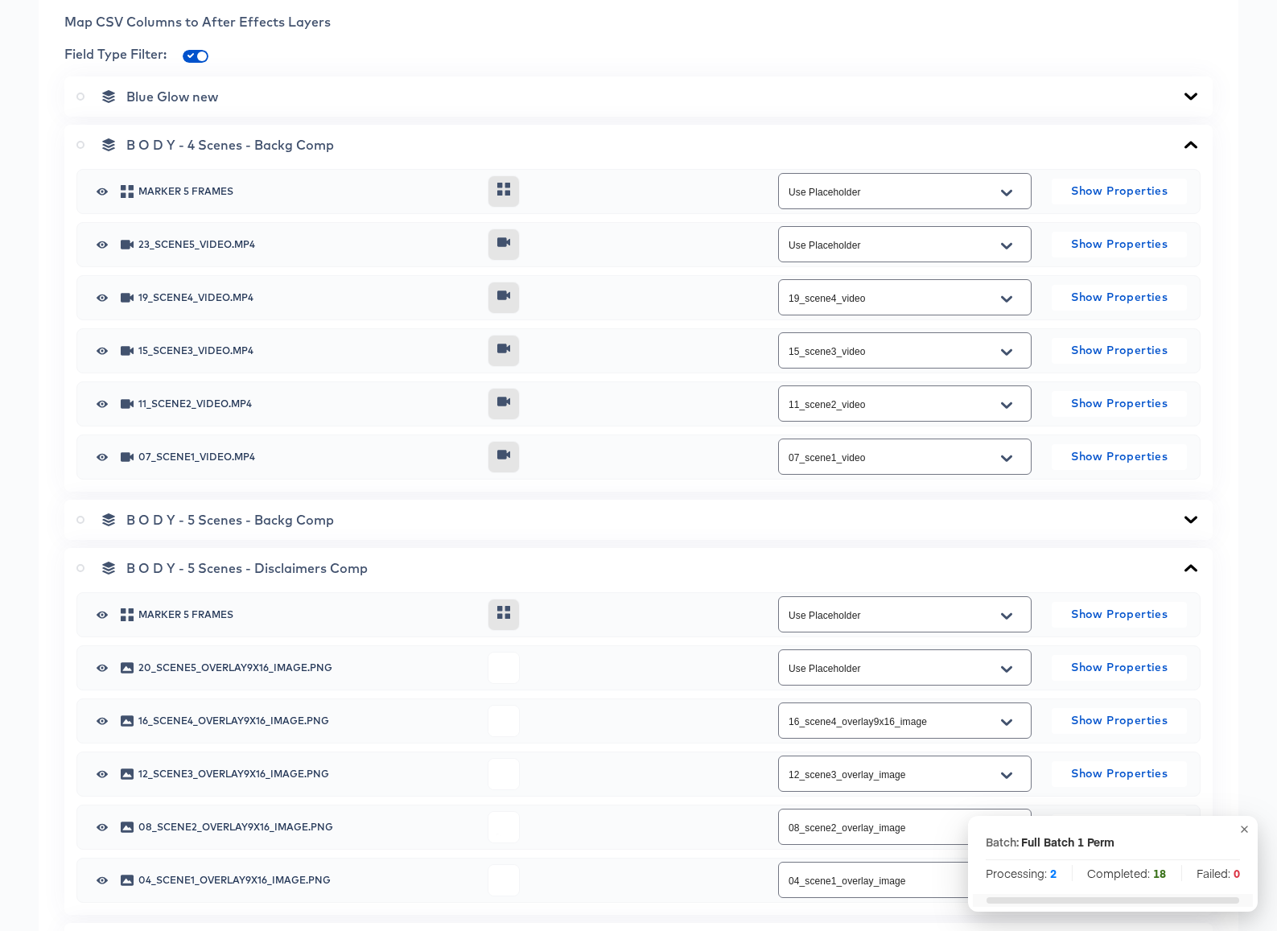
scroll to position [678, 0]
click at [1012, 298] on button "Open" at bounding box center [1006, 300] width 24 height 26
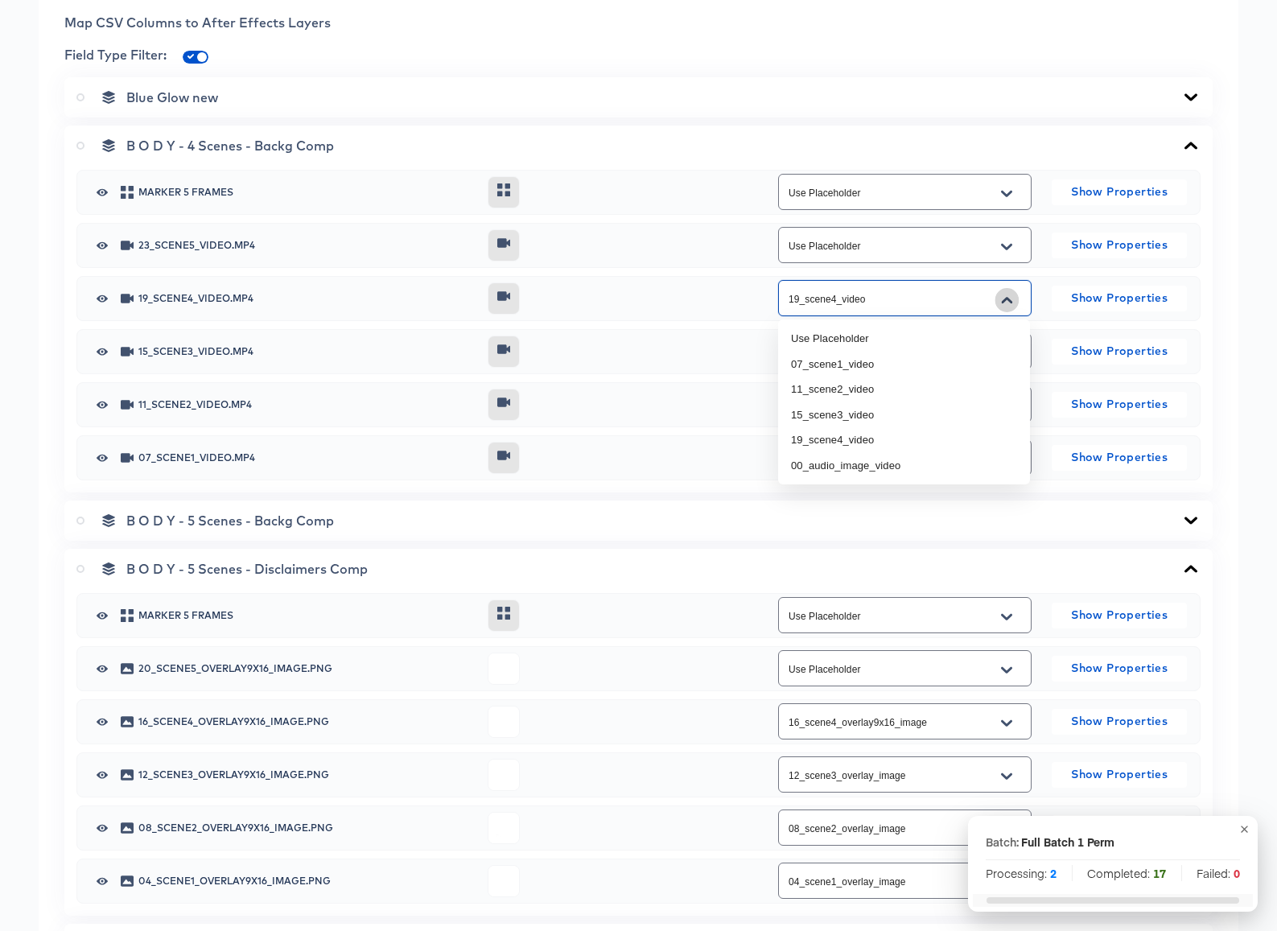
click at [1012, 298] on button "Close" at bounding box center [1006, 300] width 24 height 26
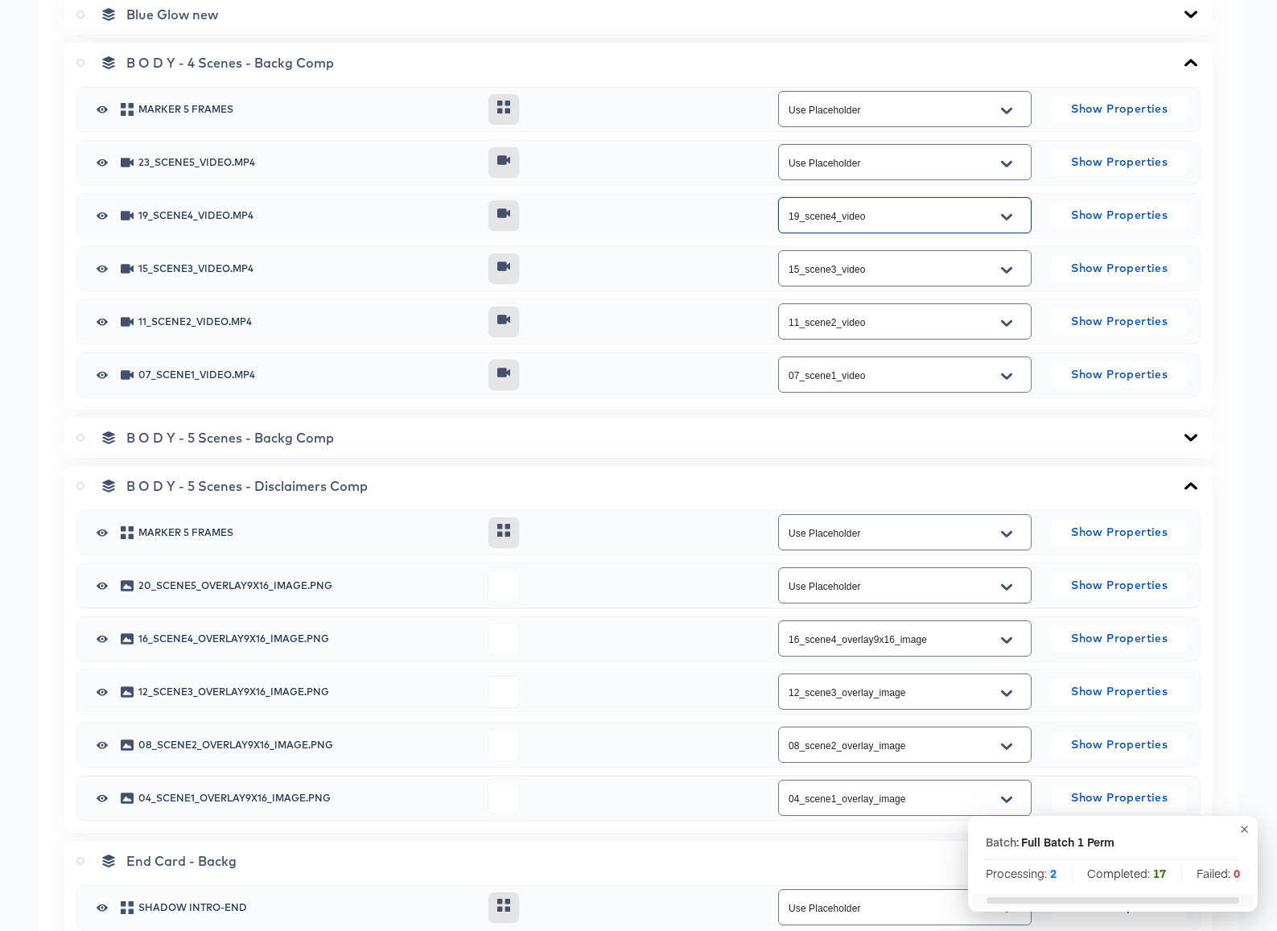
scroll to position [937, 0]
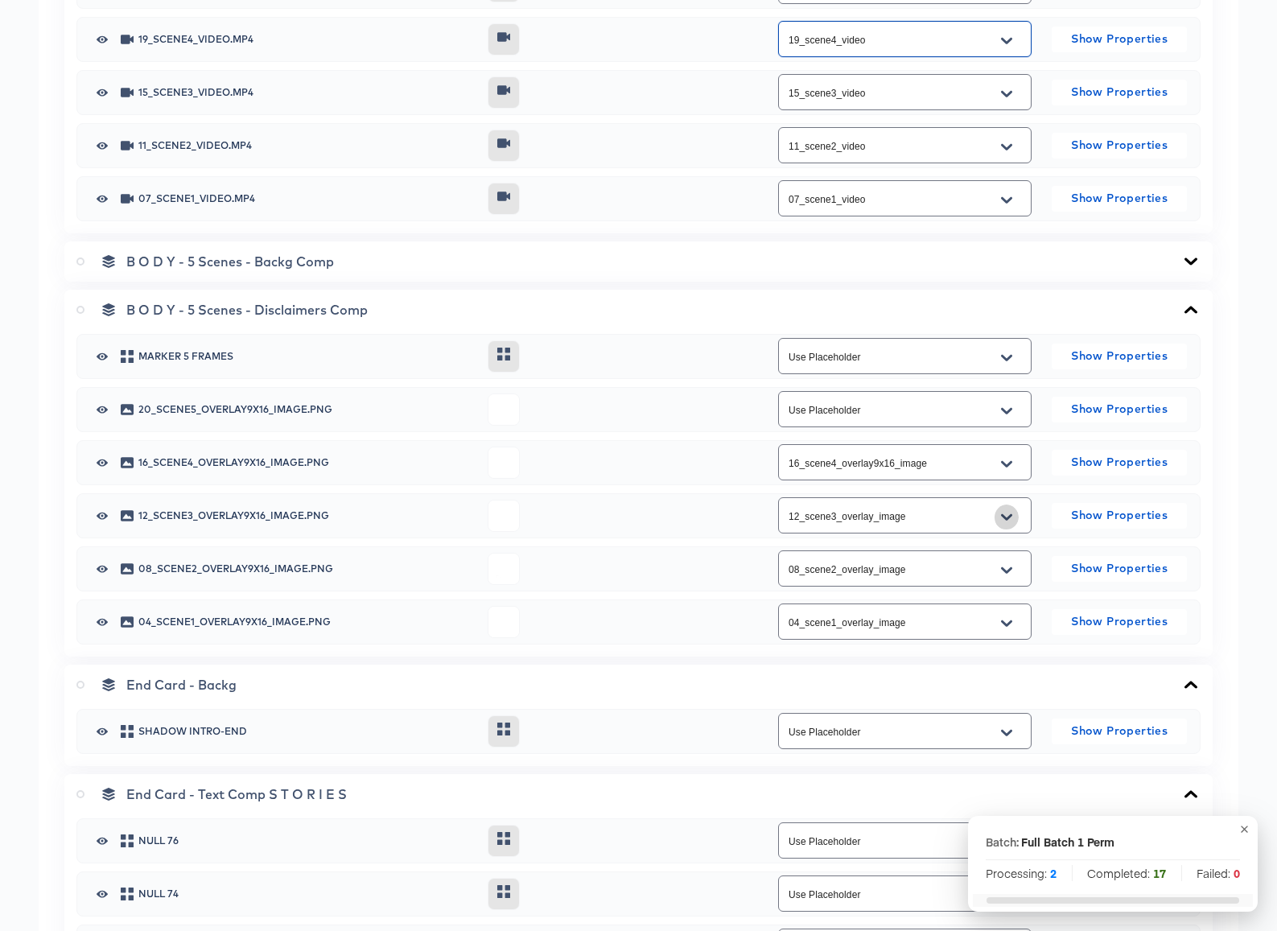
click at [1014, 517] on button "Open" at bounding box center [1006, 517] width 24 height 26
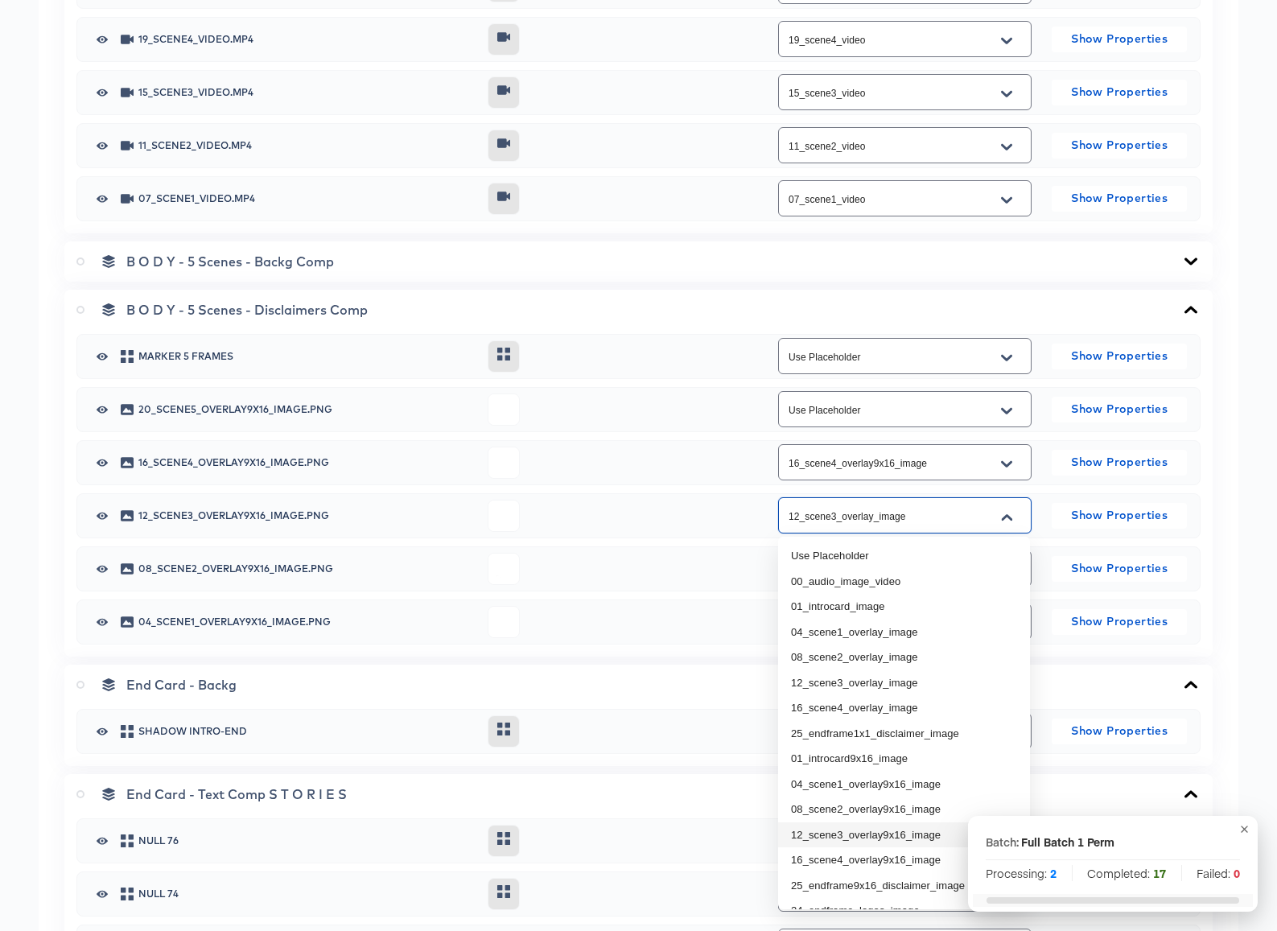
click at [895, 836] on li "12_scene3_overlay9x16_image" at bounding box center [904, 835] width 252 height 26
type input "12_scene3_overlay9x16_image"
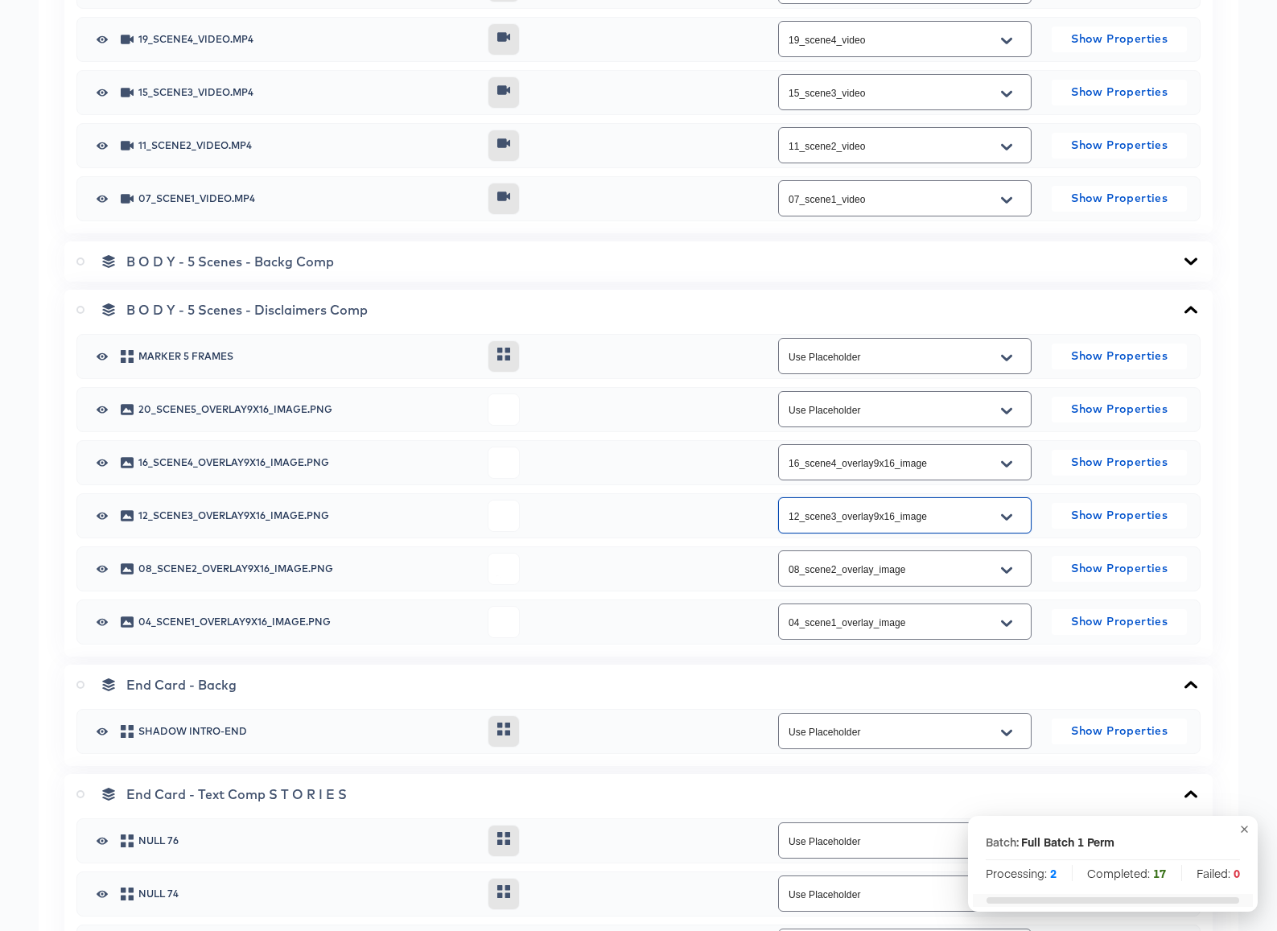
click at [1005, 570] on icon "Open" at bounding box center [1006, 569] width 11 height 6
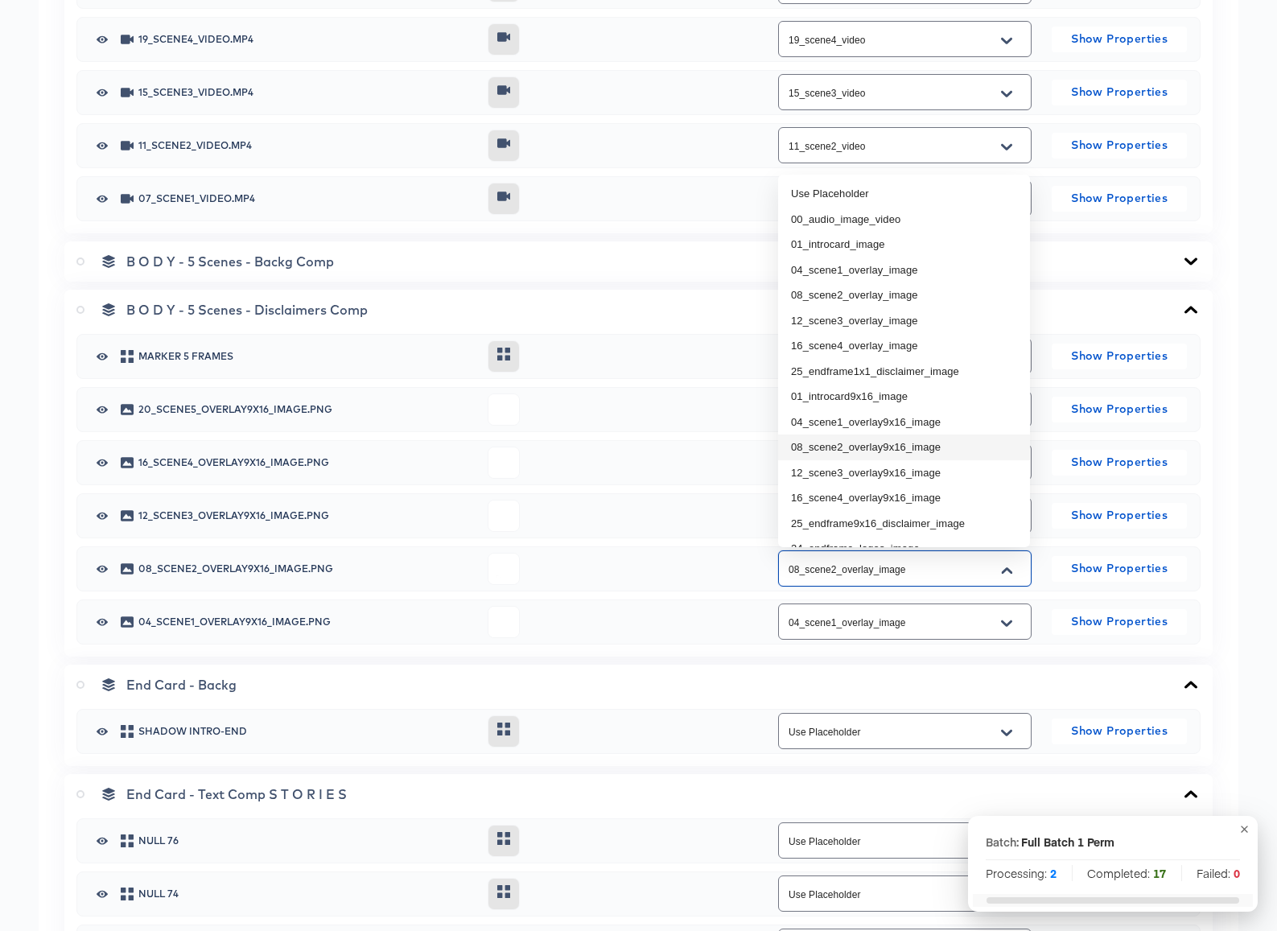
click at [928, 446] on li "08_scene2_overlay9x16_image" at bounding box center [904, 447] width 252 height 26
type input "08_scene2_overlay9x16_image"
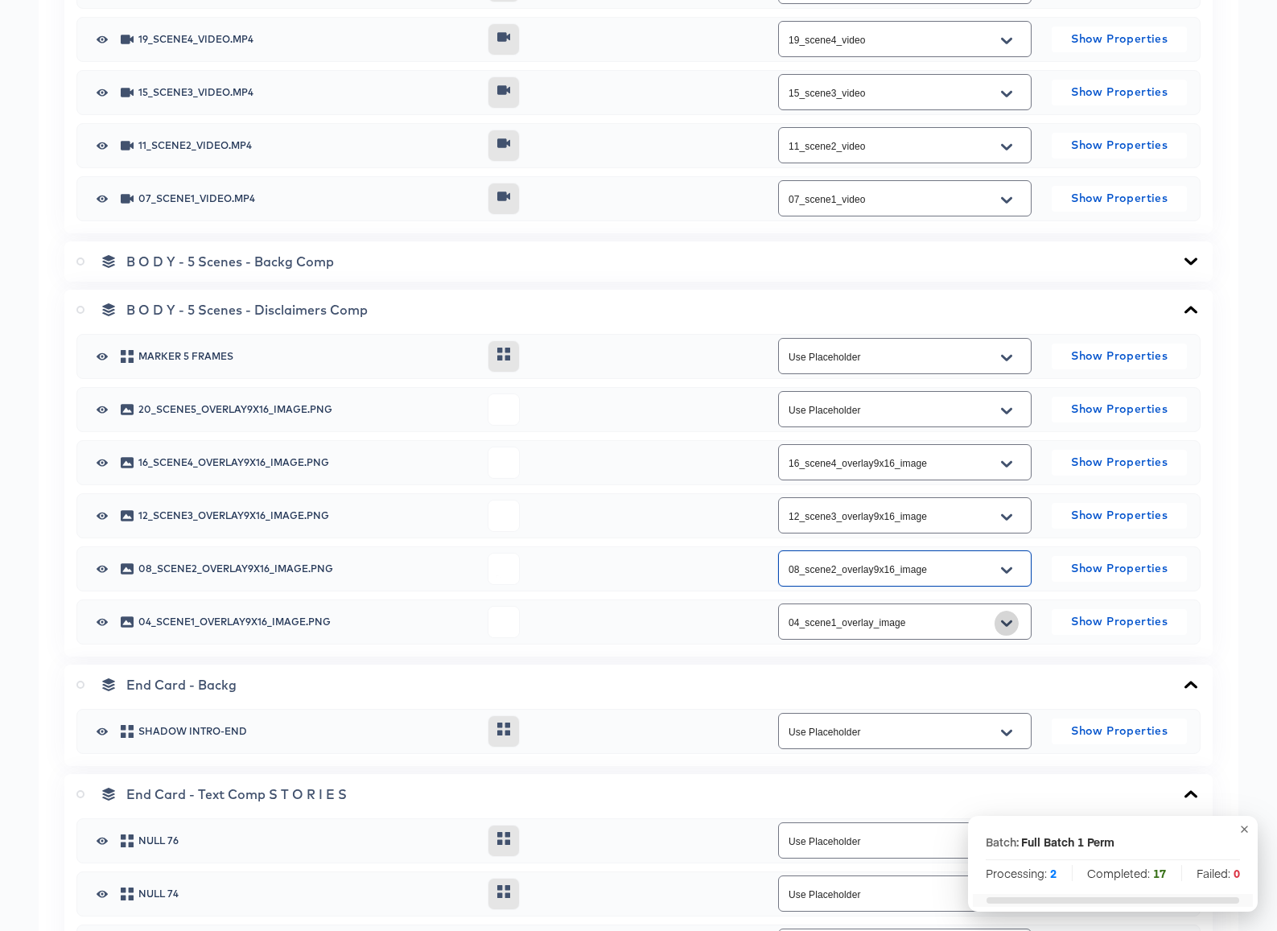
click at [1008, 622] on icon "Open" at bounding box center [1006, 622] width 11 height 6
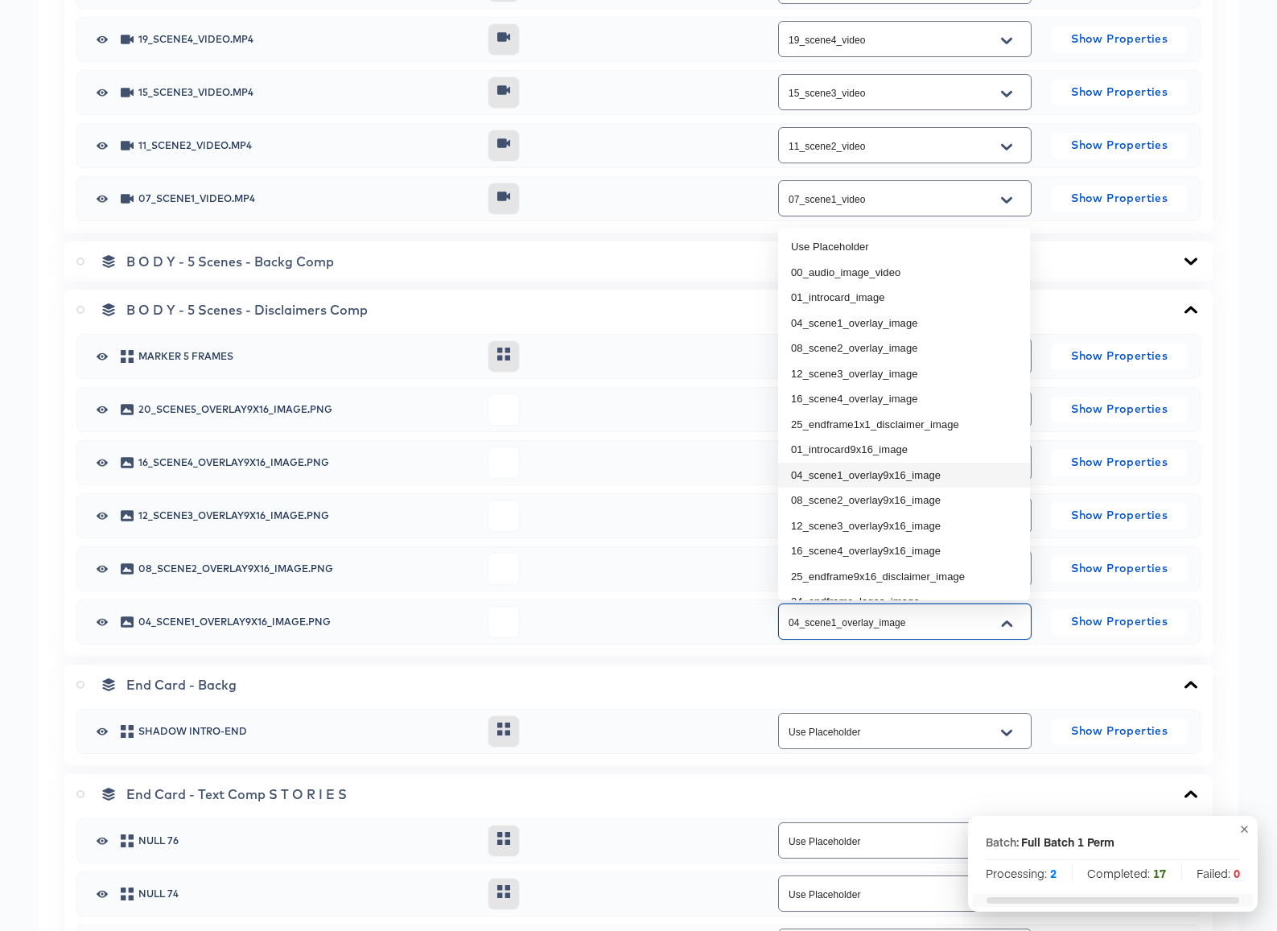
click at [950, 483] on li "04_scene1_overlay9x16_image" at bounding box center [904, 476] width 252 height 26
type input "04_scene1_overlay9x16_image"
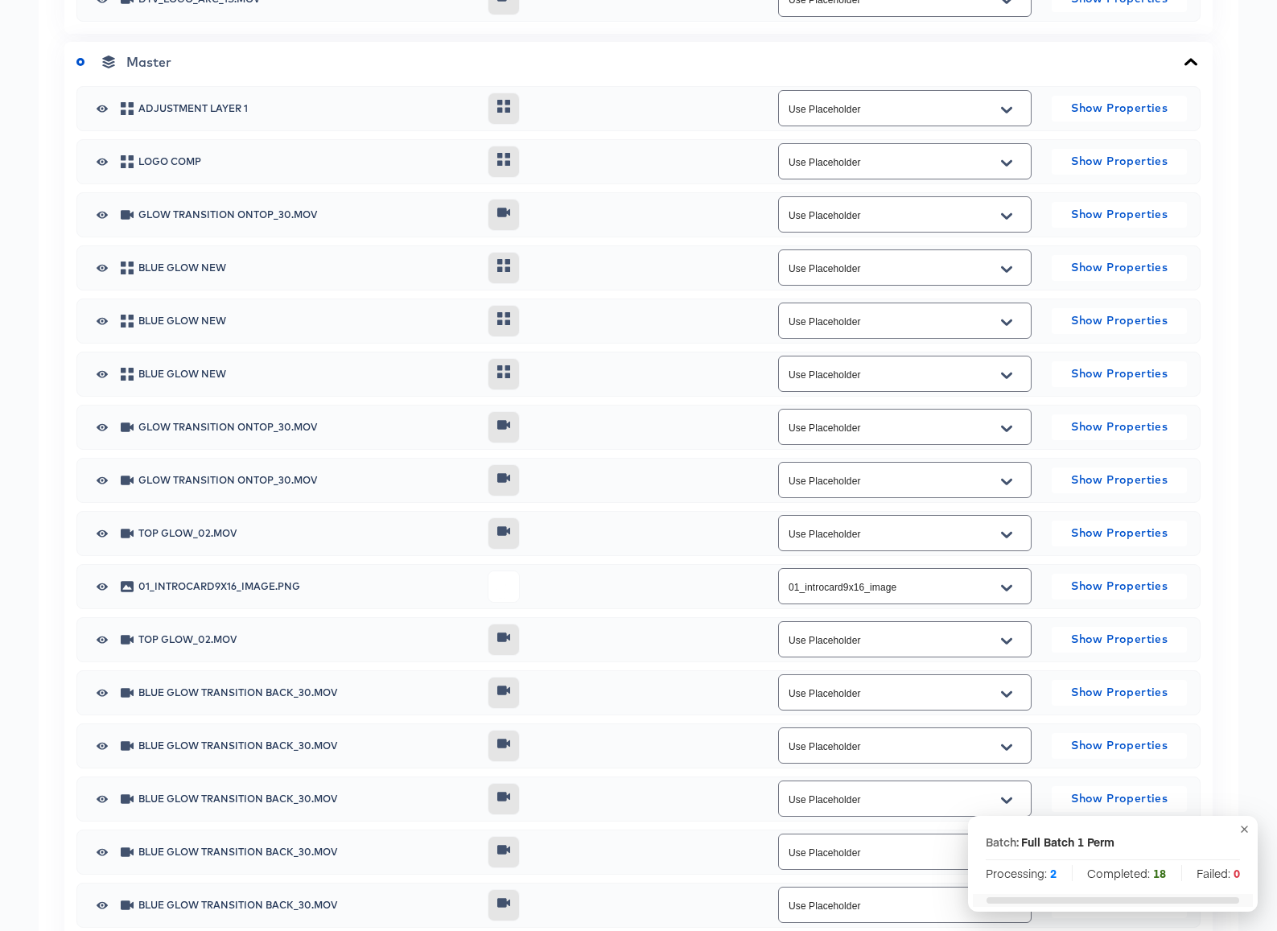
scroll to position [2709, 0]
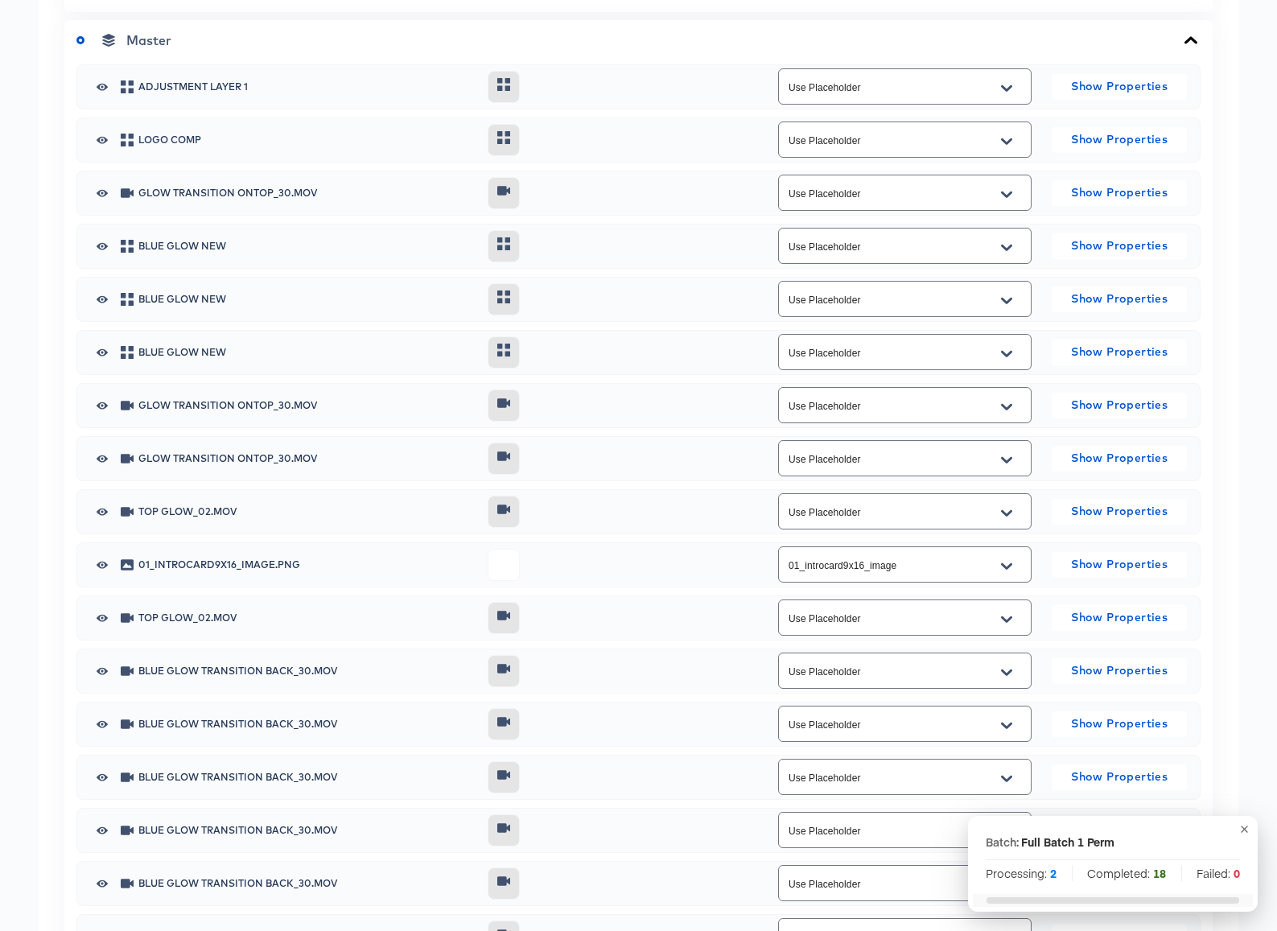
click at [1009, 566] on icon "Open" at bounding box center [1006, 565] width 11 height 6
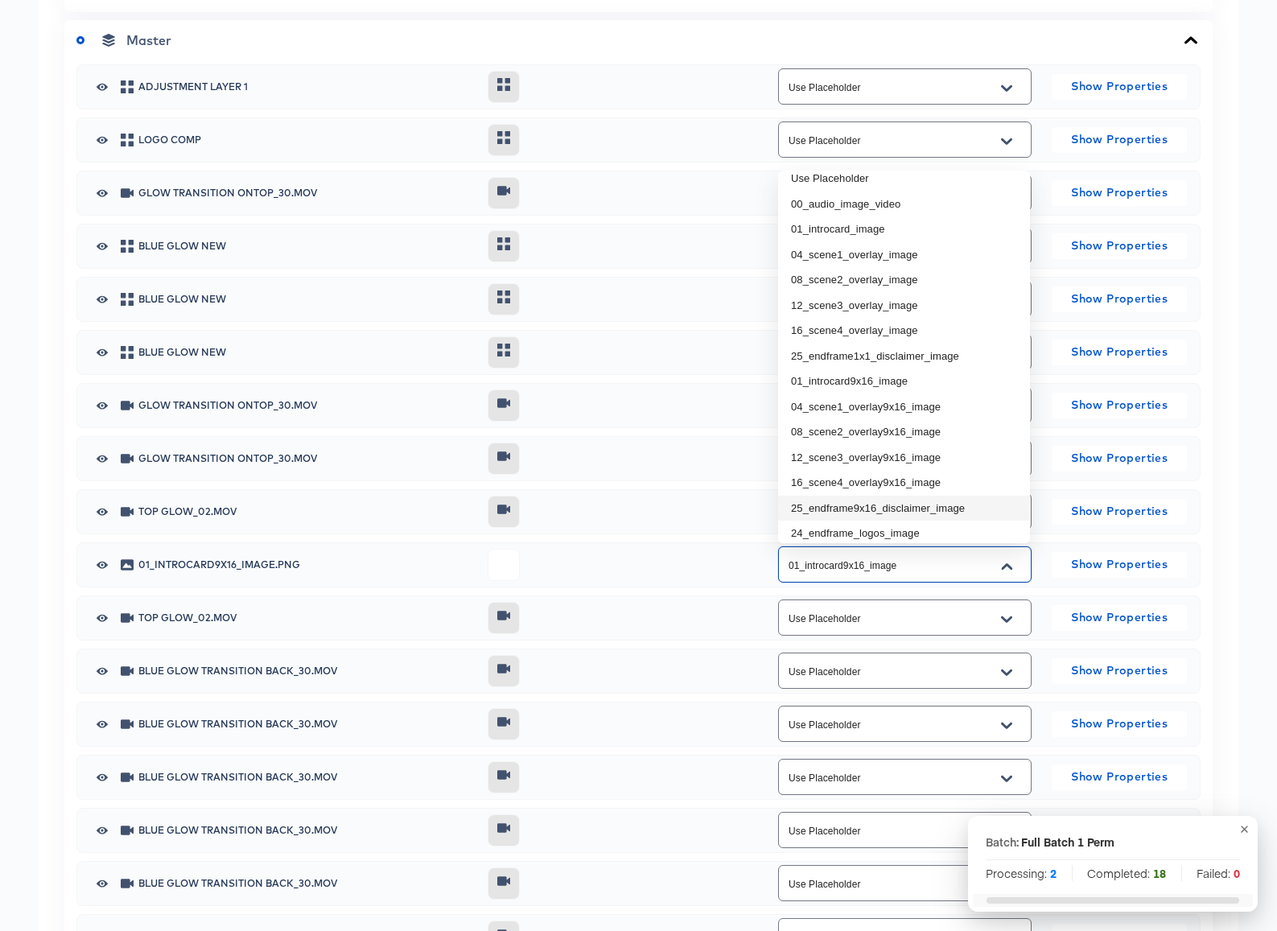
scroll to position [20, 0]
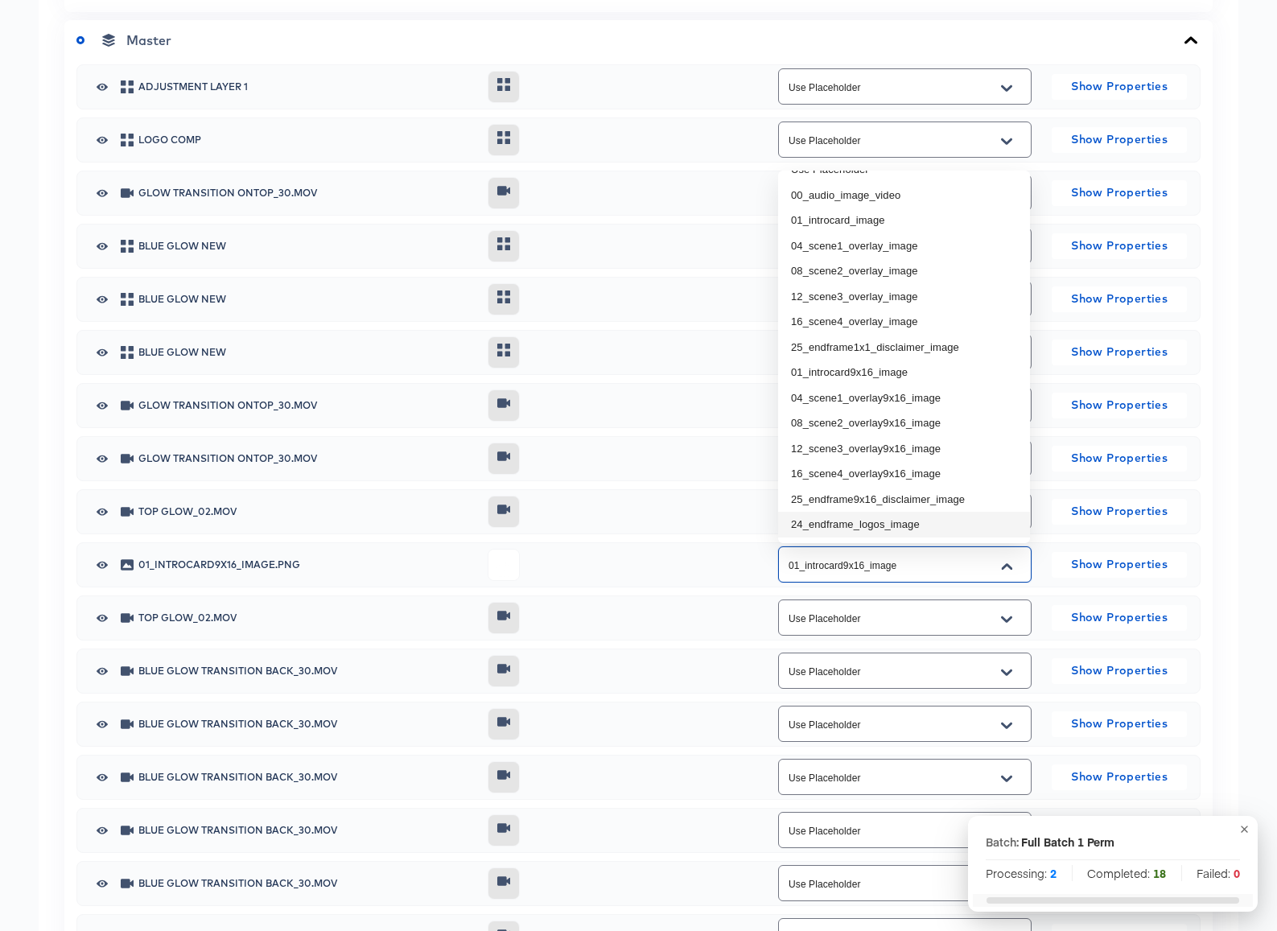
click at [915, 563] on input "01_introcard9x16_image" at bounding box center [892, 565] width 214 height 19
click at [718, 528] on div "Top Glow_02.mov Use Placeholder Show Properties" at bounding box center [638, 511] width 1097 height 43
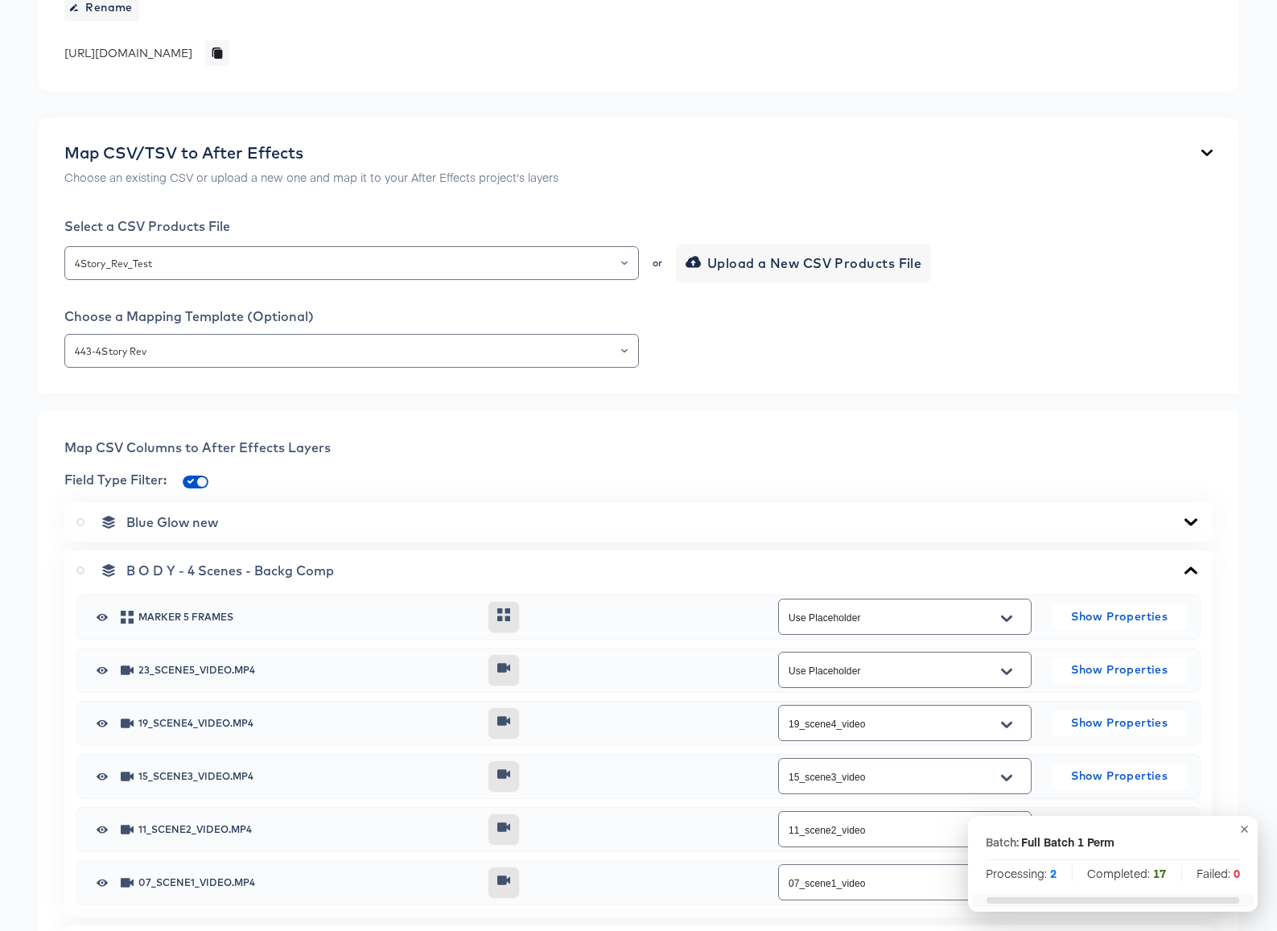
scroll to position [296, 0]
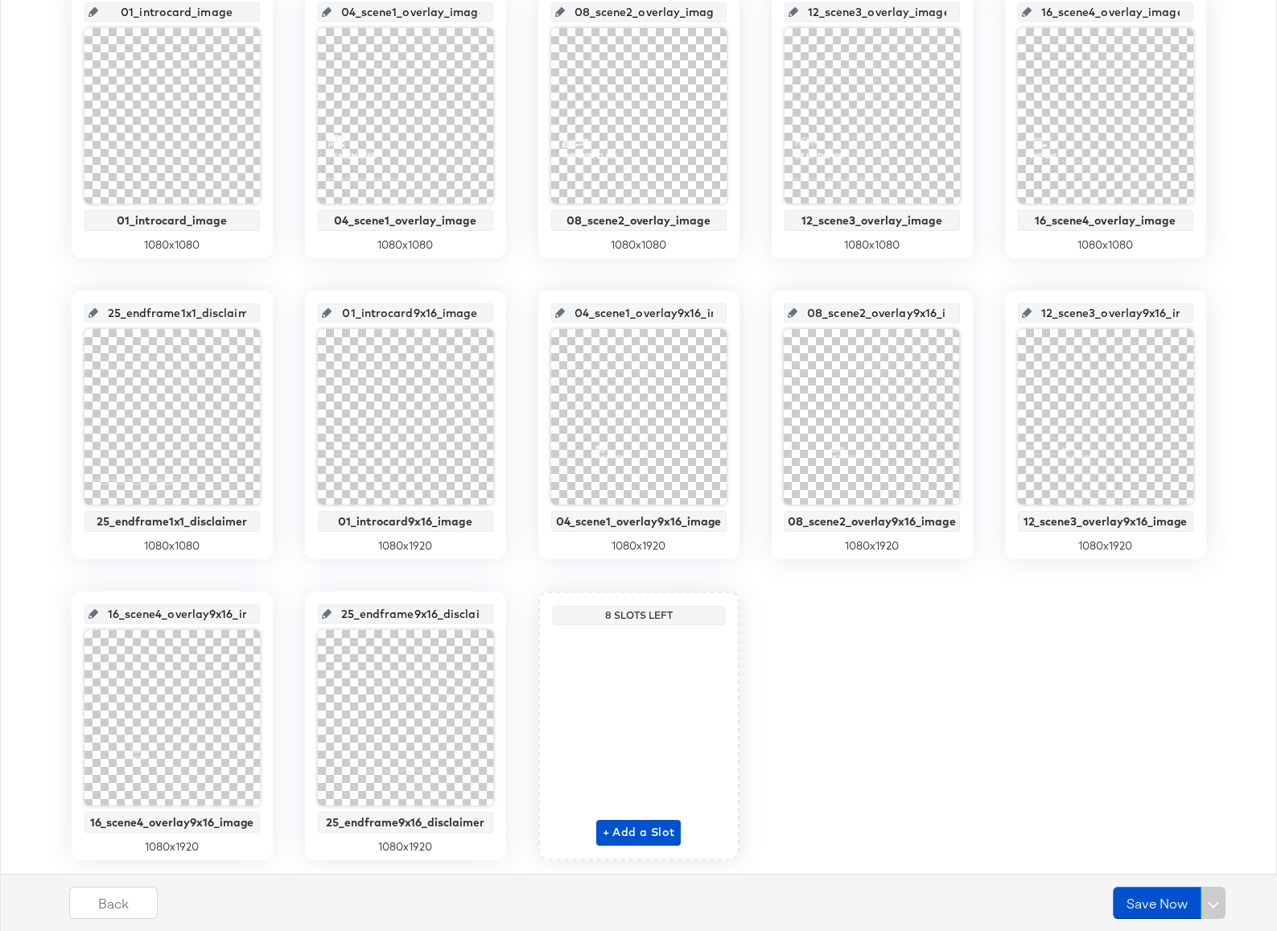
scroll to position [0, 38]
drag, startPoint x: 228, startPoint y: 612, endPoint x: 265, endPoint y: 614, distance: 36.2
click at [265, 614] on div "16_scene4_overlay9x16_image 16_scene4_overlay9x16_image 1080 x 1920" at bounding box center [172, 725] width 201 height 269
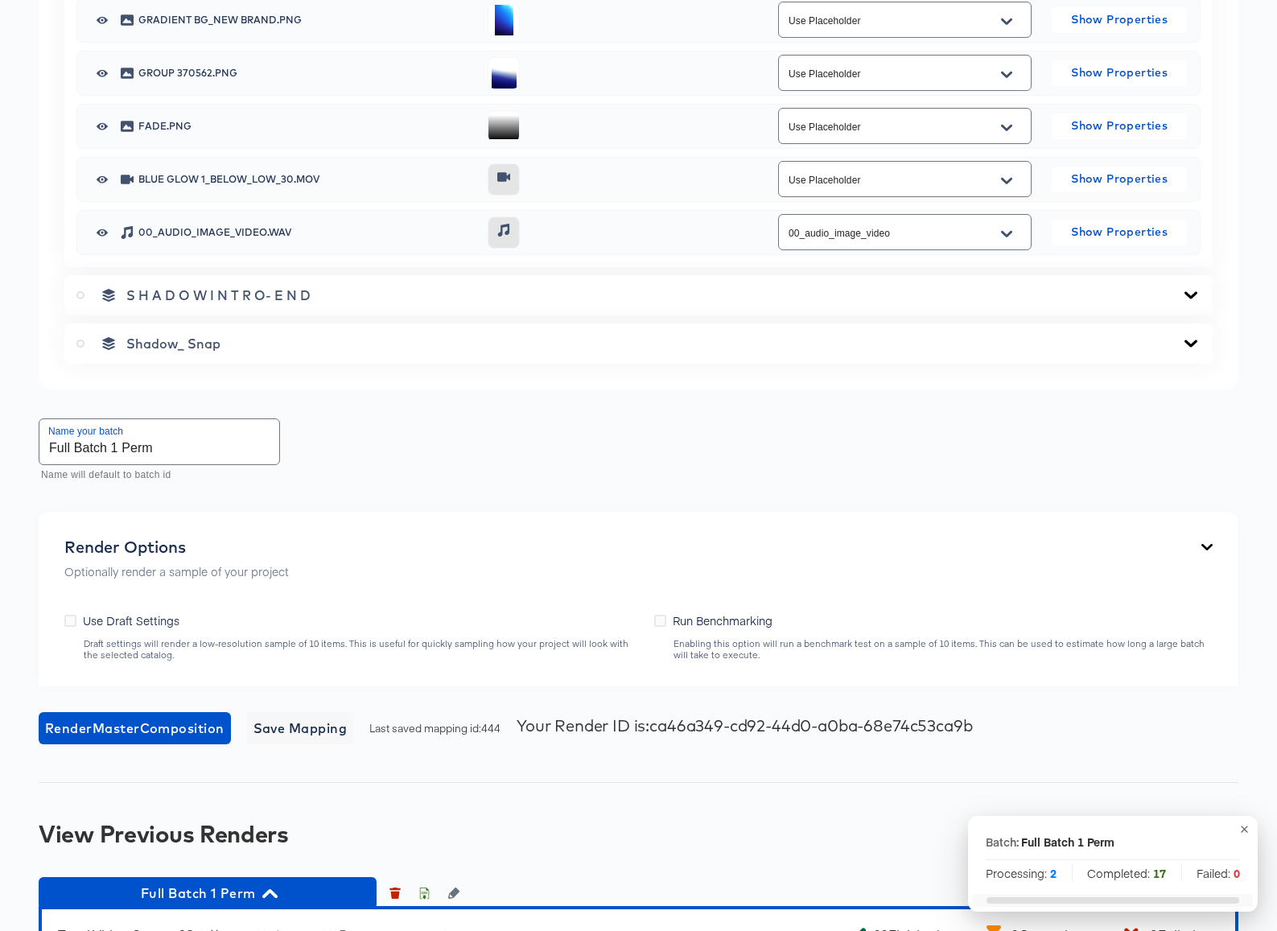
scroll to position [3945, 0]
click at [291, 728] on span "Save Mapping" at bounding box center [300, 727] width 94 height 23
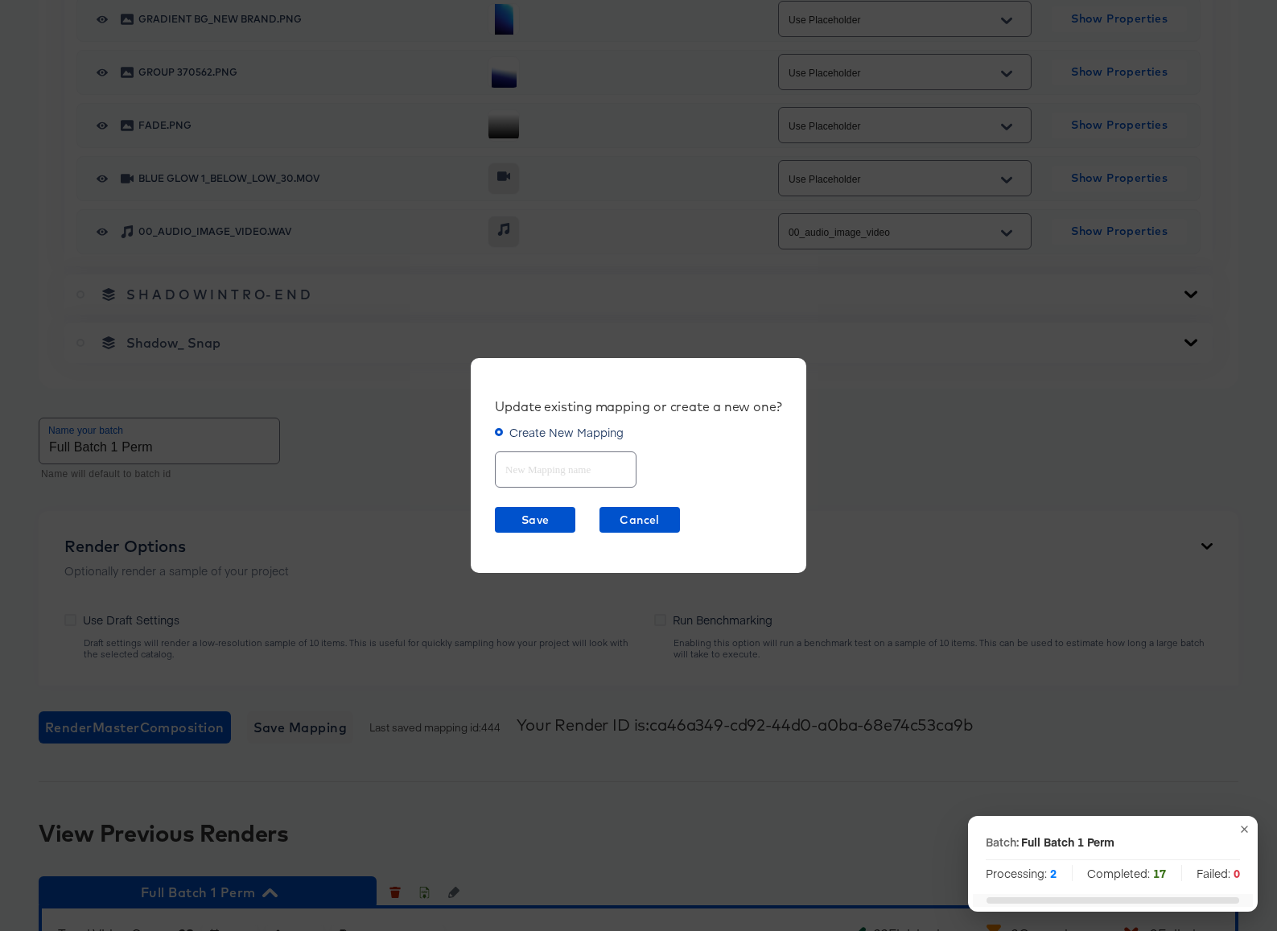
click at [551, 475] on input "text" at bounding box center [566, 463] width 140 height 35
type input "revised"
click at [543, 525] on span "Save" at bounding box center [535, 520] width 68 height 20
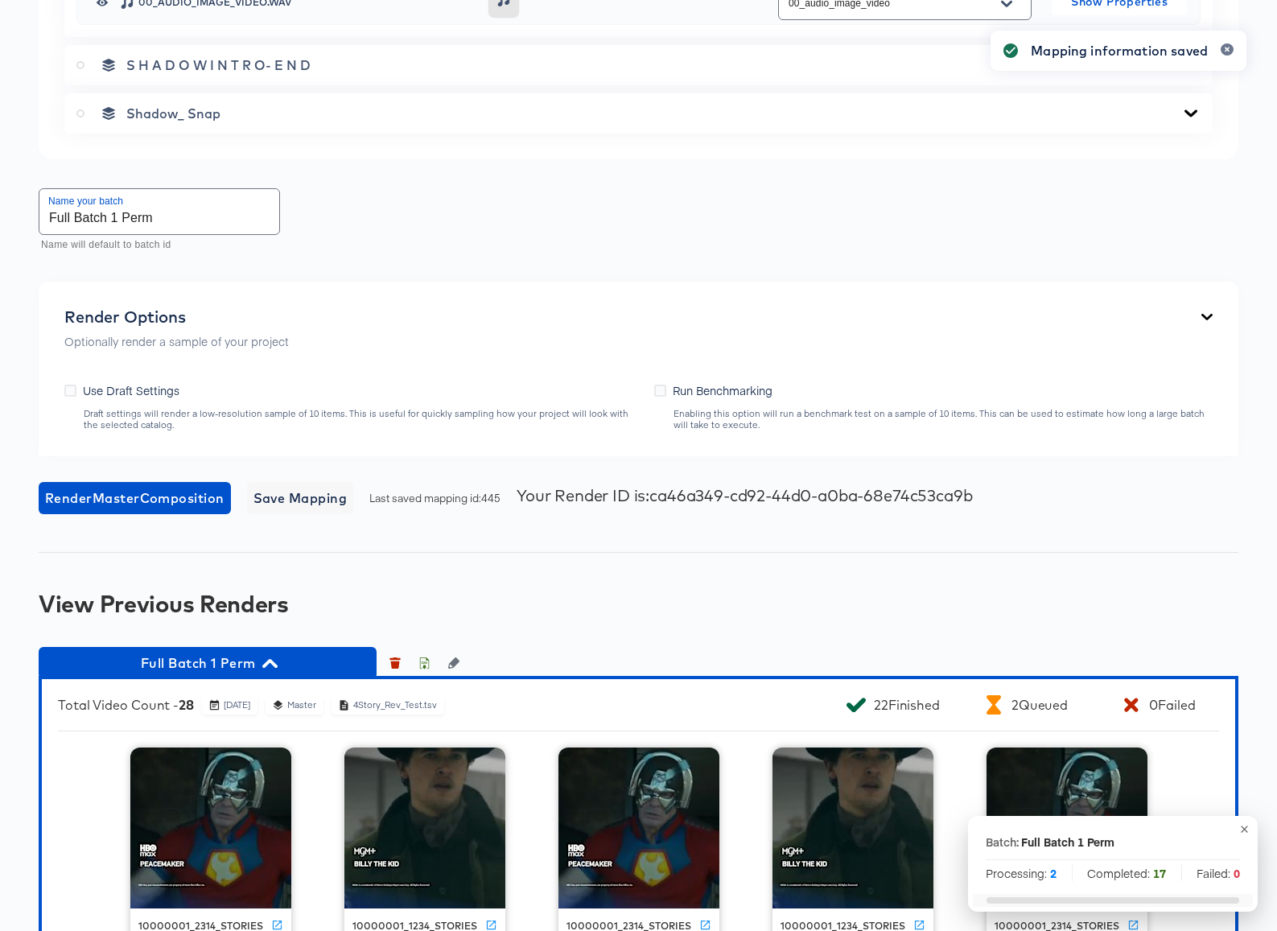
scroll to position [4176, 0]
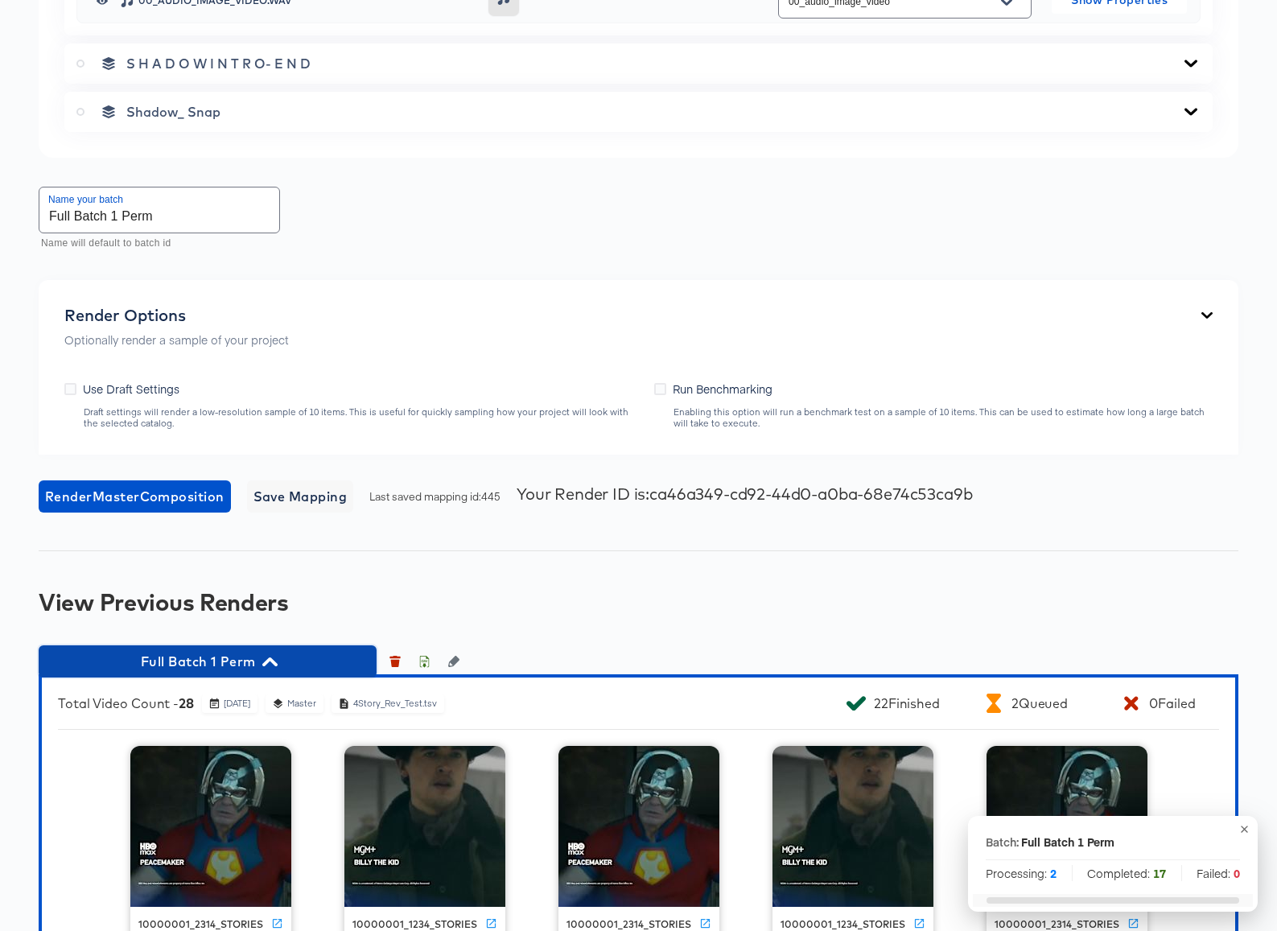
click at [274, 661] on icon "button" at bounding box center [269, 661] width 15 height 9
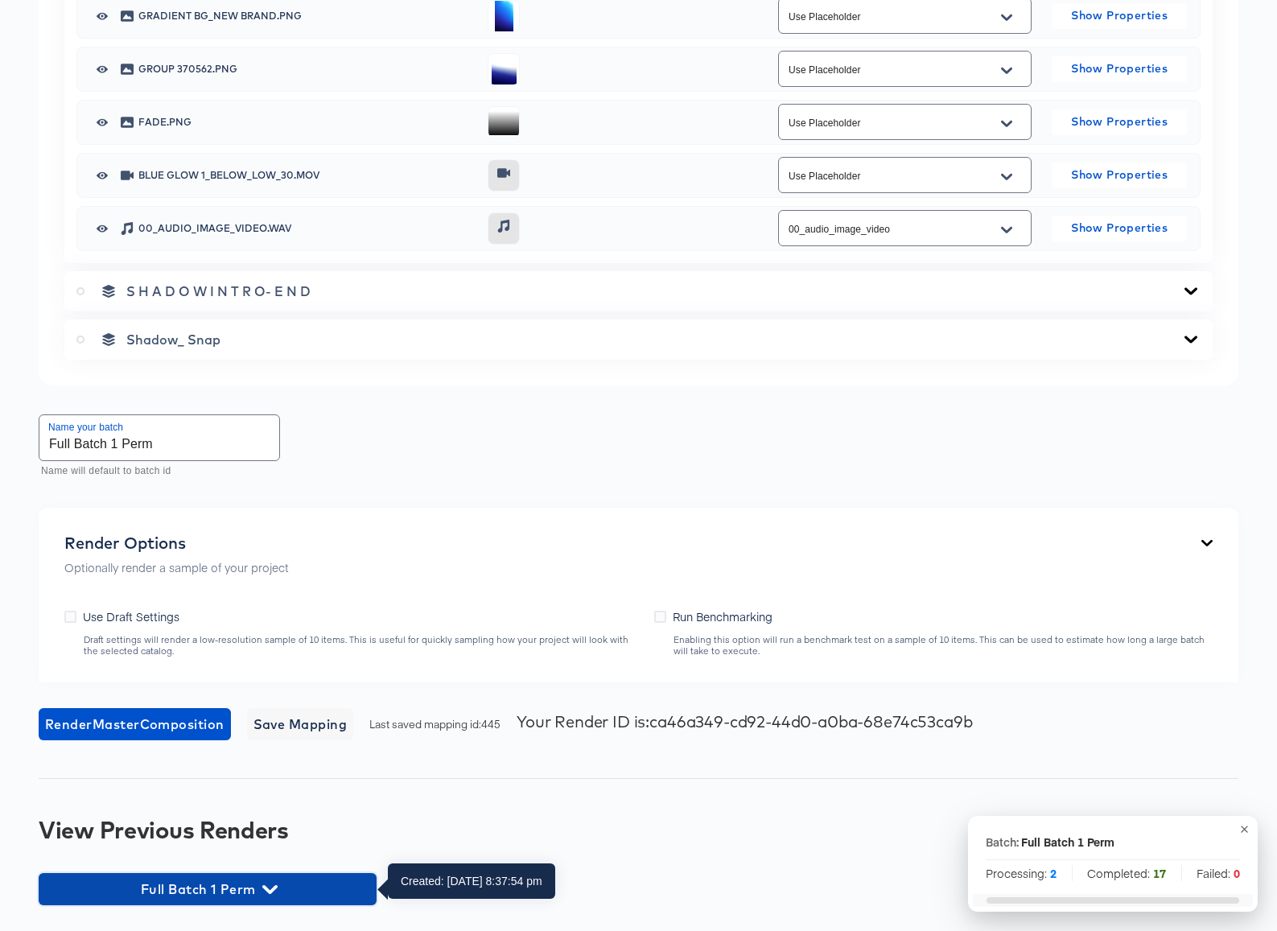
click at [272, 887] on icon "button" at bounding box center [269, 889] width 15 height 15
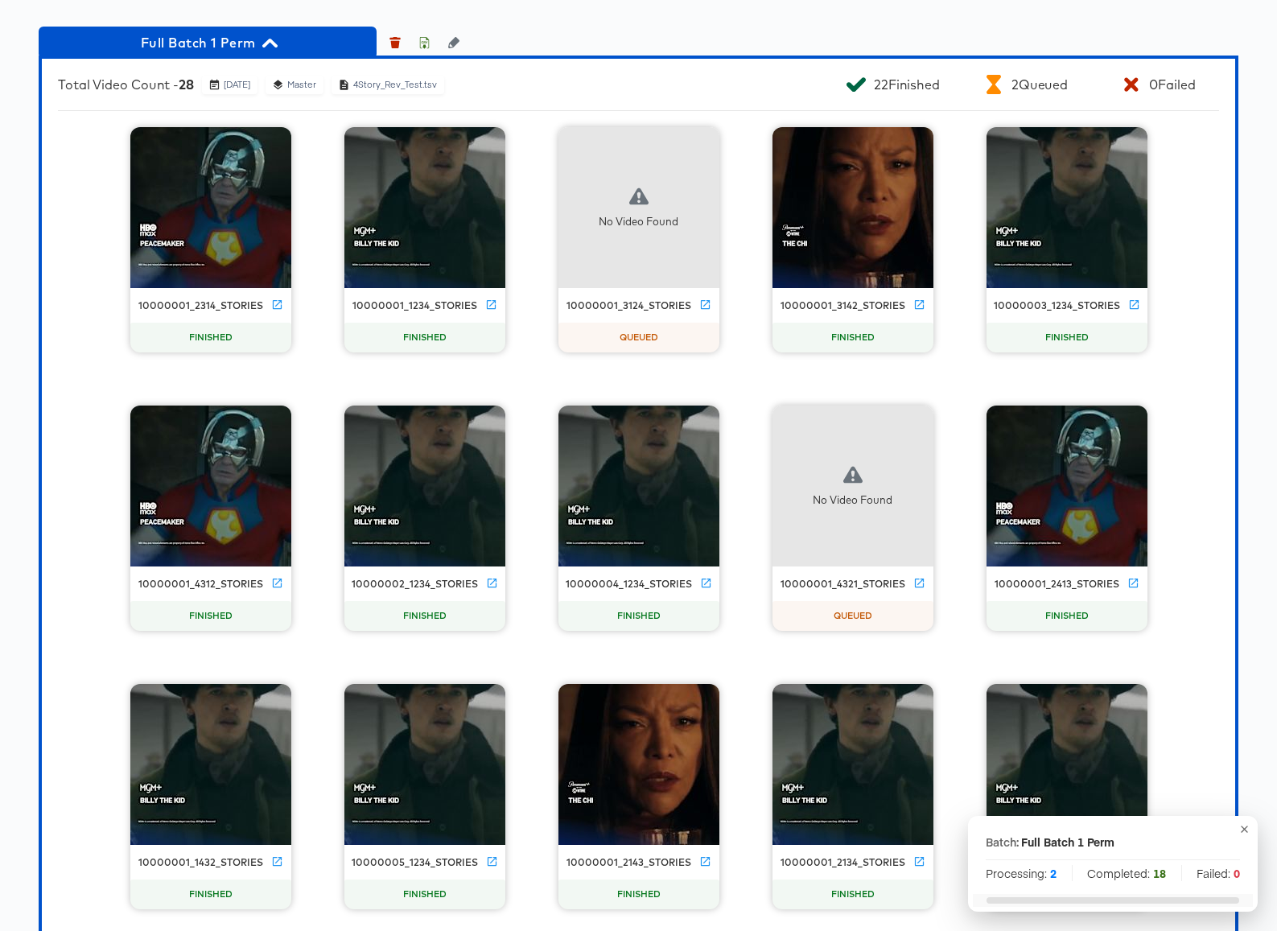
scroll to position [4446, 0]
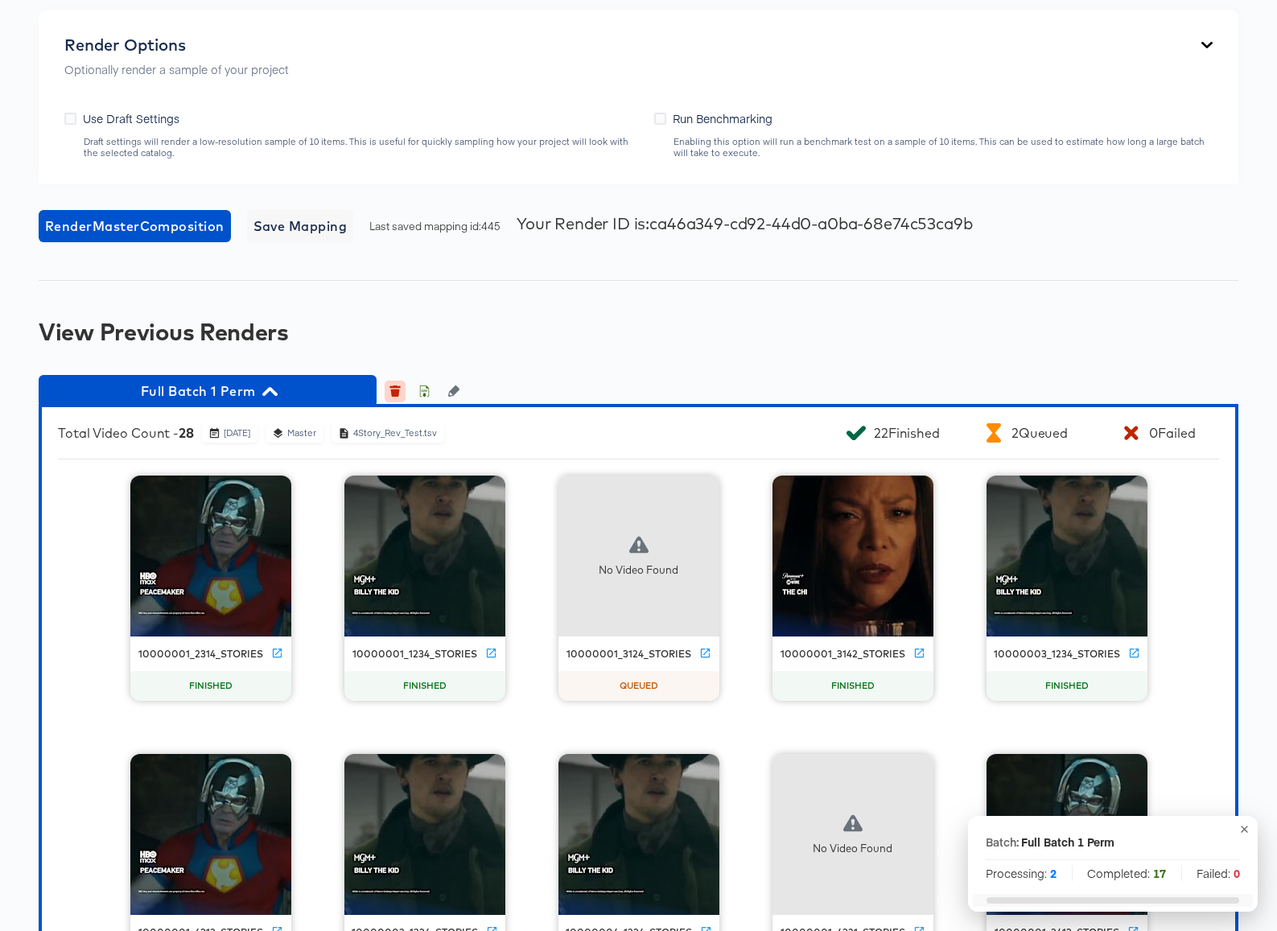
click at [393, 393] on icon "button" at bounding box center [395, 392] width 9 height 7
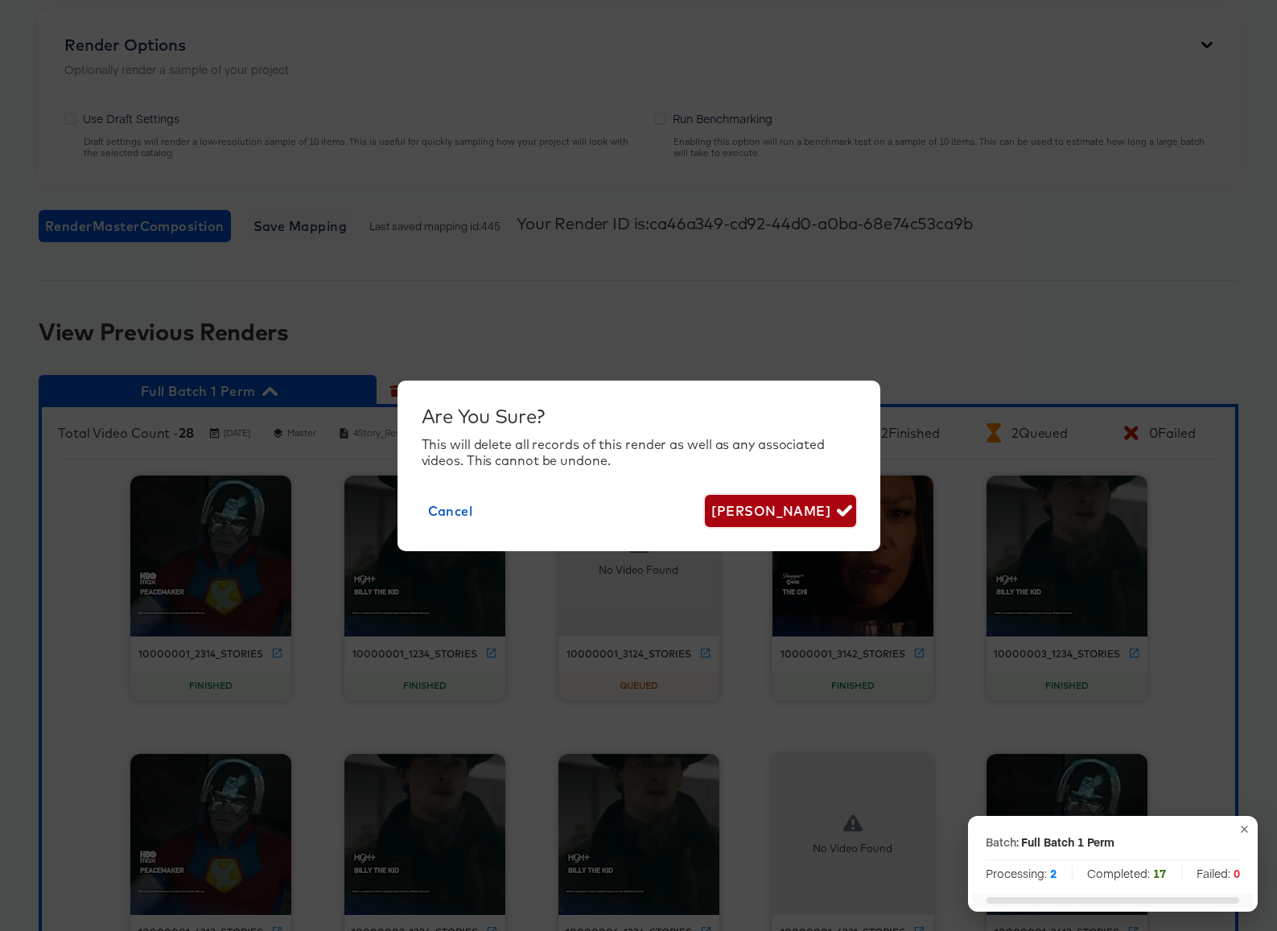
click at [758, 508] on span "[PERSON_NAME]" at bounding box center [780, 511] width 138 height 23
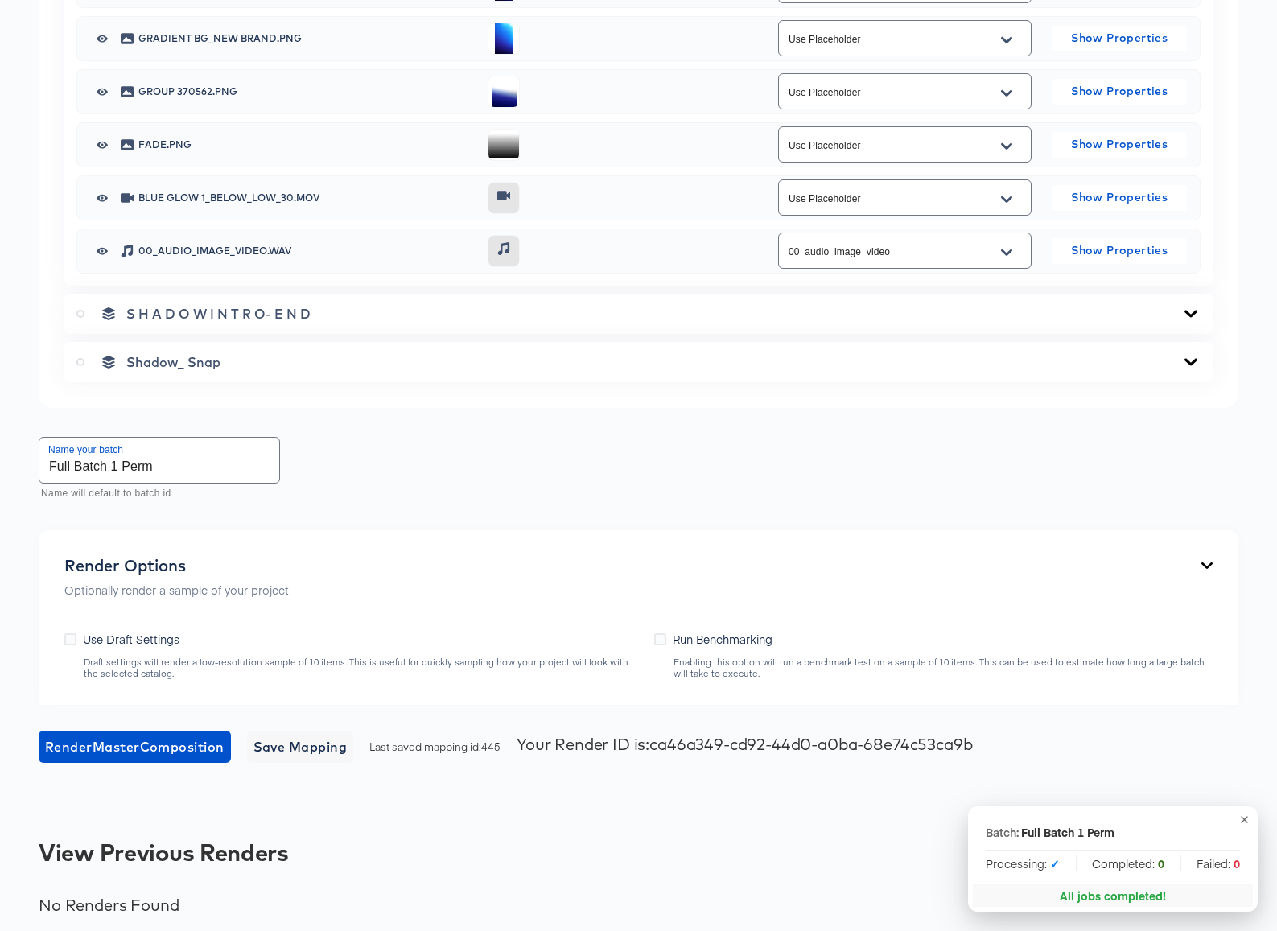
scroll to position [3927, 0]
click at [167, 749] on span "Render Master Composition" at bounding box center [134, 745] width 179 height 23
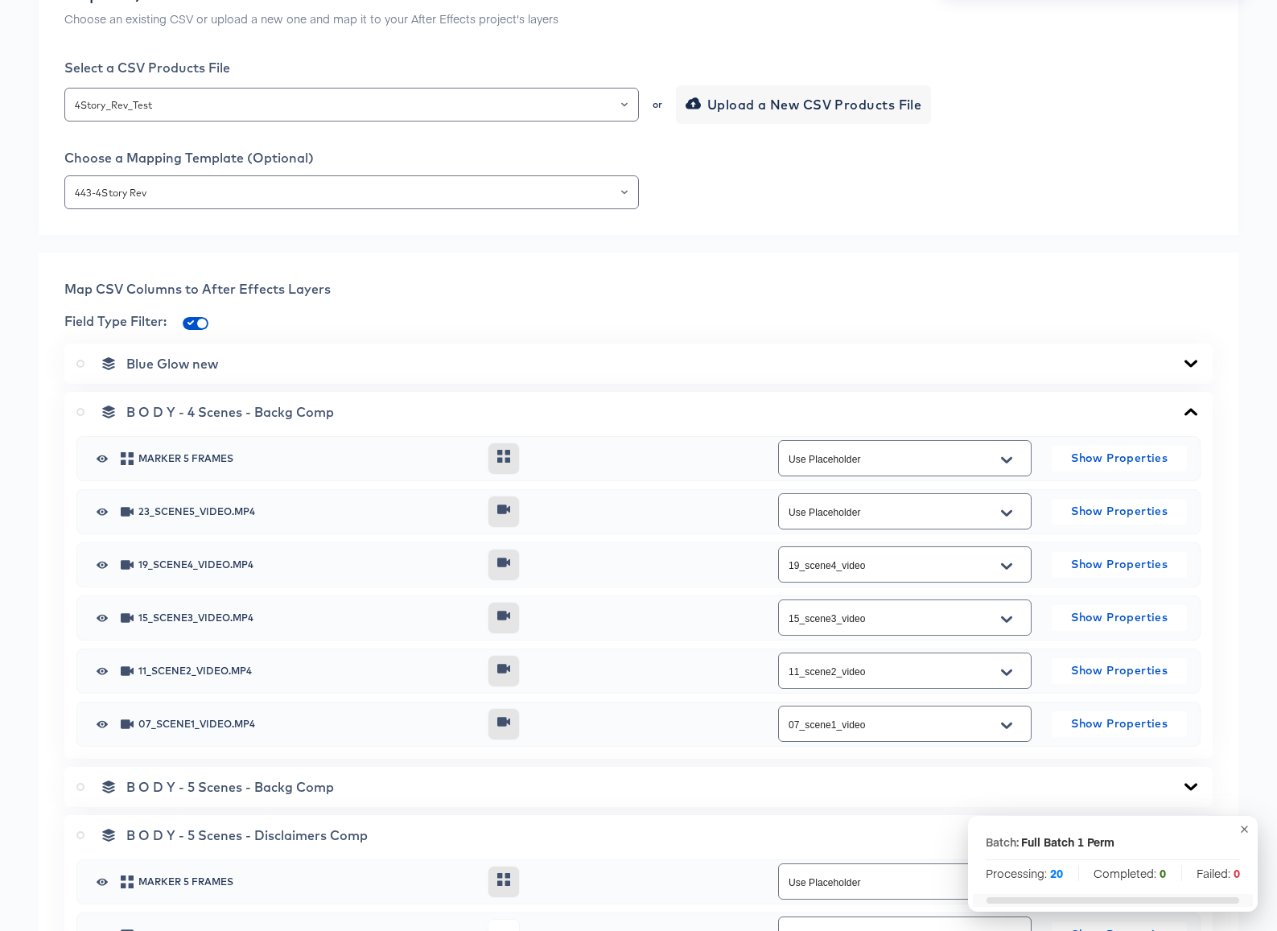
scroll to position [0, 0]
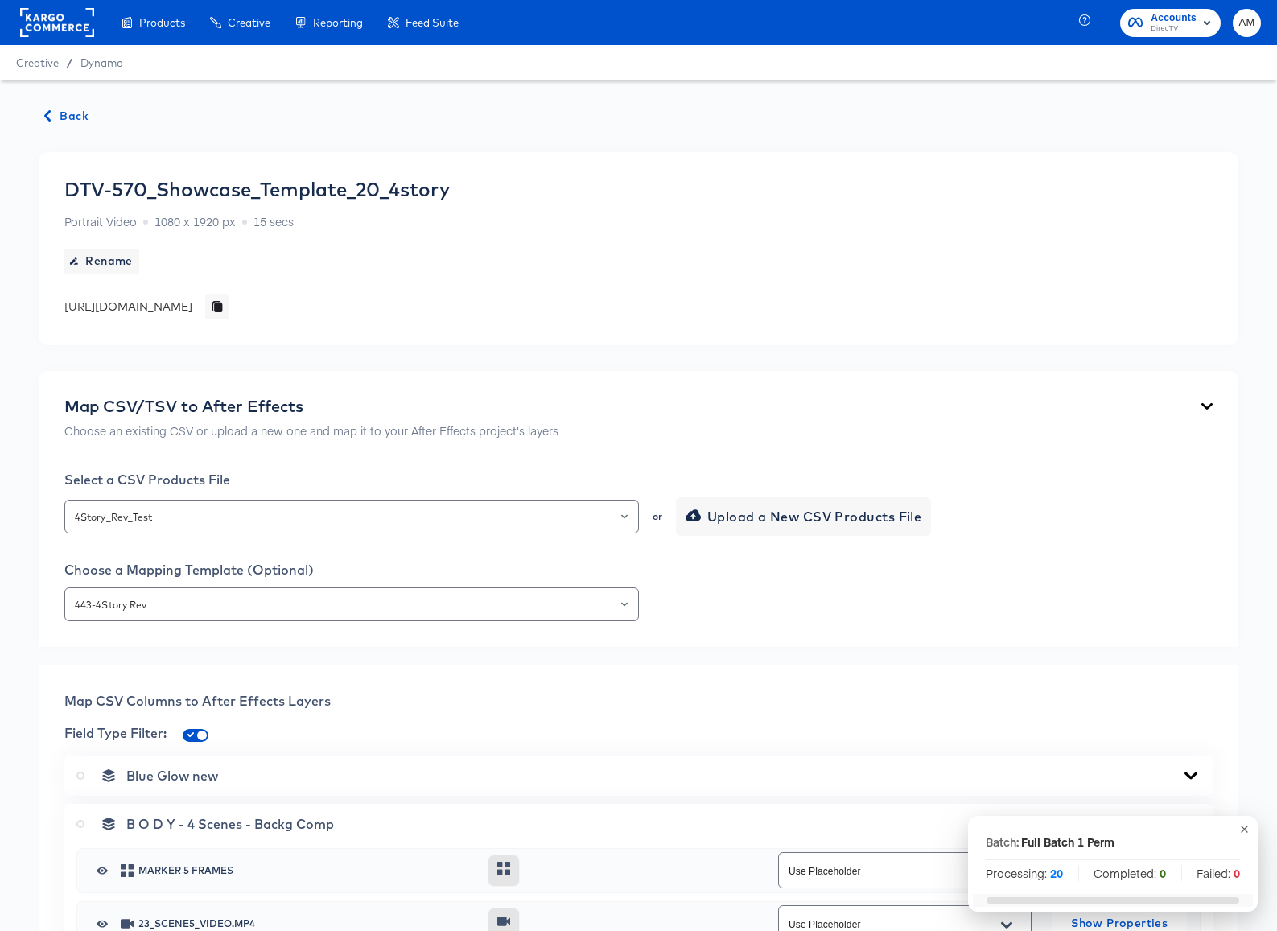
click at [68, 122] on span "Back" at bounding box center [66, 116] width 43 height 20
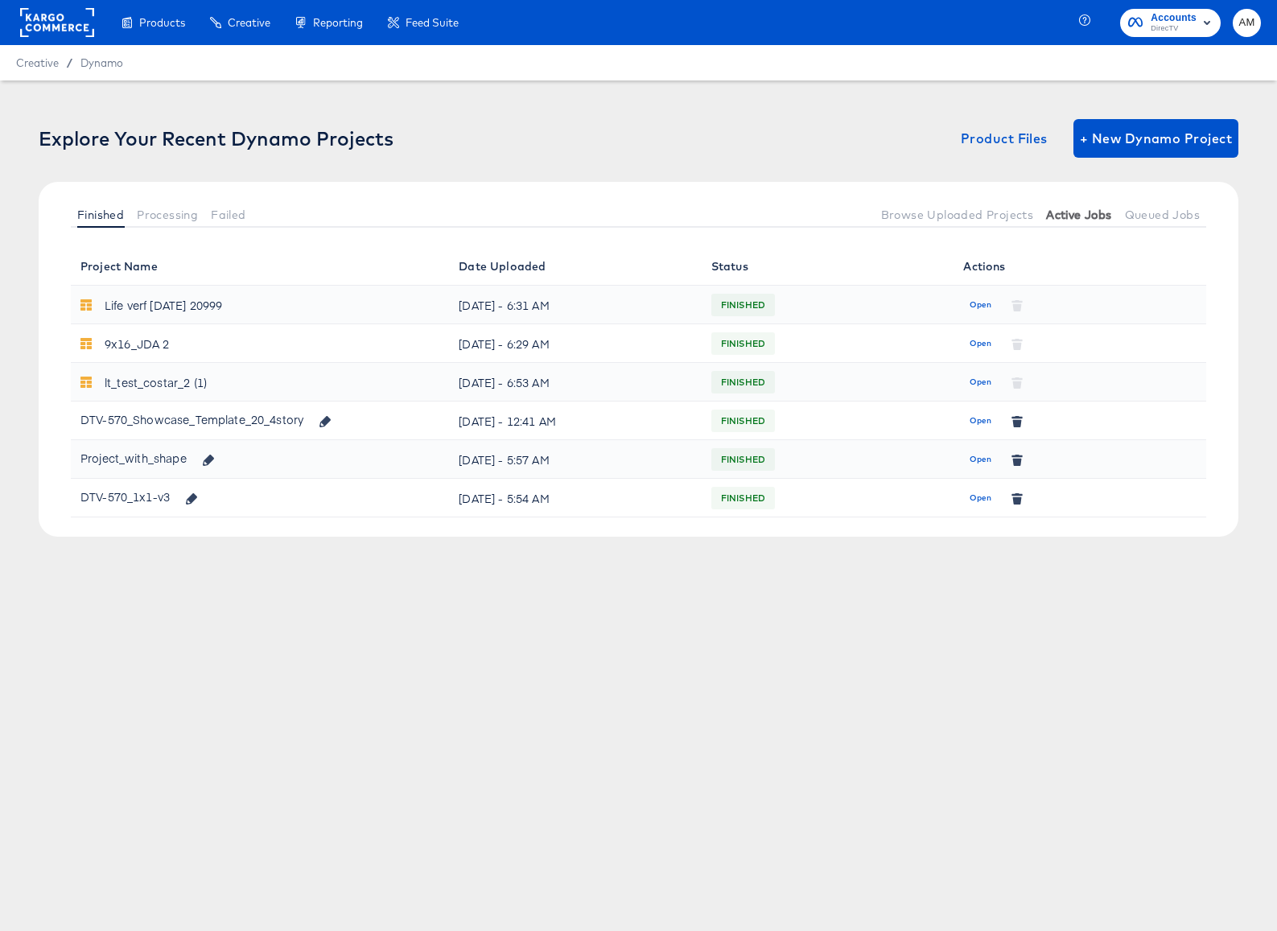
click at [1059, 220] on span "Active Jobs" at bounding box center [1078, 214] width 65 height 13
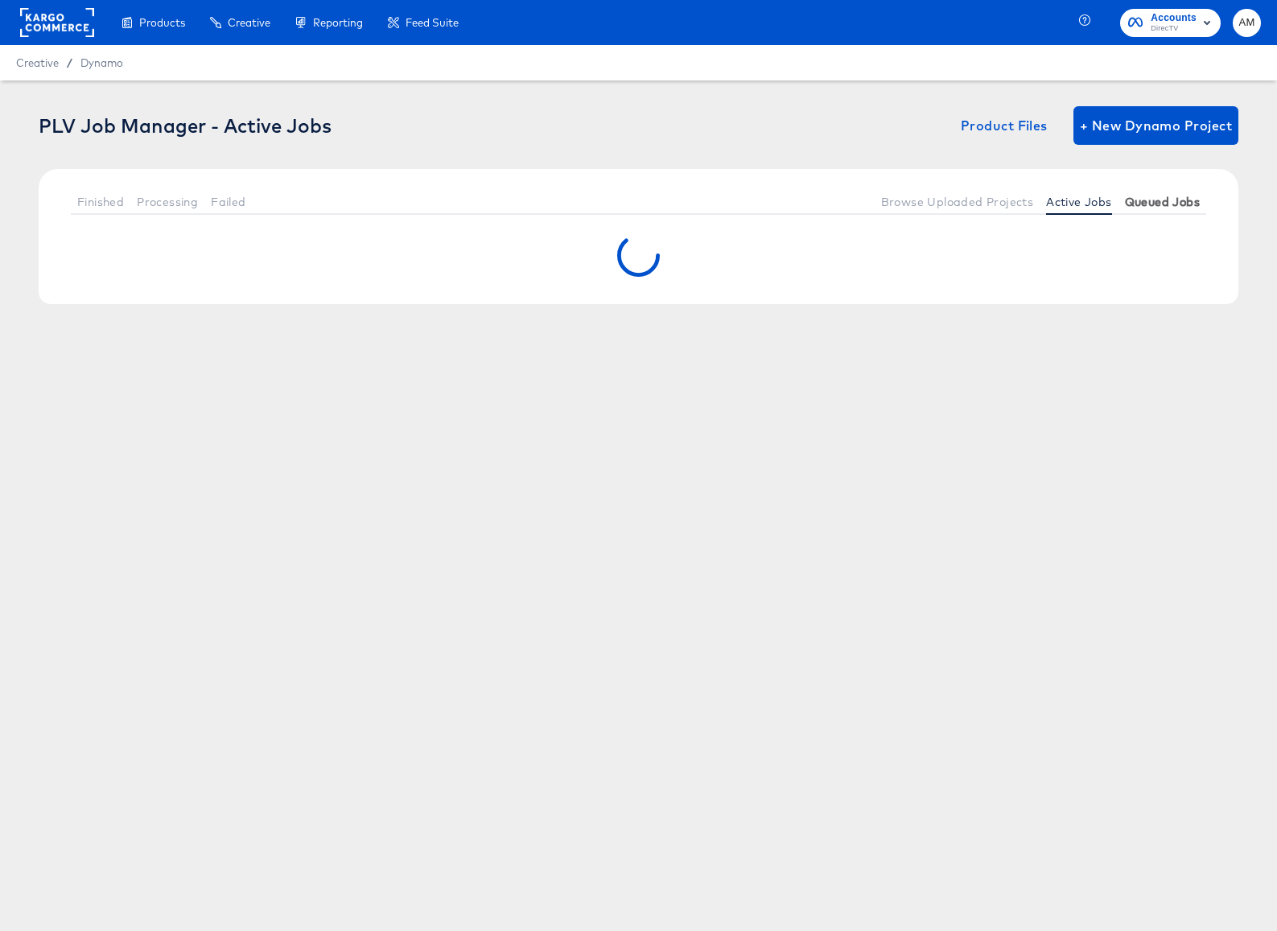
click at [1146, 207] on span "Queued Jobs" at bounding box center [1162, 201] width 75 height 13
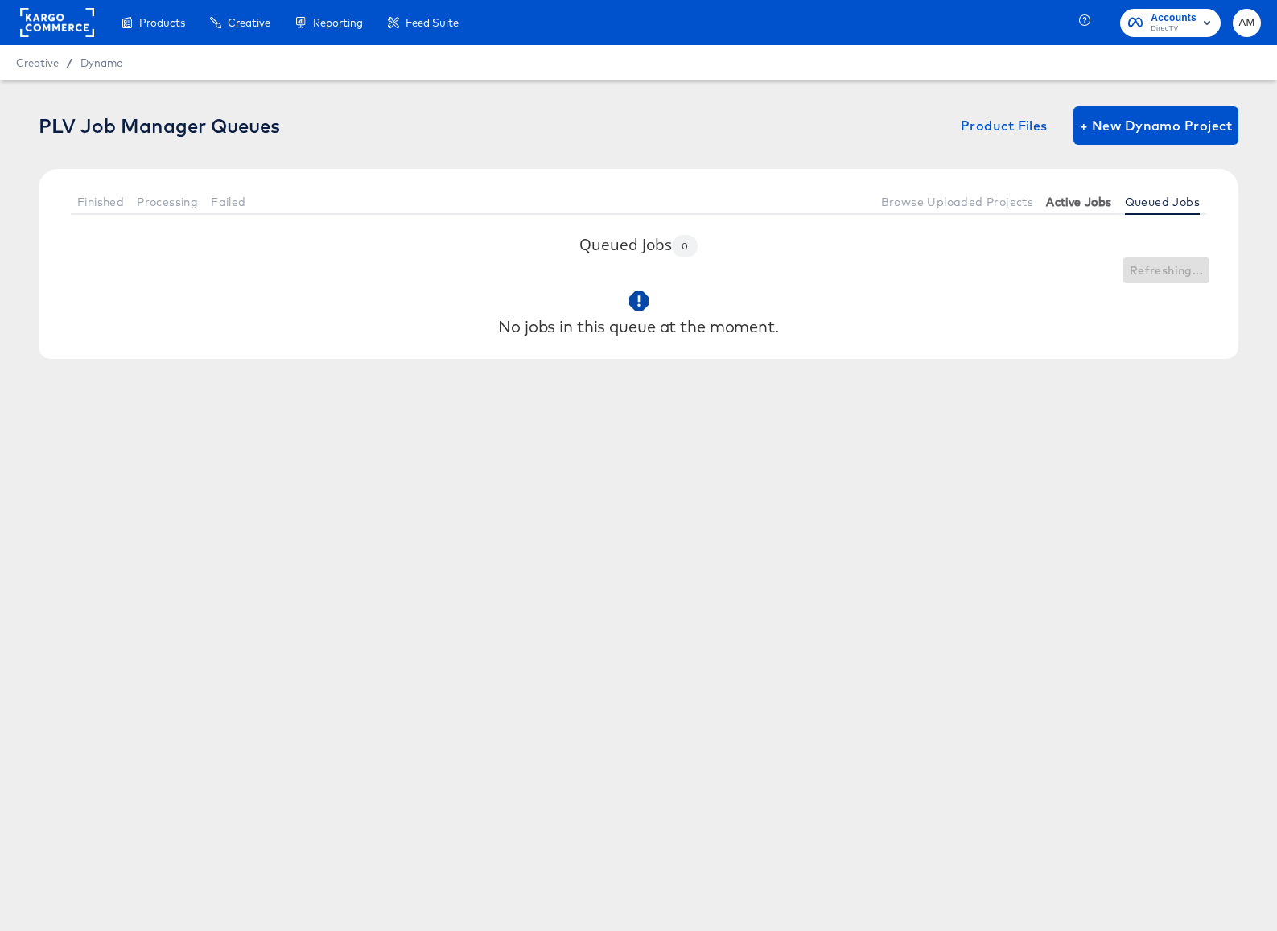
click at [1072, 204] on span "Active Jobs" at bounding box center [1078, 201] width 65 height 13
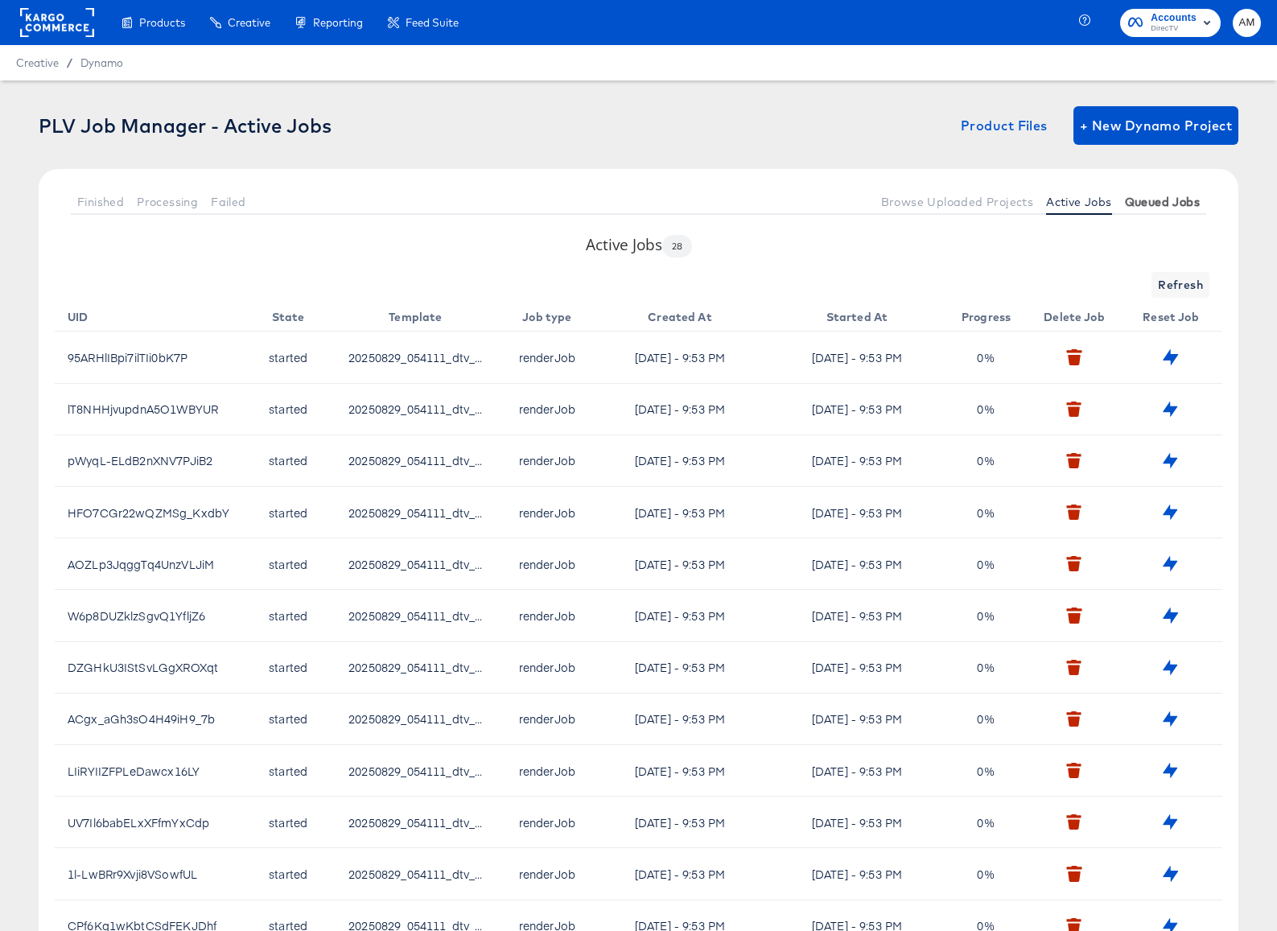
click at [1152, 202] on span "Queued Jobs" at bounding box center [1162, 201] width 75 height 13
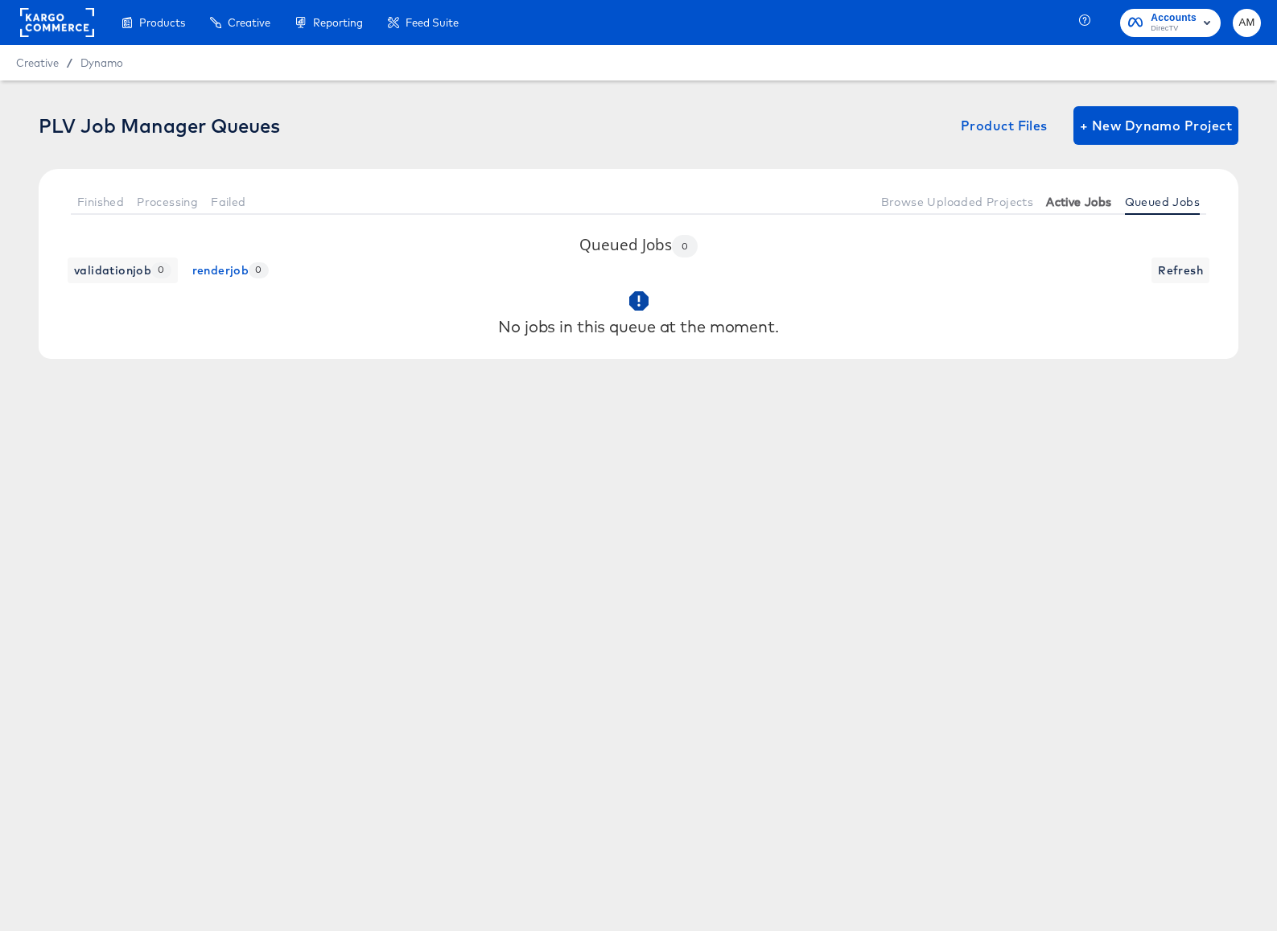
click at [1086, 199] on span "Active Jobs" at bounding box center [1078, 201] width 65 height 13
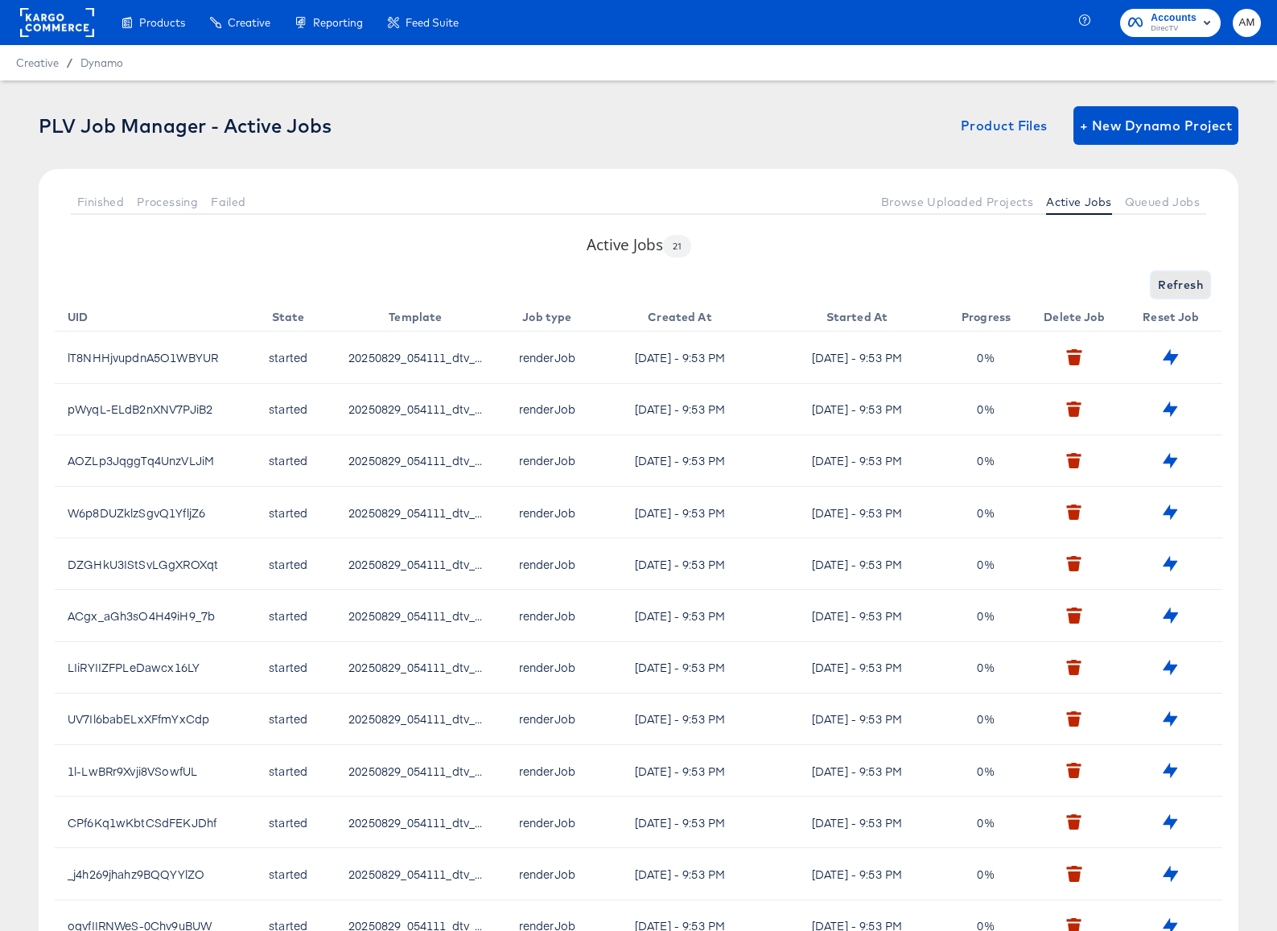
click at [1168, 290] on span "Refresh" at bounding box center [1180, 285] width 45 height 20
click at [85, 198] on span "Finished" at bounding box center [100, 201] width 47 height 13
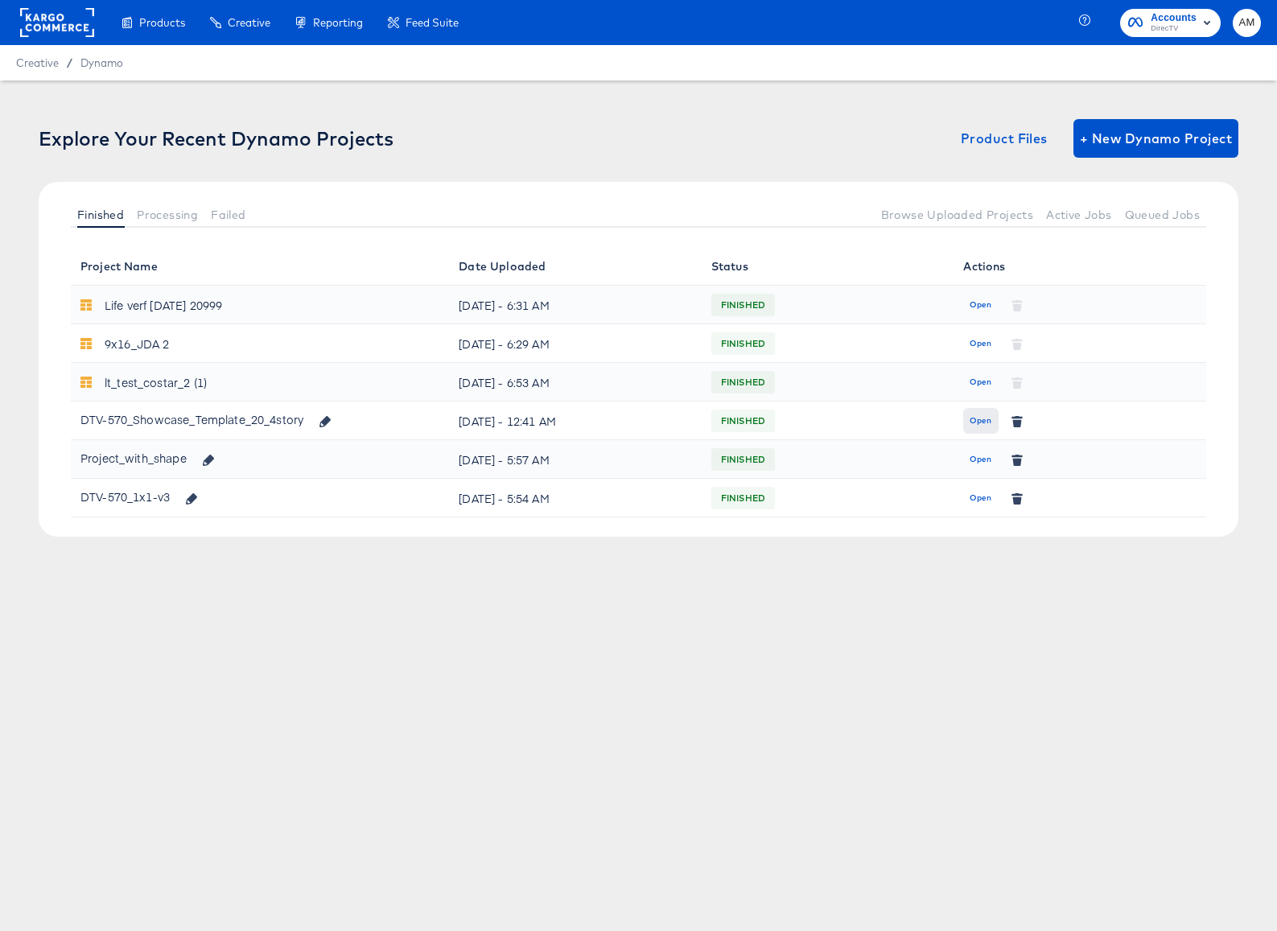
click at [983, 426] on span "Open" at bounding box center [980, 421] width 22 height 14
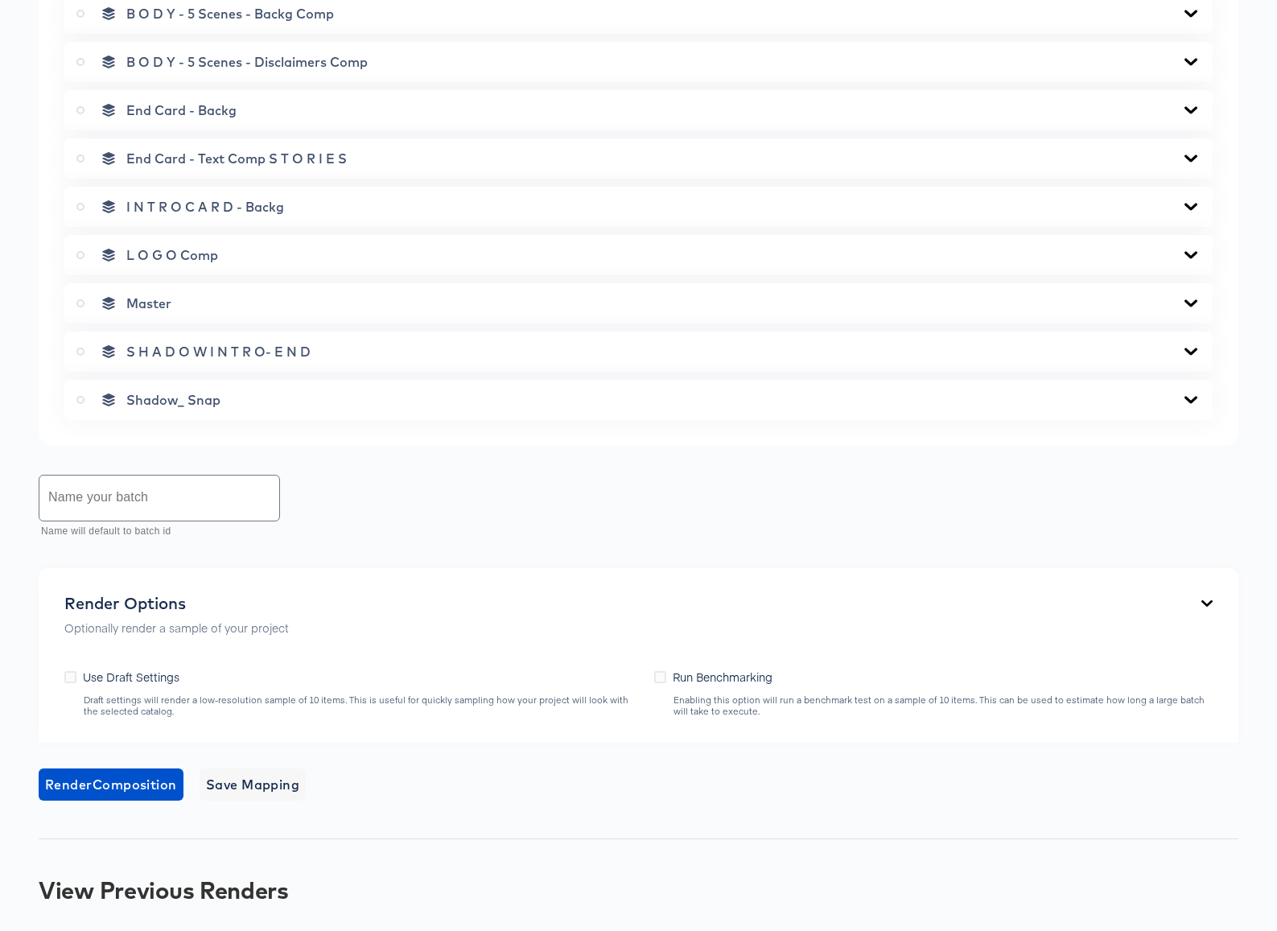
scroll to position [919, 0]
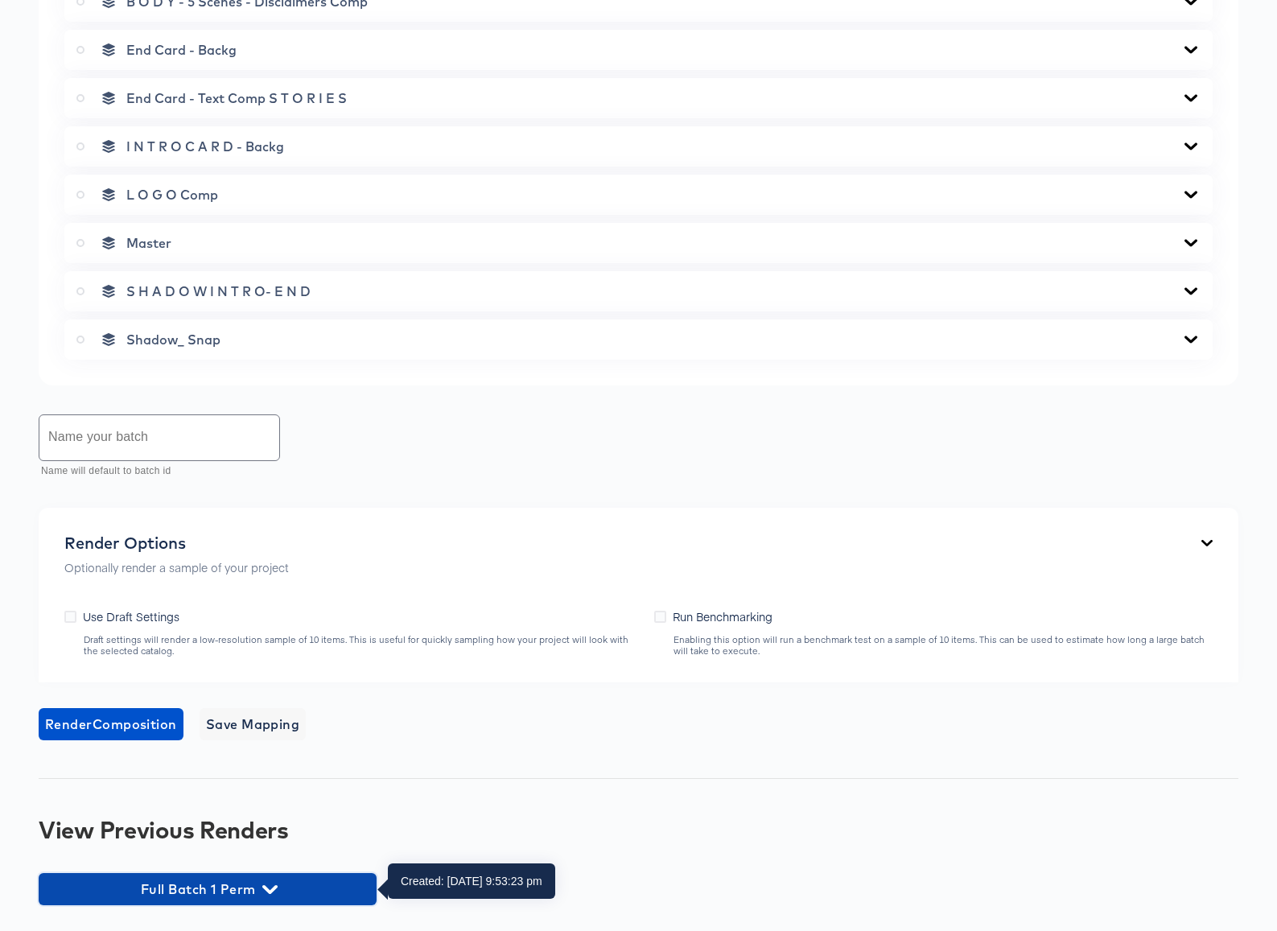
click at [272, 885] on icon "button" at bounding box center [269, 889] width 15 height 15
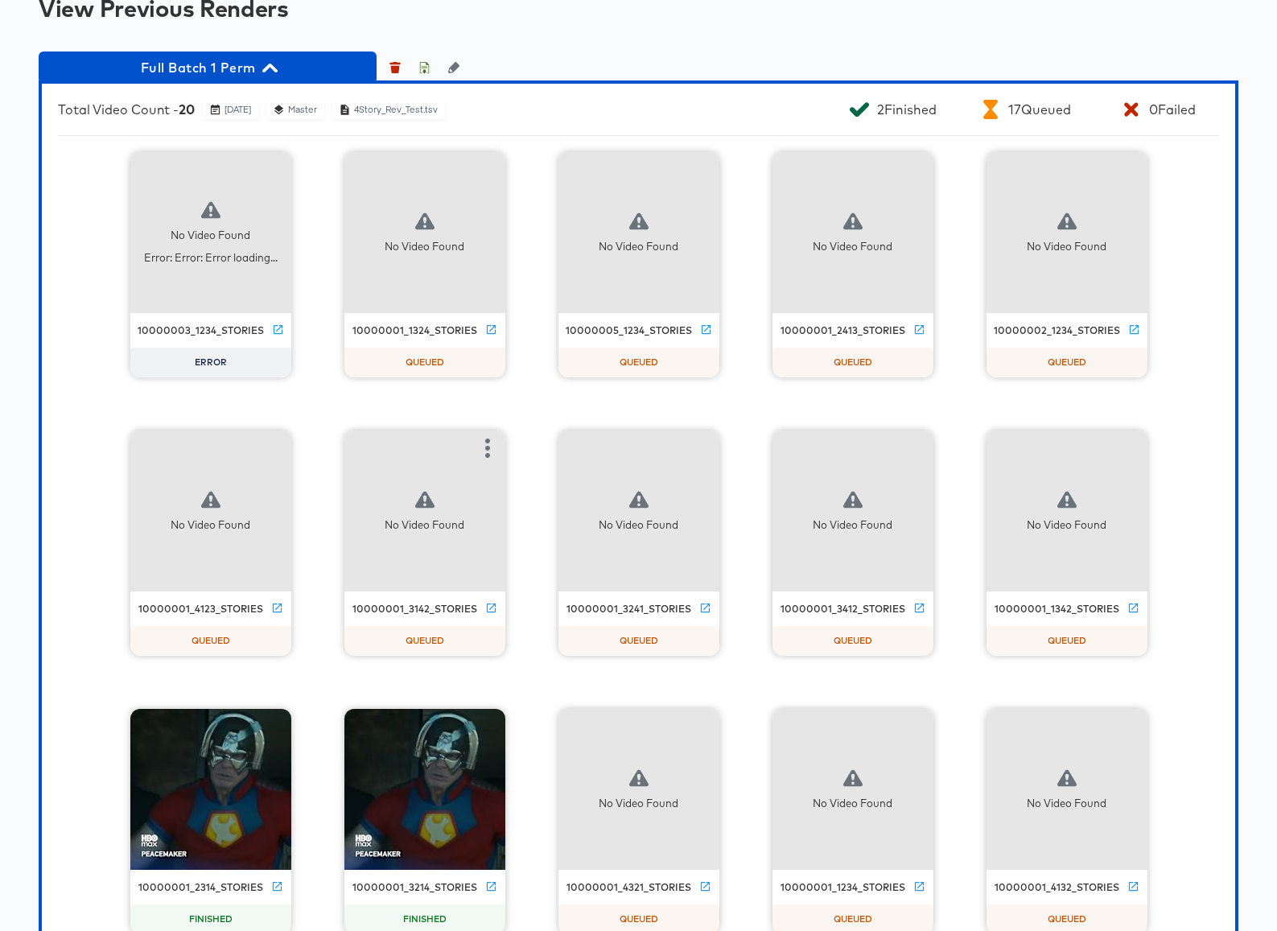
scroll to position [1827, 0]
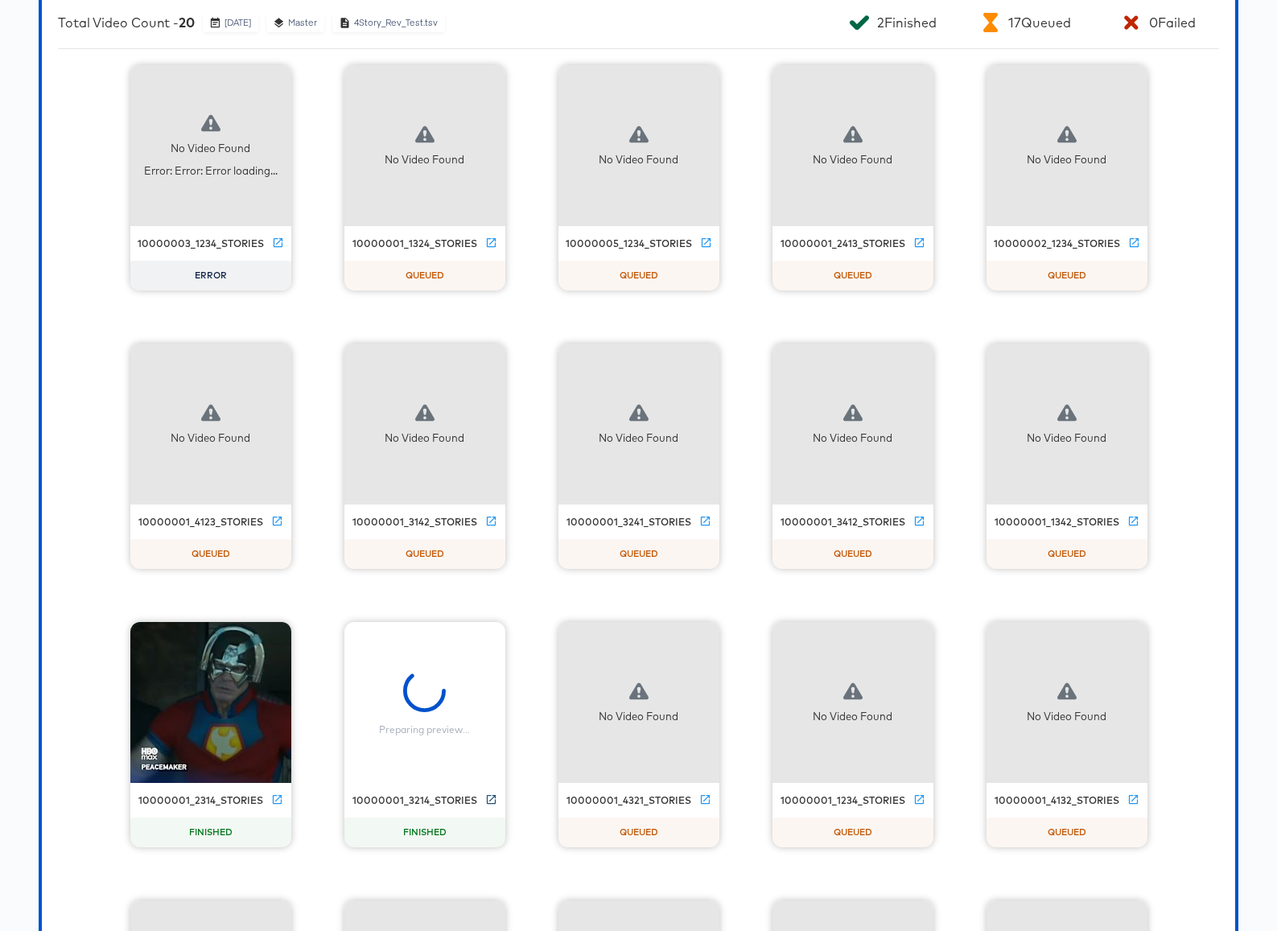
click at [489, 801] on icon at bounding box center [491, 799] width 12 height 12
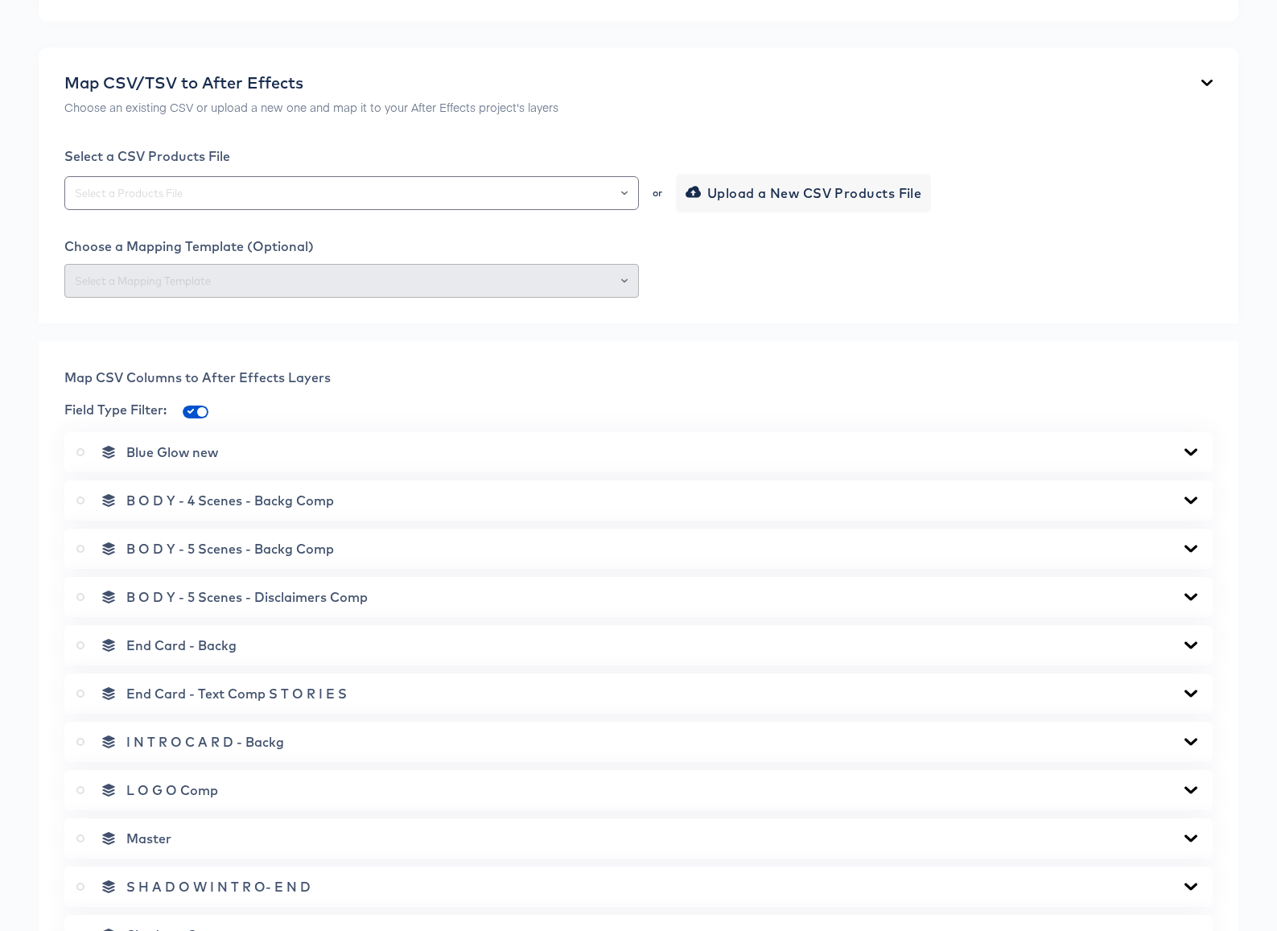
scroll to position [0, 0]
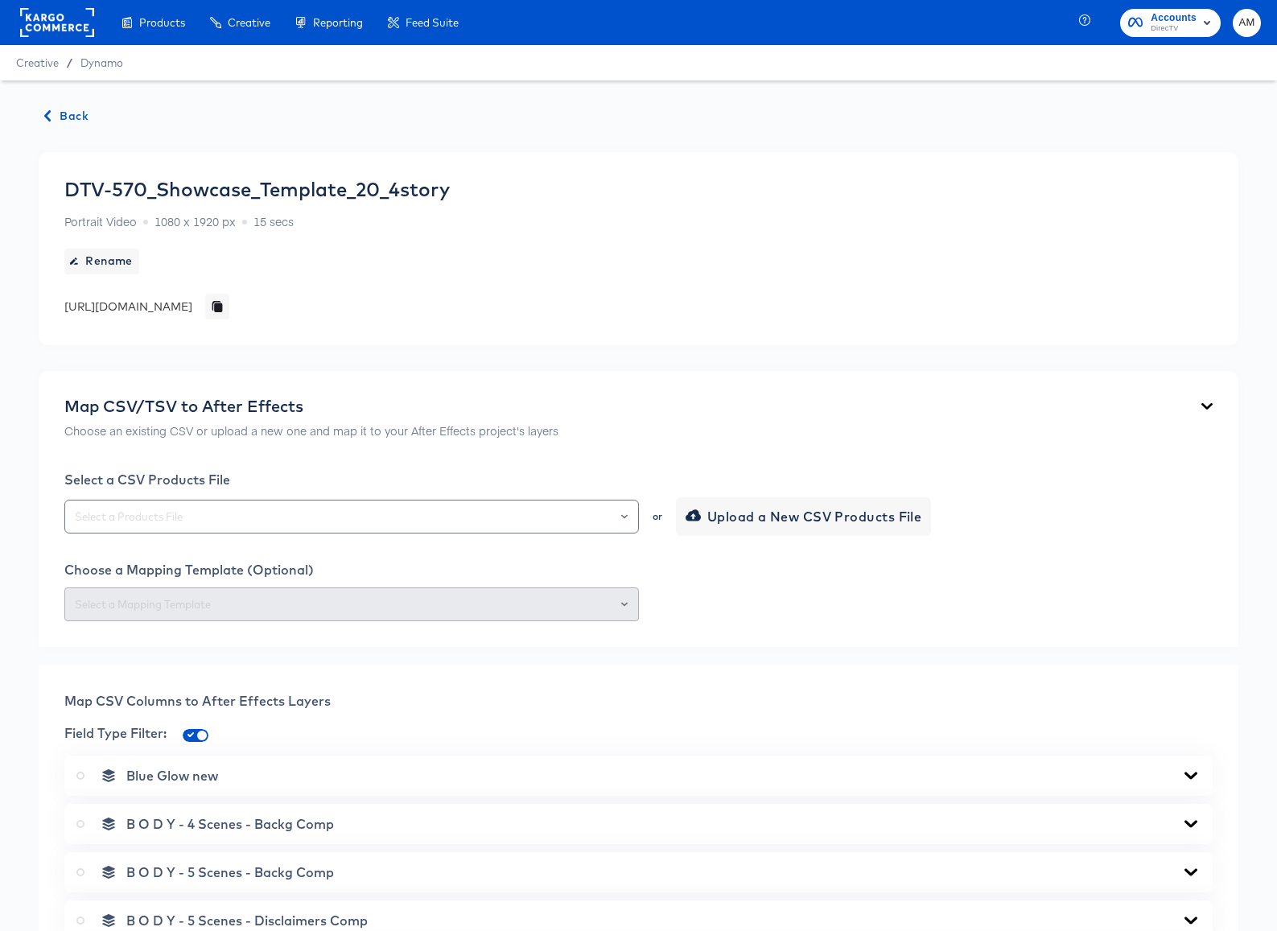
click at [64, 114] on span "Back" at bounding box center [66, 116] width 43 height 20
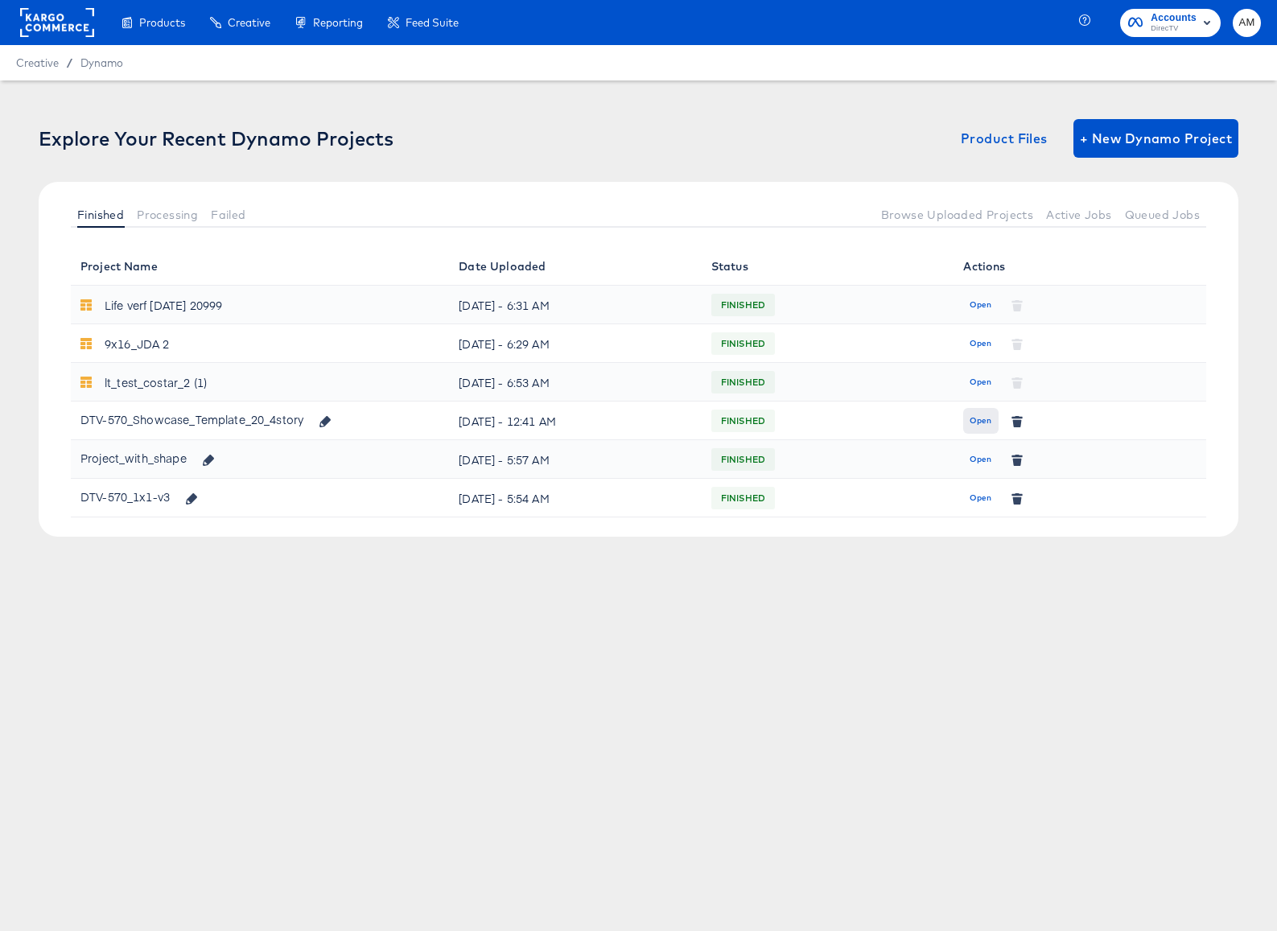
click at [975, 422] on span "Open" at bounding box center [980, 421] width 22 height 14
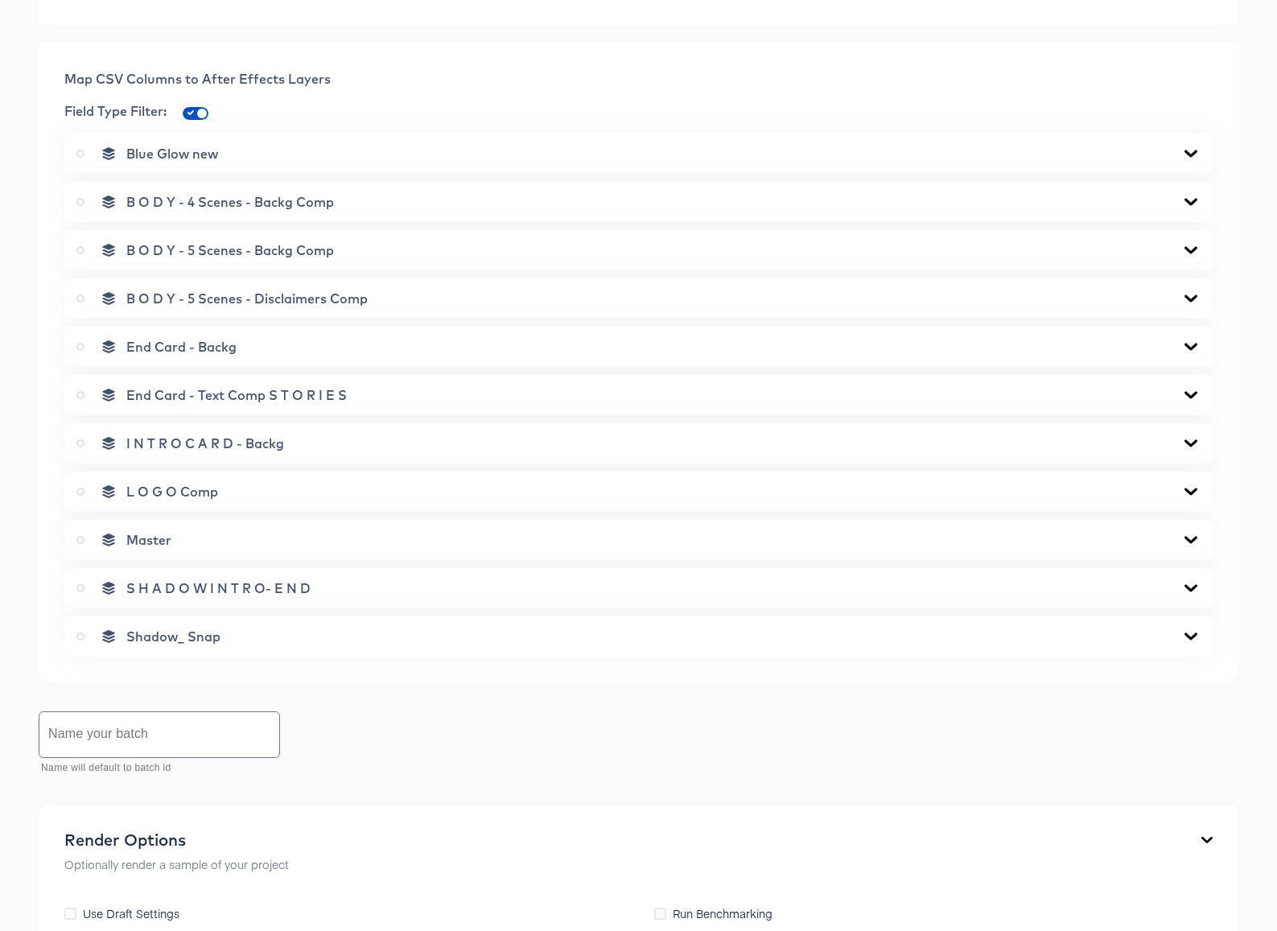
scroll to position [919, 0]
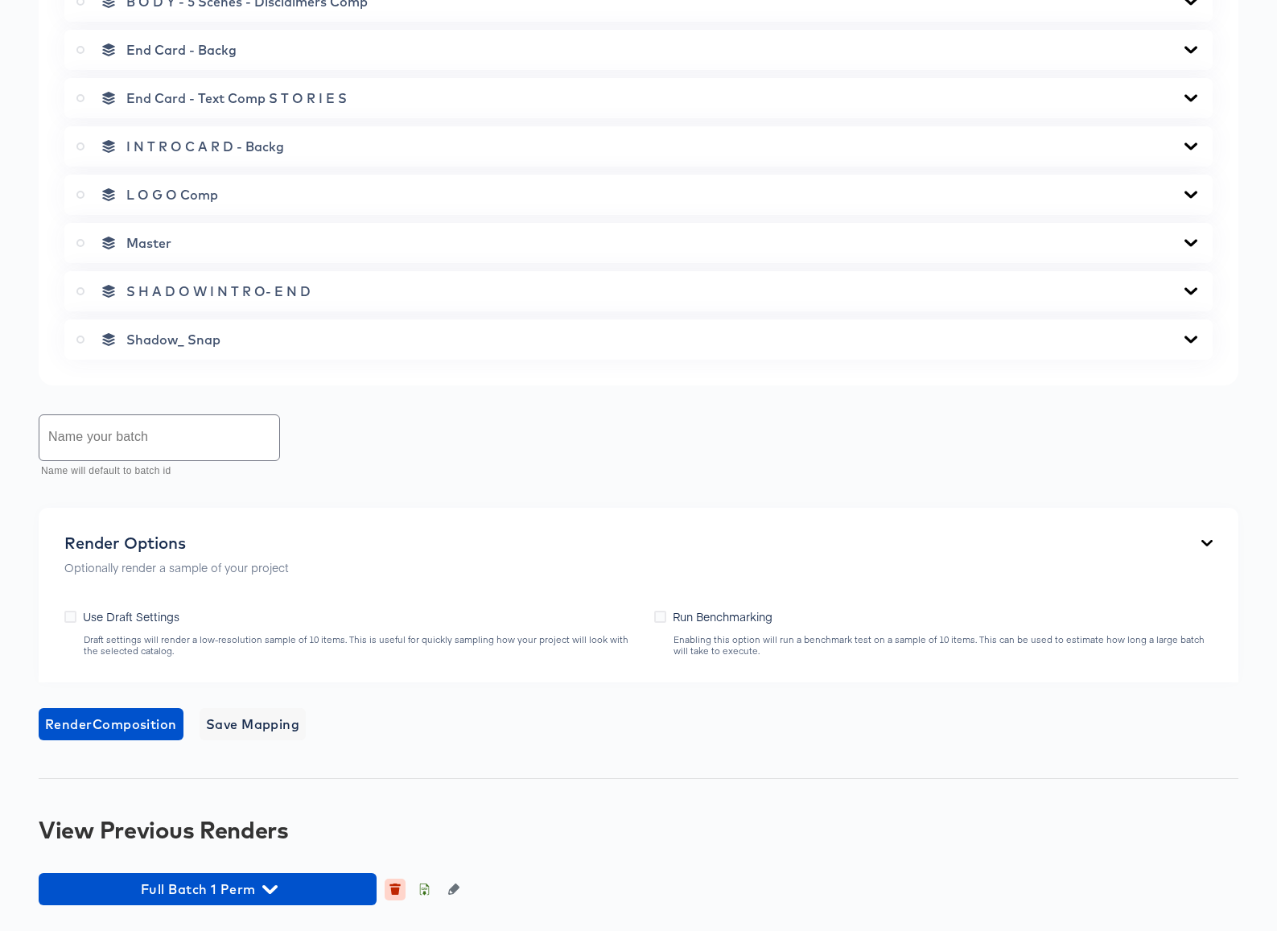
click at [395, 891] on icon "button" at bounding box center [395, 890] width 9 height 7
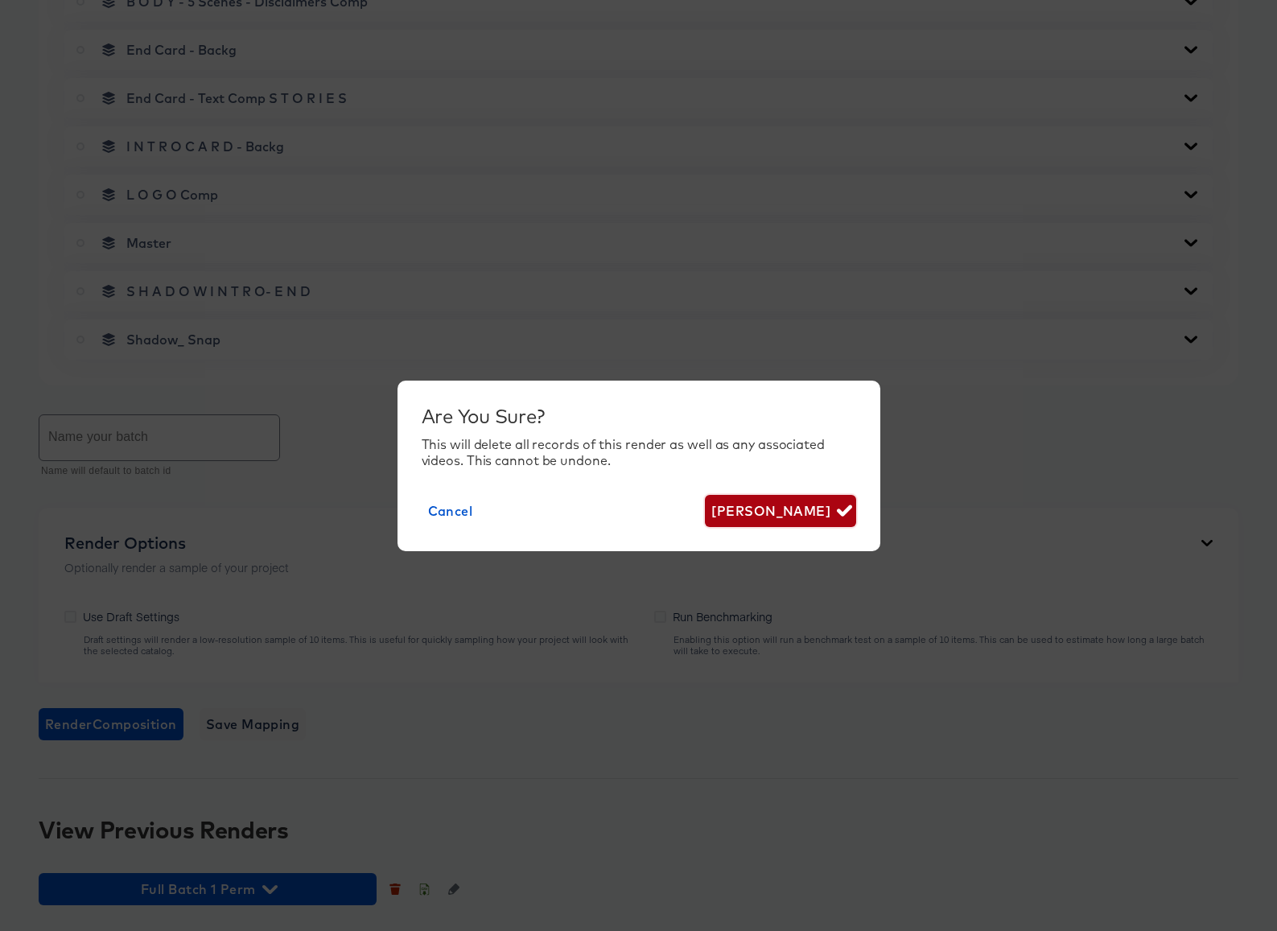
click at [805, 512] on span "[PERSON_NAME]" at bounding box center [780, 511] width 138 height 23
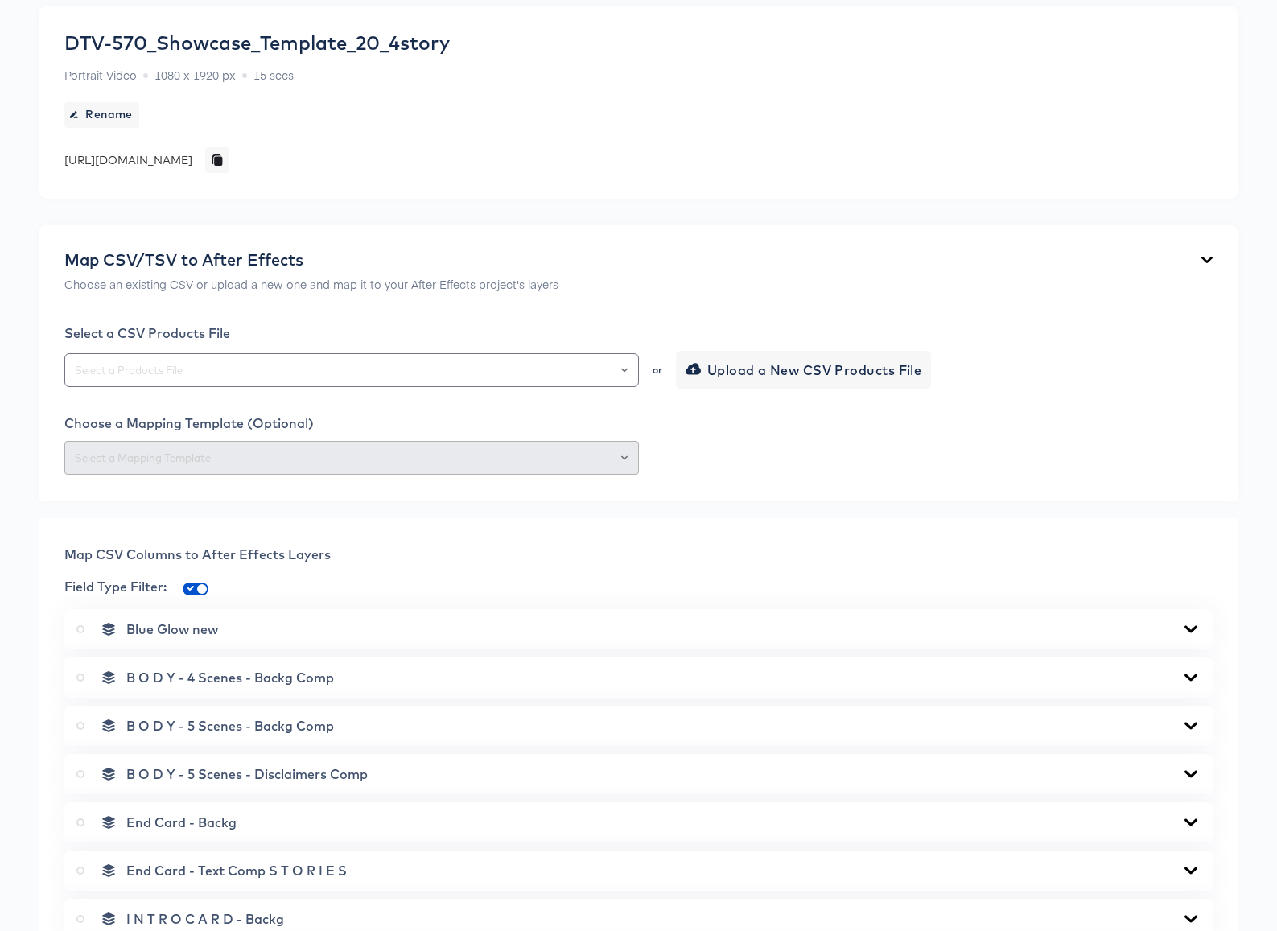
scroll to position [0, 0]
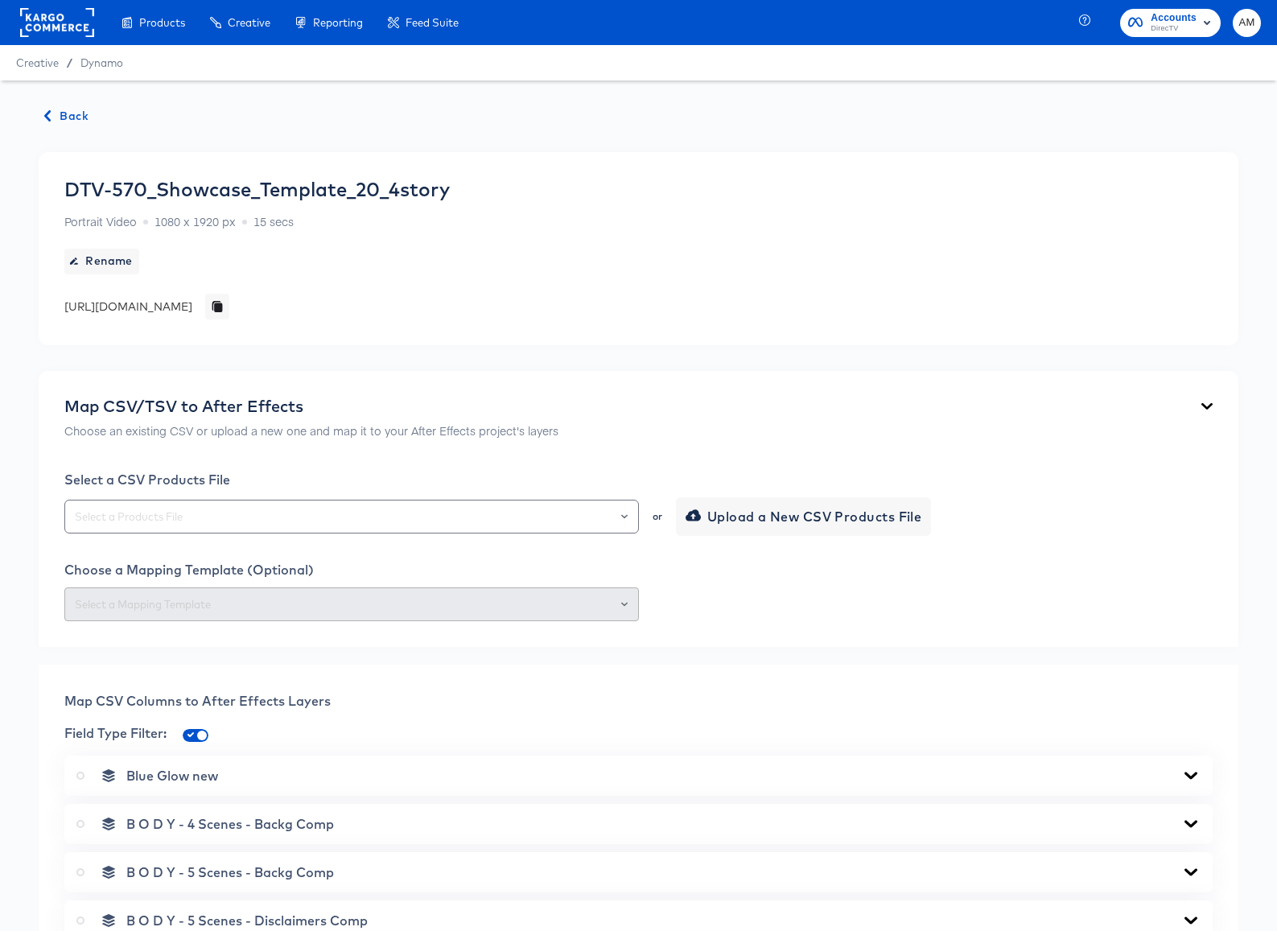
click at [67, 113] on span "Back" at bounding box center [66, 116] width 43 height 20
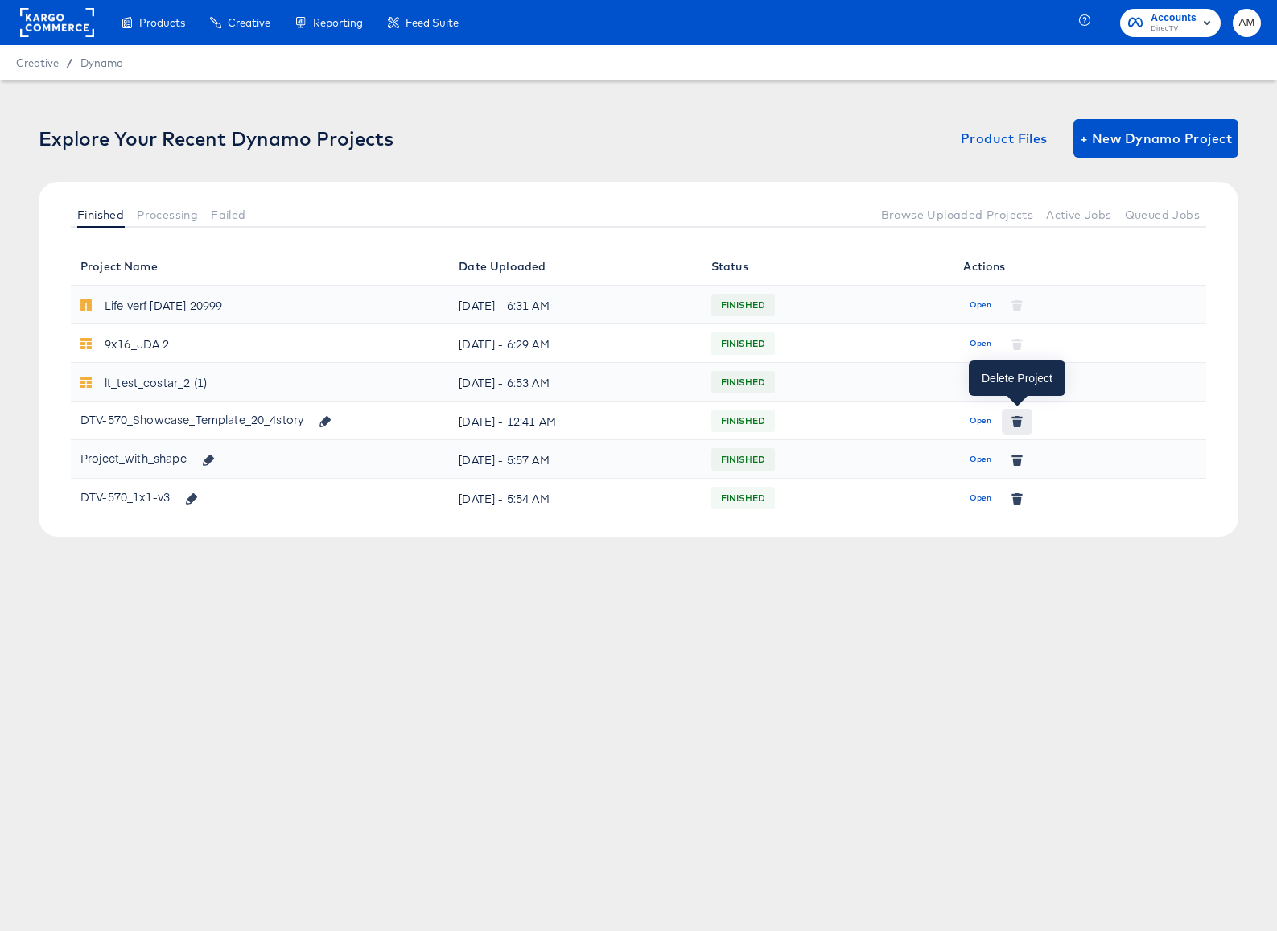
click at [1018, 419] on icon "button" at bounding box center [1016, 421] width 11 height 11
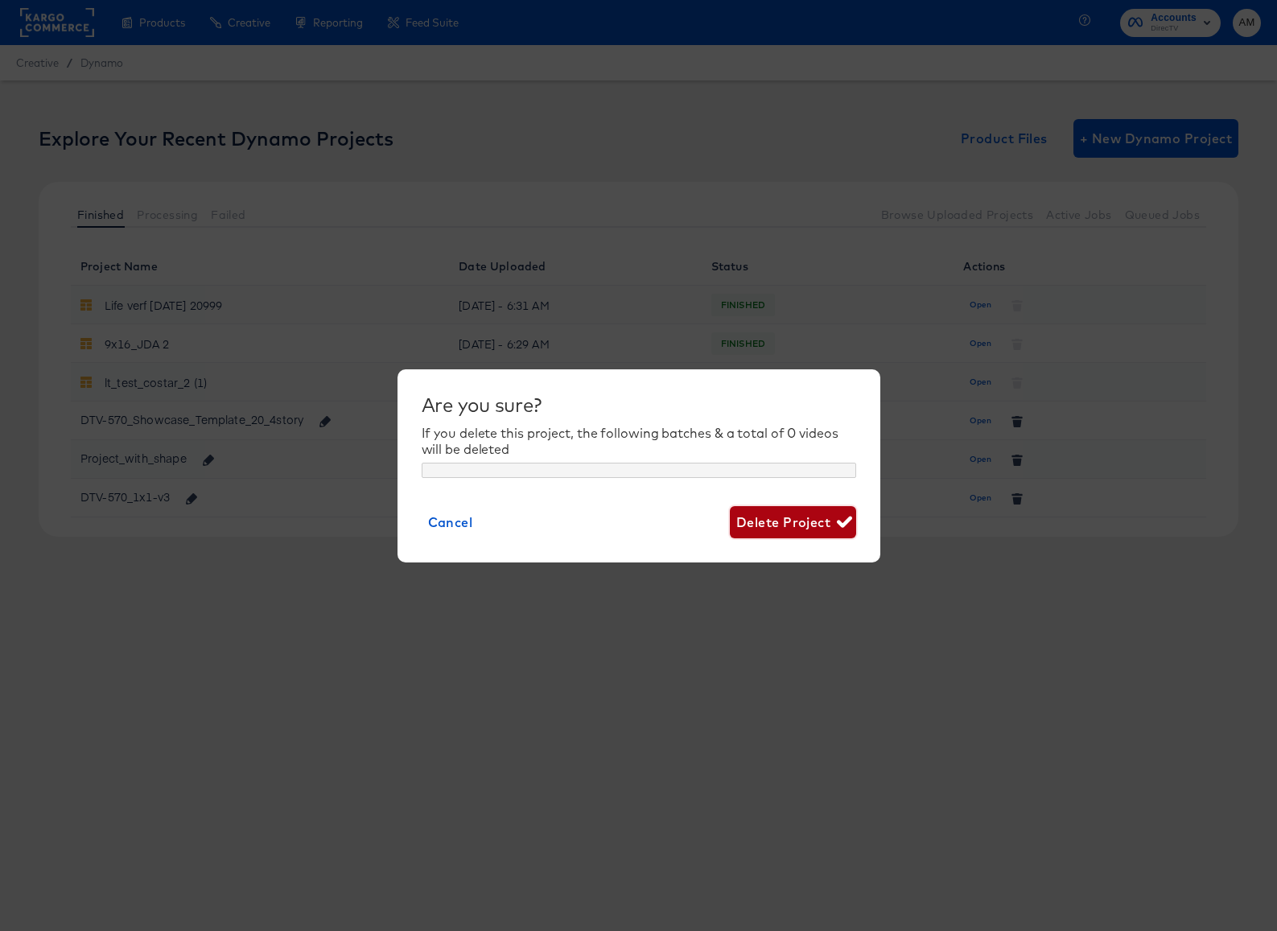
click at [804, 520] on span "Delete Project" at bounding box center [792, 522] width 113 height 23
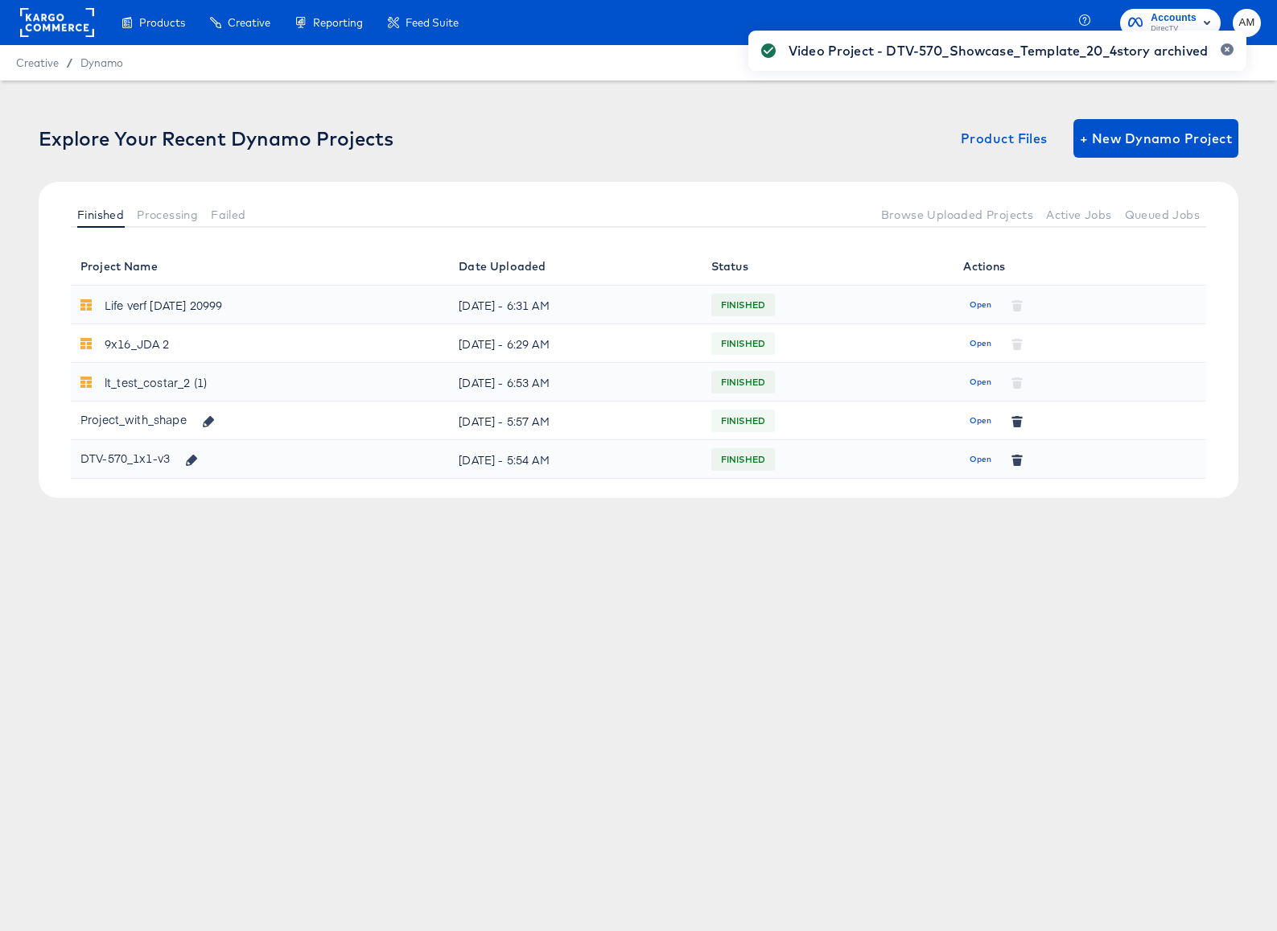
click at [1142, 136] on div "Video Project - DTV-570_Showcase_Template_20_4story archived" at bounding box center [997, 436] width 530 height 844
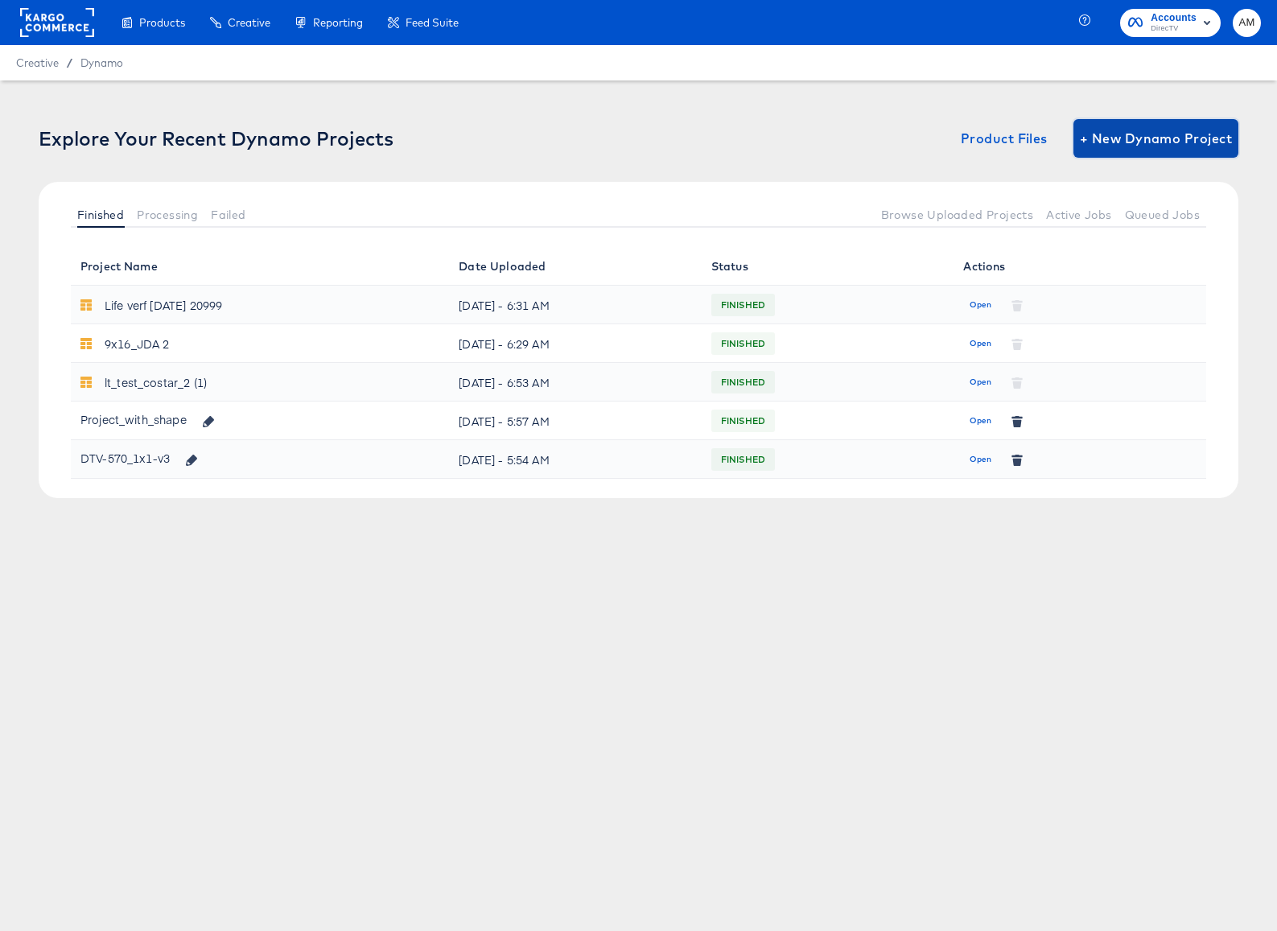
click at [1142, 141] on span "+ New Dynamo Project" at bounding box center [1156, 138] width 152 height 23
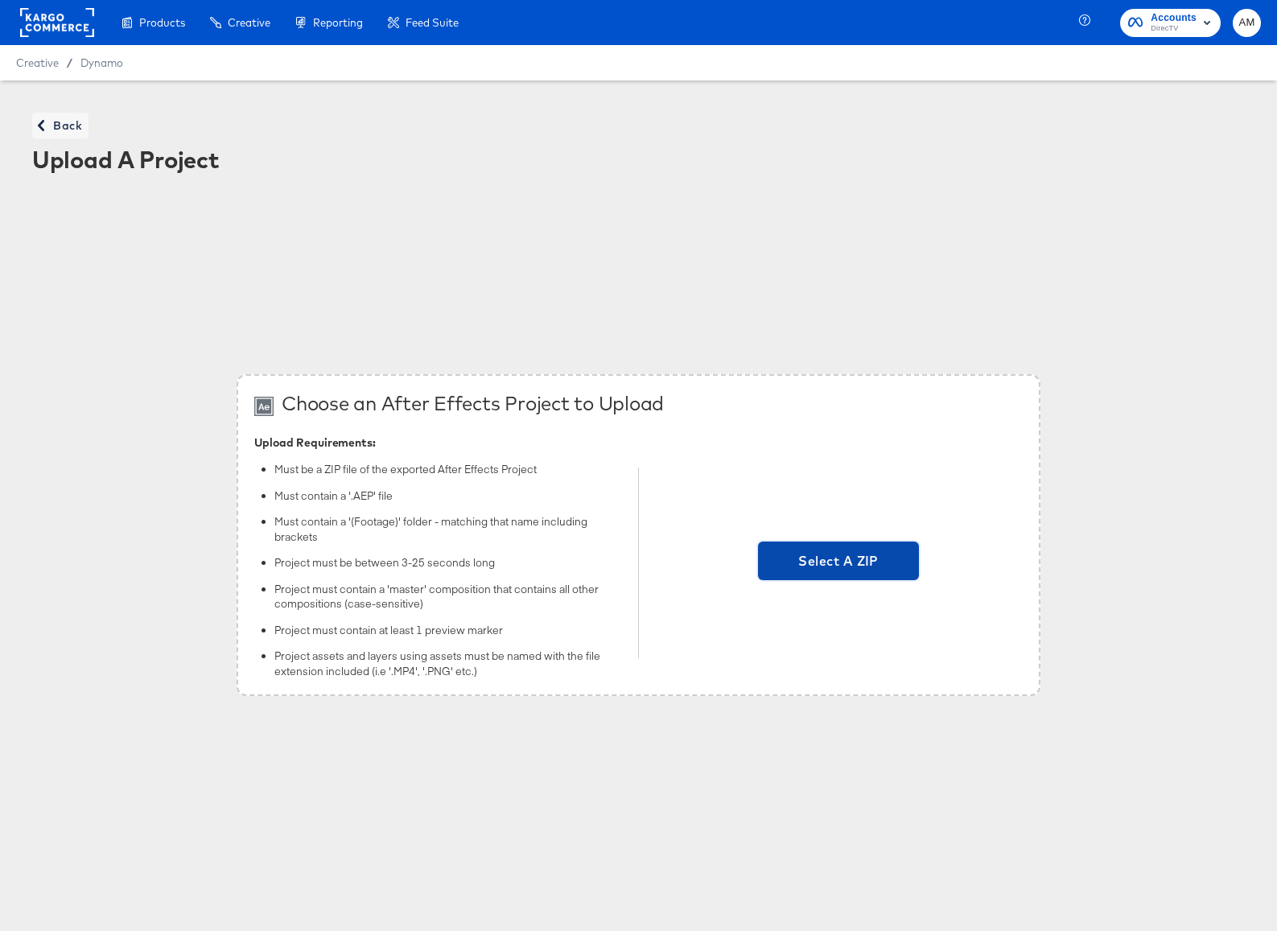
click at [802, 559] on span "Select A ZIP" at bounding box center [838, 560] width 148 height 23
click at [838, 563] on input "Select A ZIP" at bounding box center [838, 563] width 0 height 0
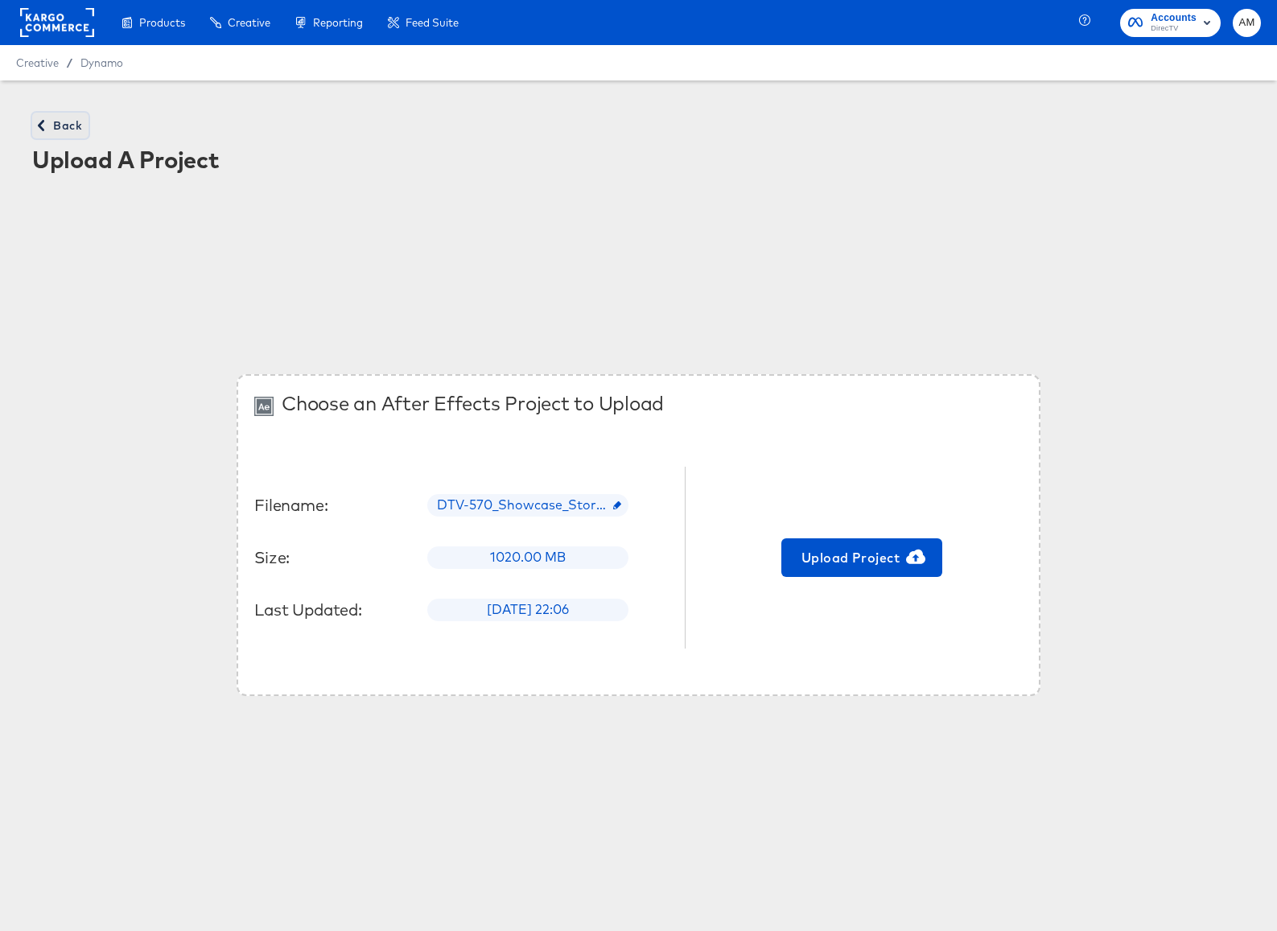
click at [59, 130] on span "Back" at bounding box center [60, 126] width 43 height 20
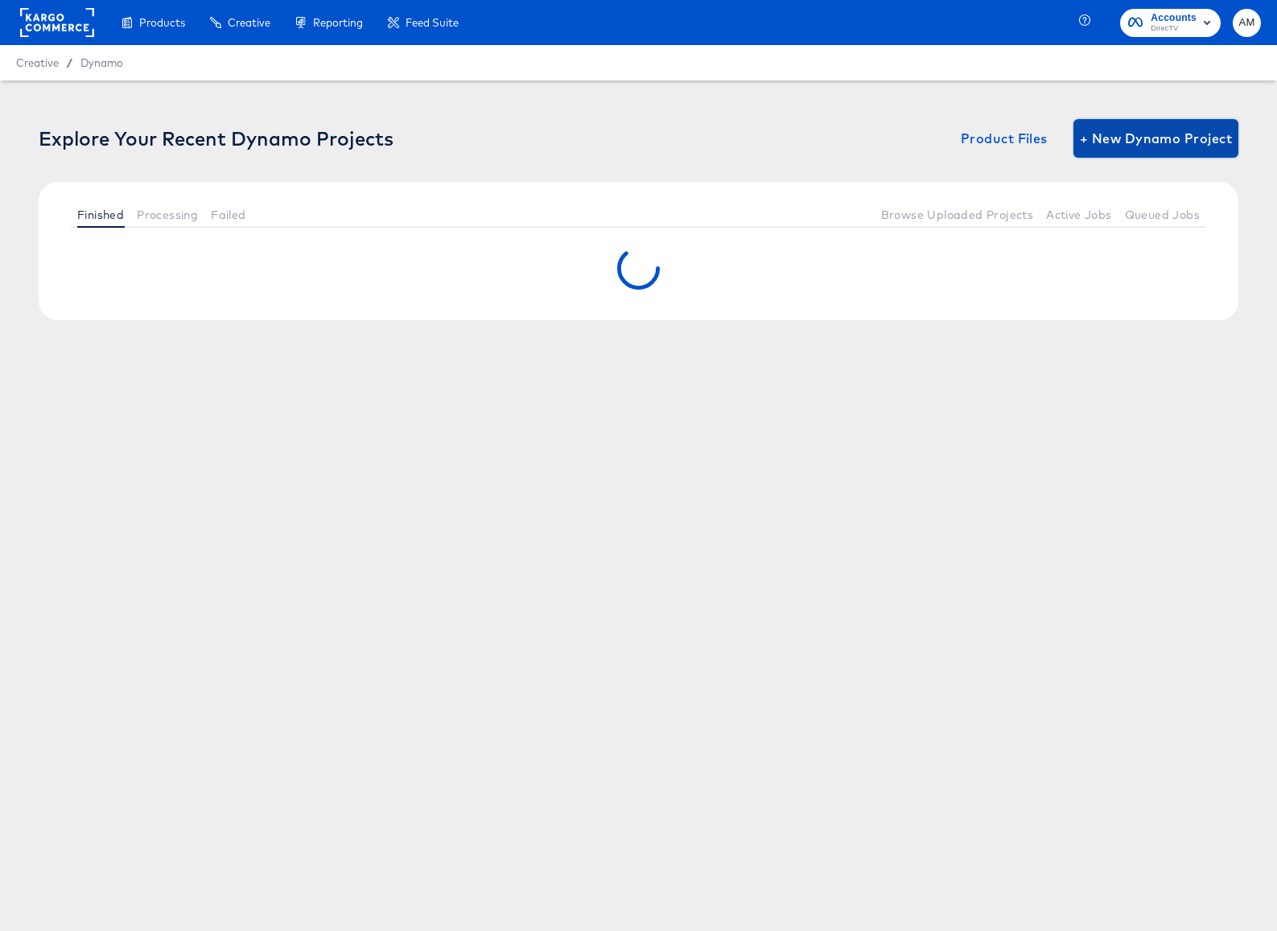
click at [1127, 138] on span "+ New Dynamo Project" at bounding box center [1156, 138] width 152 height 23
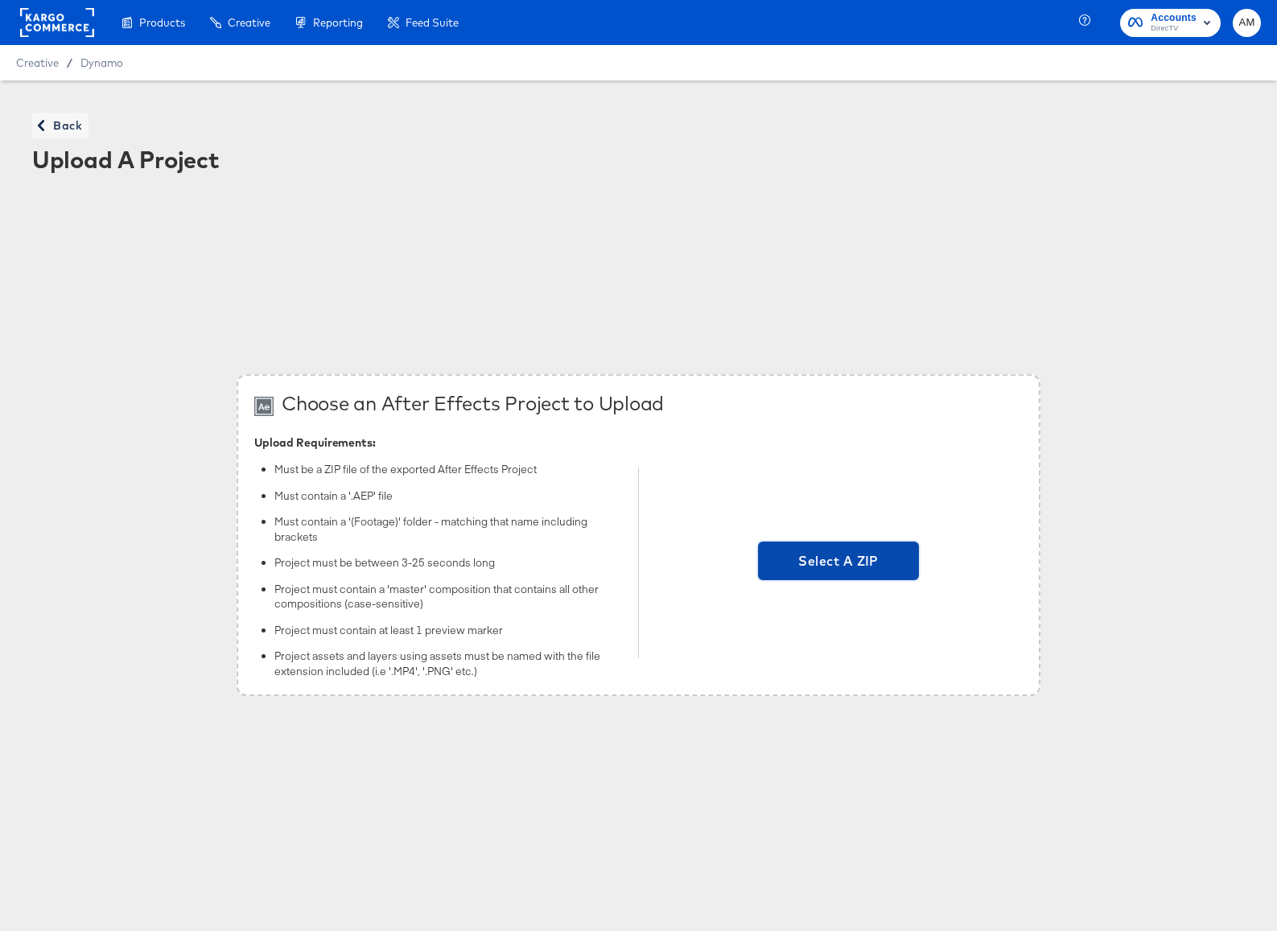
click at [861, 562] on span "Select A ZIP" at bounding box center [838, 560] width 148 height 23
click at [838, 563] on input "Select A ZIP" at bounding box center [838, 563] width 0 height 0
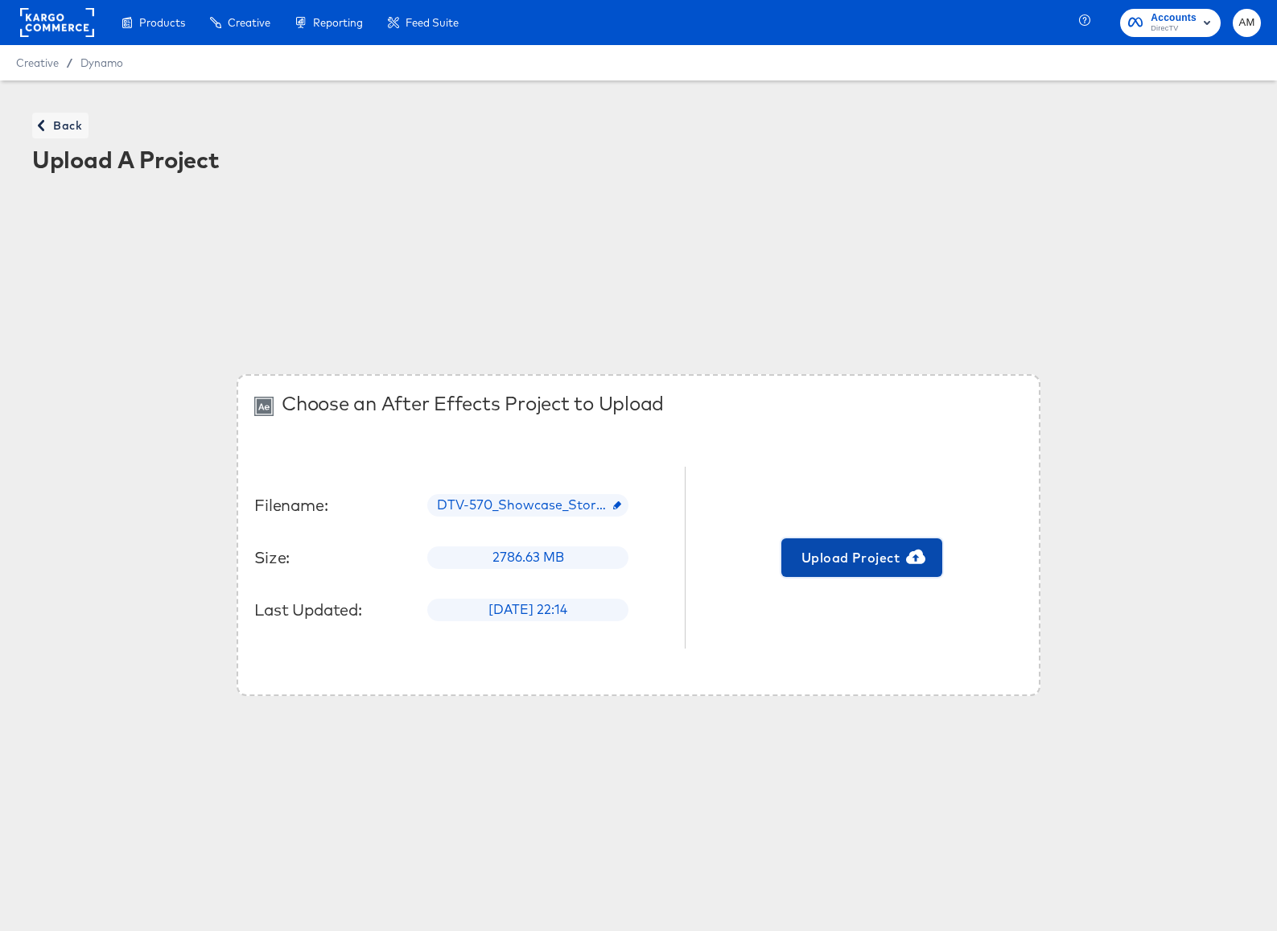
click at [817, 556] on span "Upload Project" at bounding box center [862, 557] width 148 height 23
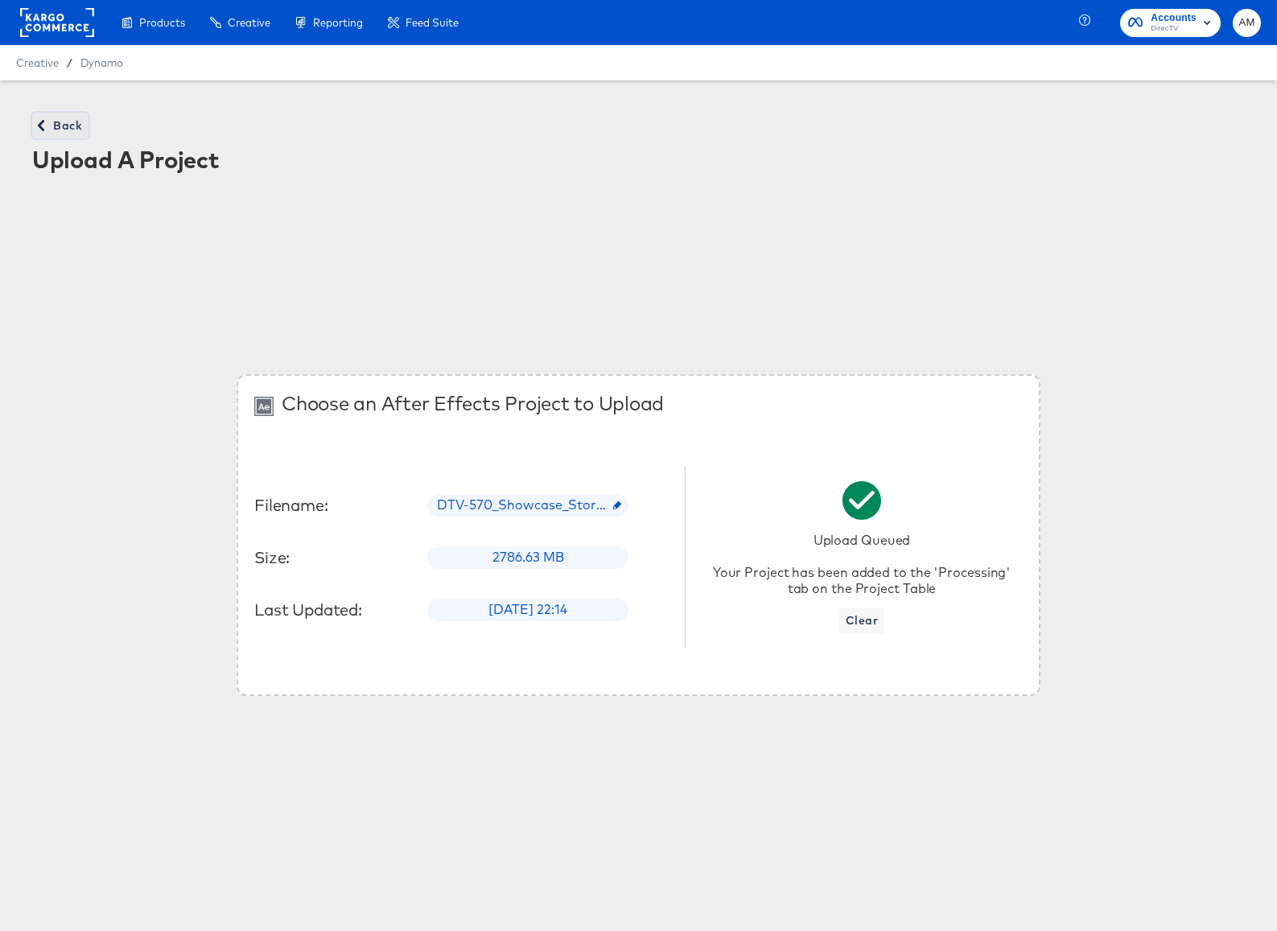
click at [53, 128] on span "Back" at bounding box center [60, 126] width 43 height 20
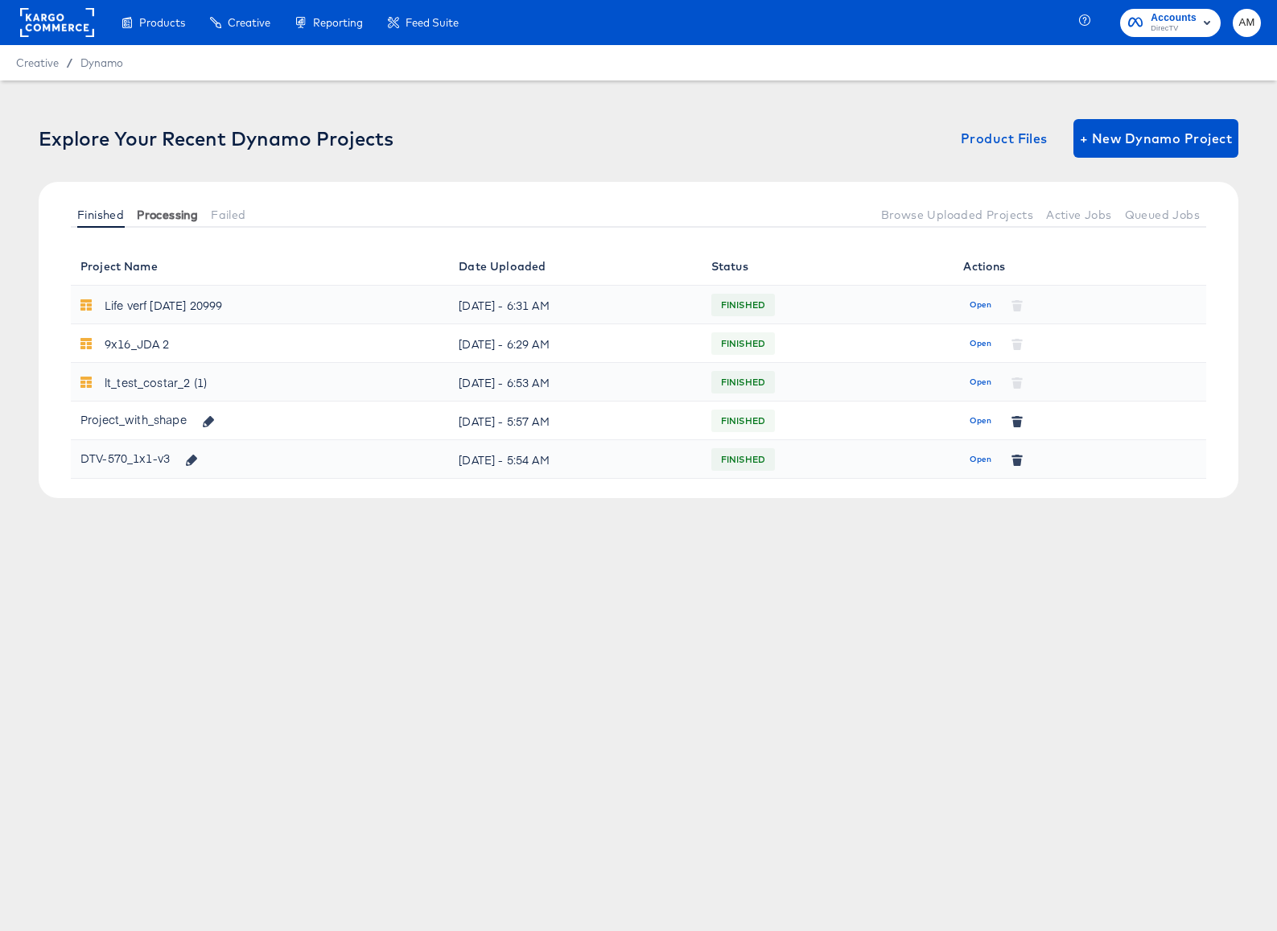
click at [176, 211] on span "Processing" at bounding box center [167, 214] width 61 height 13
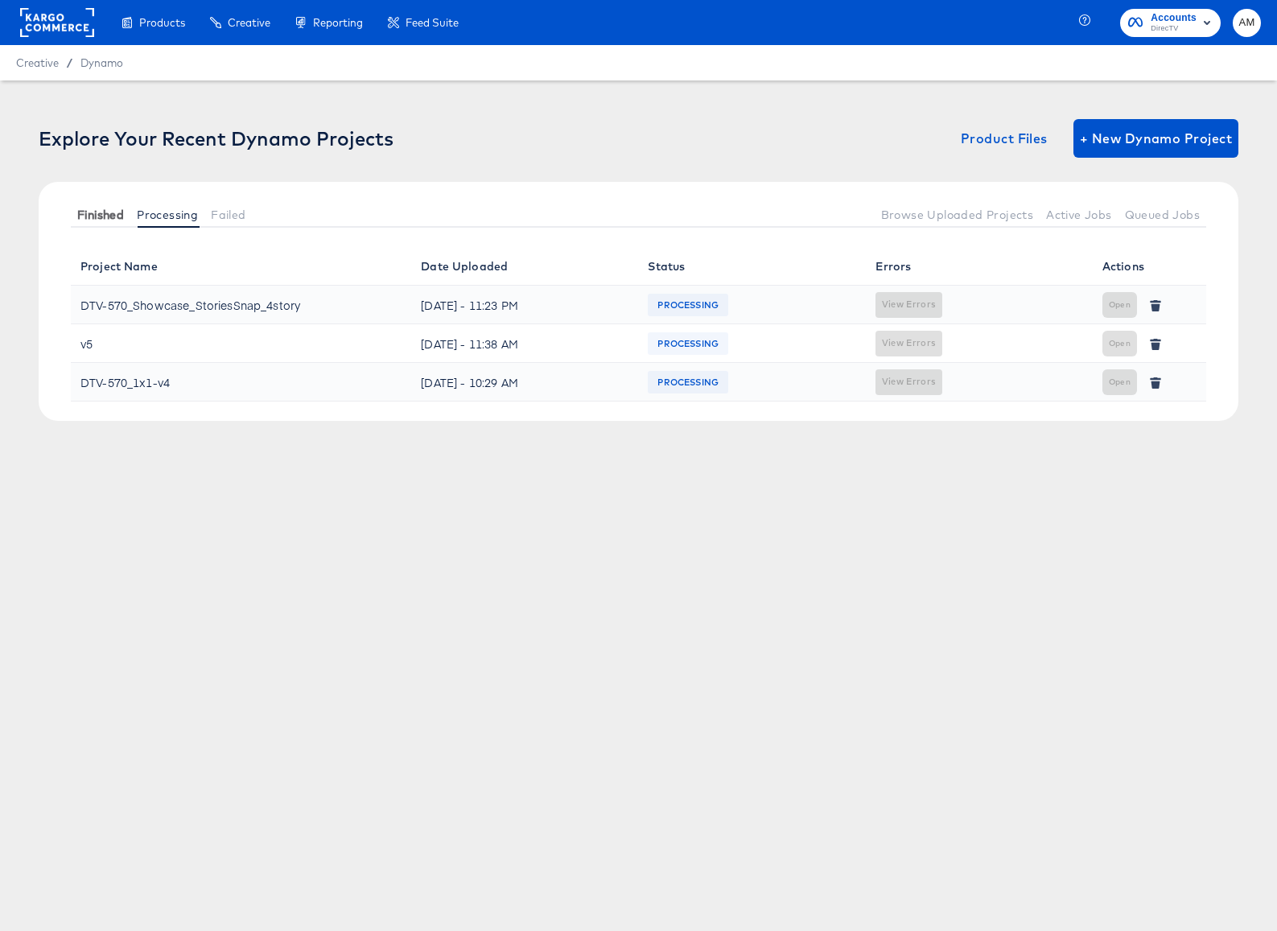
click at [93, 212] on span "Finished" at bounding box center [100, 214] width 47 height 13
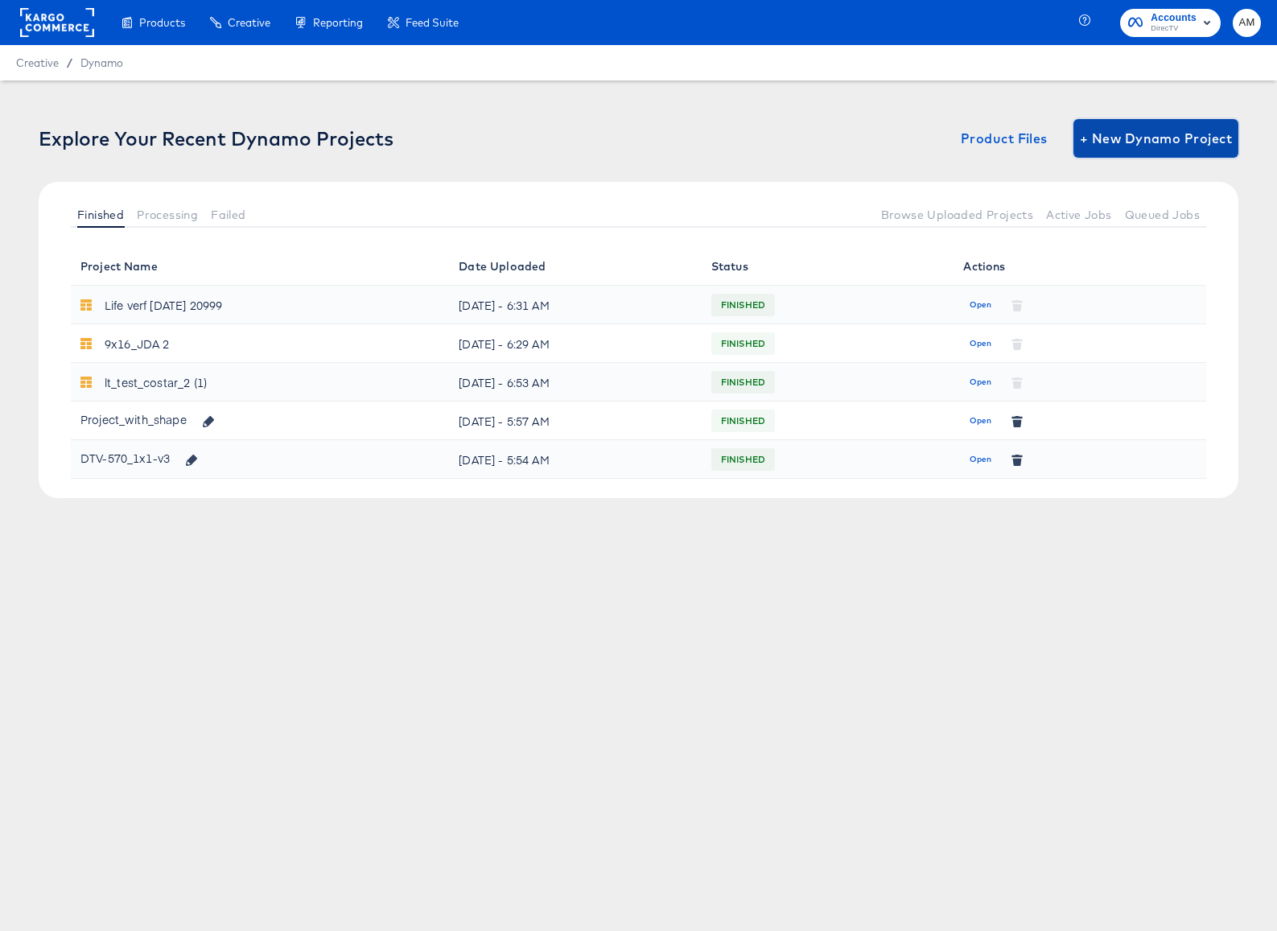
click at [1137, 139] on span "+ New Dynamo Project" at bounding box center [1156, 138] width 152 height 23
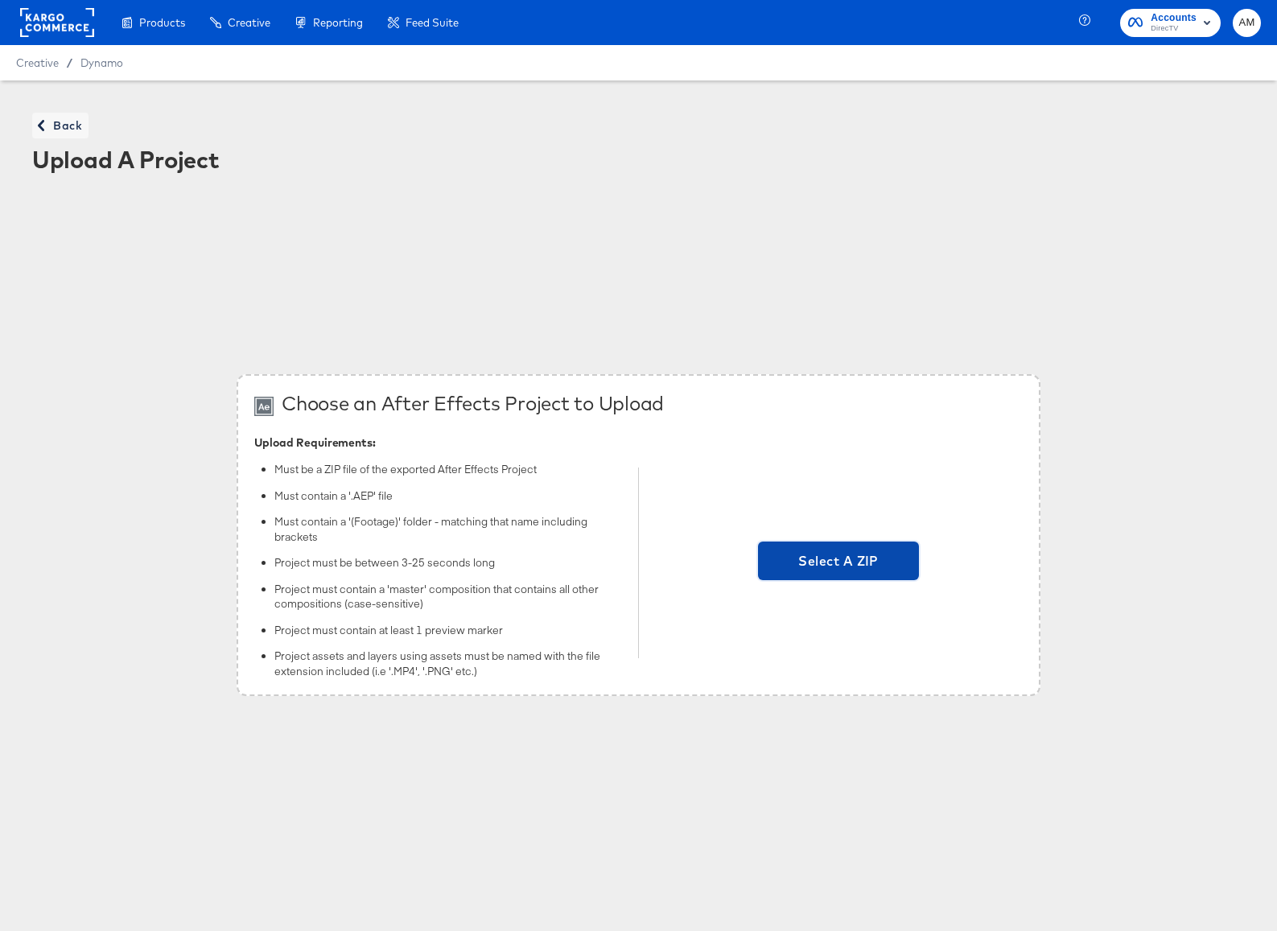
click at [857, 558] on span "Select A ZIP" at bounding box center [838, 560] width 148 height 23
click at [838, 563] on input "Select A ZIP" at bounding box center [838, 563] width 0 height 0
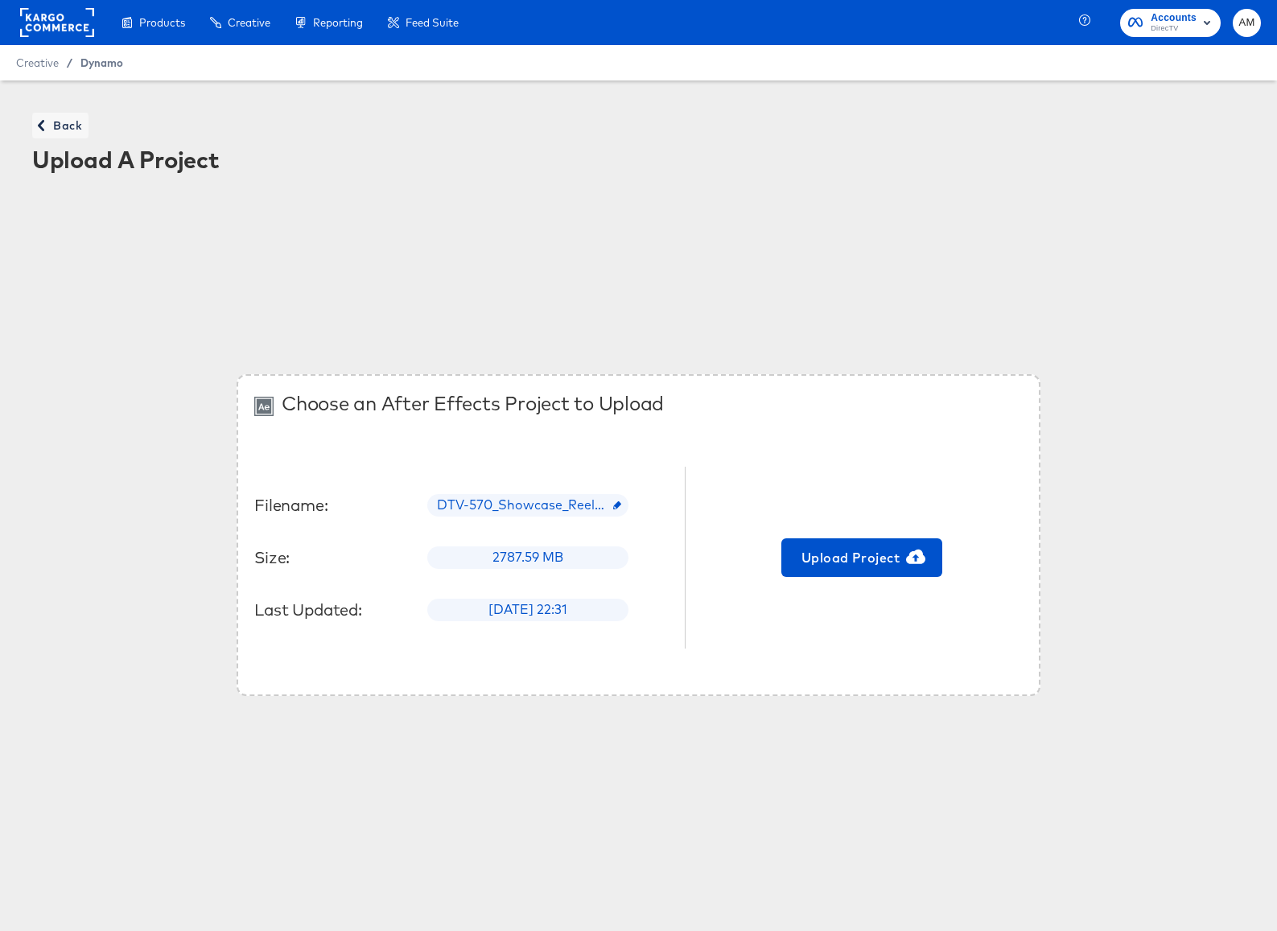
click at [105, 64] on span "Dynamo" at bounding box center [101, 62] width 43 height 13
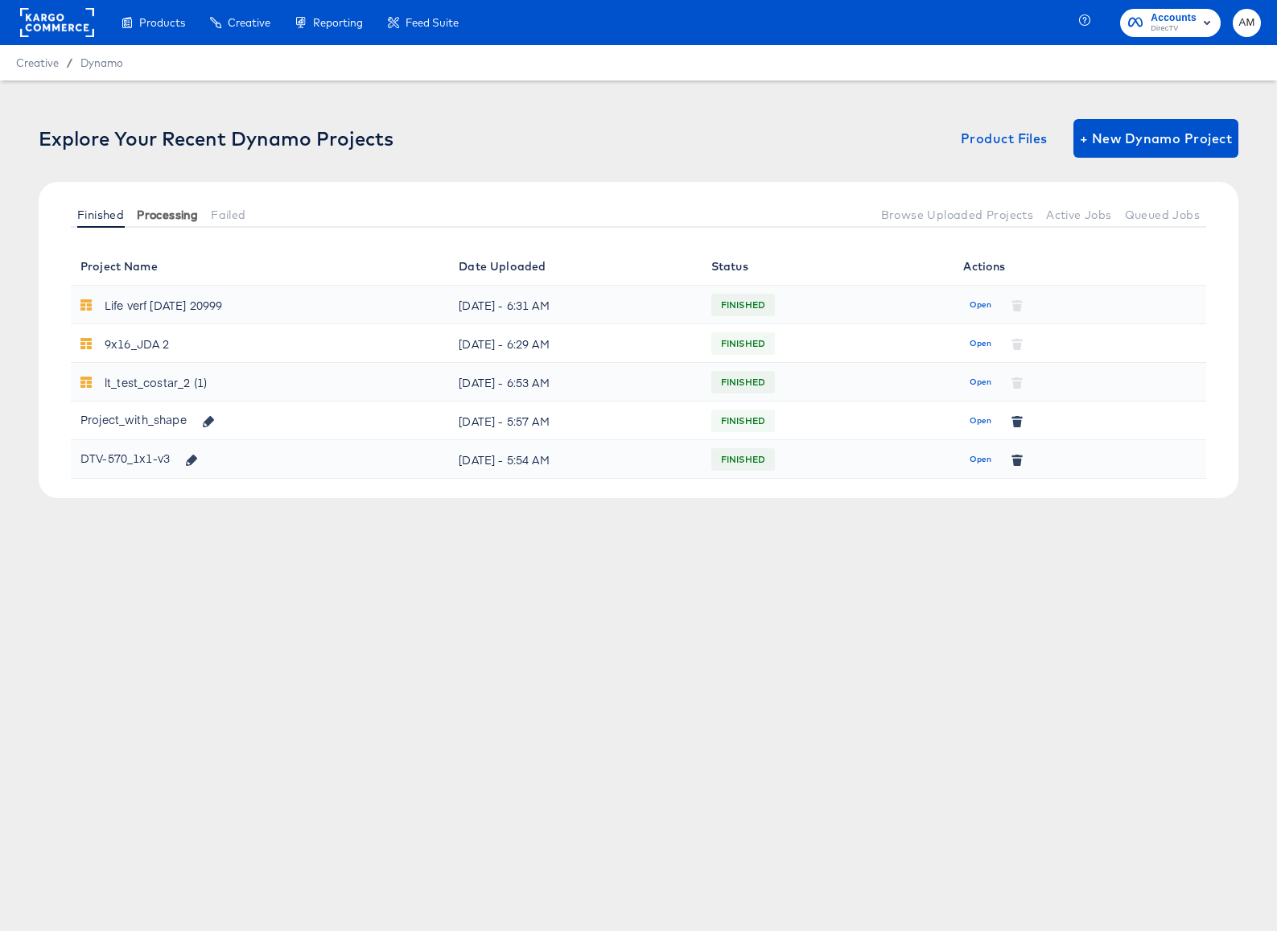
click at [150, 212] on span "Processing" at bounding box center [167, 214] width 61 height 13
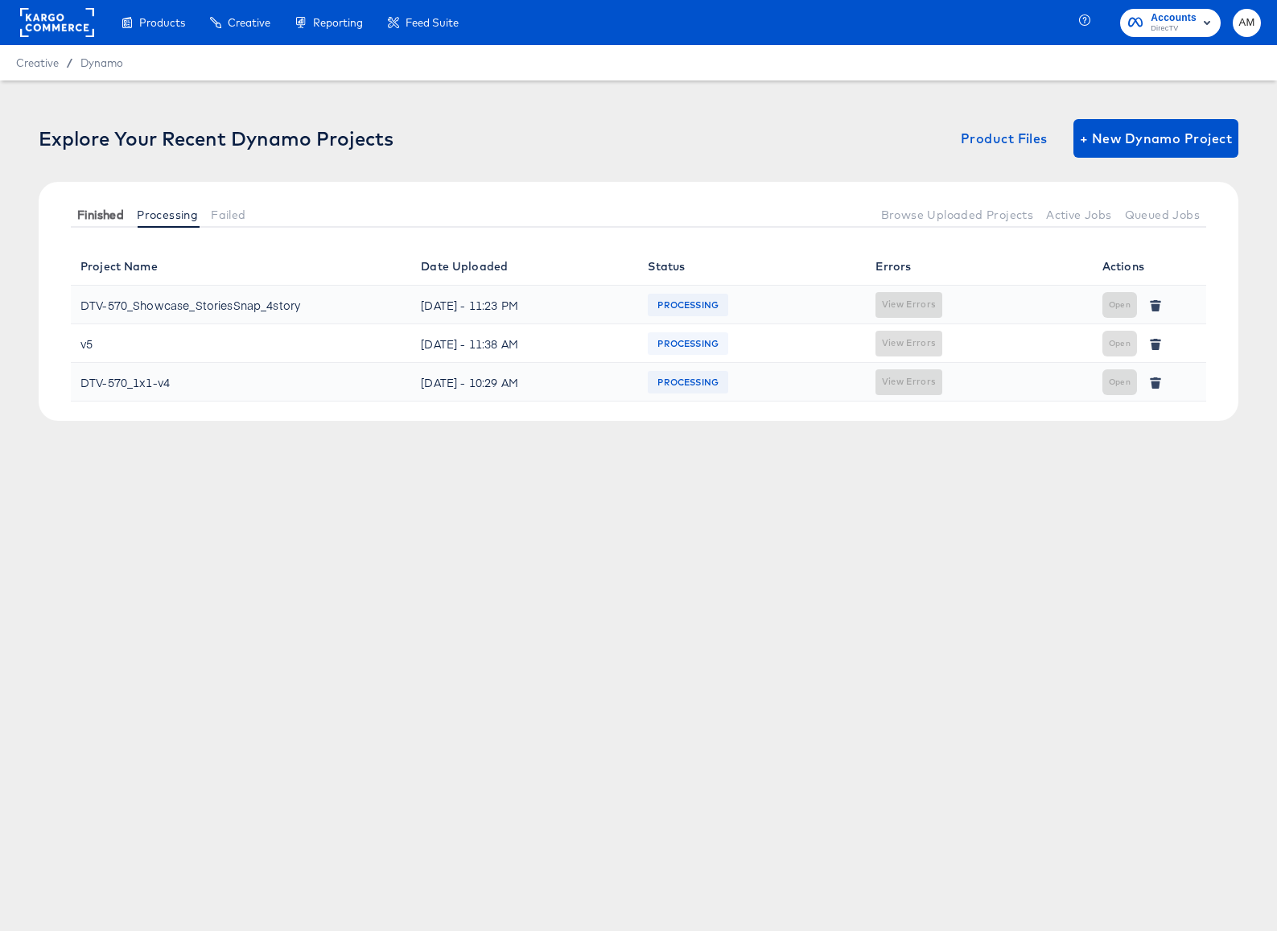
click at [101, 210] on span "Finished" at bounding box center [100, 214] width 47 height 13
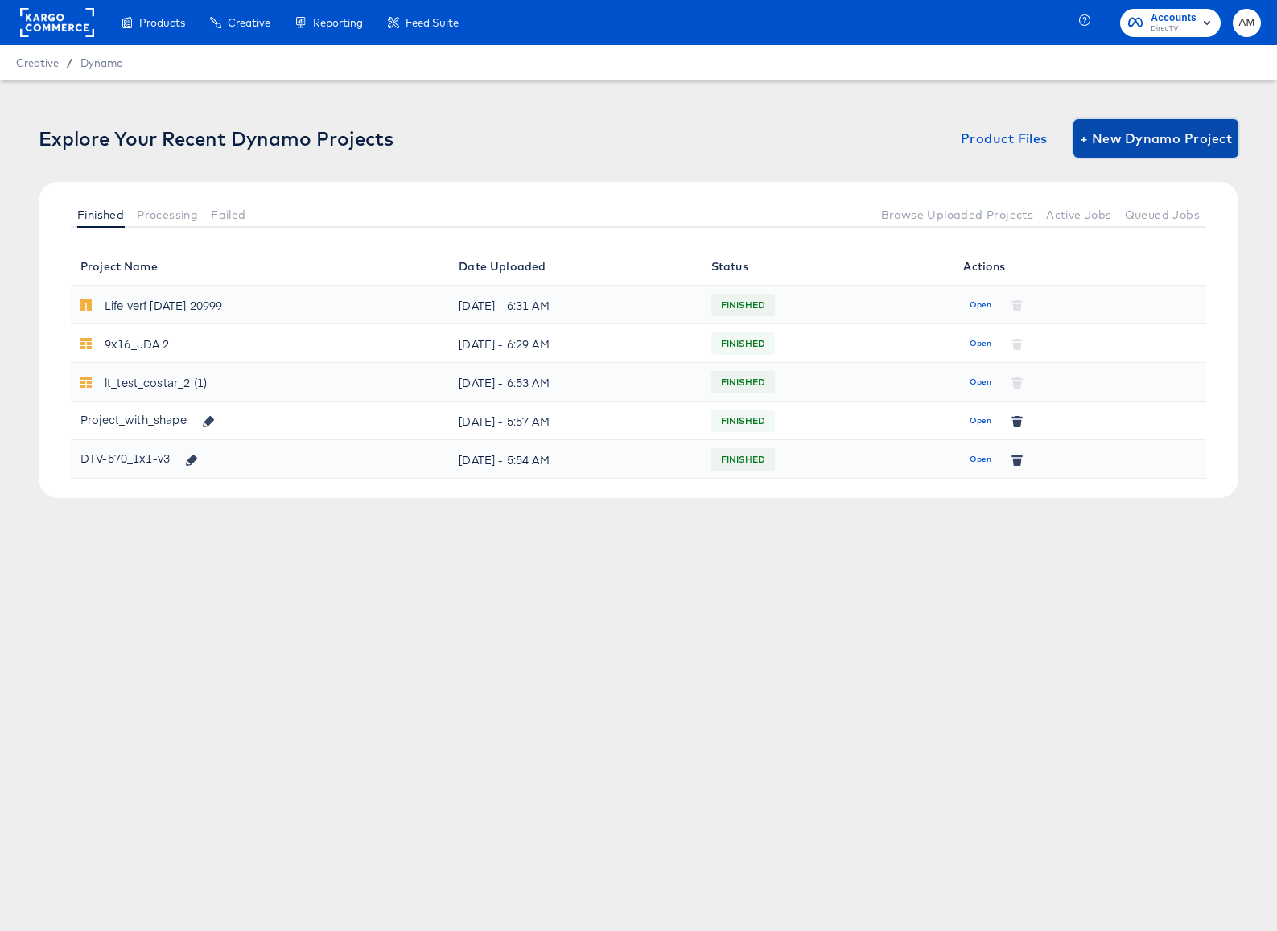
click at [1148, 138] on span "+ New Dynamo Project" at bounding box center [1156, 138] width 152 height 23
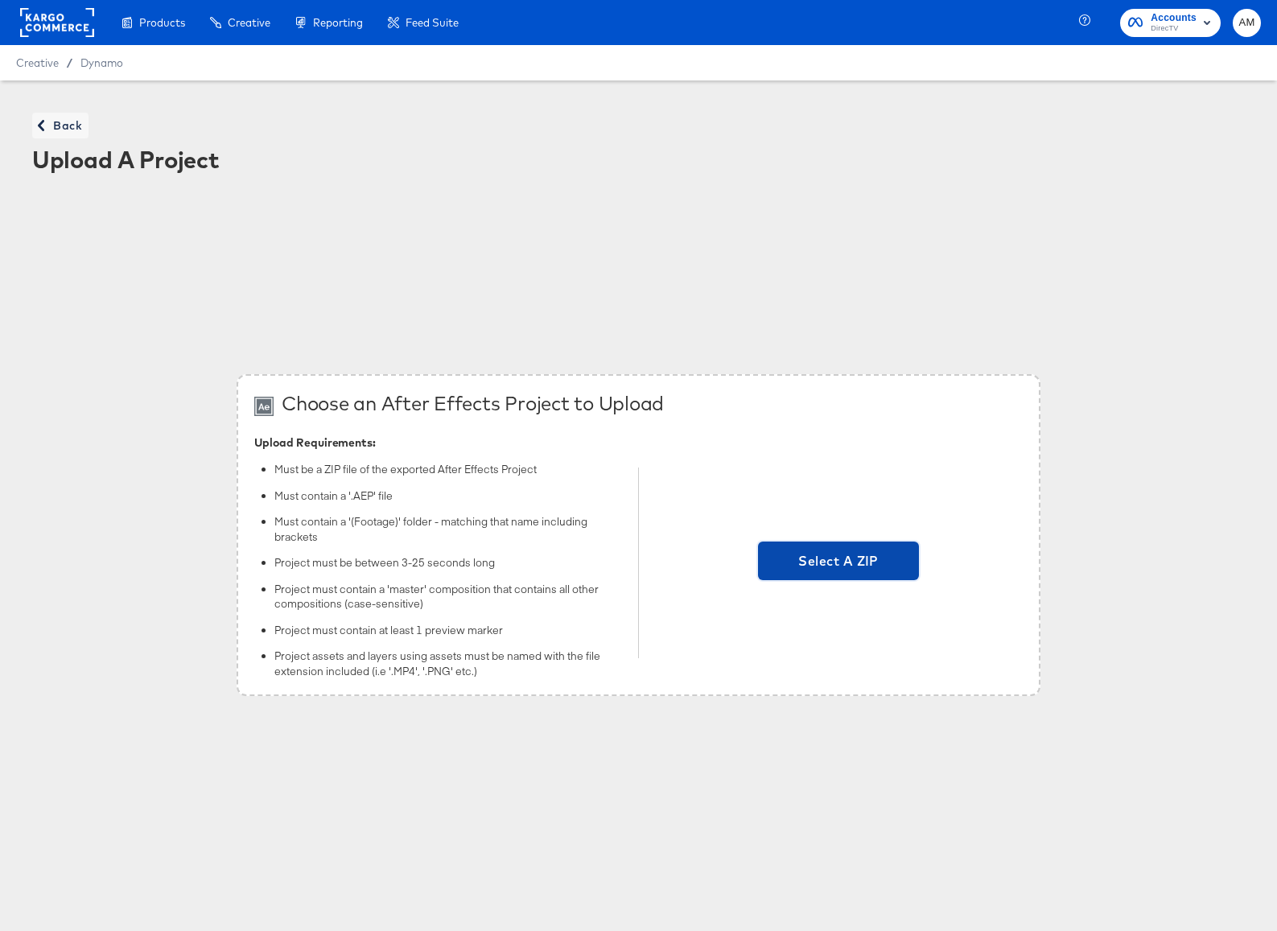
click at [808, 556] on span "Select A ZIP" at bounding box center [838, 560] width 148 height 23
click at [838, 563] on input "Select A ZIP" at bounding box center [838, 563] width 0 height 0
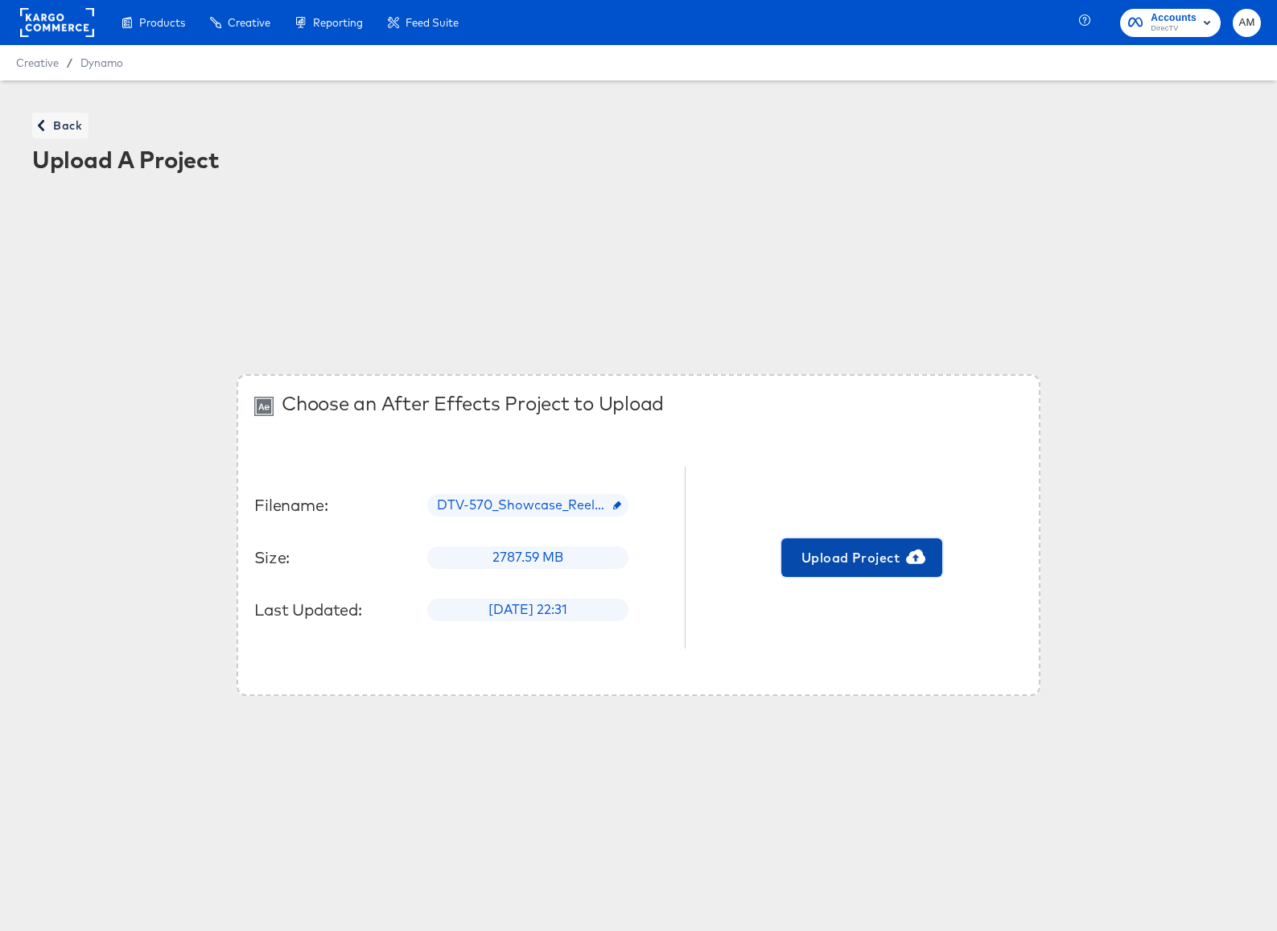
click at [841, 561] on span "Upload Project" at bounding box center [862, 557] width 148 height 23
